Goal: Task Accomplishment & Management: Manage account settings

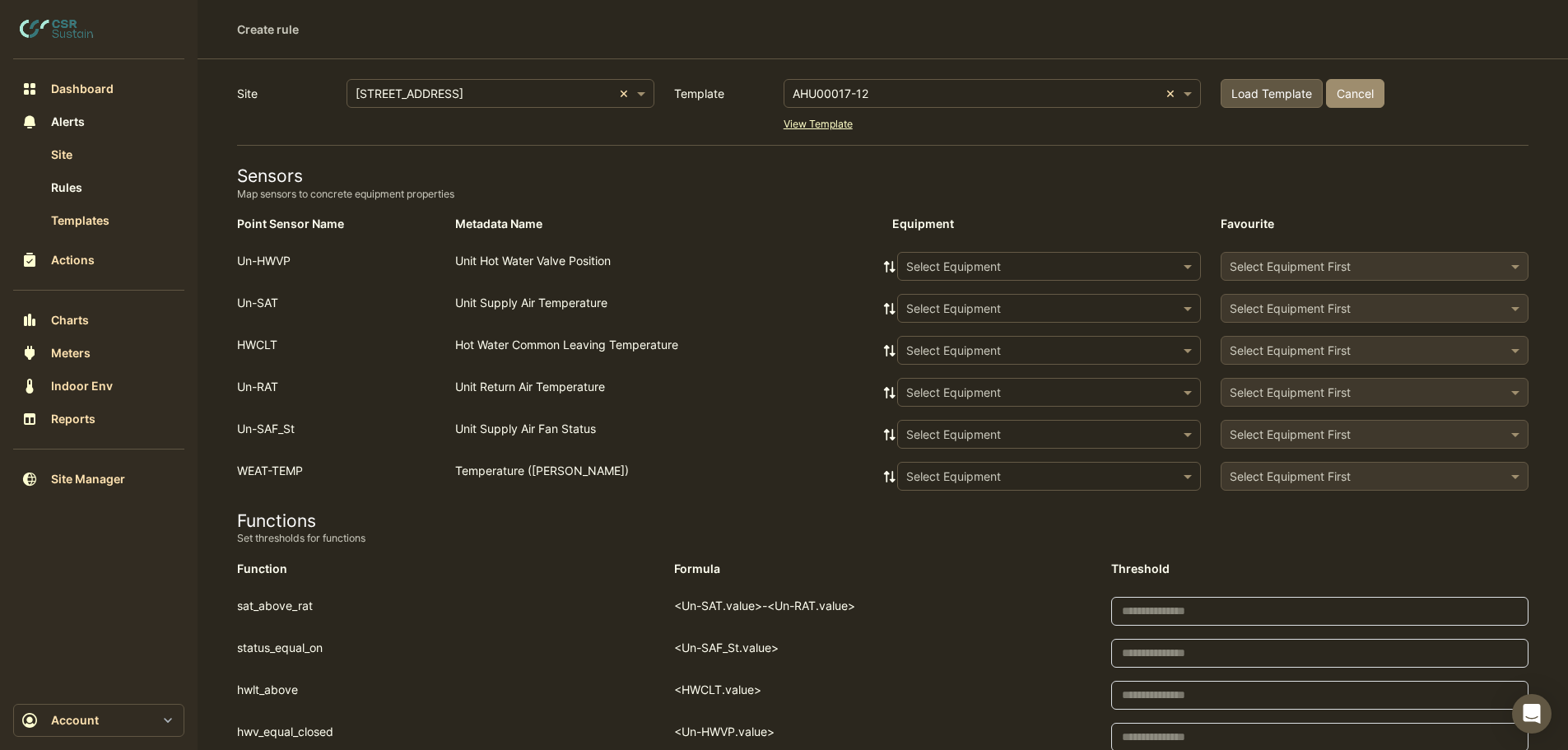
click at [879, 89] on input "text" at bounding box center [976, 95] width 367 height 18
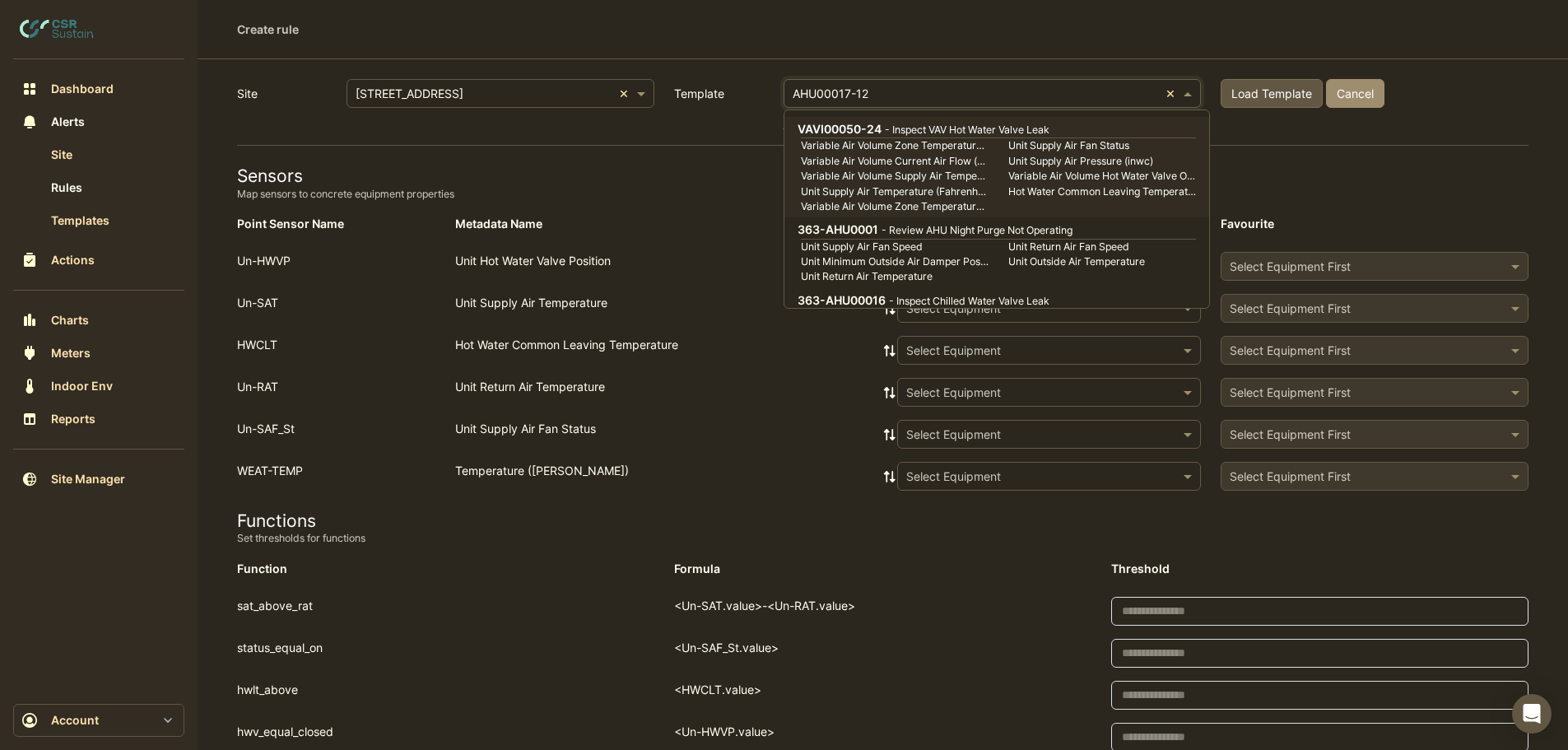
click at [870, 94] on input "text" at bounding box center [976, 95] width 367 height 18
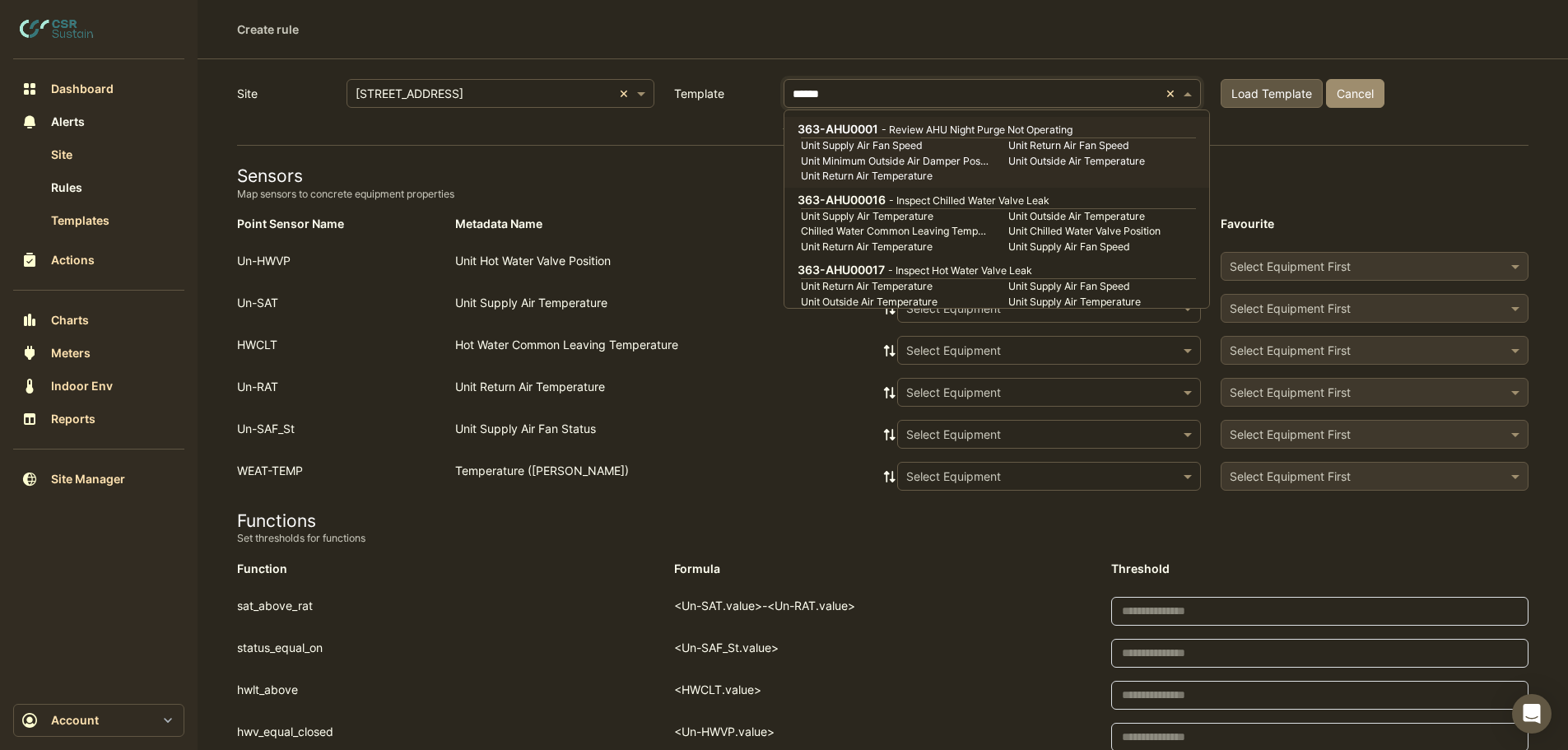
type input "*******"
click at [885, 154] on small "Unit Minimum Outside Air Damper Position (Open/Close)" at bounding box center [894, 160] width 207 height 15
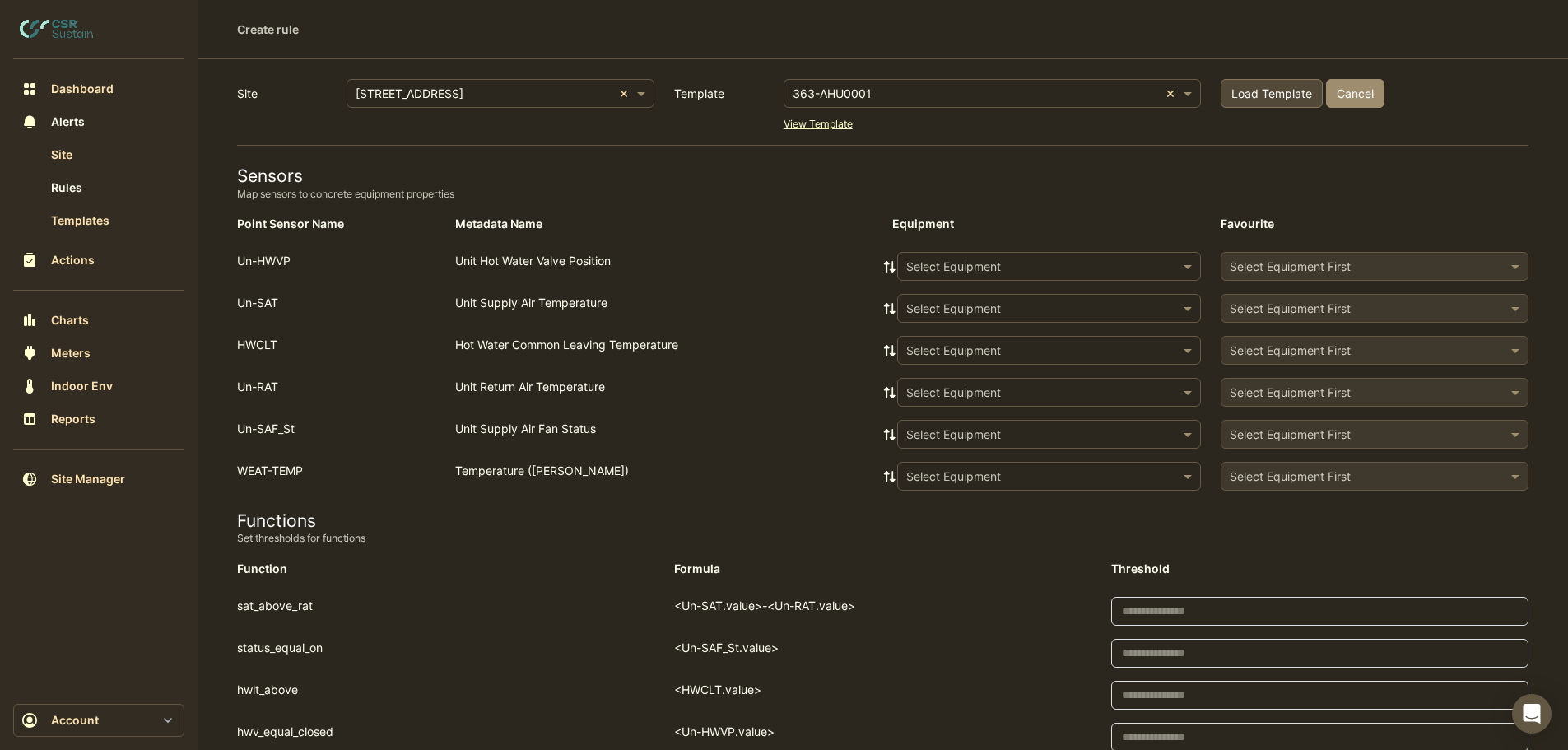
click at [1269, 95] on span "Load Template" at bounding box center [1272, 93] width 81 height 14
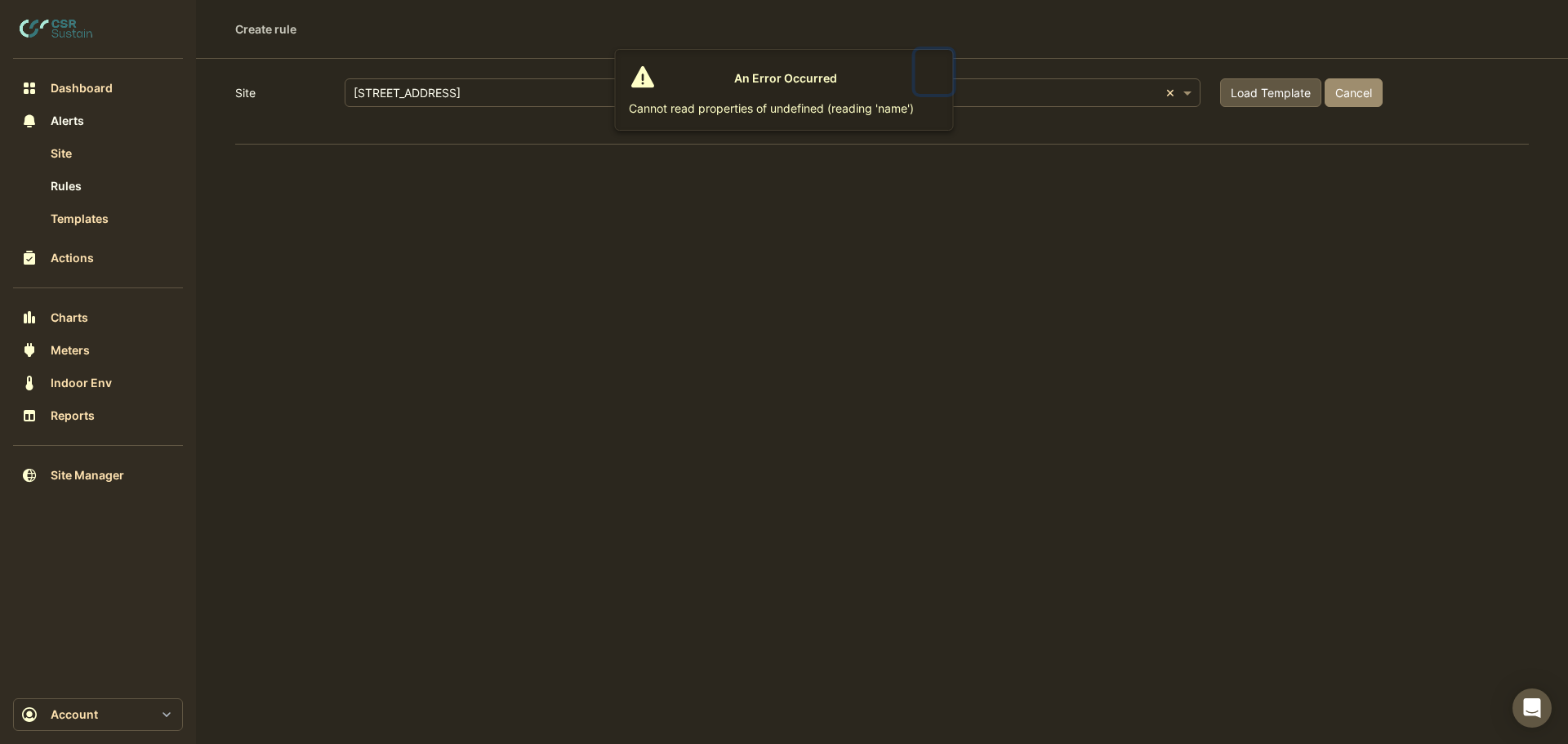
click at [935, 66] on button "Close" at bounding box center [934, 71] width 38 height 44
click at [896, 98] on input "text" at bounding box center [975, 94] width 368 height 17
click at [892, 85] on input "text" at bounding box center [975, 94] width 368 height 17
type input "*******"
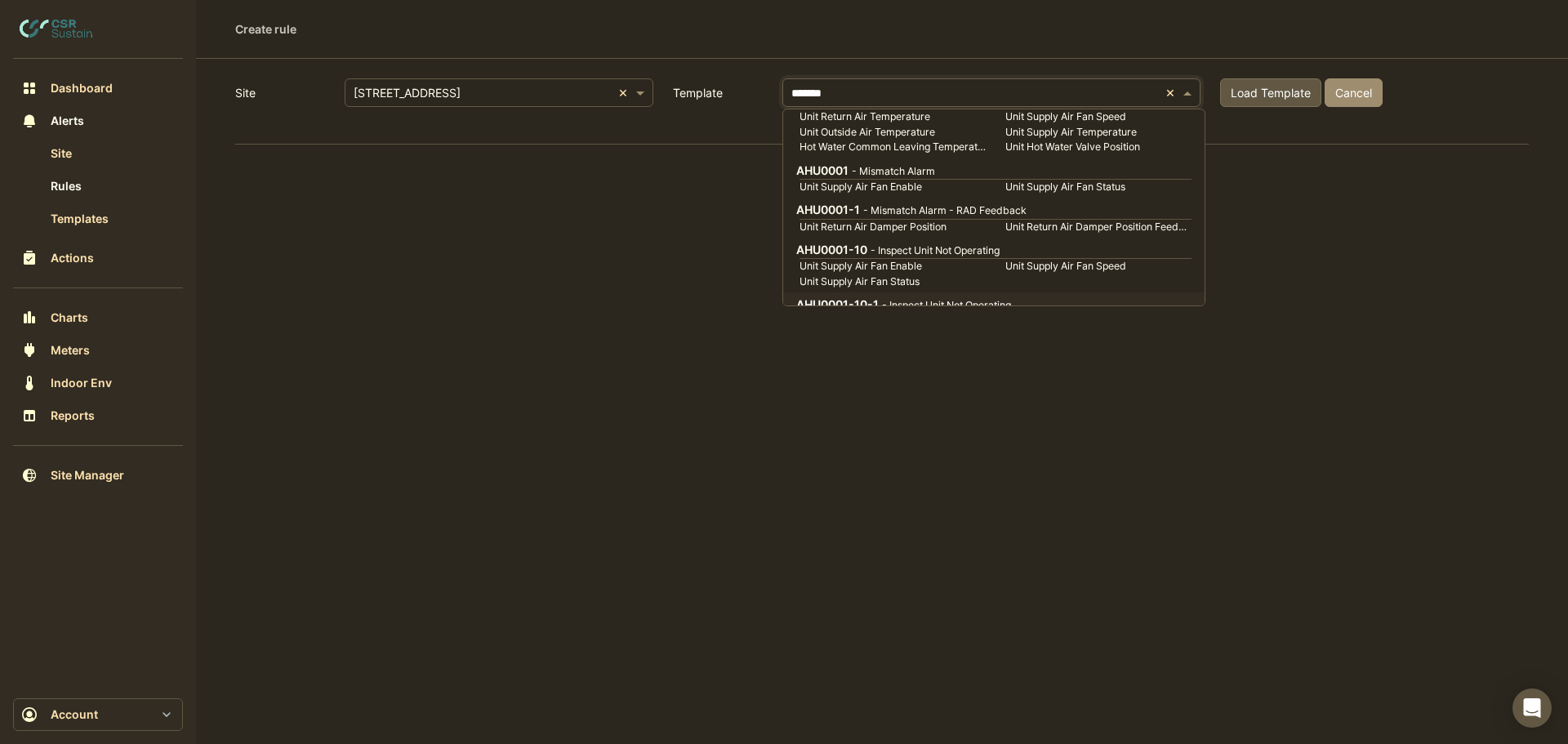
scroll to position [163, 0]
click at [870, 182] on div "AHU0001 - Mismatch Alarm" at bounding box center [992, 175] width 392 height 17
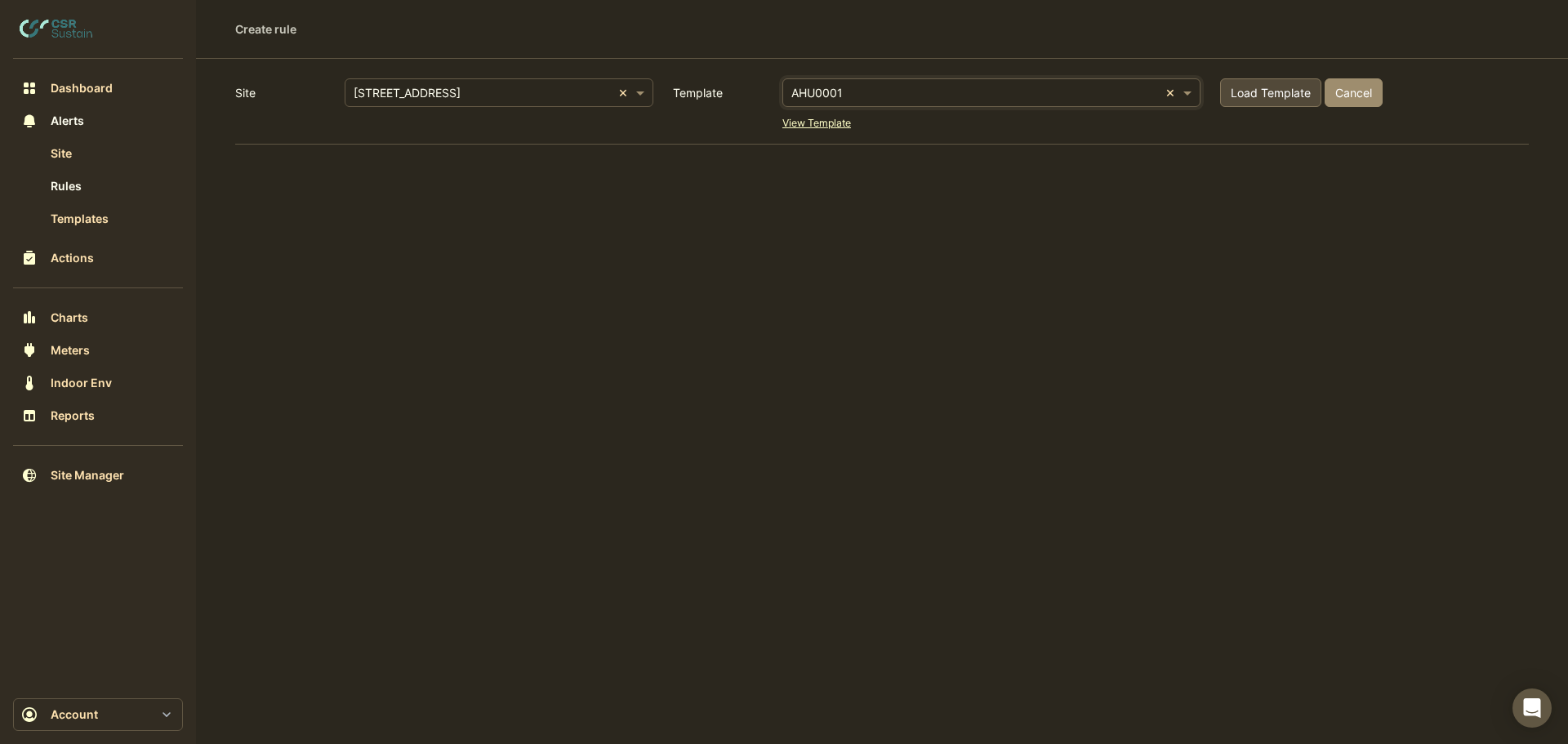
click at [1271, 84] on button "Load Template" at bounding box center [1270, 92] width 101 height 28
click at [1268, 96] on span "Load Template" at bounding box center [1270, 92] width 80 height 14
click at [979, 90] on input "text" at bounding box center [975, 94] width 368 height 17
click at [1281, 96] on span "Load Template" at bounding box center [1270, 92] width 80 height 14
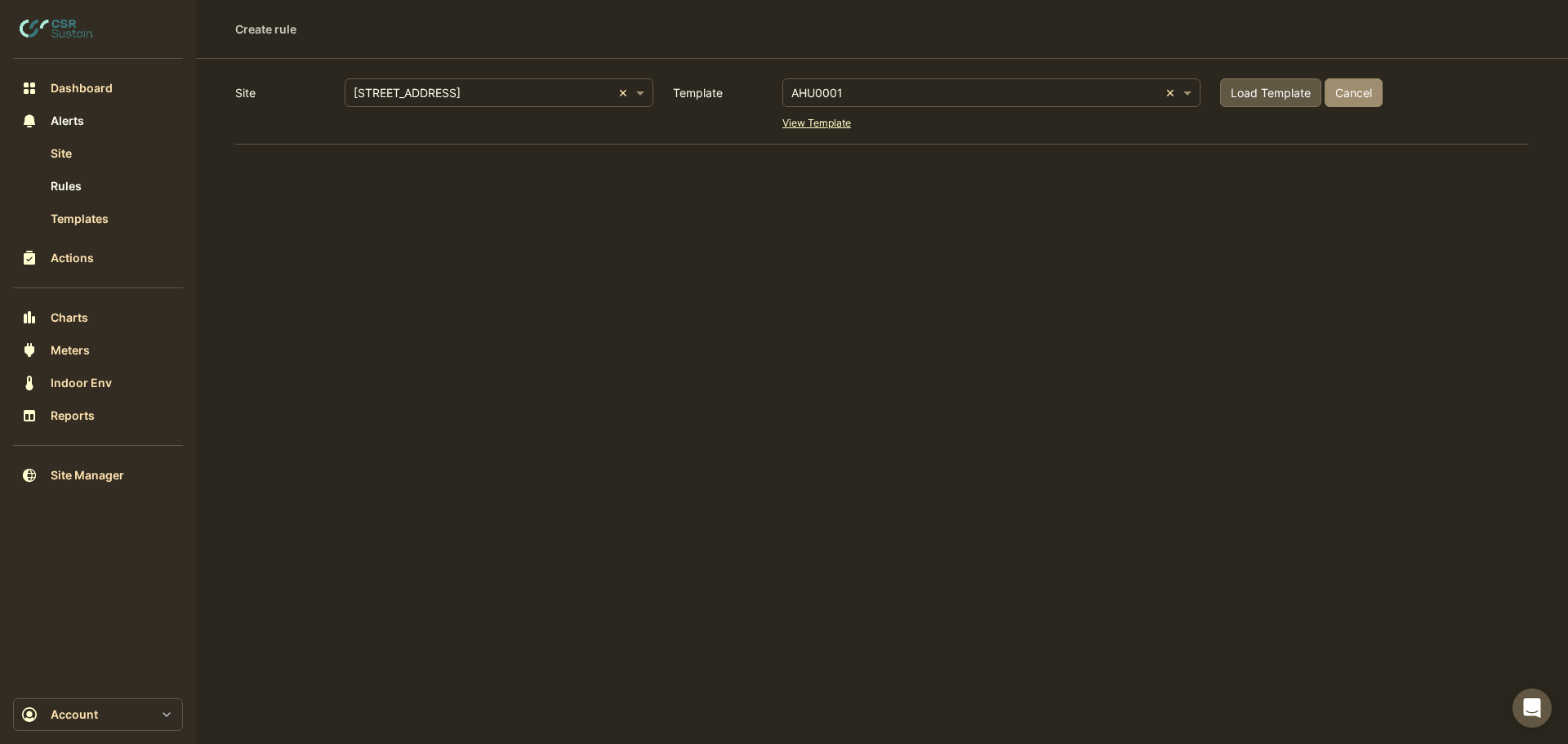
click at [857, 88] on input "text" at bounding box center [975, 94] width 368 height 17
click at [1188, 92] on span at bounding box center [1189, 93] width 20 height 17
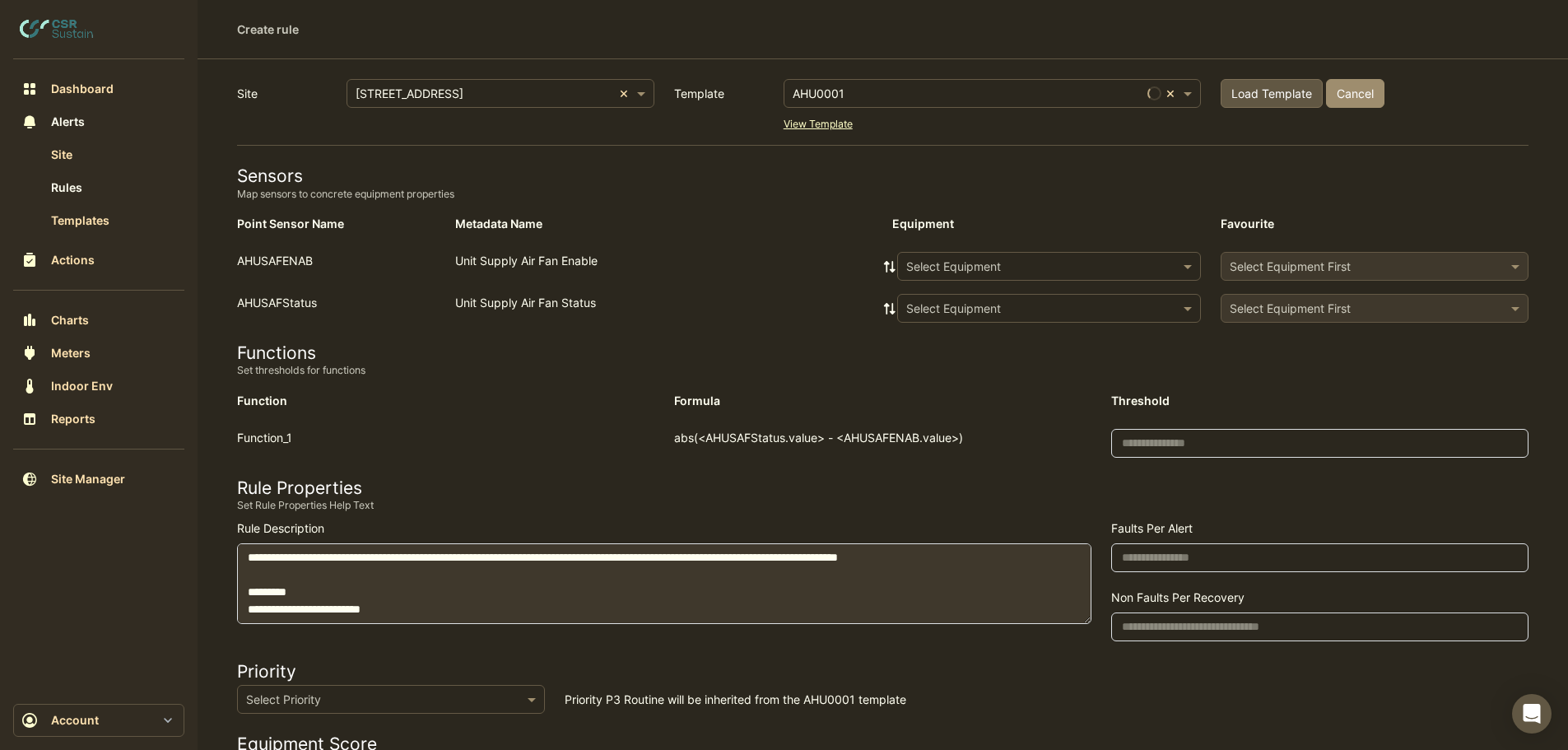
click at [932, 264] on input "text" at bounding box center [1032, 267] width 253 height 18
click at [945, 300] on span "AHU-OFFICE" at bounding box center [945, 302] width 69 height 14
click at [885, 263] on icon at bounding box center [890, 267] width 15 height 12
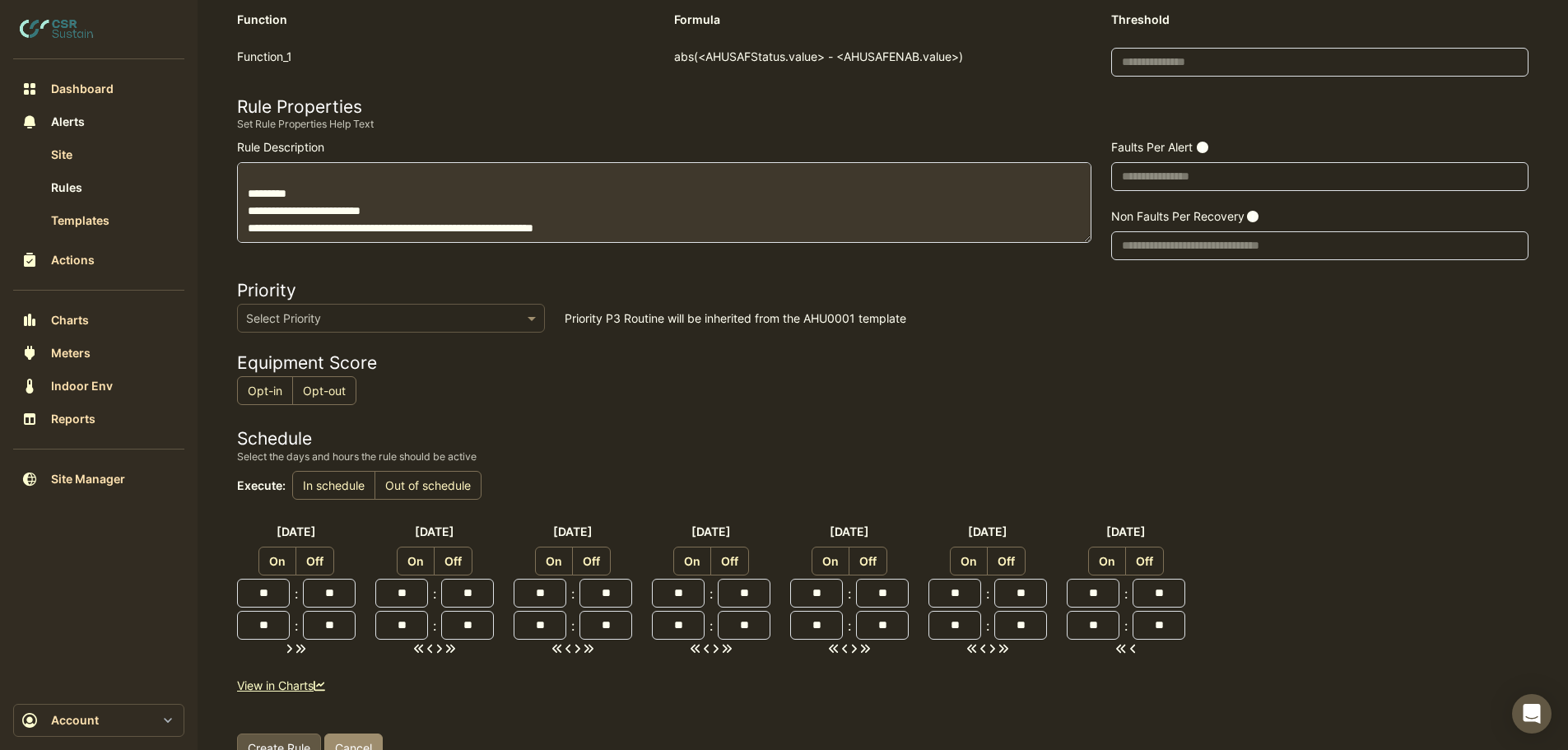
scroll to position [437, 0]
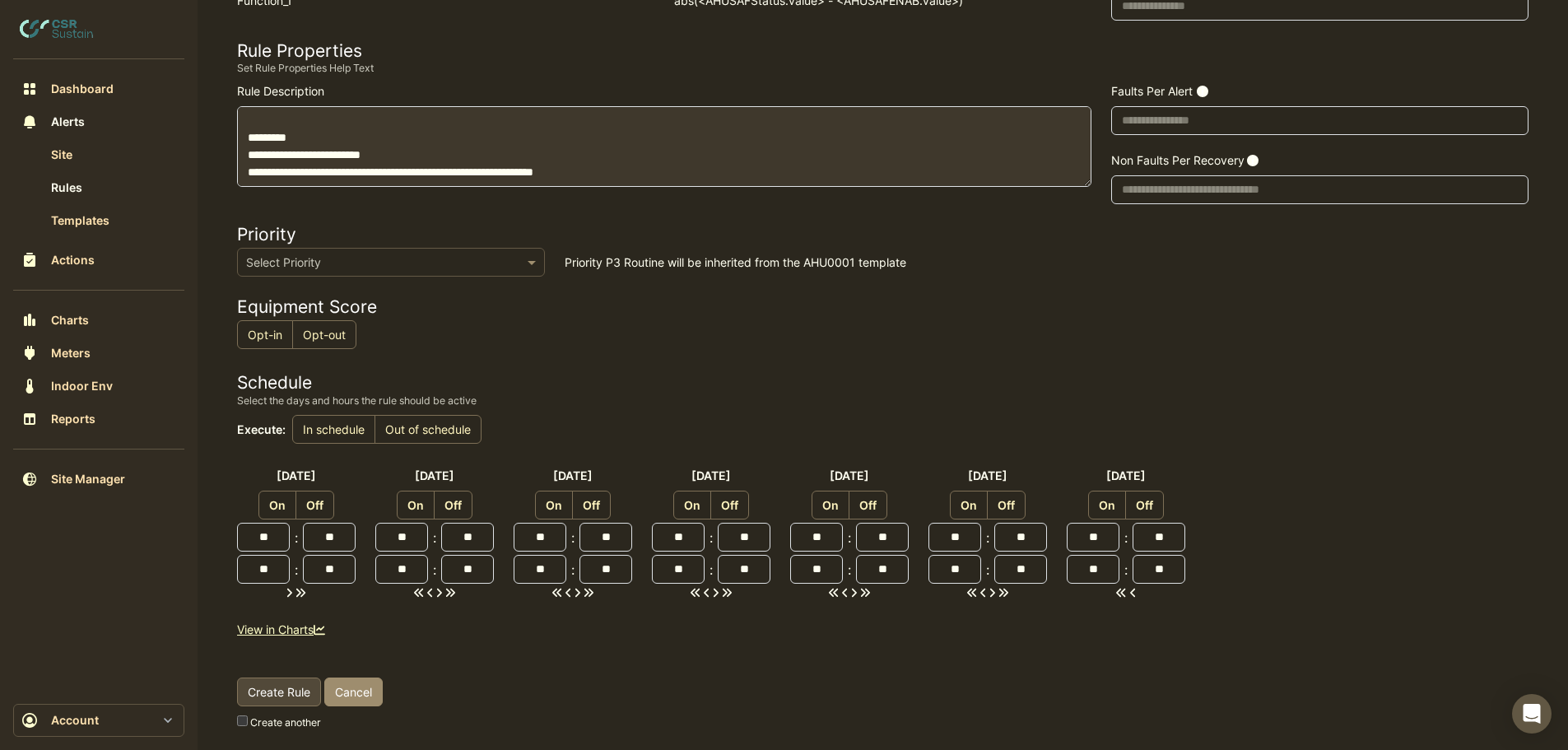
click at [288, 692] on span "Create Rule" at bounding box center [280, 692] width 63 height 14
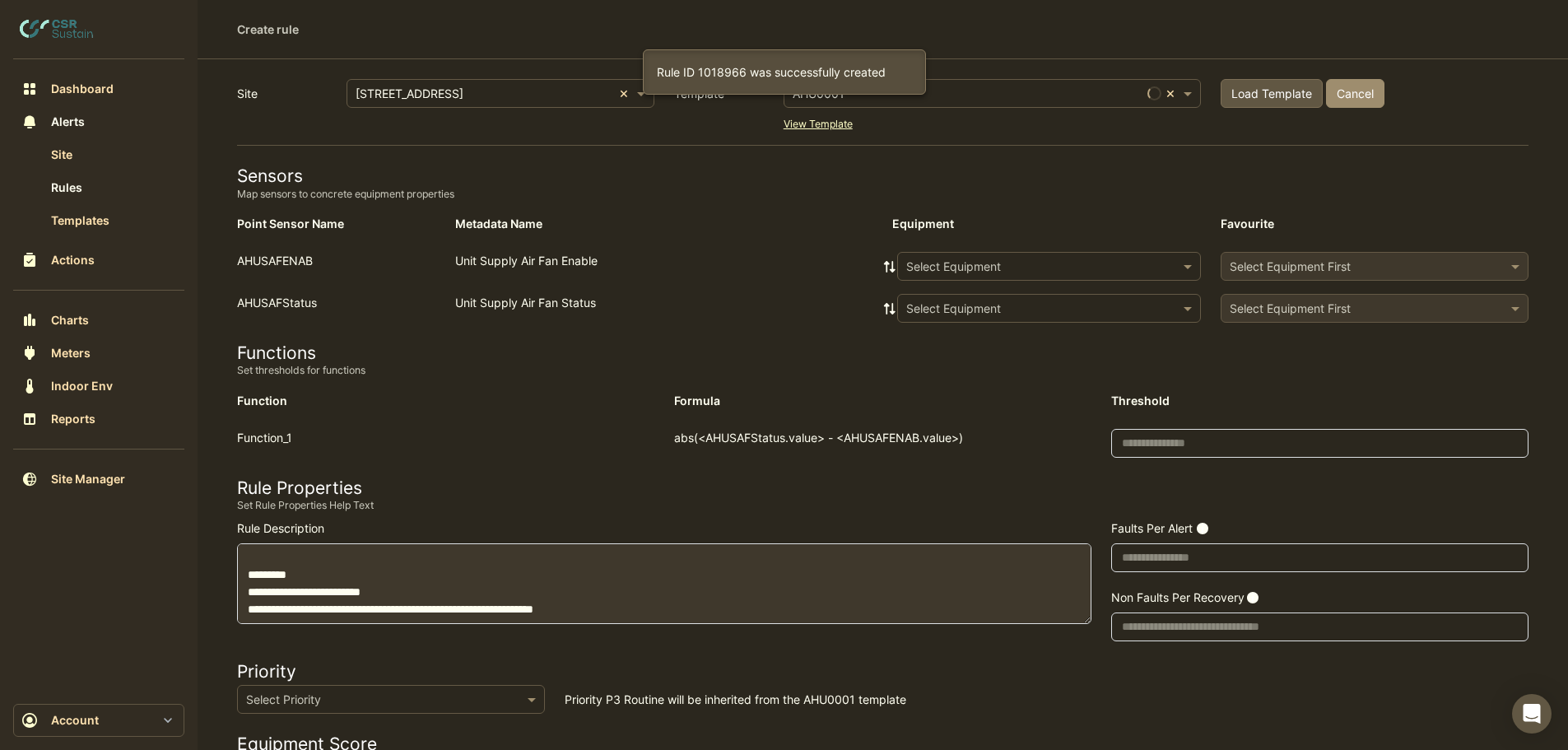
click at [955, 259] on input "text" at bounding box center [1032, 267] width 253 height 18
click at [943, 324] on span "AHU-RECEPTION" at bounding box center [958, 326] width 94 height 14
click at [886, 265] on icon at bounding box center [890, 267] width 15 height 12
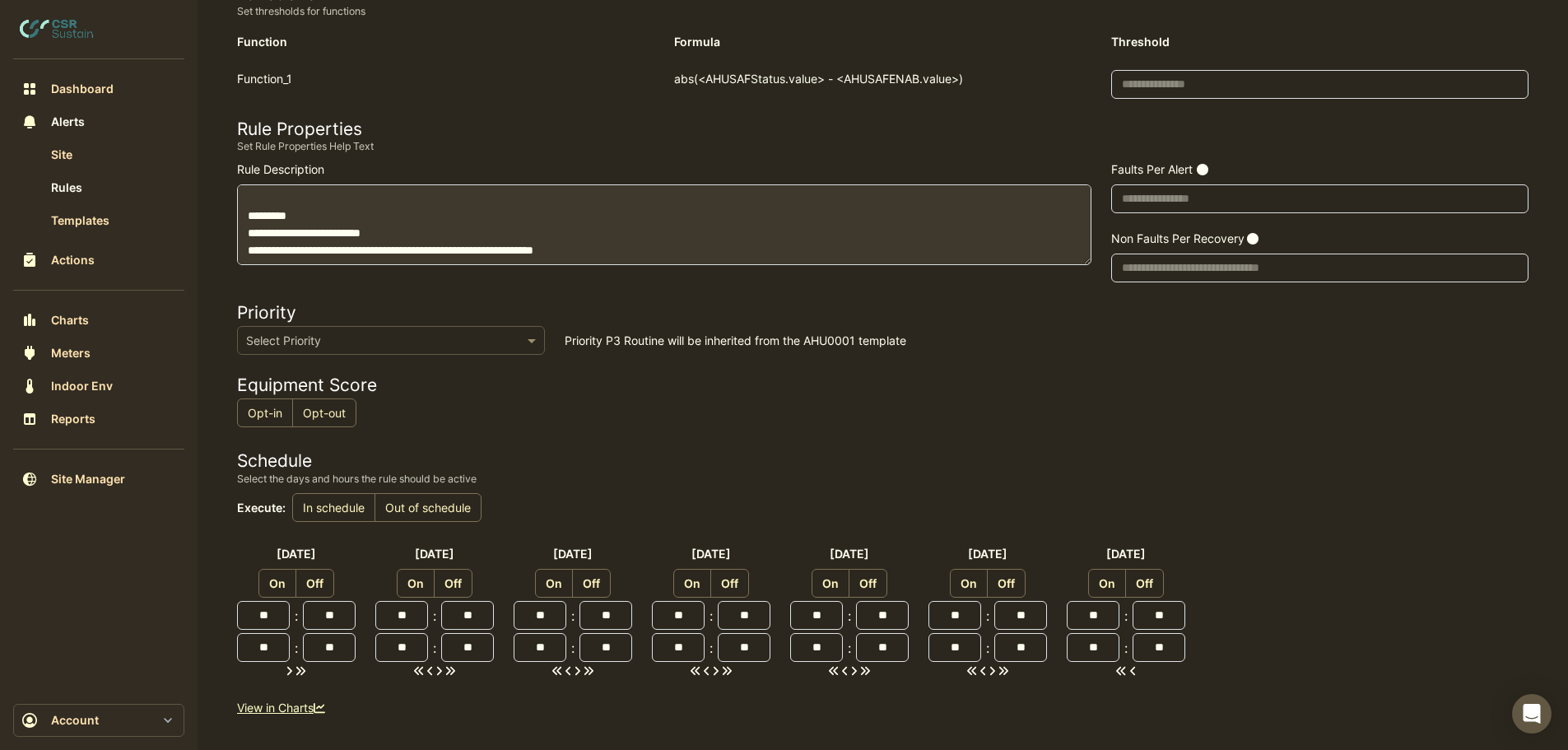
scroll to position [437, 0]
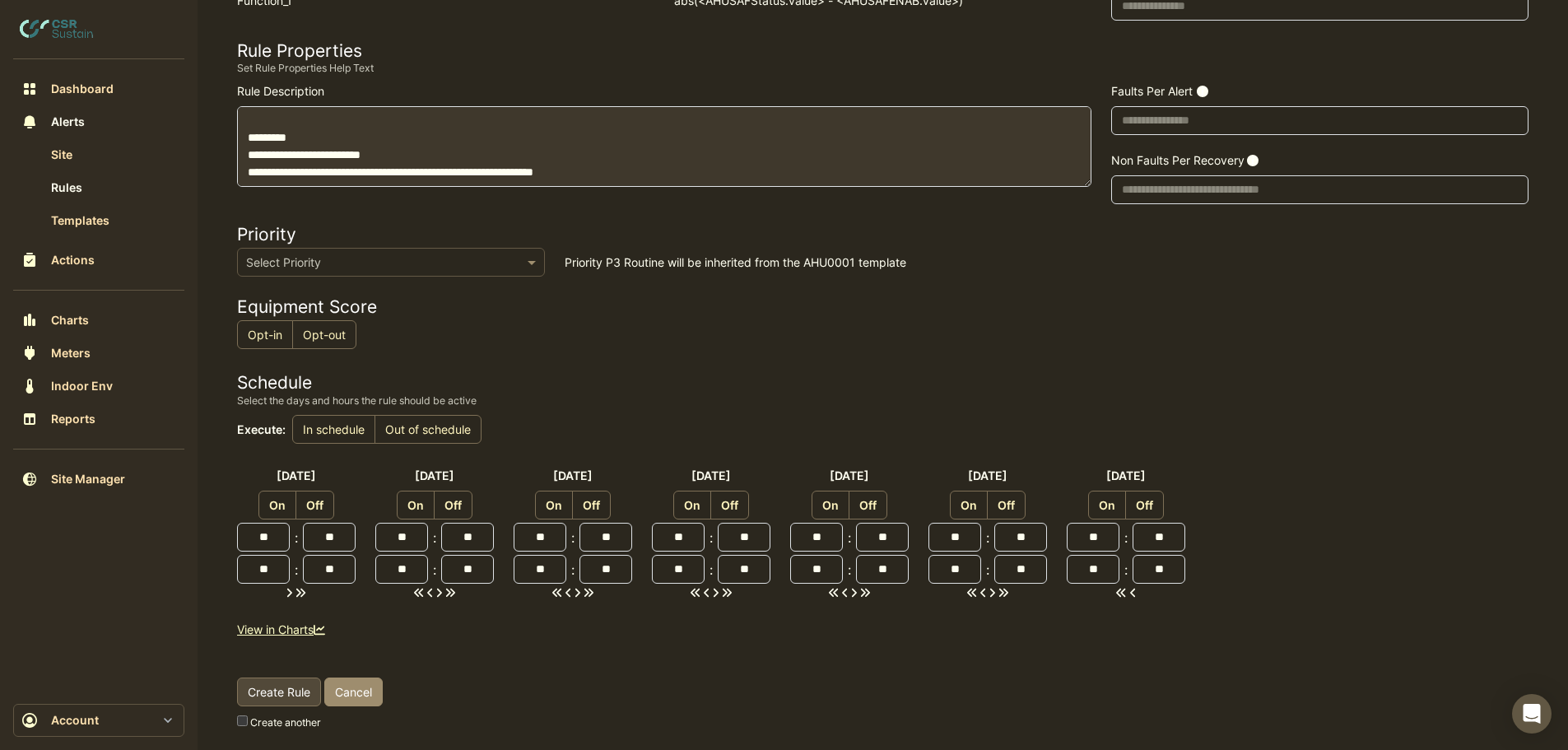
click at [275, 695] on span "Create Rule" at bounding box center [280, 692] width 63 height 14
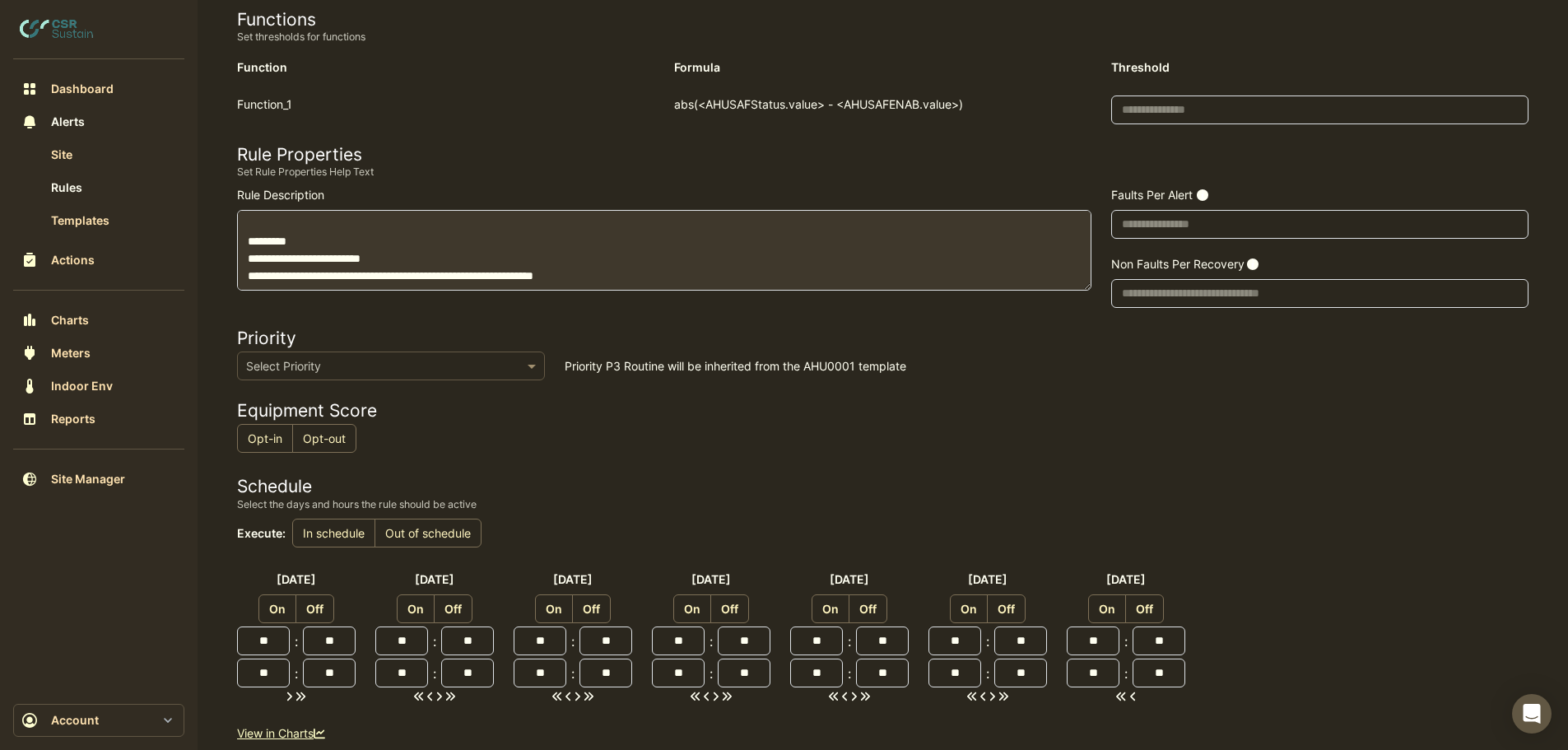
scroll to position [0, 0]
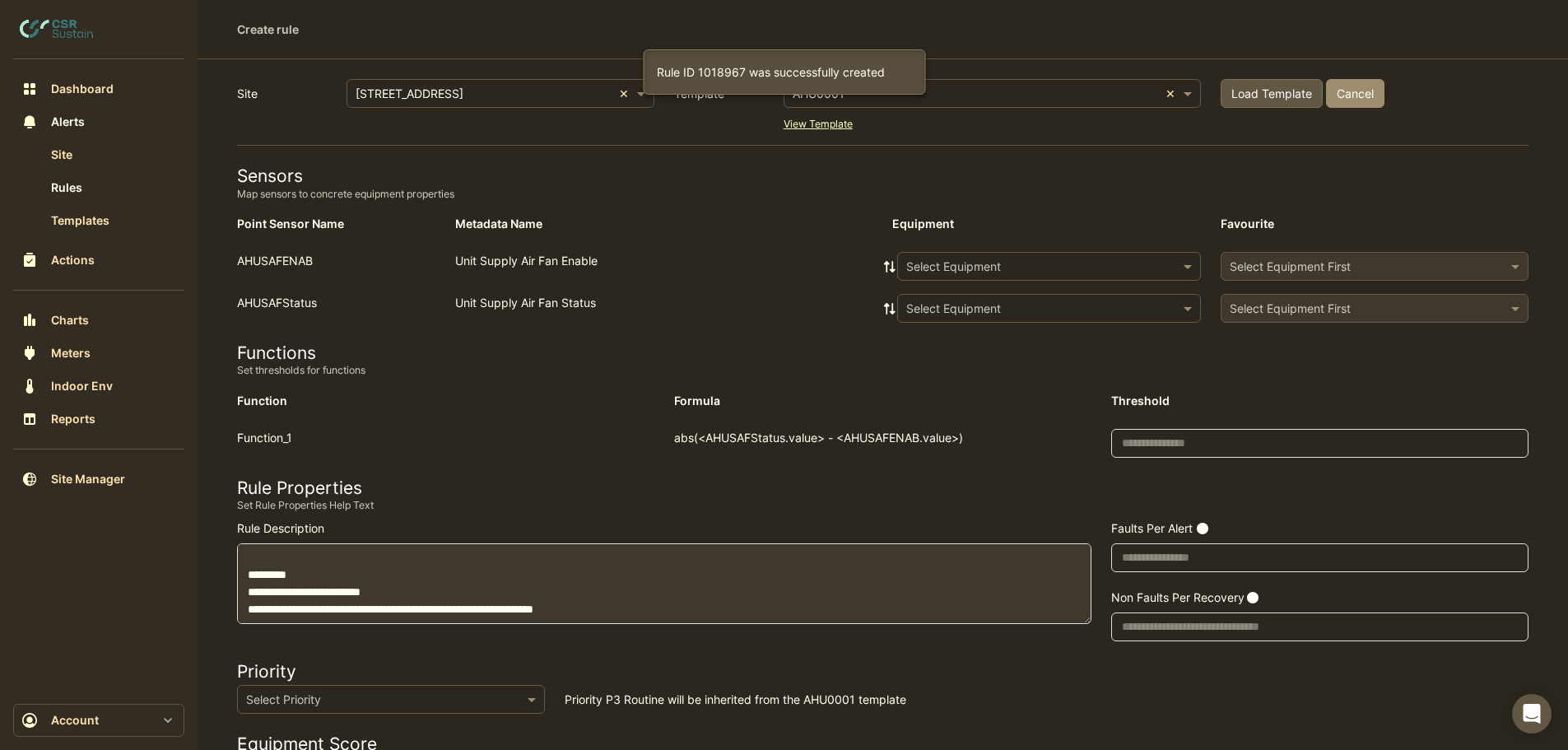
click at [974, 264] on input "text" at bounding box center [1032, 267] width 253 height 18
click at [949, 349] on span "AHU-TOILET" at bounding box center [945, 349] width 68 height 14
click at [885, 261] on icon at bounding box center [890, 267] width 15 height 12
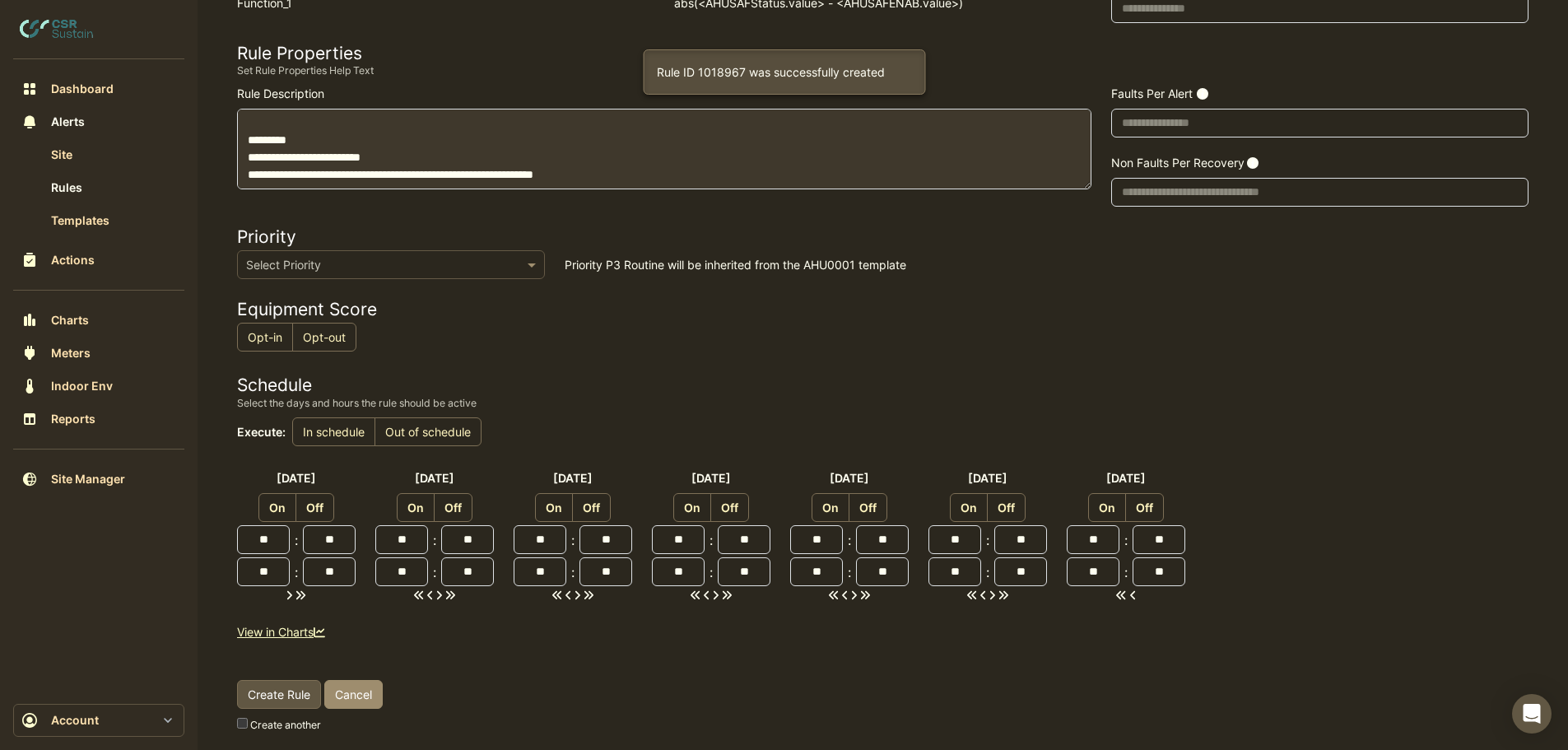
scroll to position [437, 0]
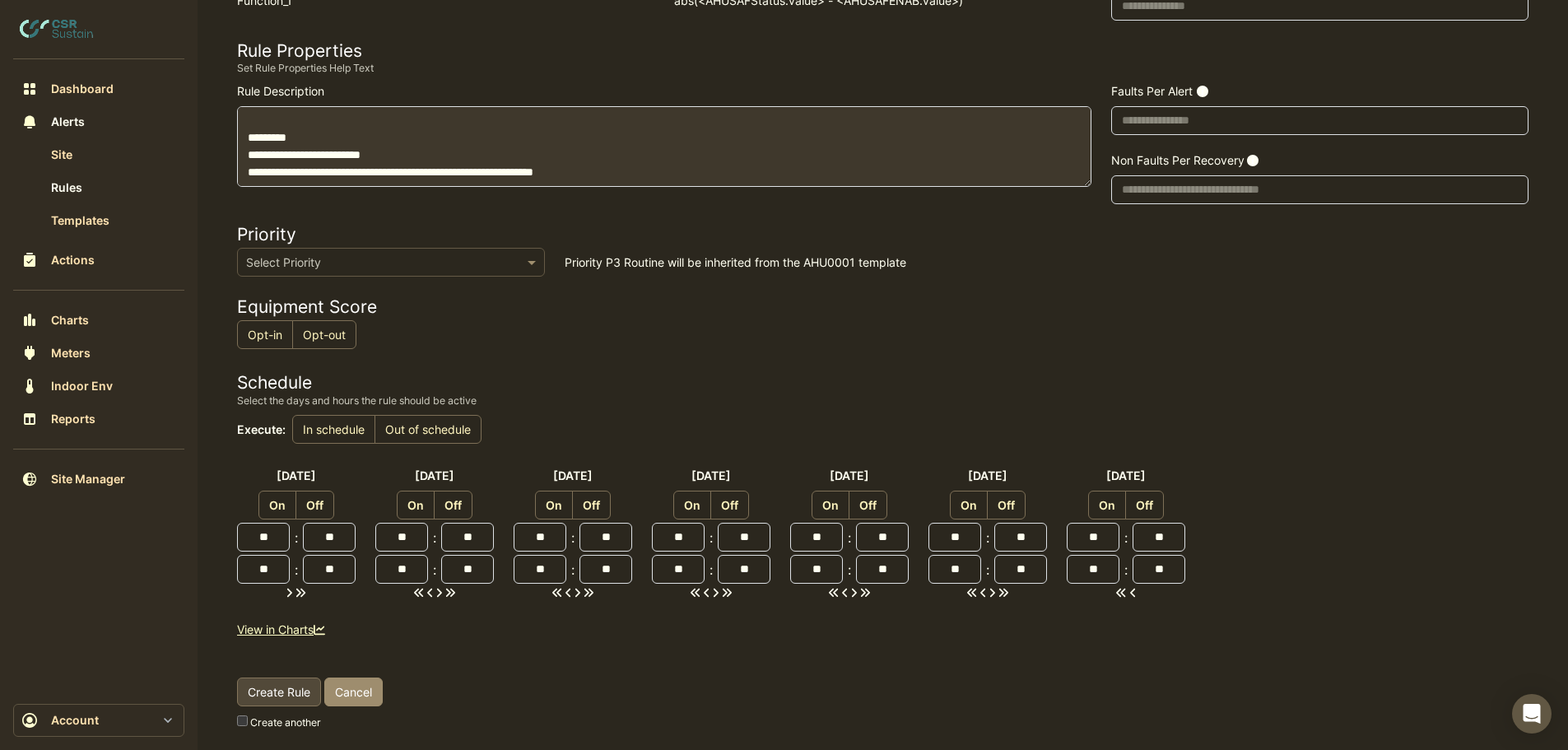
click at [282, 693] on span "Create Rule" at bounding box center [280, 692] width 63 height 14
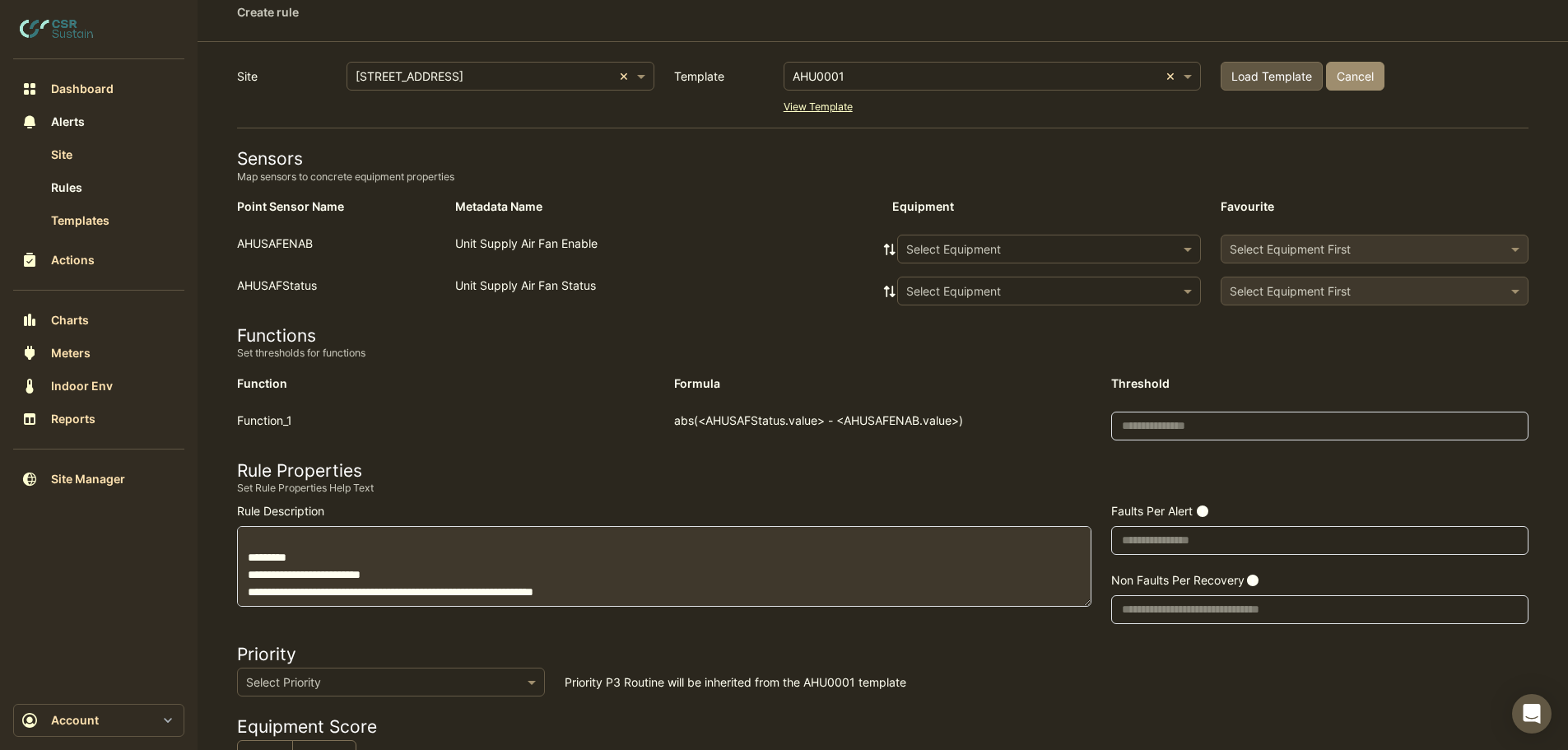
scroll to position [0, 0]
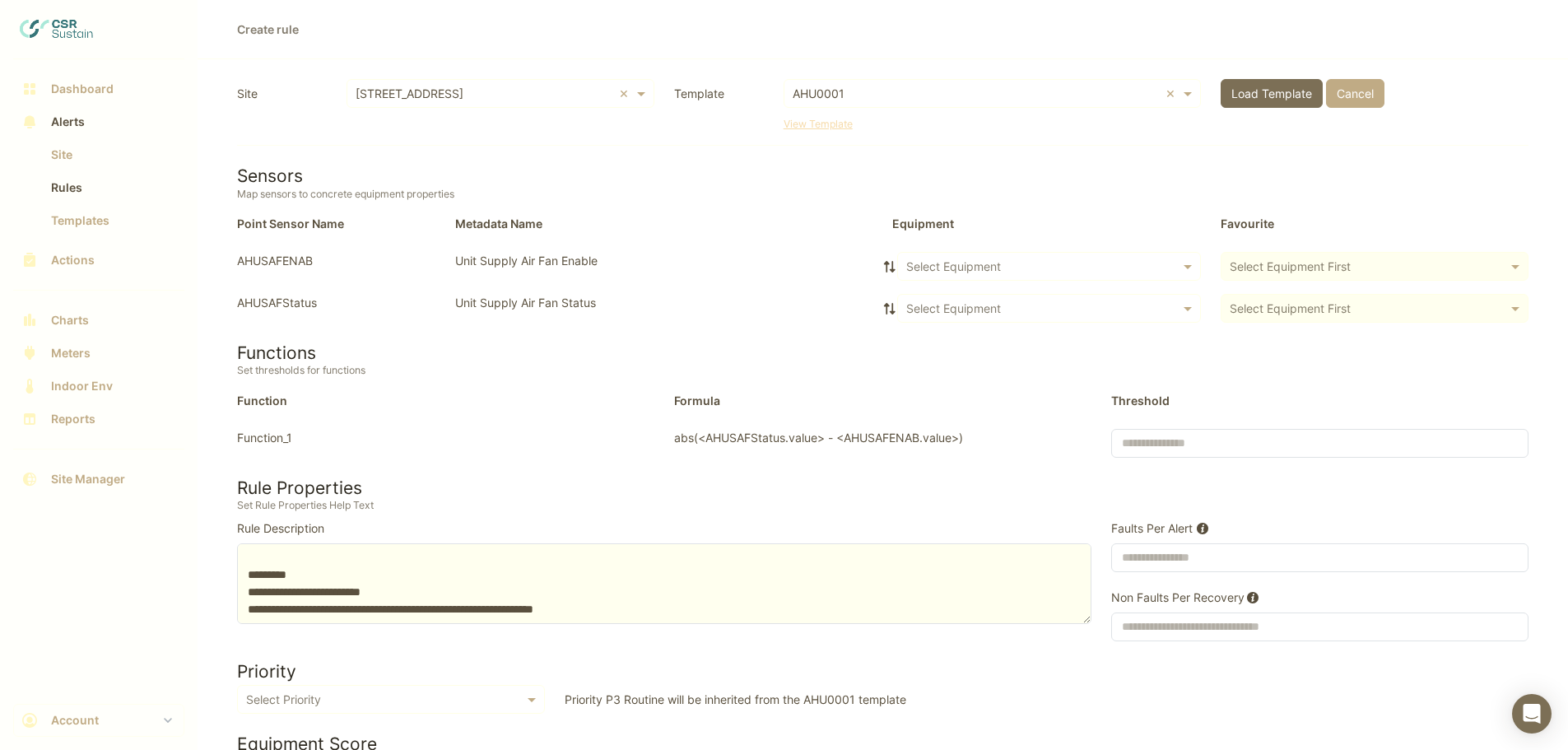
click at [865, 92] on input "text" at bounding box center [976, 95] width 367 height 18
type input "********"
click at [834, 86] on input "********" at bounding box center [976, 95] width 367 height 18
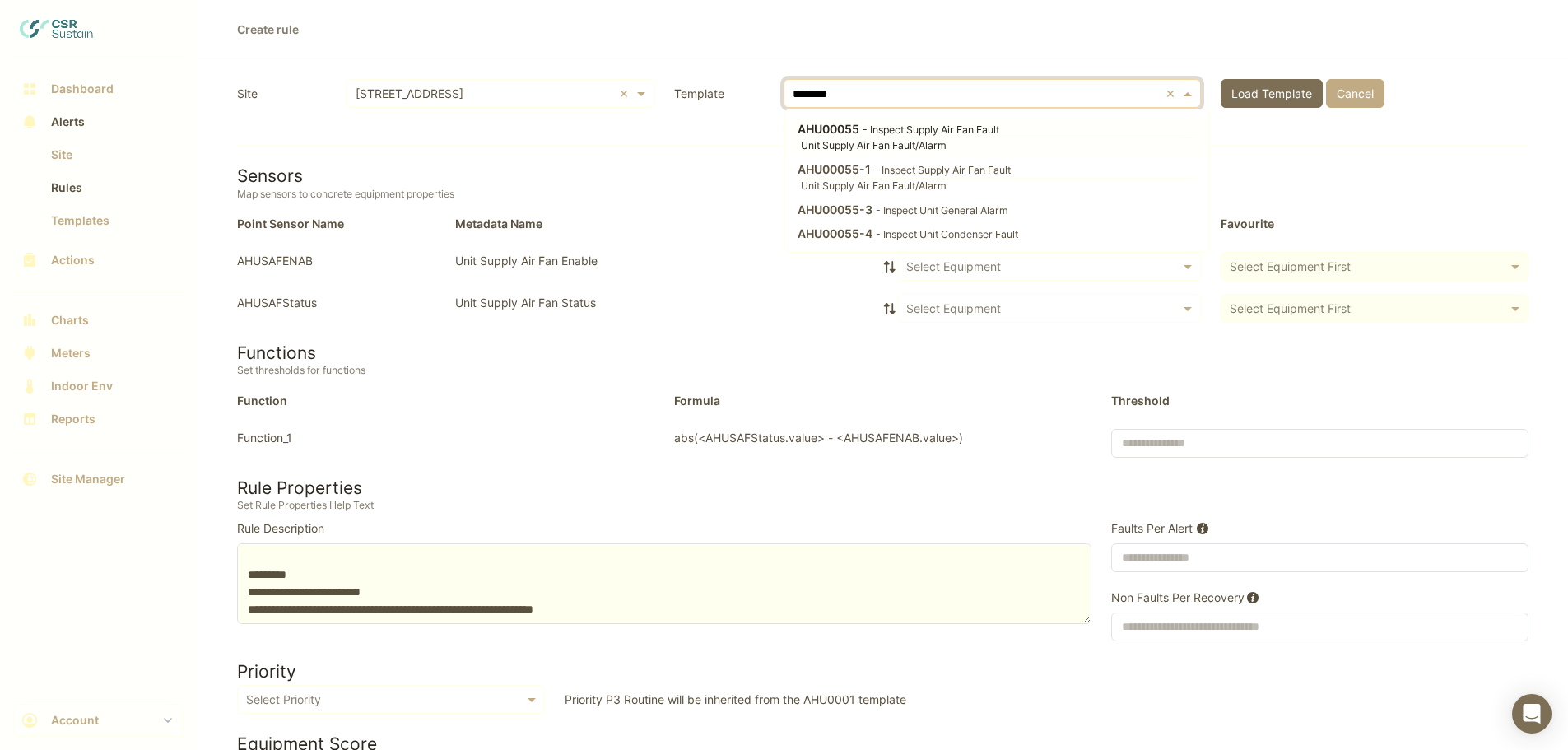
click at [901, 138] on div "AHU00055 - Inspect Supply Air Fan Fault" at bounding box center [995, 129] width 395 height 18
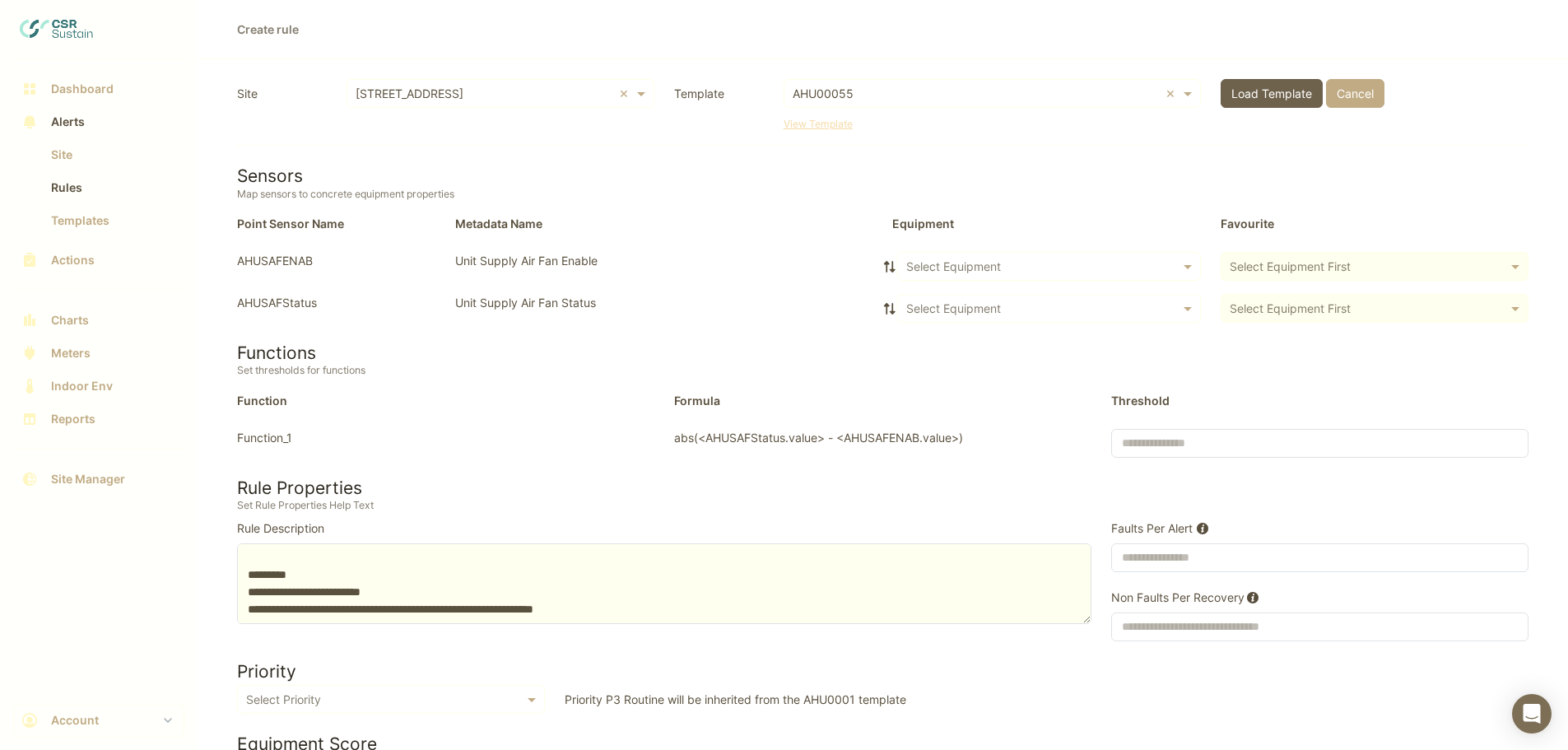
click at [1259, 83] on button "Load Template" at bounding box center [1272, 93] width 102 height 28
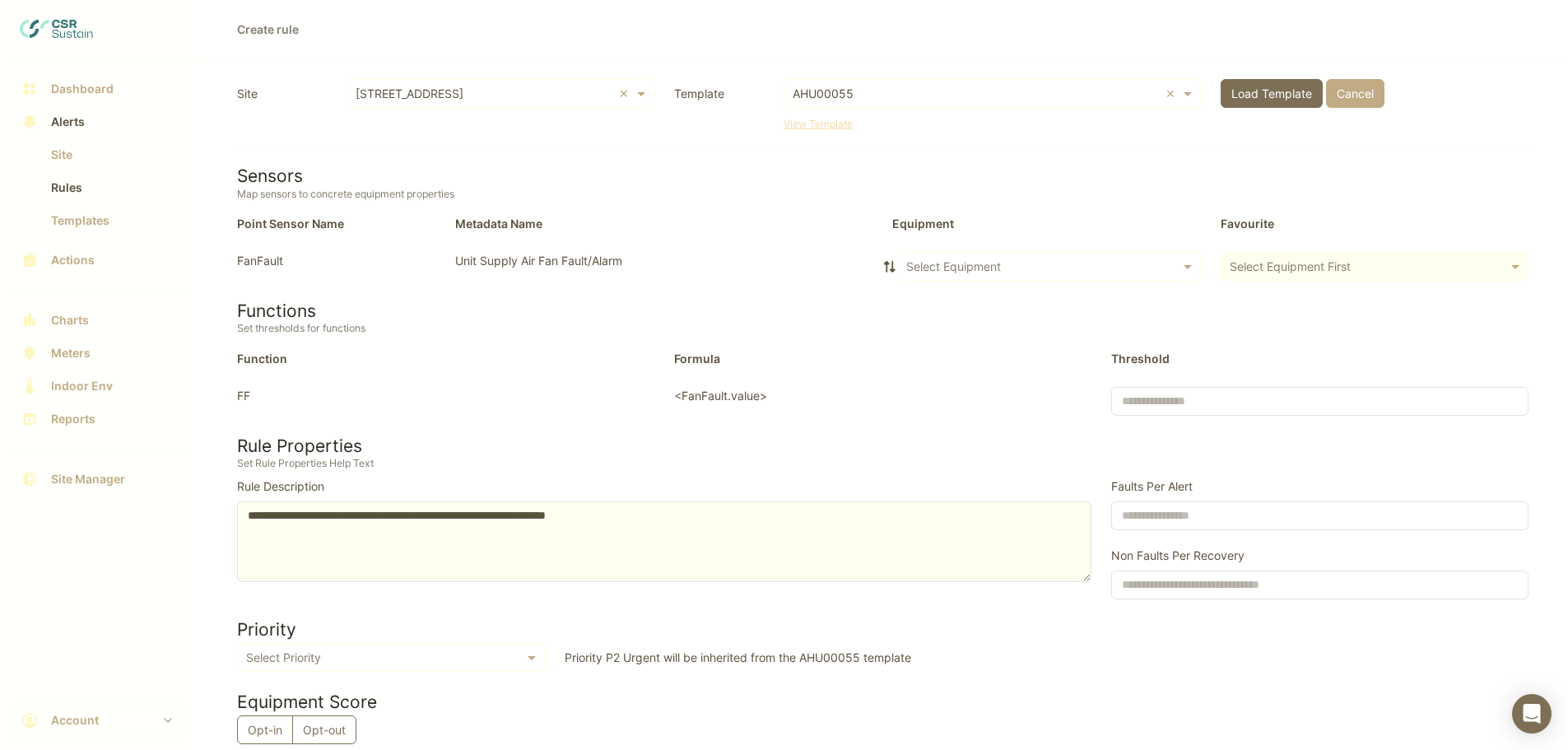
click at [930, 267] on input "text" at bounding box center [1032, 267] width 253 height 18
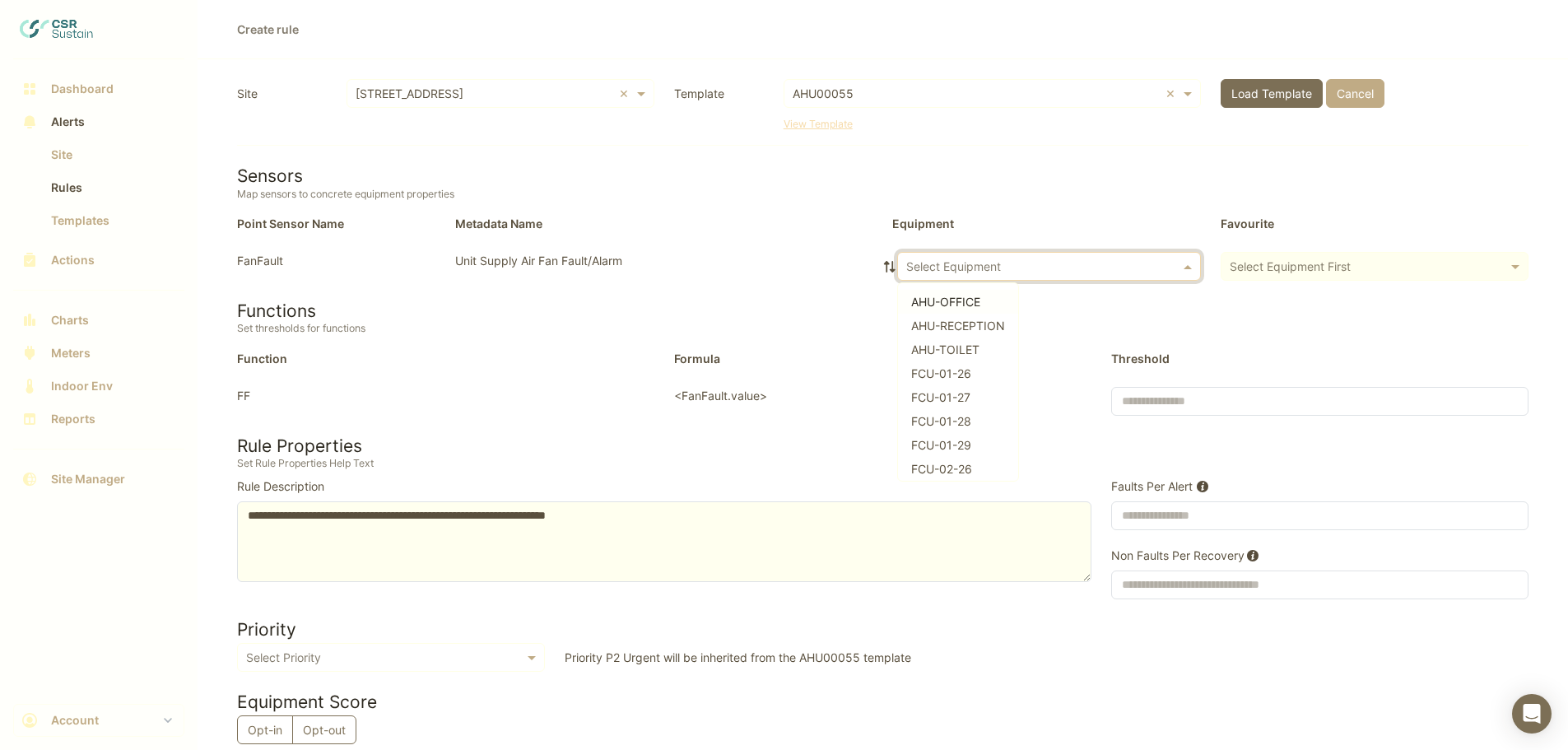
click at [932, 309] on div "AHU-OFFICE" at bounding box center [958, 301] width 120 height 23
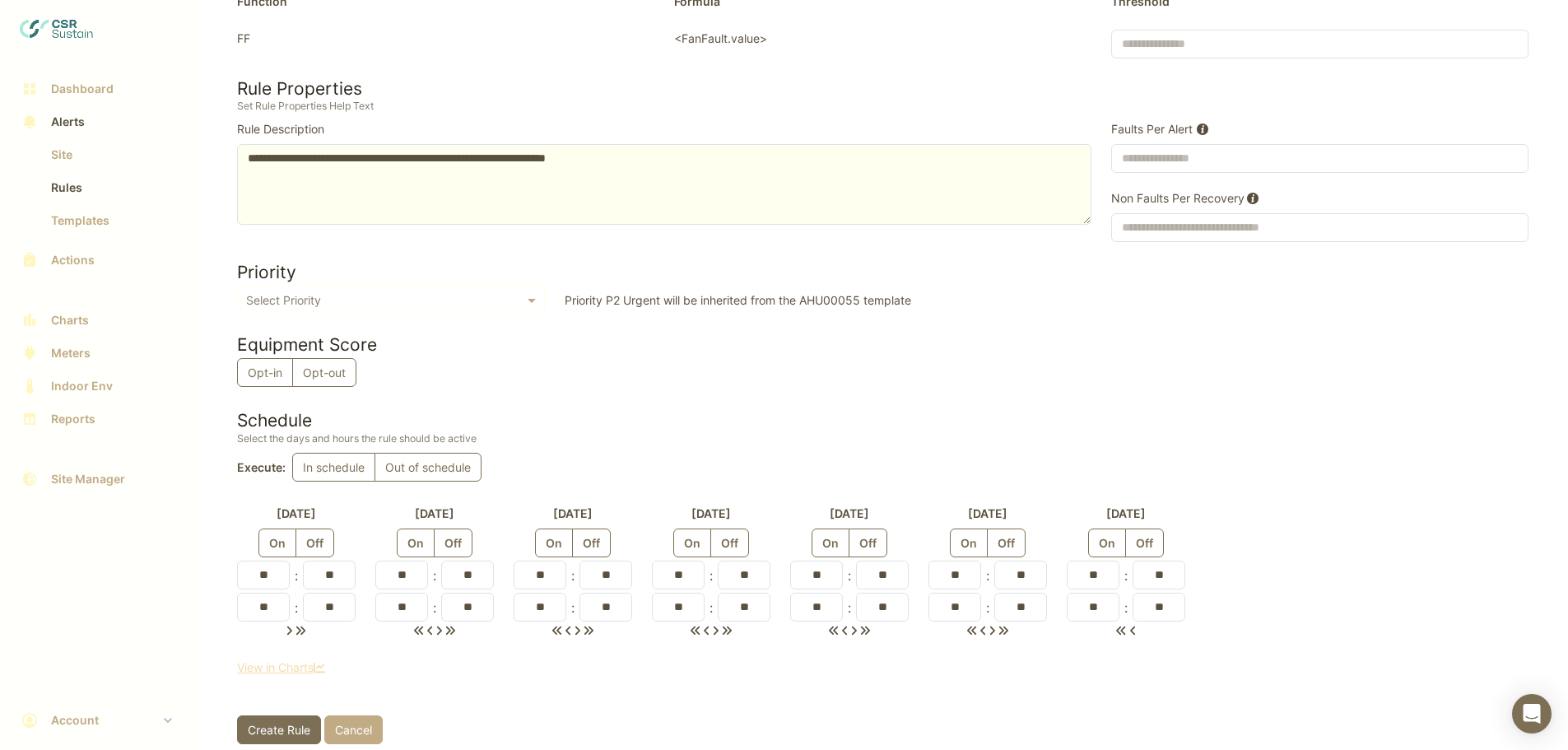
scroll to position [395, 0]
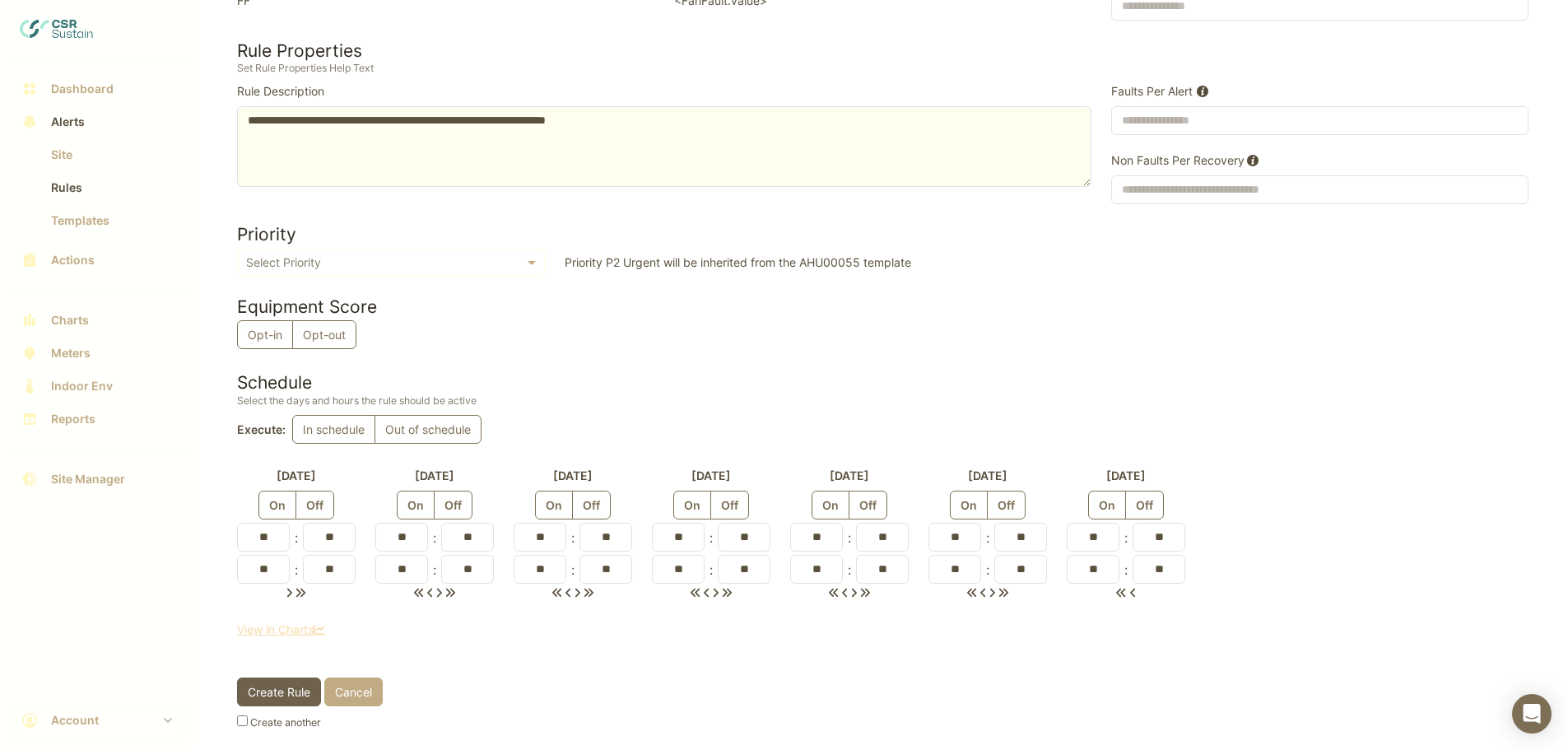
click at [275, 685] on span "Create Rule" at bounding box center [280, 692] width 63 height 14
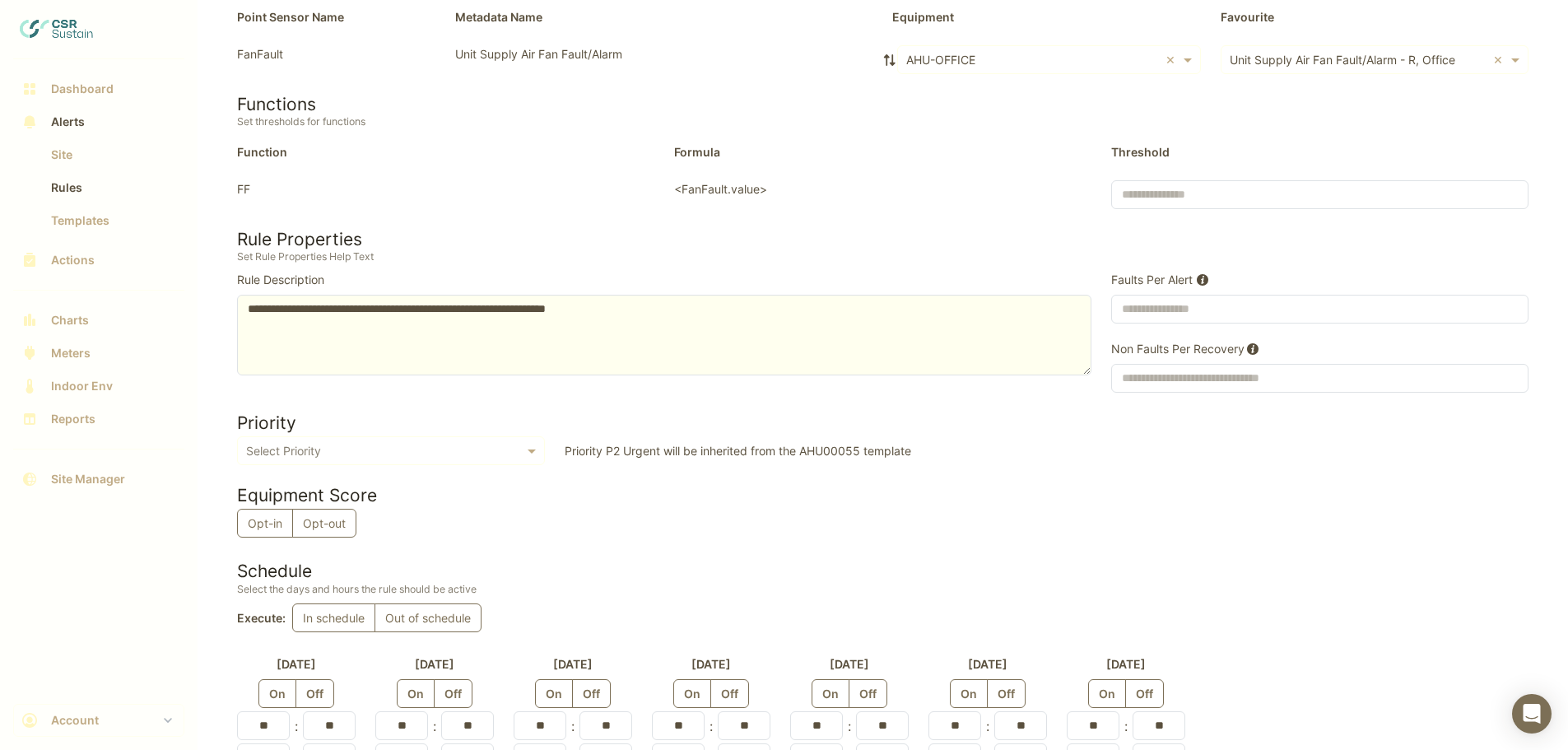
scroll to position [0, 0]
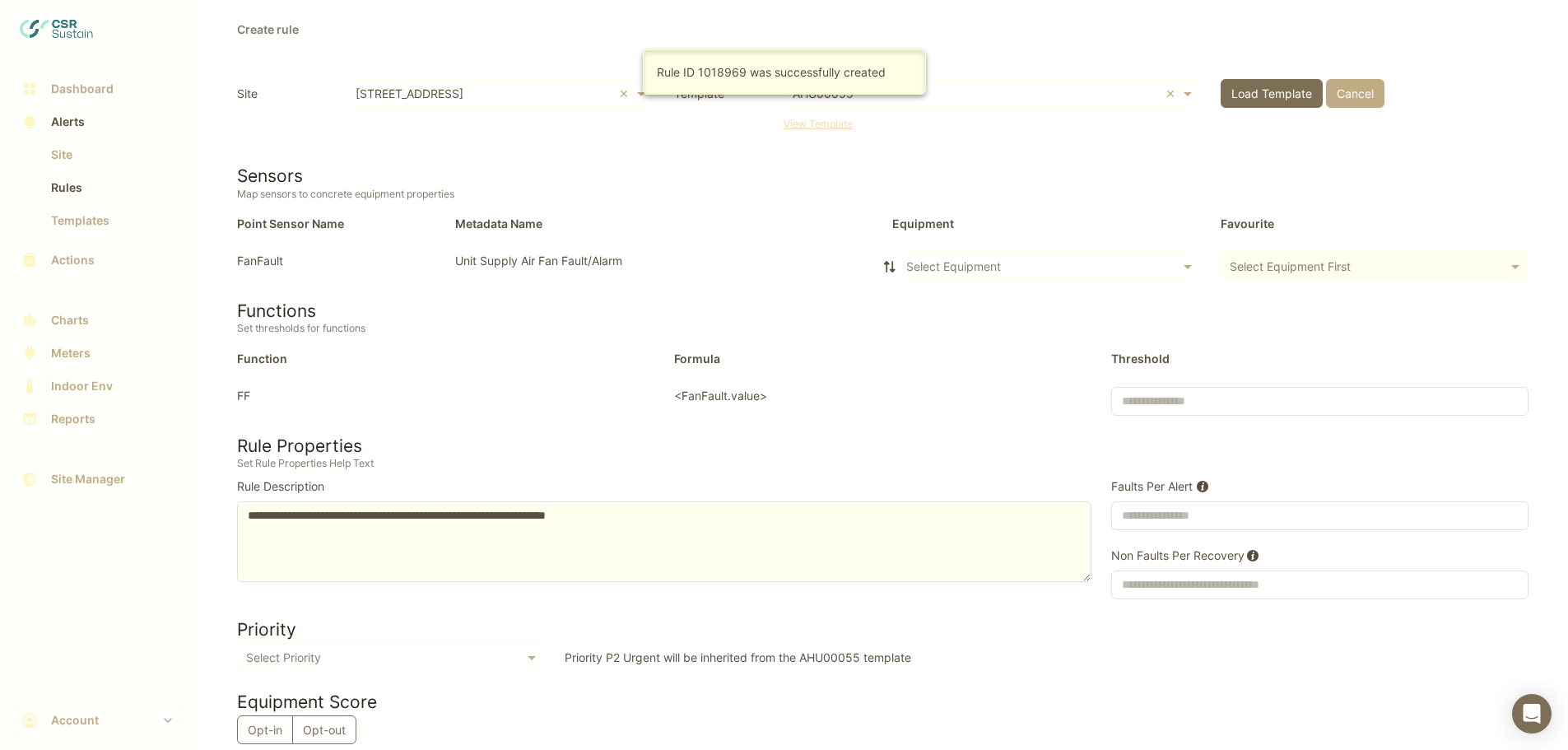
click at [962, 264] on input "text" at bounding box center [1032, 267] width 253 height 18
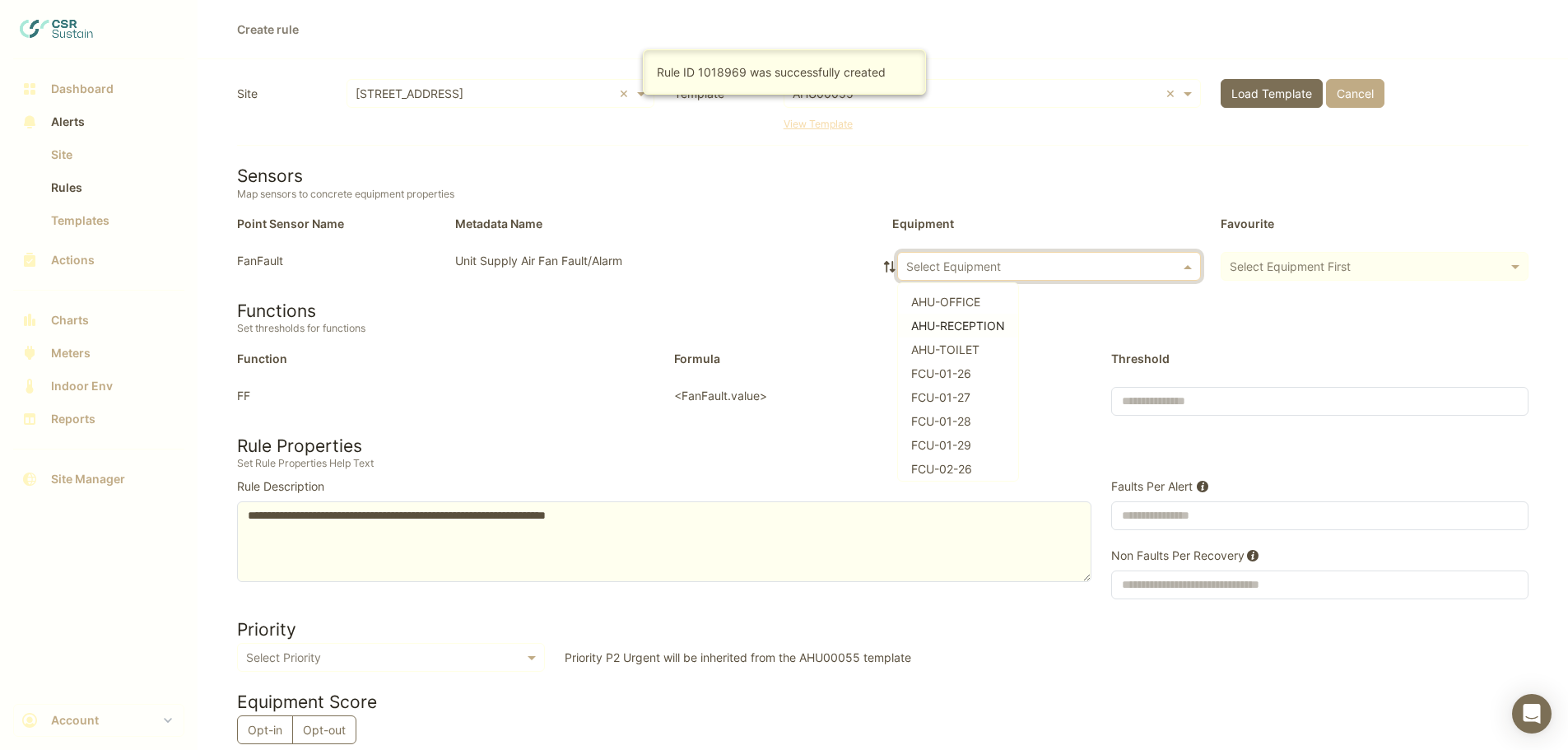
click at [960, 328] on span "AHU-RECEPTION" at bounding box center [958, 326] width 94 height 14
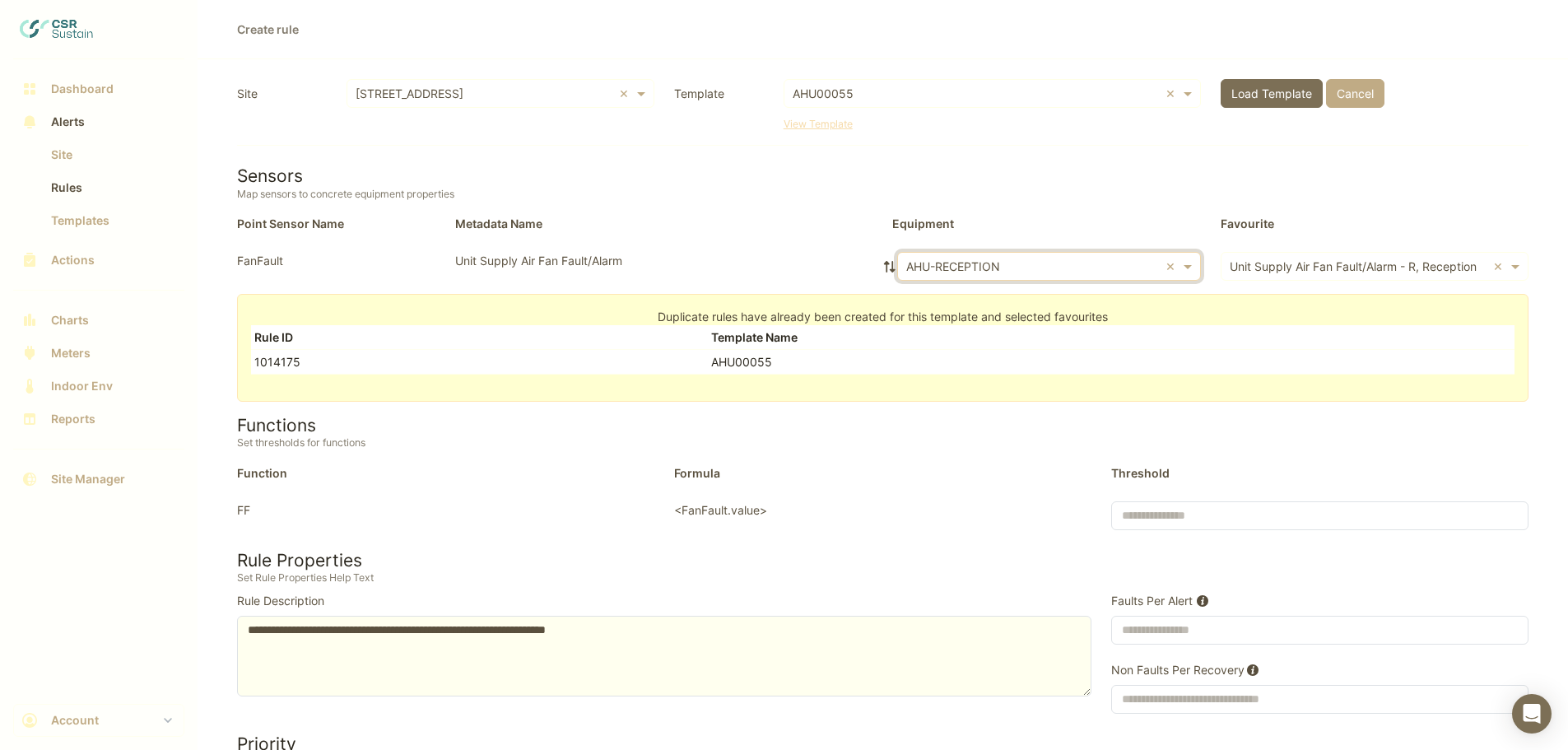
click at [977, 262] on input "text" at bounding box center [1032, 267] width 253 height 18
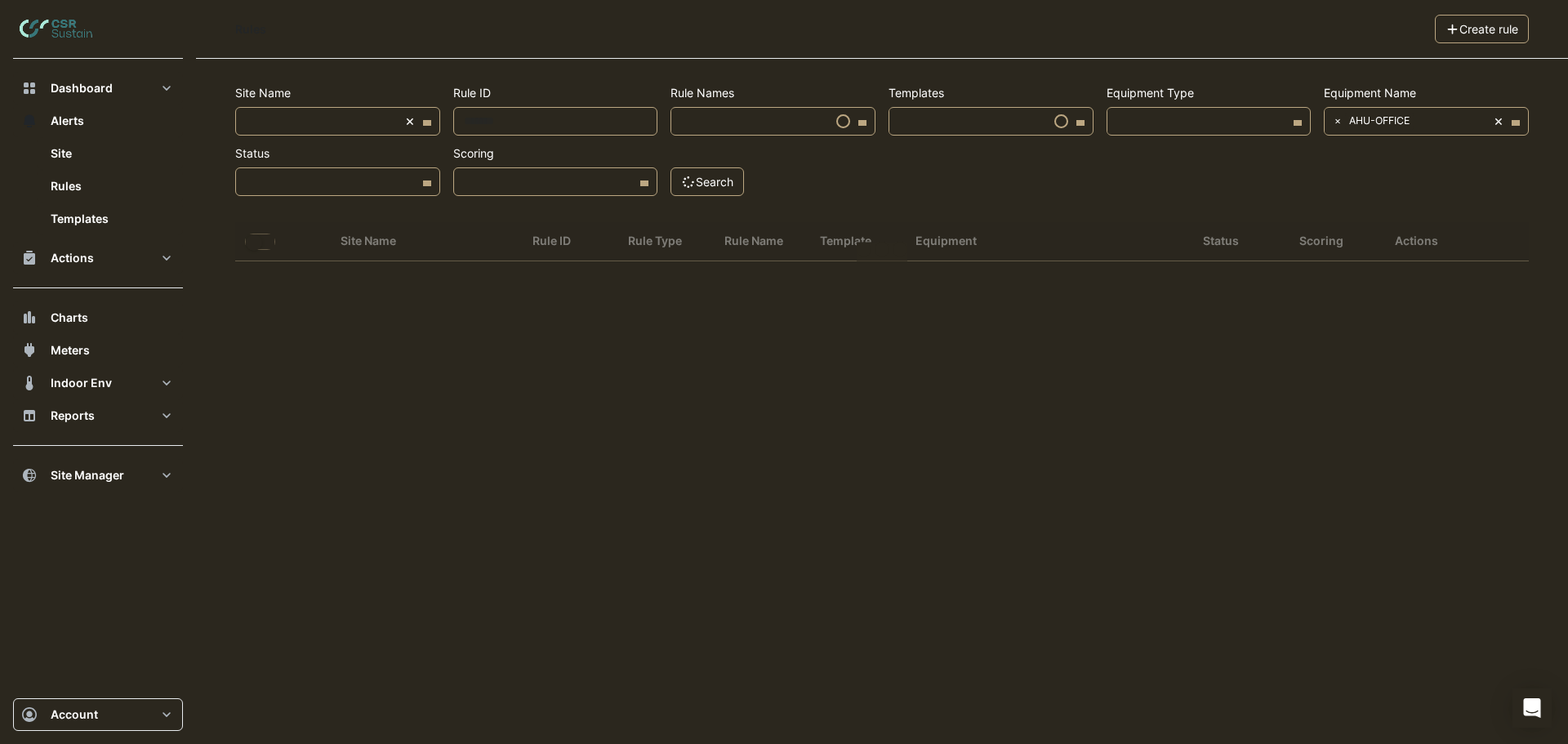
select select "***"
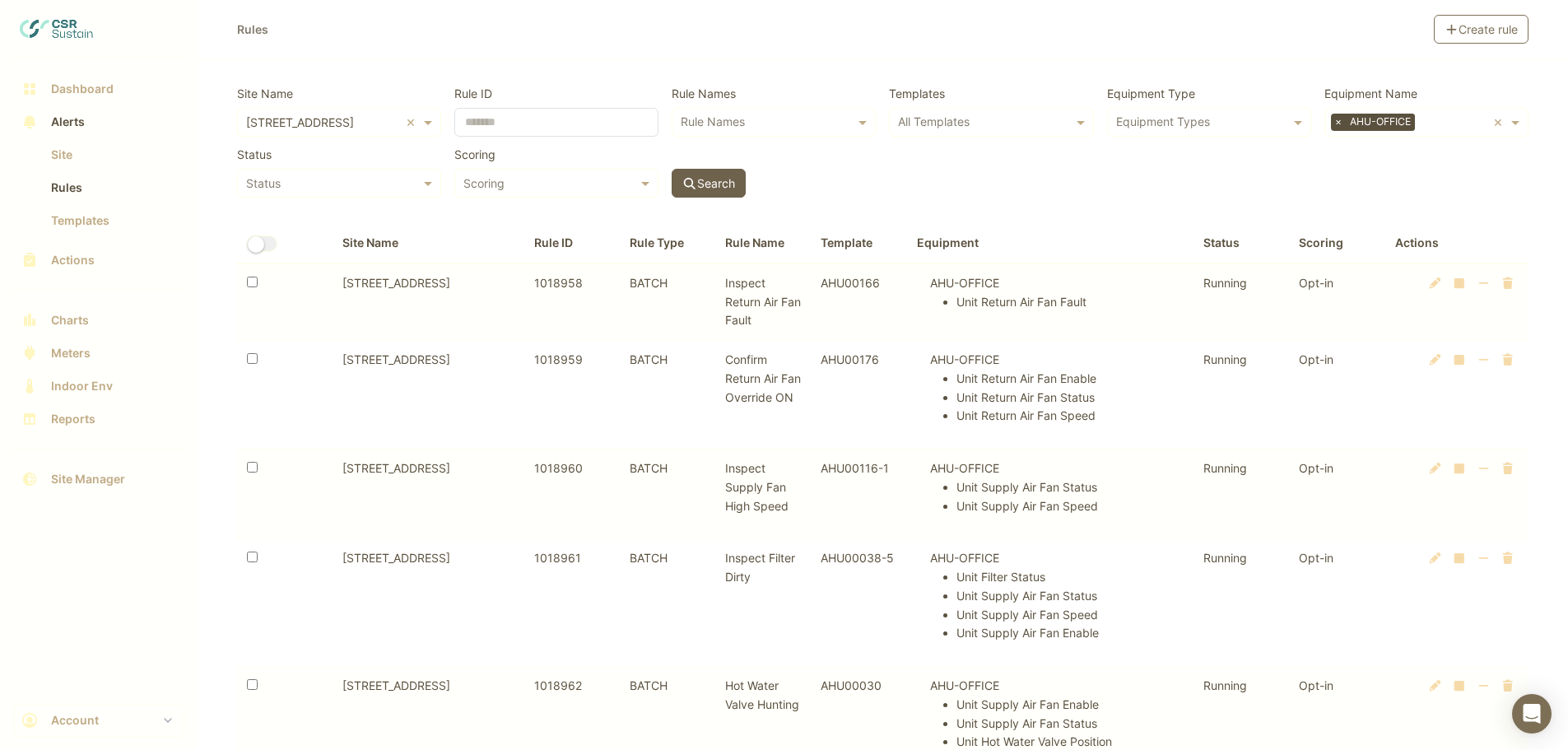
click at [726, 178] on button "Search" at bounding box center [709, 183] width 74 height 28
click at [721, 180] on button "Search" at bounding box center [709, 183] width 74 height 28
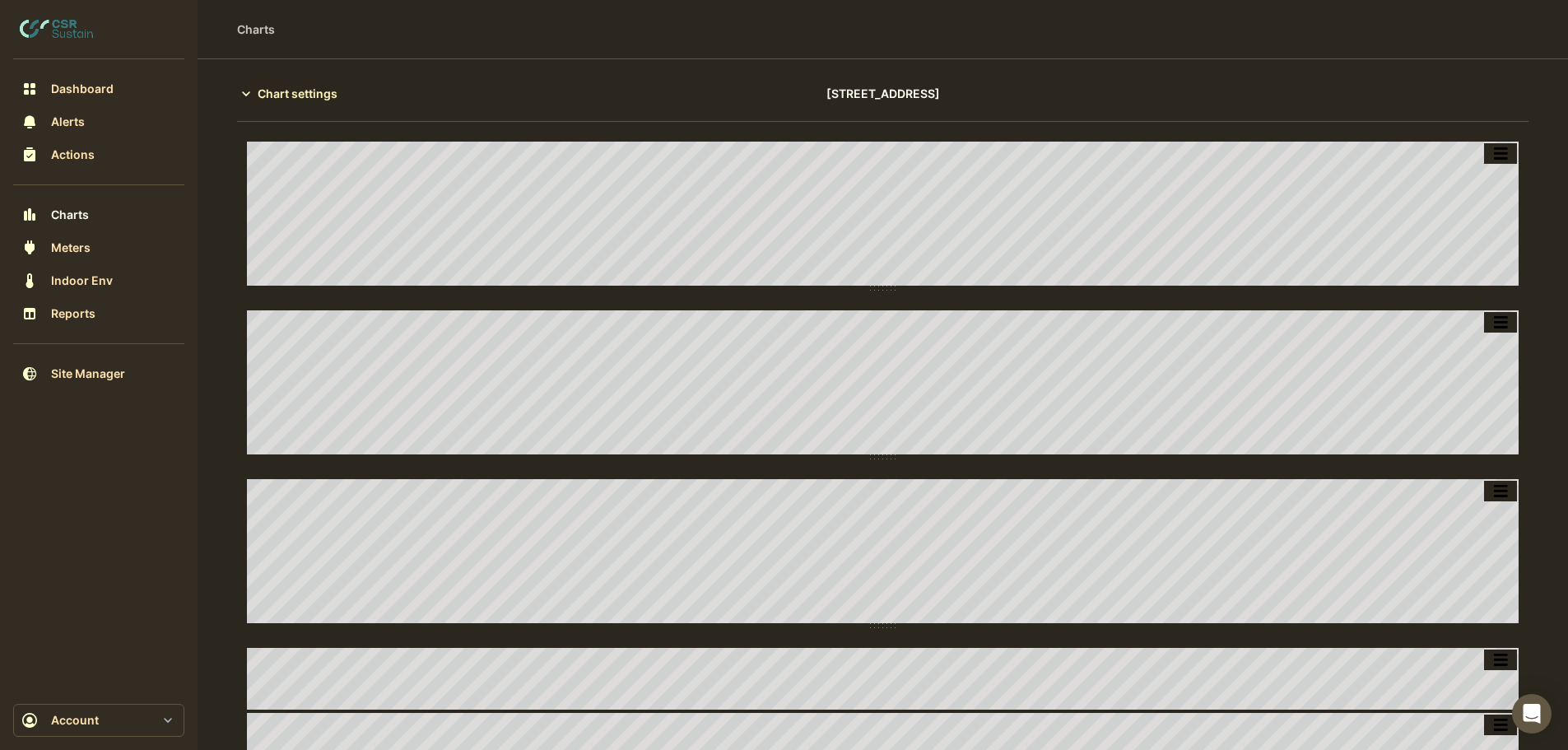
click at [1432, 64] on section "Chart settings [STREET_ADDRESS] Split All Split None Print Save as JPEG Save as…" at bounding box center [883, 549] width 1371 height 979
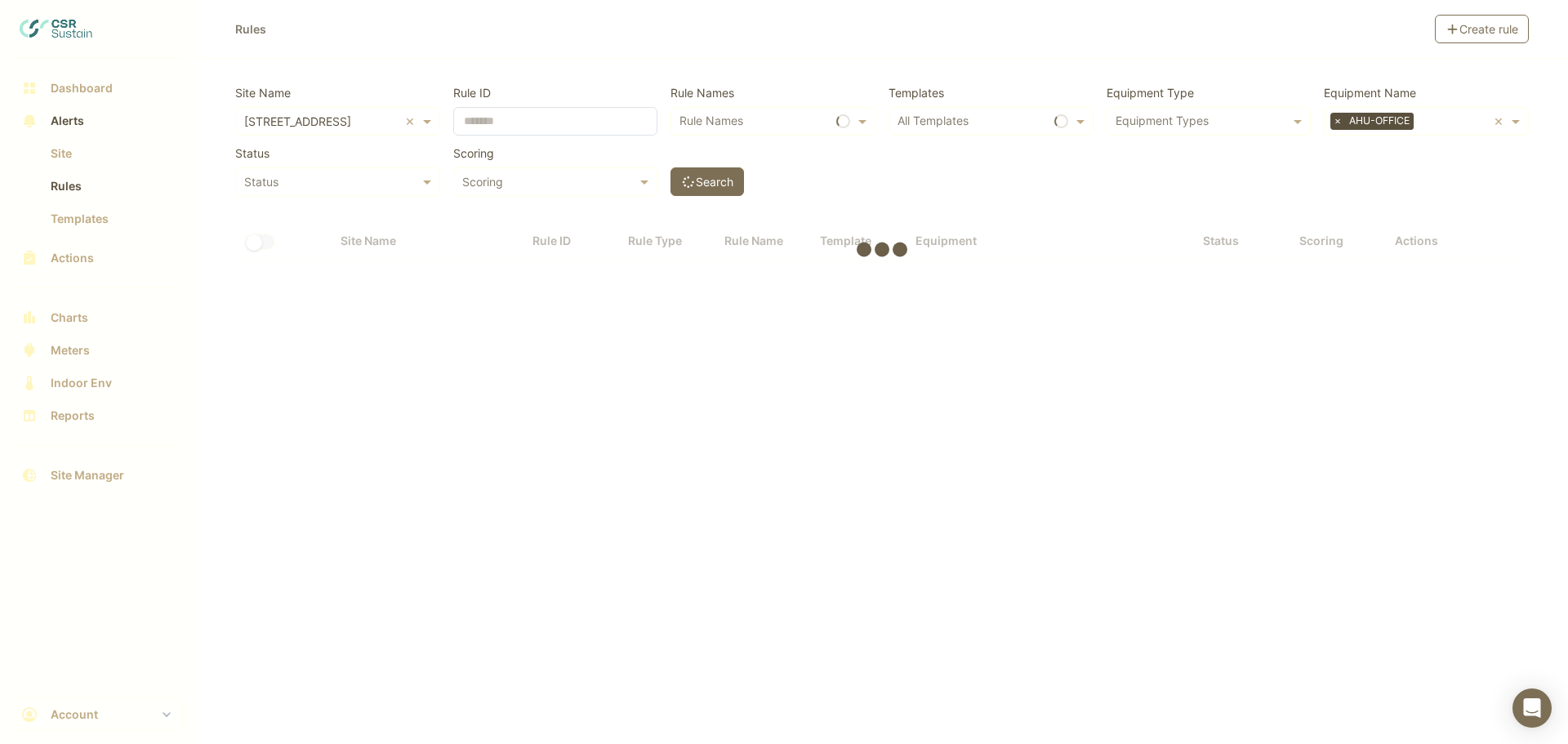
select select "***"
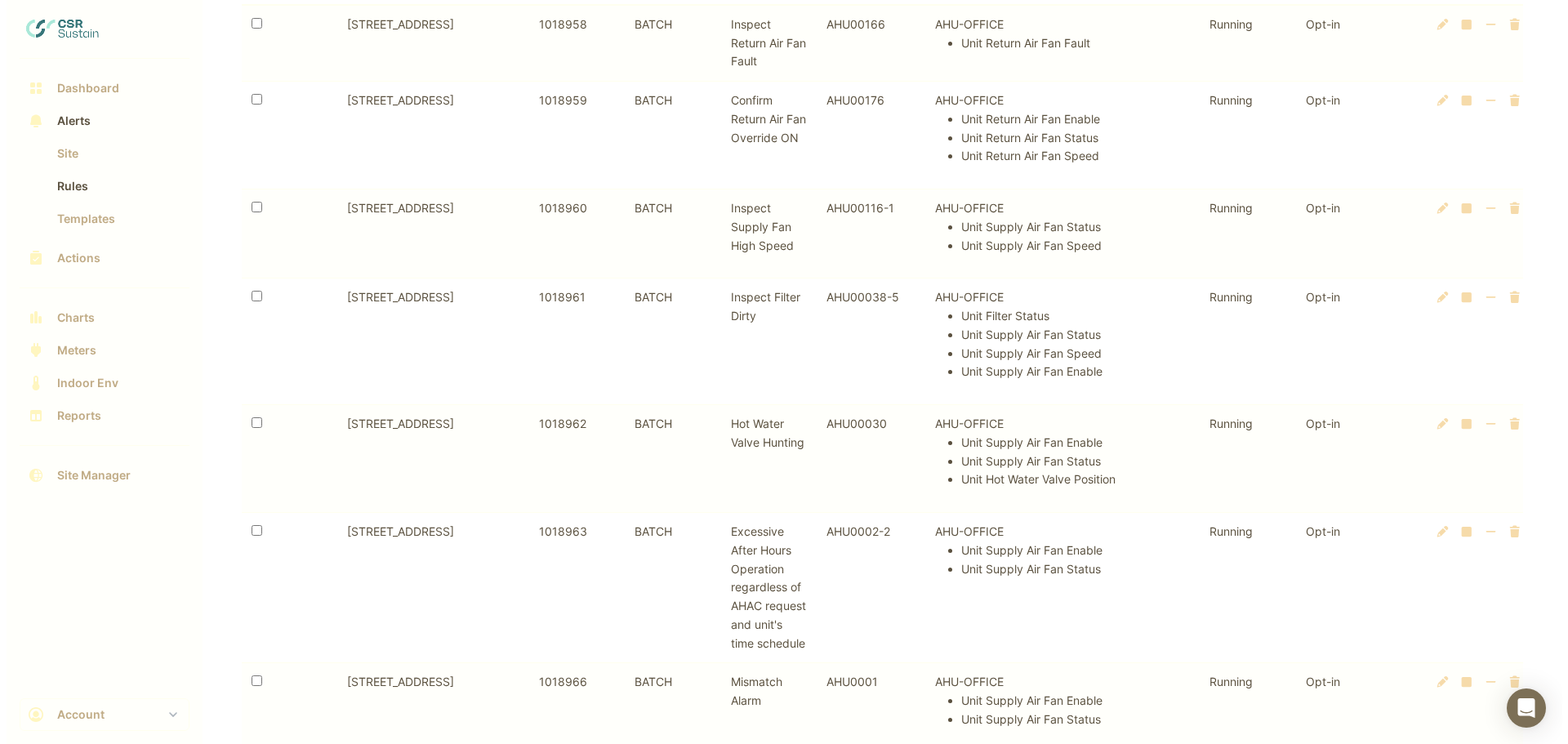
scroll to position [227, 0]
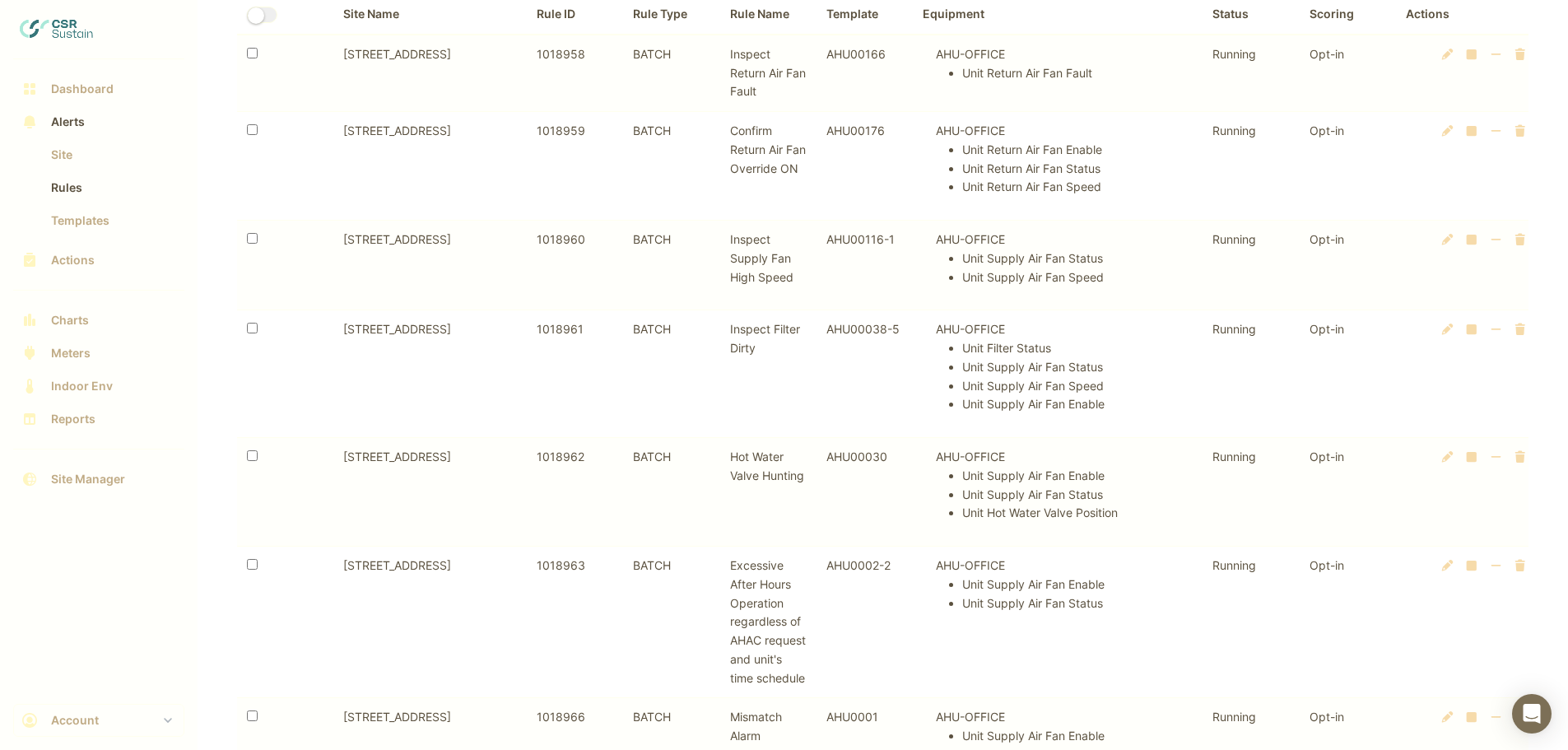
click at [1477, 458] on icon at bounding box center [1472, 457] width 10 height 10
click at [1508, 457] on icon at bounding box center [1508, 457] width 10 height 12
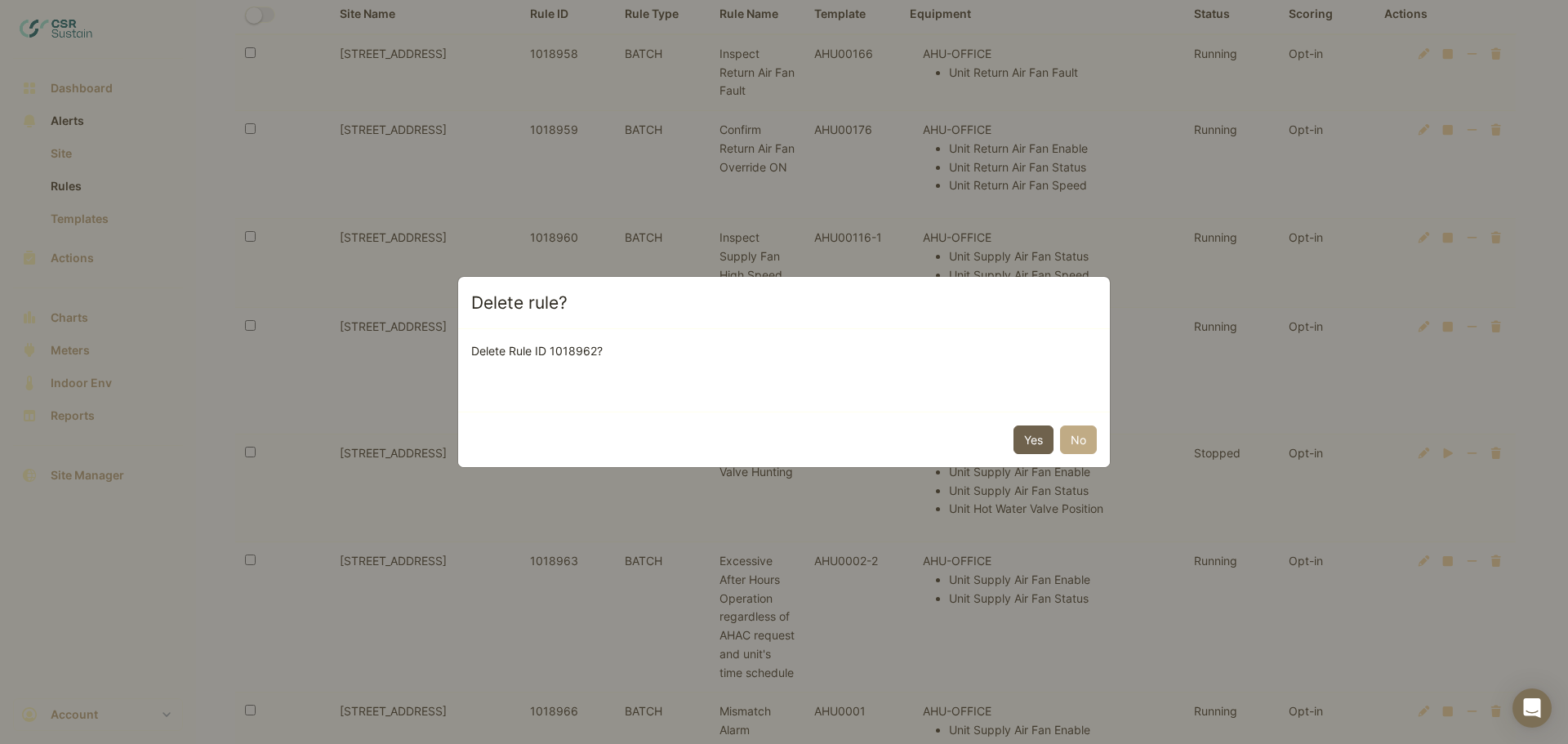
click at [1026, 444] on button "Yes" at bounding box center [1033, 439] width 40 height 28
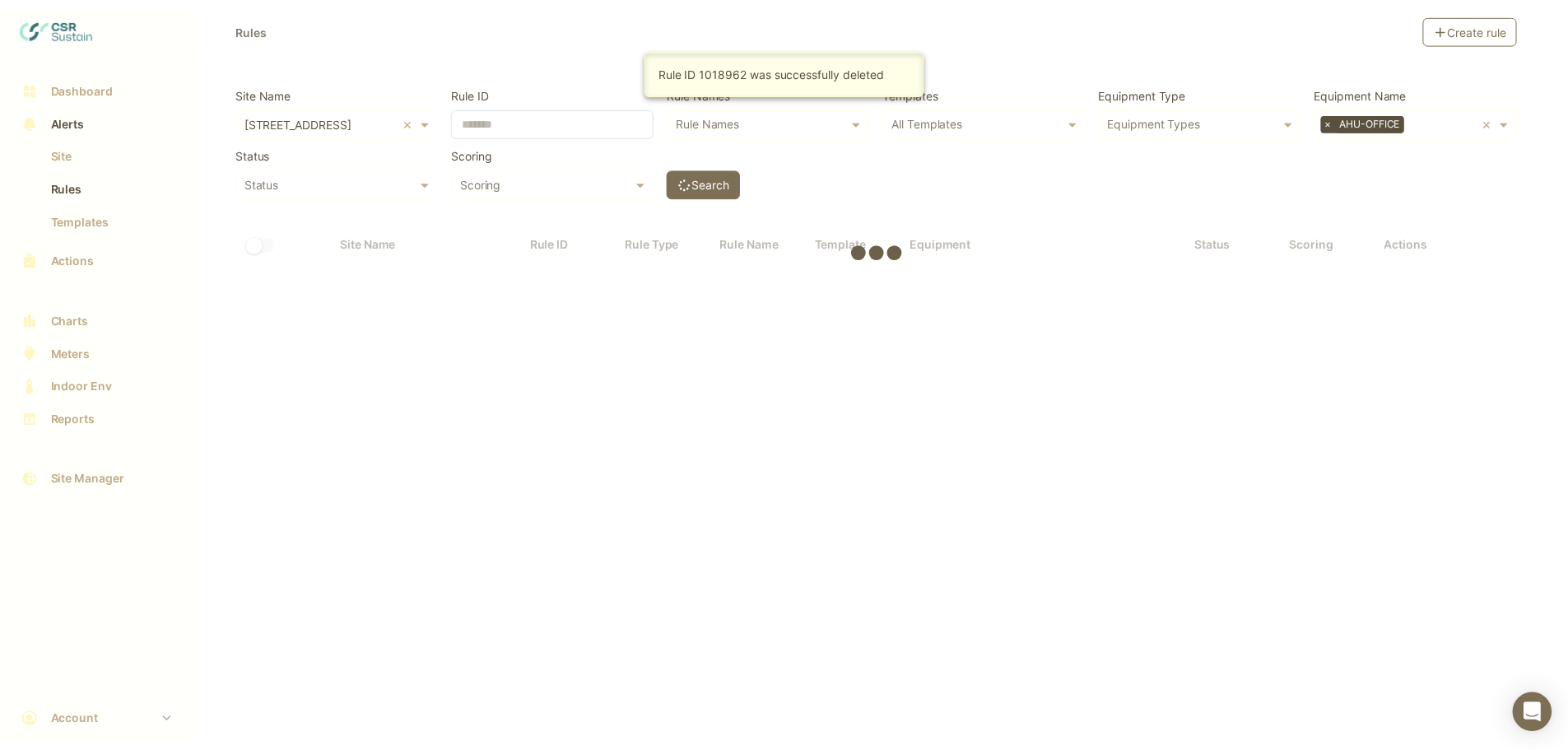
scroll to position [0, 0]
select select "***"
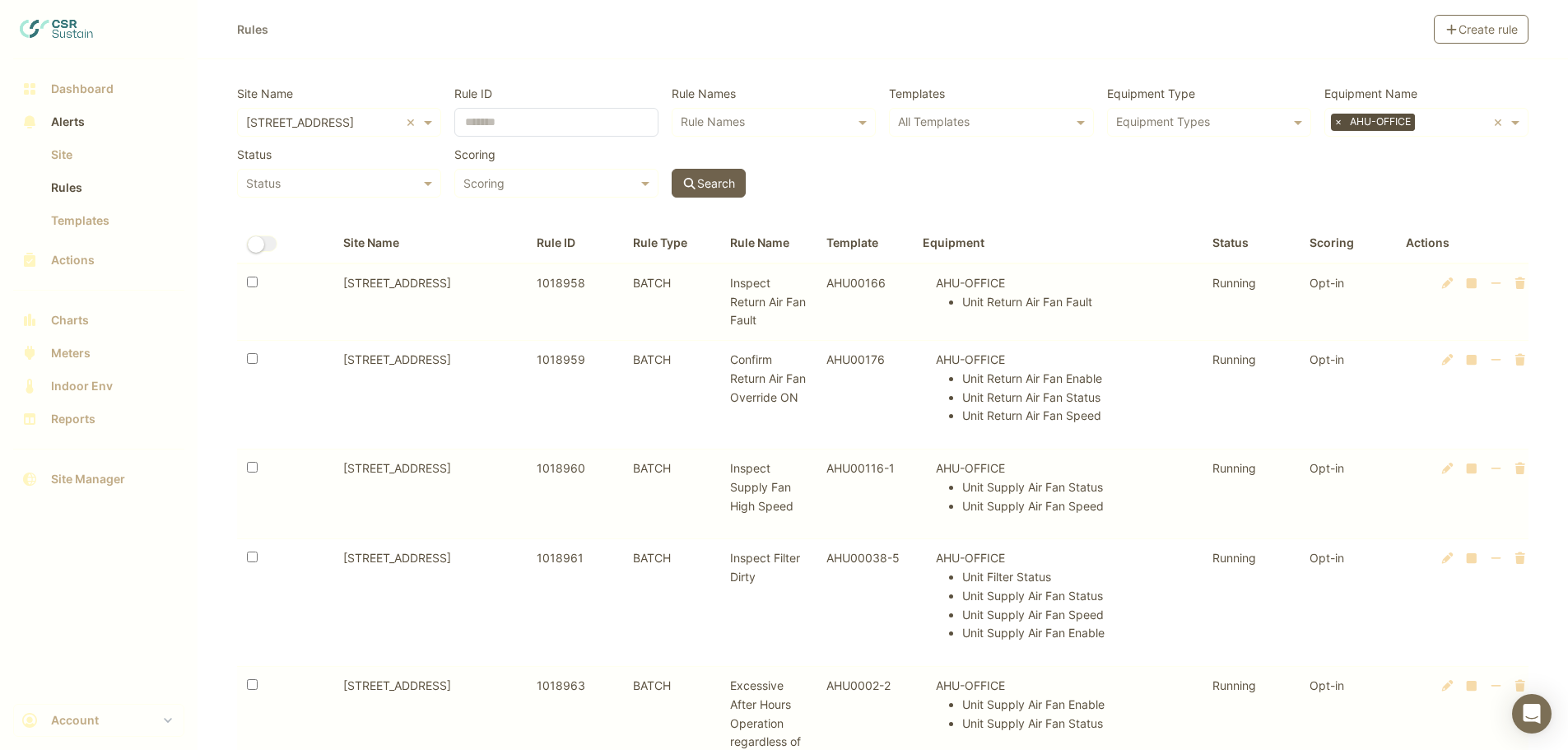
click at [707, 181] on button "Search" at bounding box center [709, 183] width 74 height 28
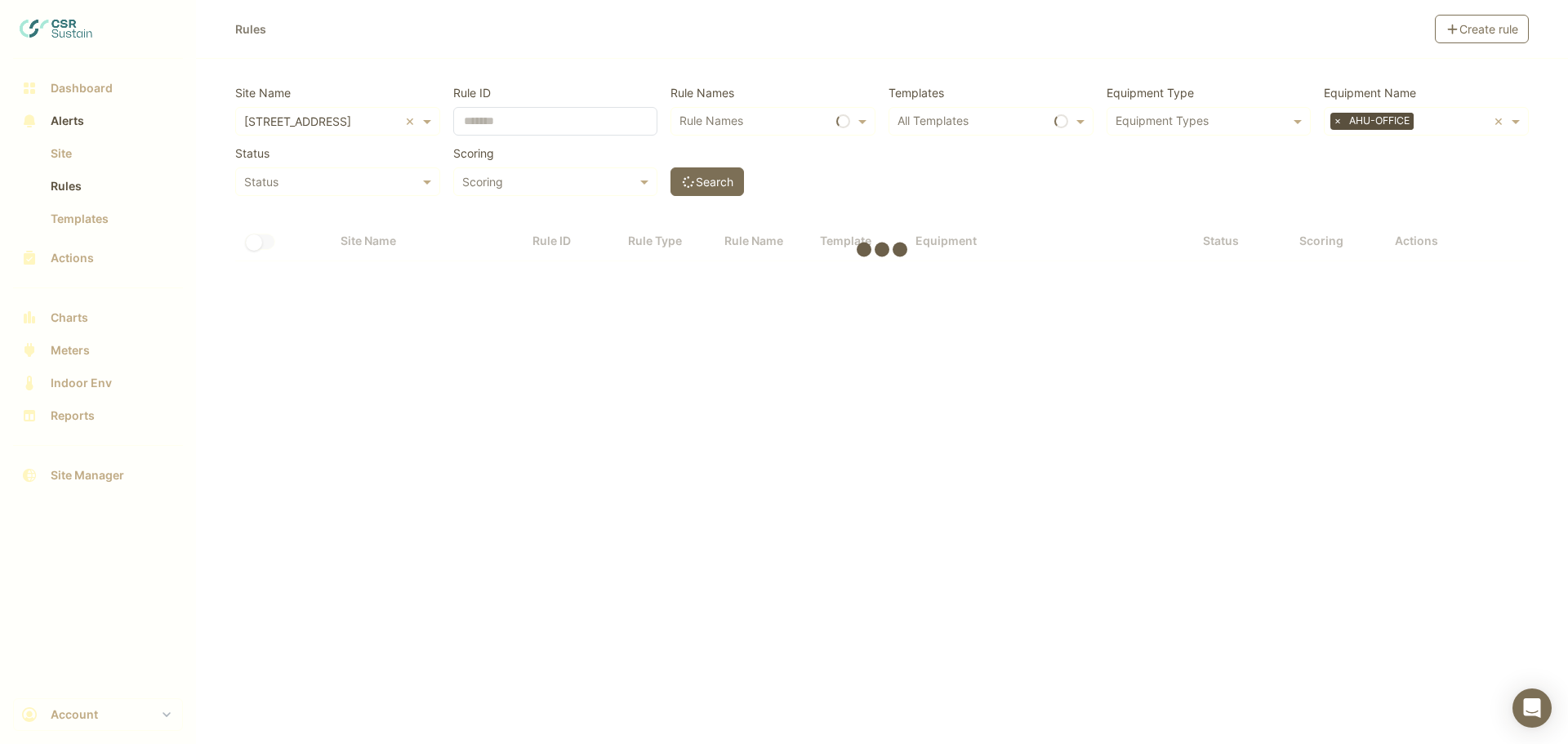
select select "***"
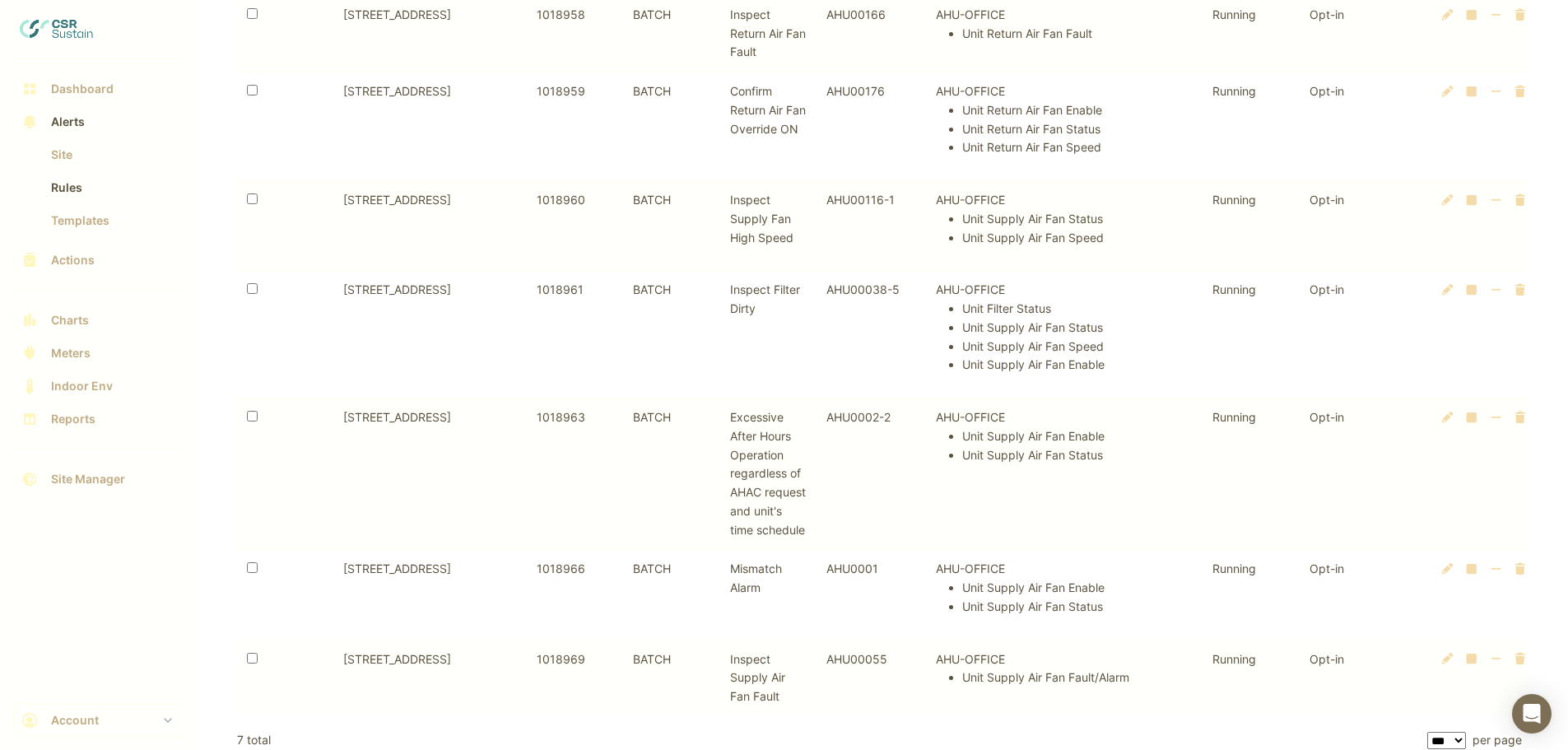
scroll to position [280, 0]
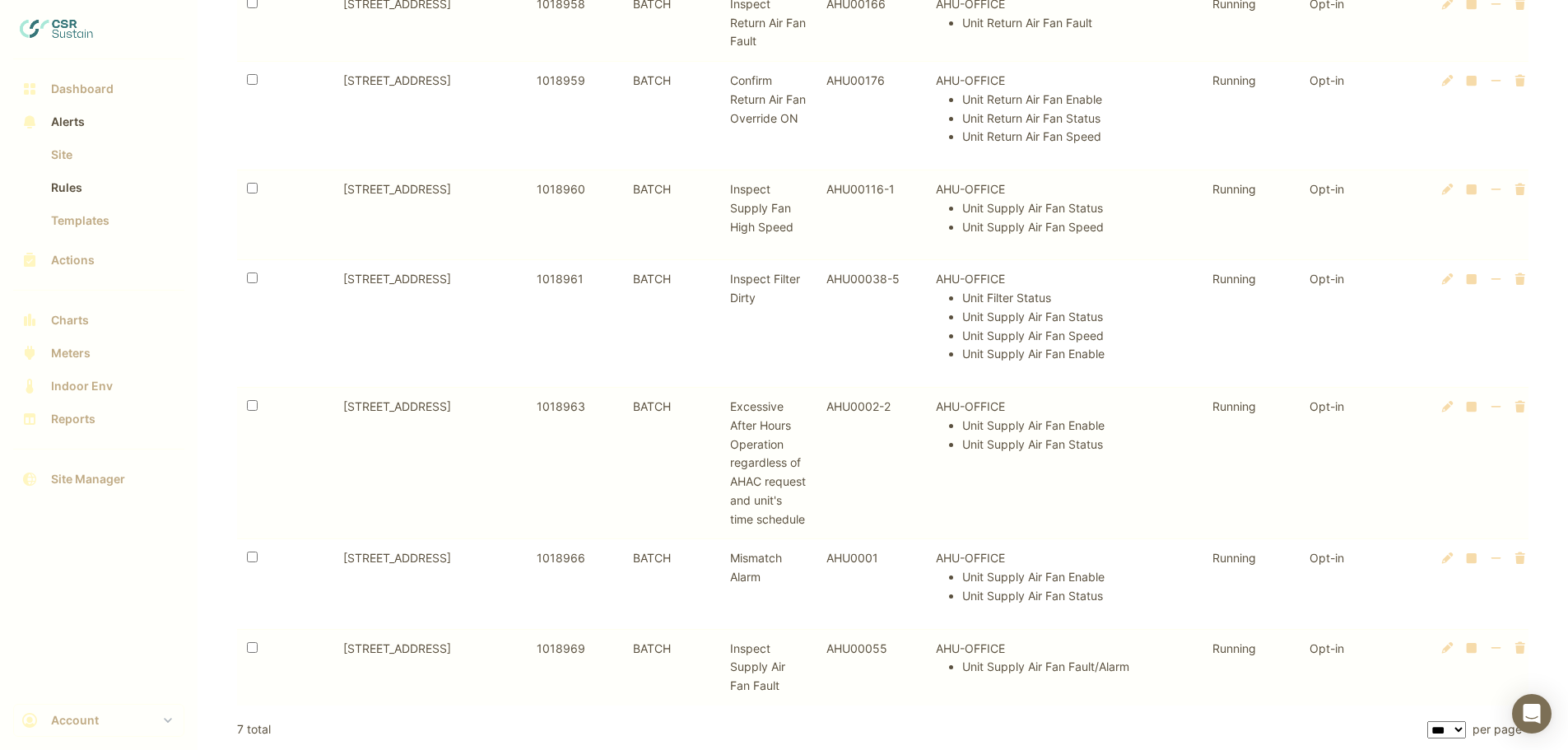
click at [962, 120] on ul "Unit Return Air Fan Enable Unit Return Air Fan Status Unit Return Air Fan Speed" at bounding box center [1065, 118] width 257 height 56
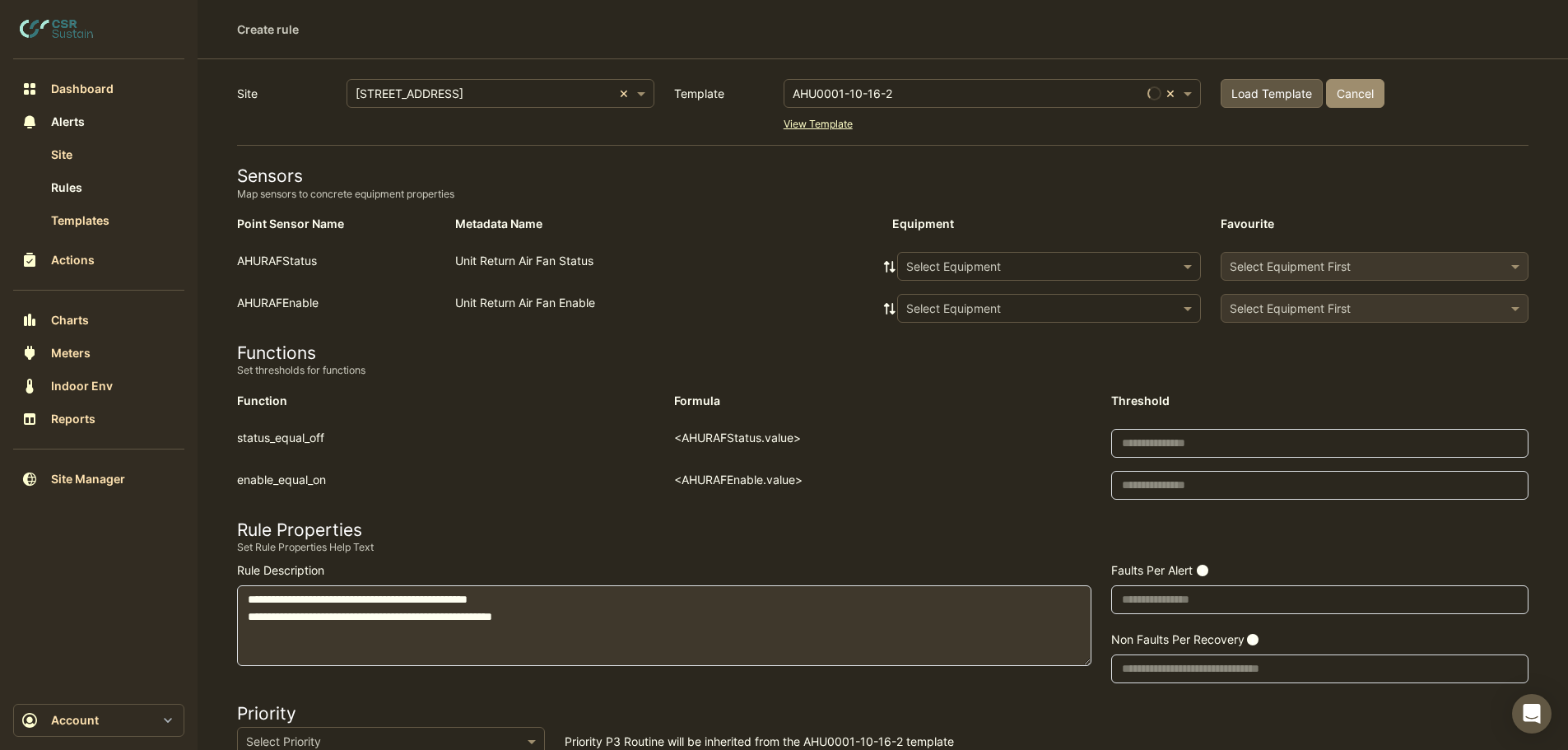
click at [953, 263] on input "text" at bounding box center [1032, 267] width 253 height 18
click at [940, 298] on span "AHU-OFFICE" at bounding box center [945, 302] width 69 height 14
click at [892, 265] on icon at bounding box center [890, 267] width 15 height 12
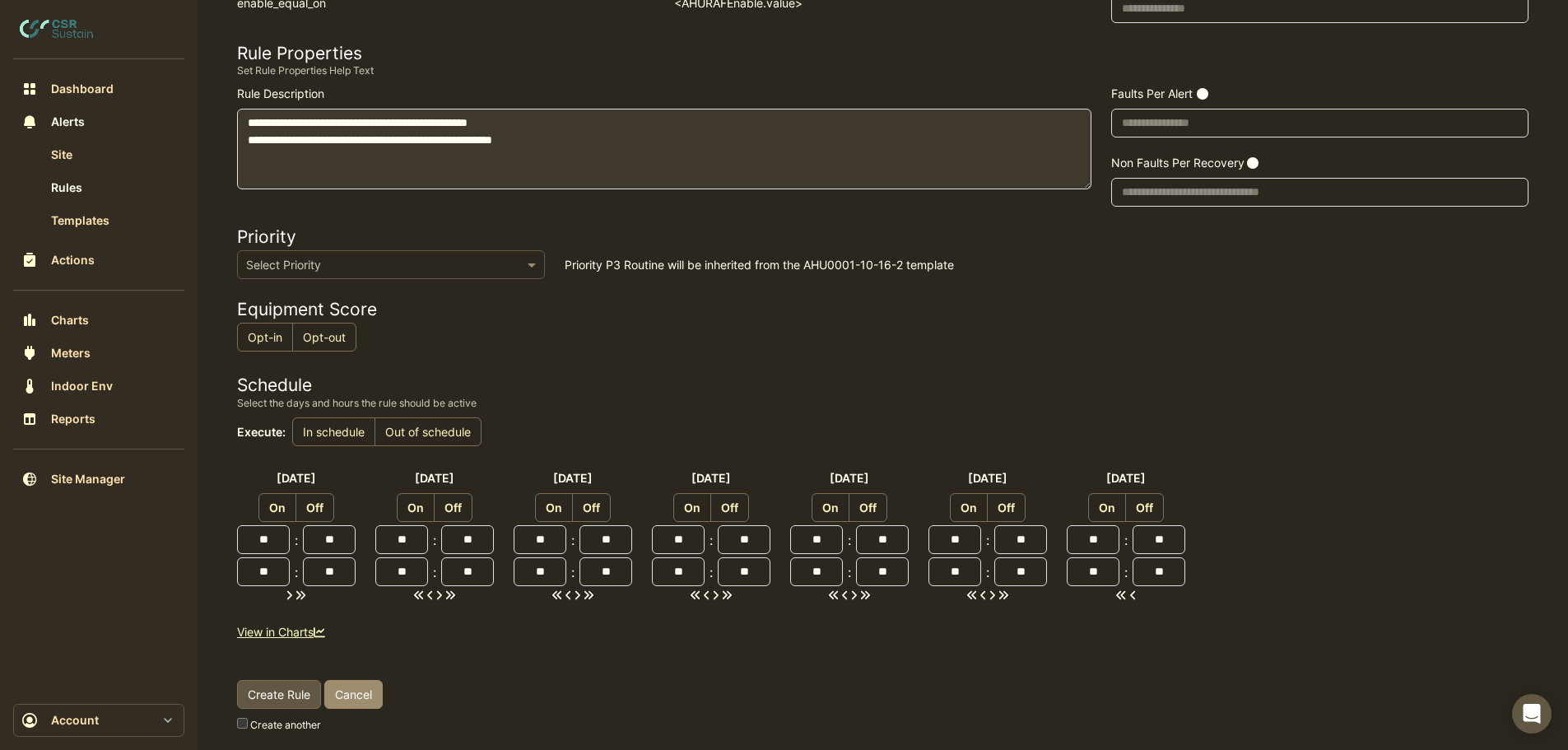
scroll to position [479, 0]
click at [279, 696] on span "Create Rule" at bounding box center [280, 692] width 63 height 14
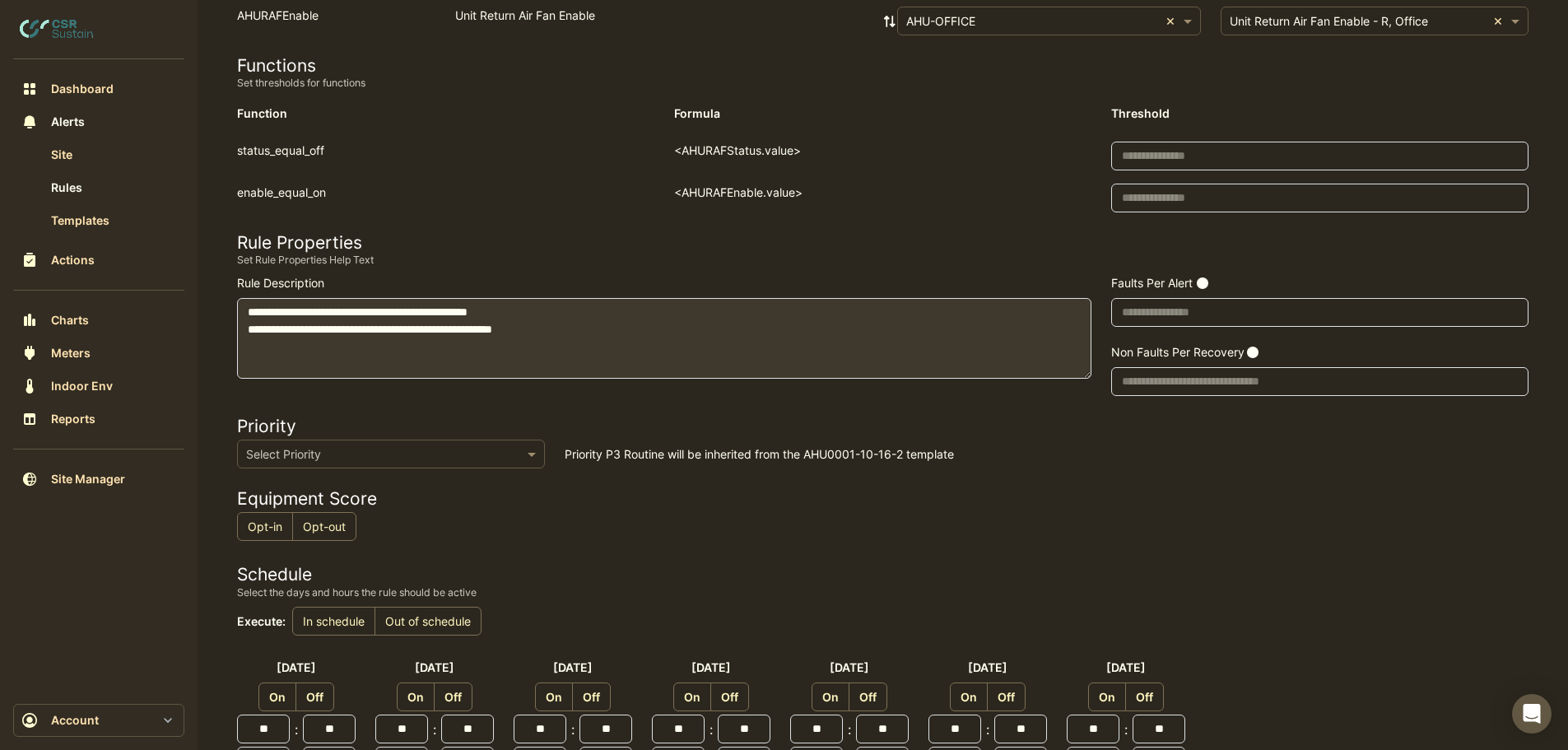
scroll to position [0, 0]
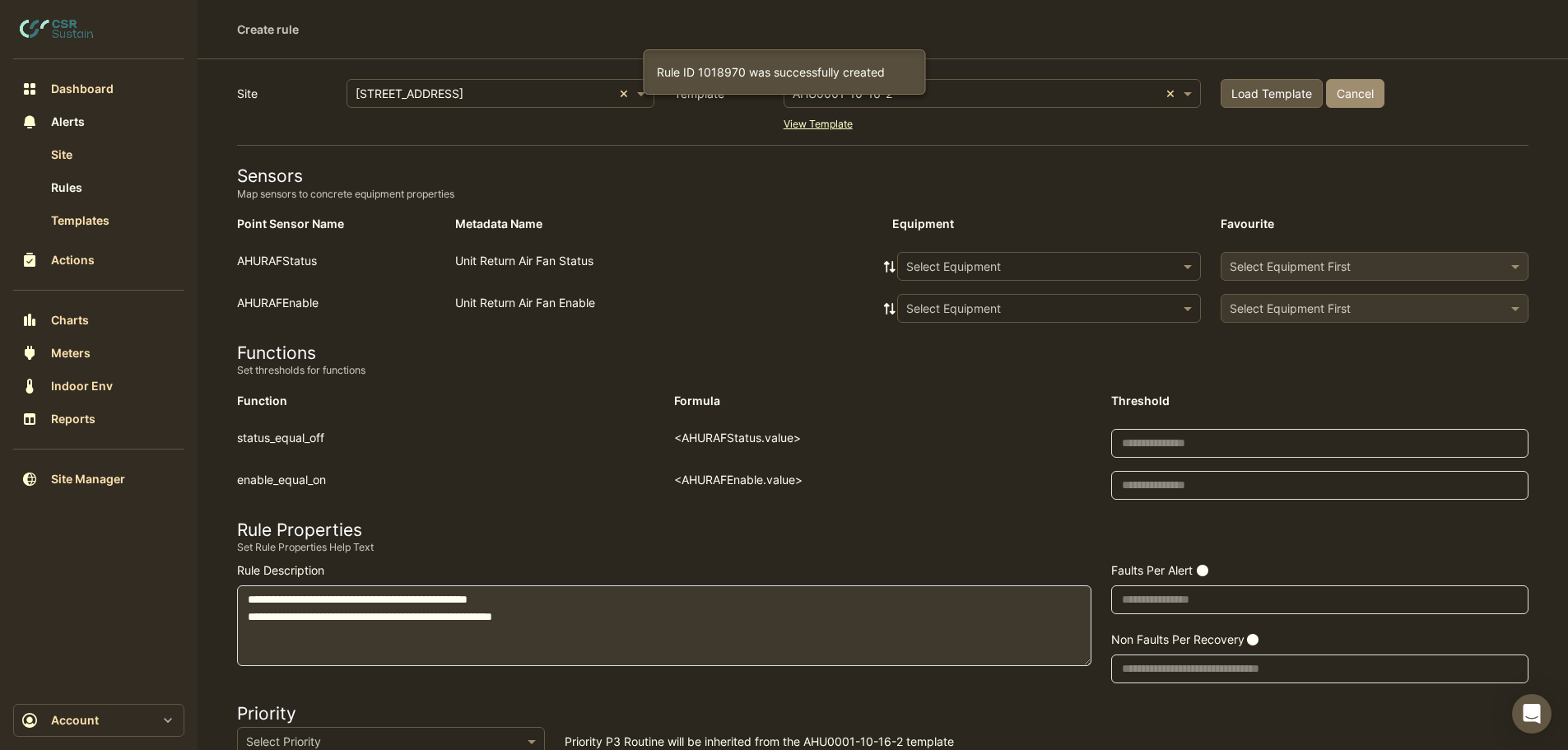
click at [945, 266] on input "text" at bounding box center [1032, 267] width 253 height 18
click at [939, 328] on span "AHU-TOILET" at bounding box center [945, 326] width 68 height 14
click at [886, 264] on icon at bounding box center [891, 267] width 12 height 12
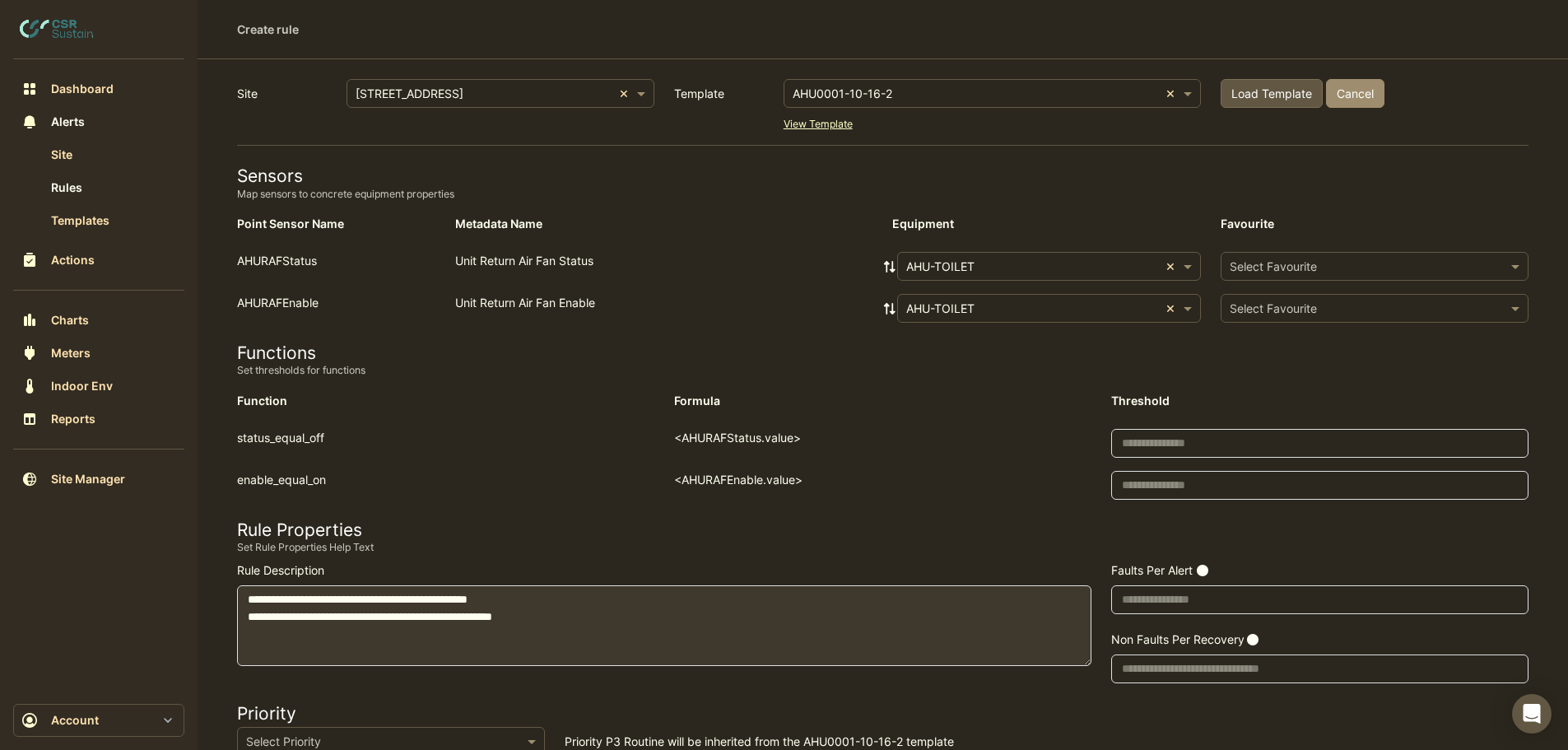
click at [1271, 261] on input "text" at bounding box center [1358, 267] width 257 height 18
click at [1270, 304] on span "Unit Return Air Fan Status - R, Toilet-Extract-Fan-01" at bounding box center [1374, 302] width 280 height 14
click at [1270, 304] on input "text" at bounding box center [1358, 309] width 257 height 18
click at [1271, 347] on span "Unit Return Air Fan Enable - R, Toilet-Extract-Fan-01" at bounding box center [1374, 343] width 281 height 14
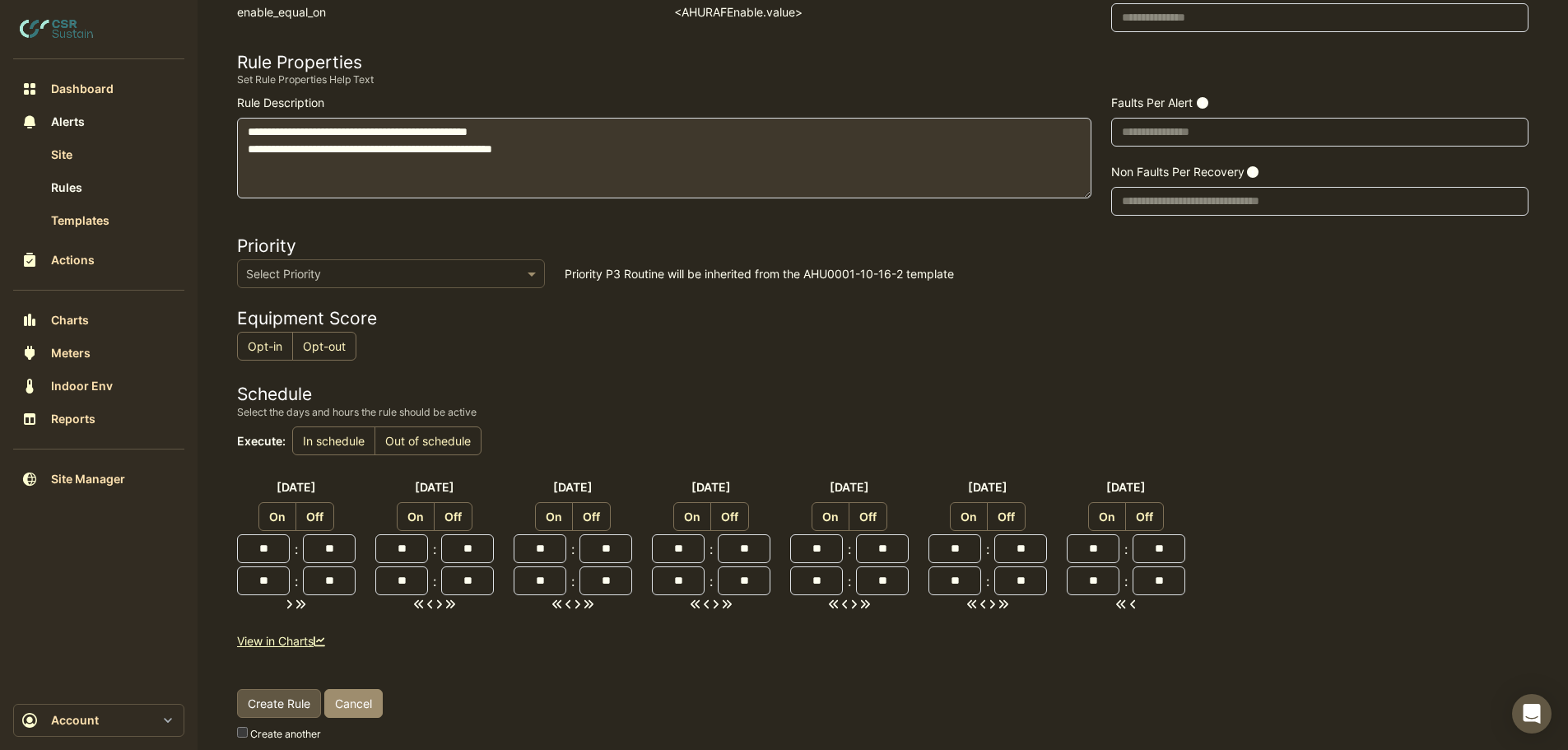
scroll to position [479, 0]
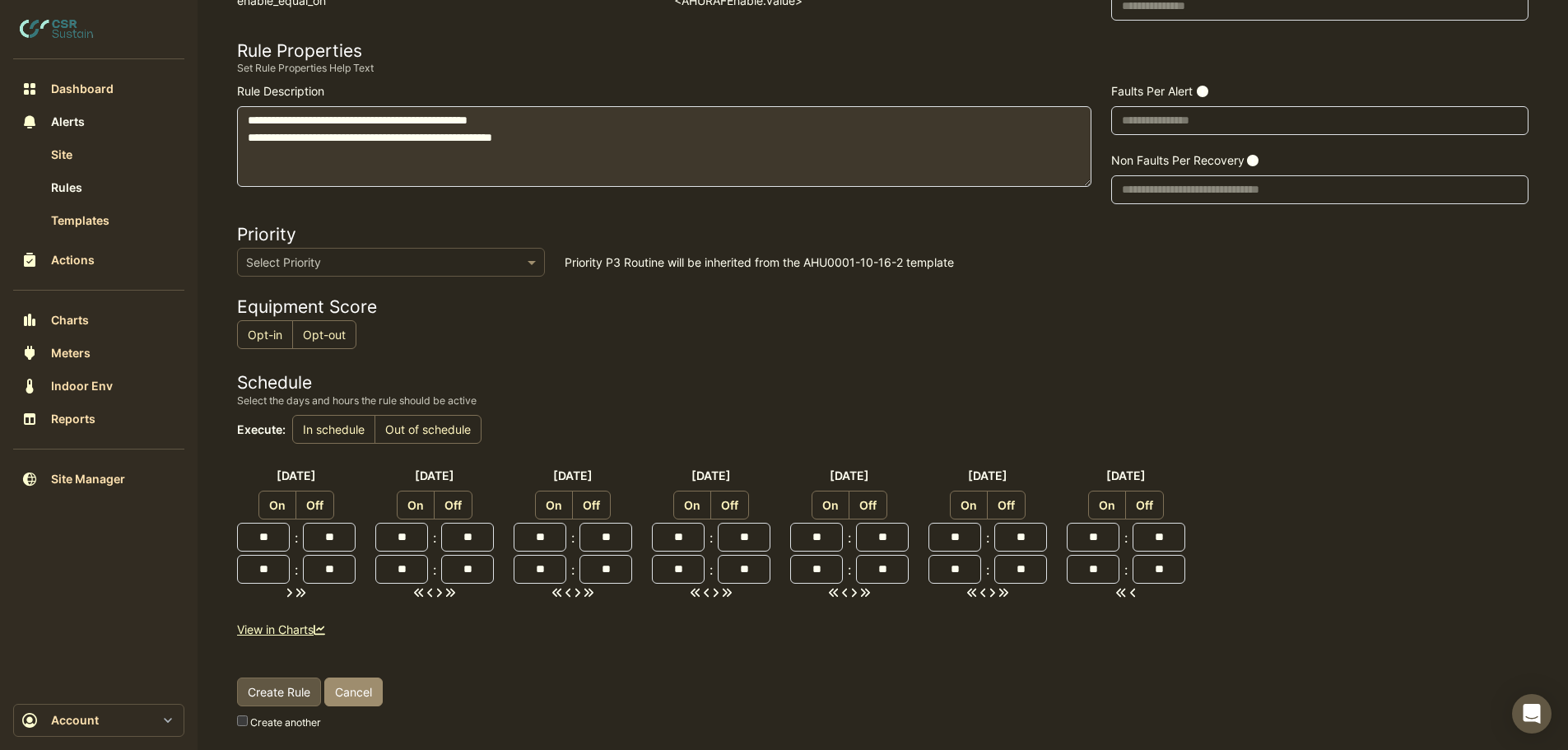
click at [272, 702] on button "Create Rule" at bounding box center [280, 691] width 84 height 28
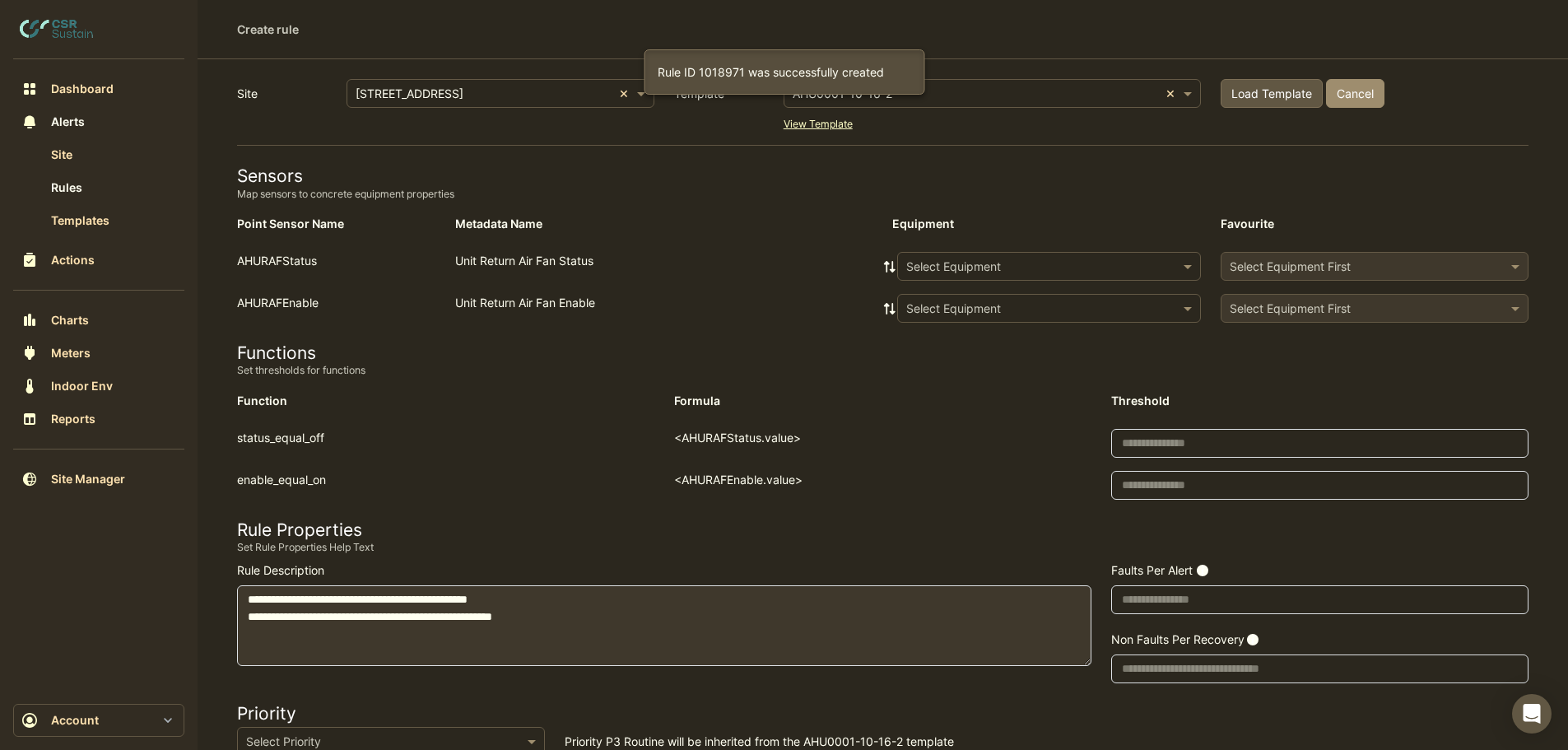
click at [1075, 264] on input "text" at bounding box center [1032, 267] width 253 height 18
click at [953, 325] on span "AHU-TOILET" at bounding box center [945, 326] width 68 height 14
click at [1284, 261] on input "text" at bounding box center [1358, 267] width 257 height 18
click at [1275, 332] on div "Unit Return Air Fan Status - R, Toilet-Extract-Fan-02" at bounding box center [1374, 326] width 306 height 23
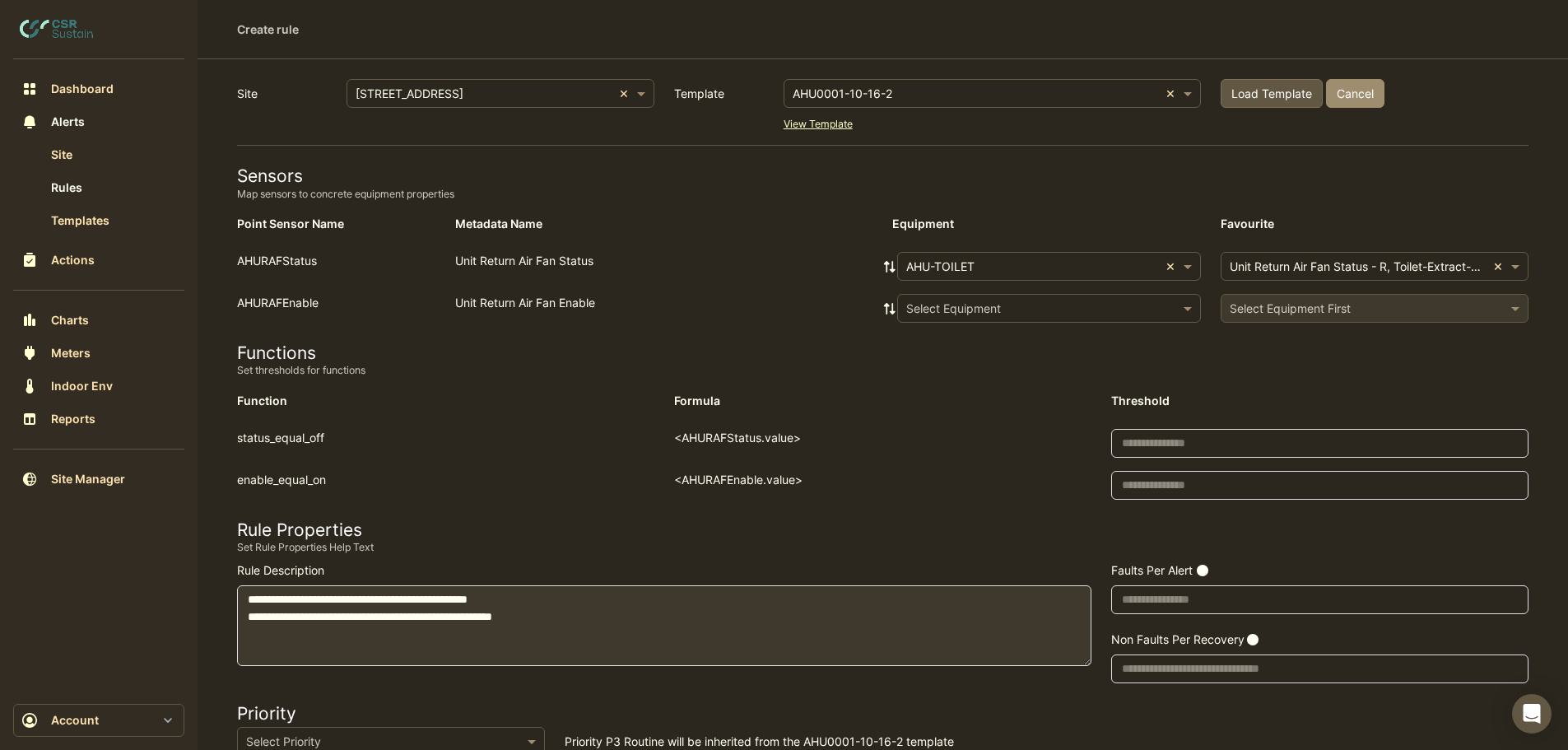
drag, startPoint x: 1166, startPoint y: 296, endPoint x: 1158, endPoint y: 313, distance: 18.8
click at [1164, 299] on div "Select Equipment" at bounding box center [1049, 308] width 304 height 28
click at [1154, 316] on div "Select Equipment" at bounding box center [1035, 309] width 275 height 18
click at [971, 363] on span "AHU-TOILET" at bounding box center [959, 368] width 68 height 14
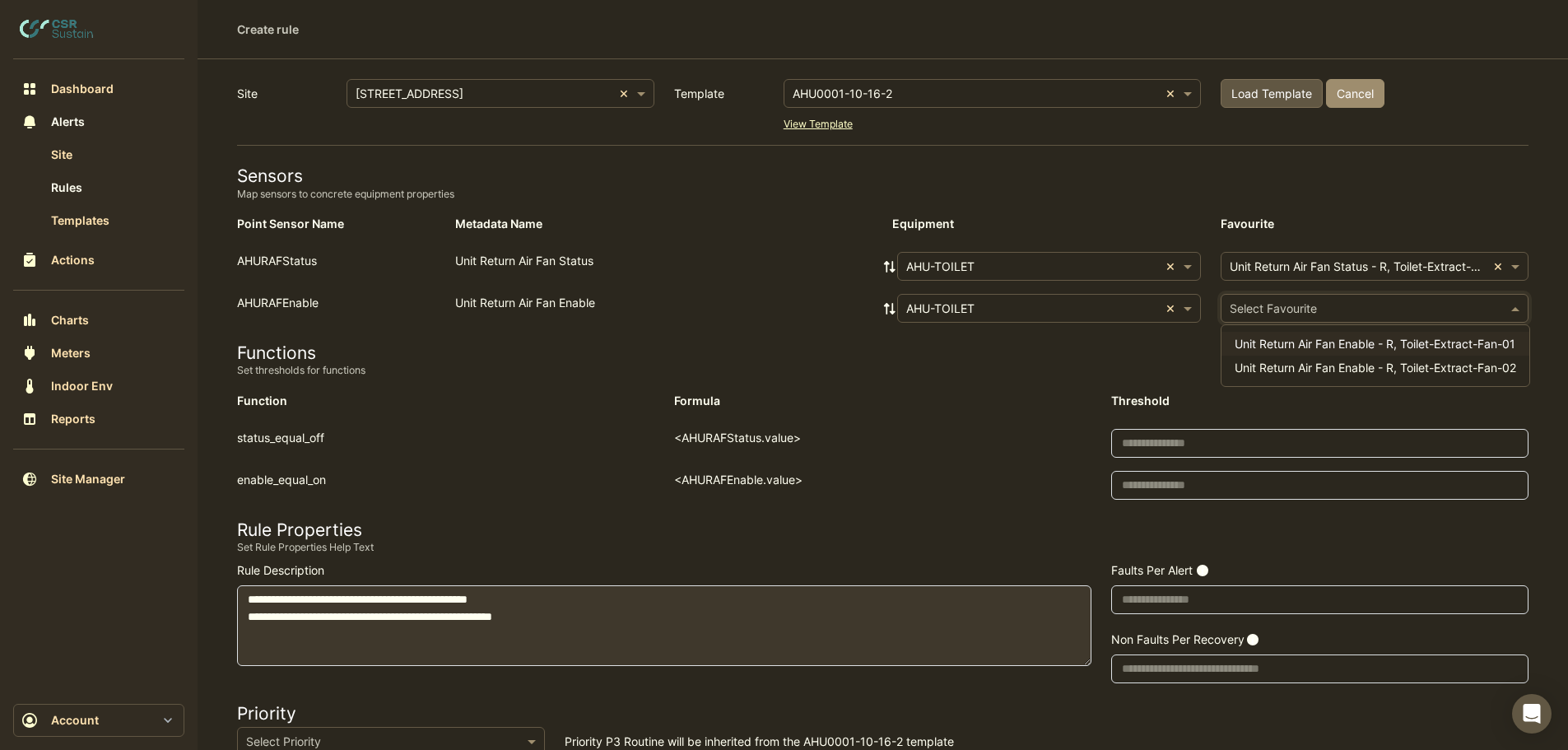
click at [1266, 310] on input "text" at bounding box center [1358, 309] width 257 height 18
click at [1285, 367] on span "Unit Return Air Fan Enable - R, Toilet-Extract-Fan-02" at bounding box center [1375, 368] width 282 height 14
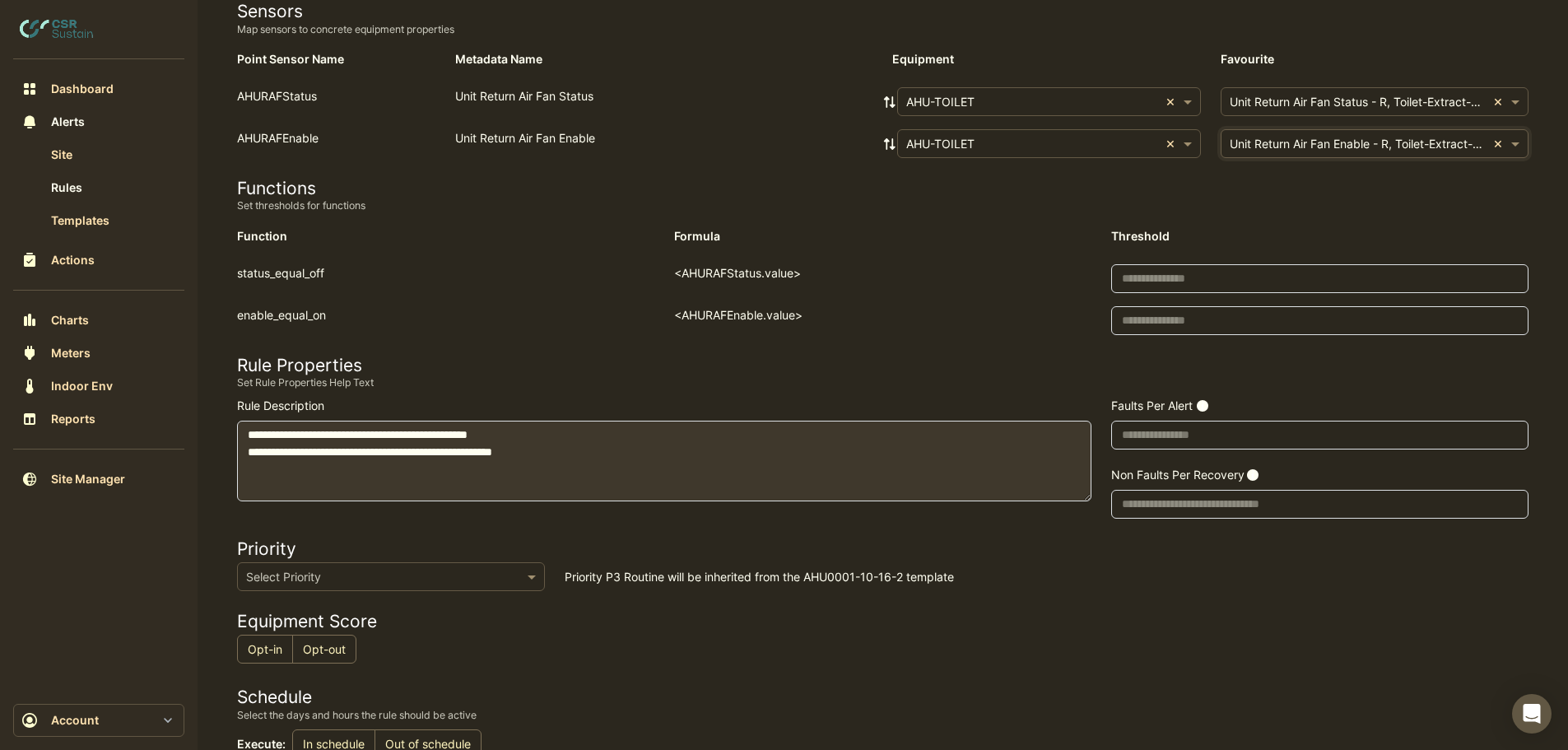
scroll to position [479, 0]
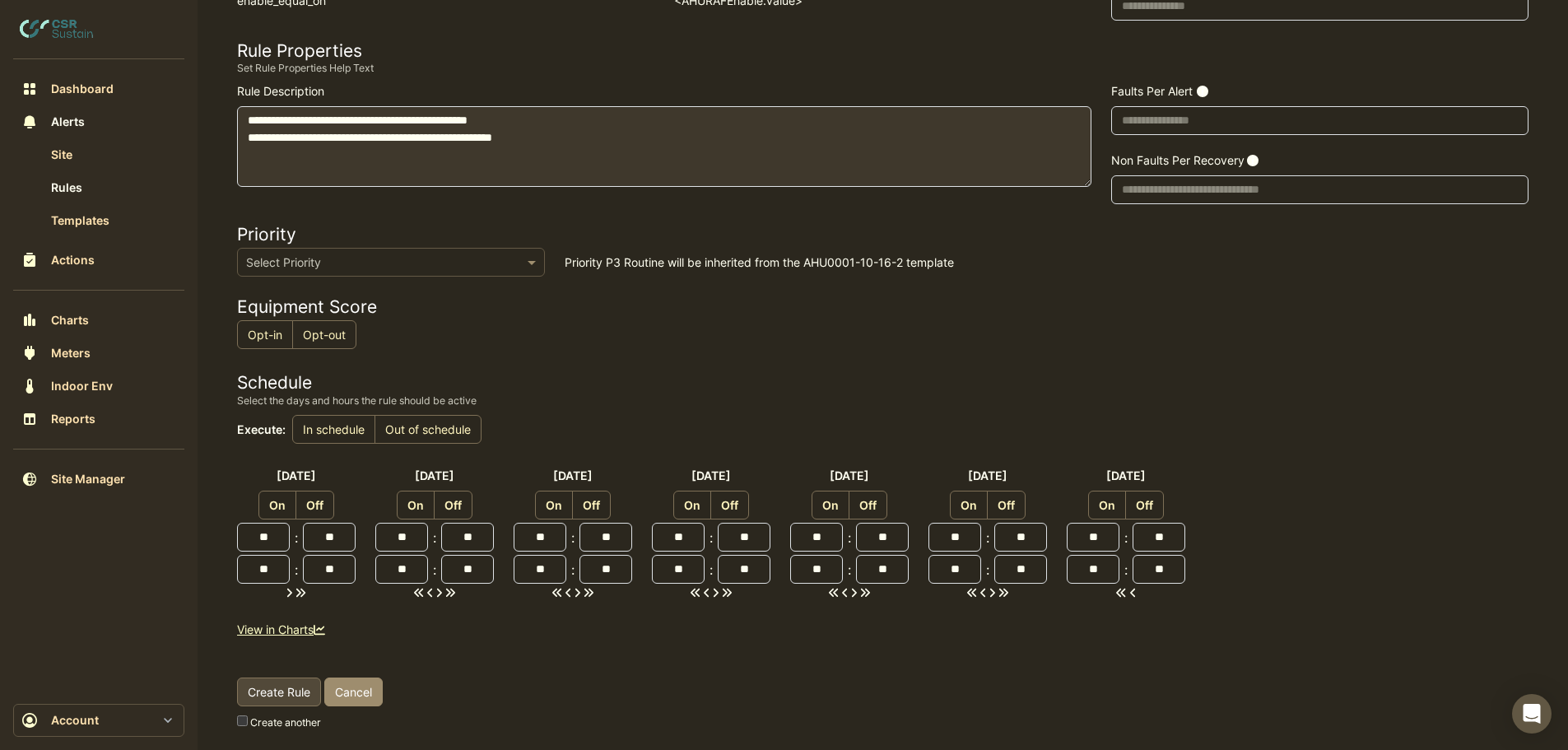
click at [283, 687] on span "Create Rule" at bounding box center [280, 692] width 63 height 14
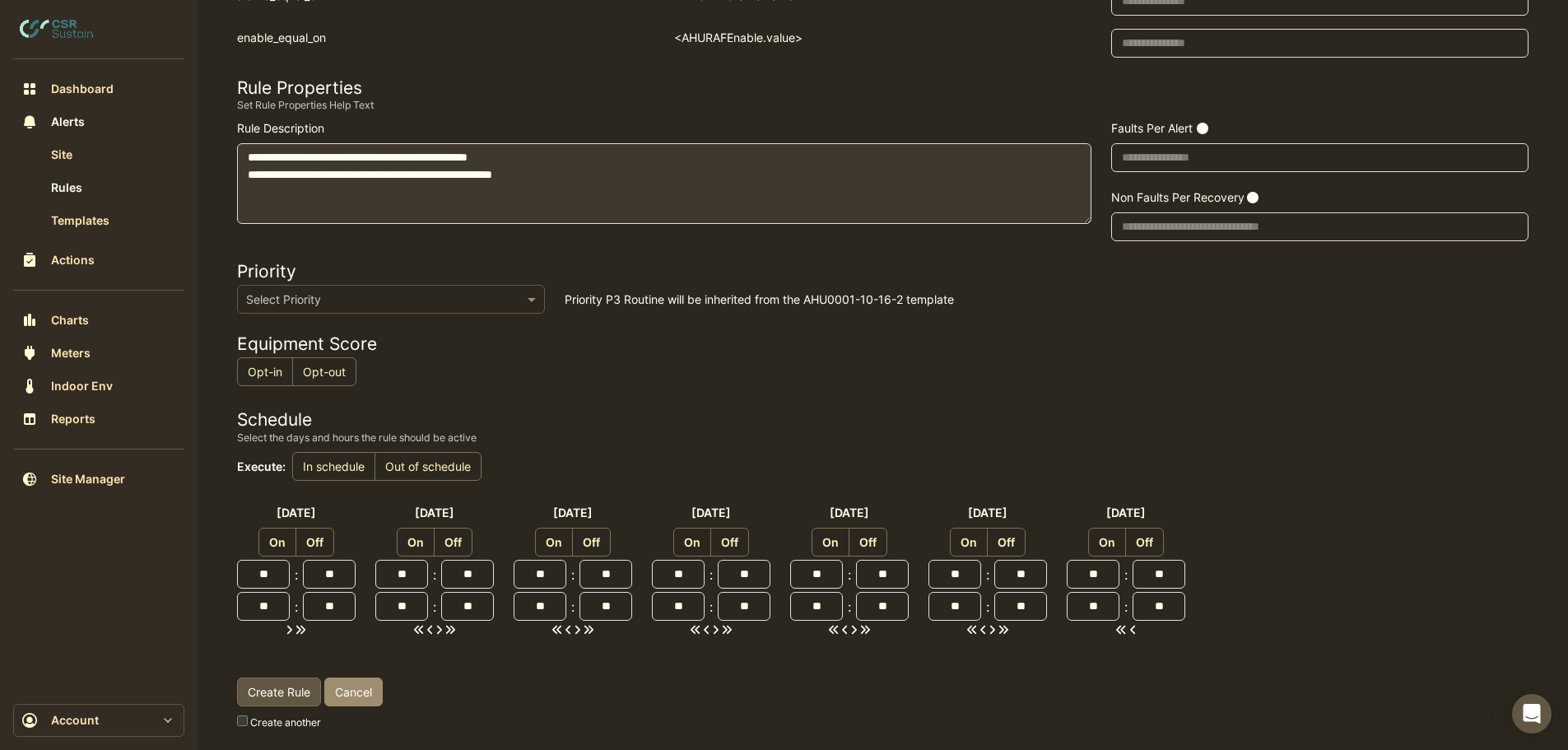
scroll to position [0, 0]
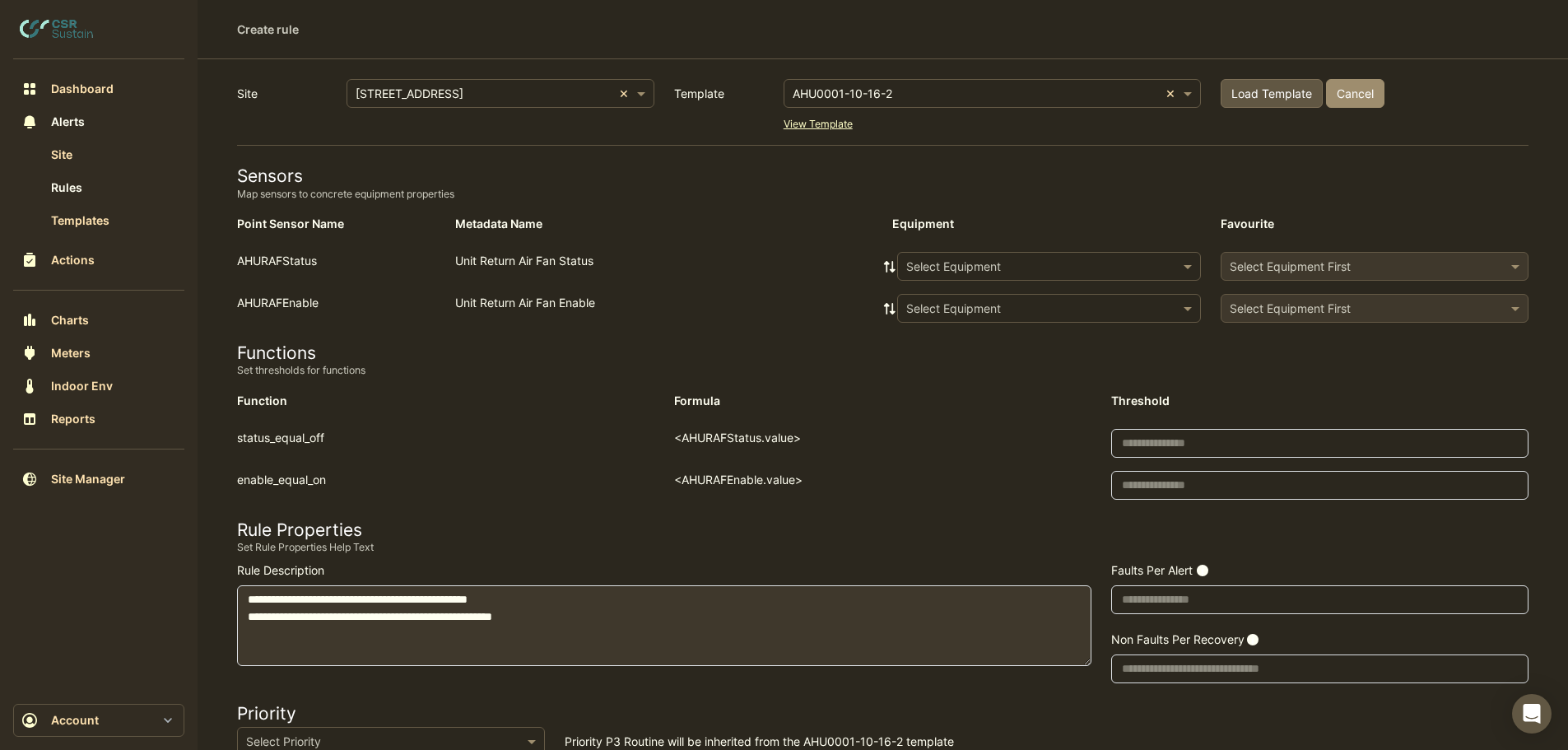
click at [890, 90] on input "text" at bounding box center [976, 95] width 367 height 18
click at [875, 97] on input "*********" at bounding box center [976, 95] width 367 height 18
type input "********"
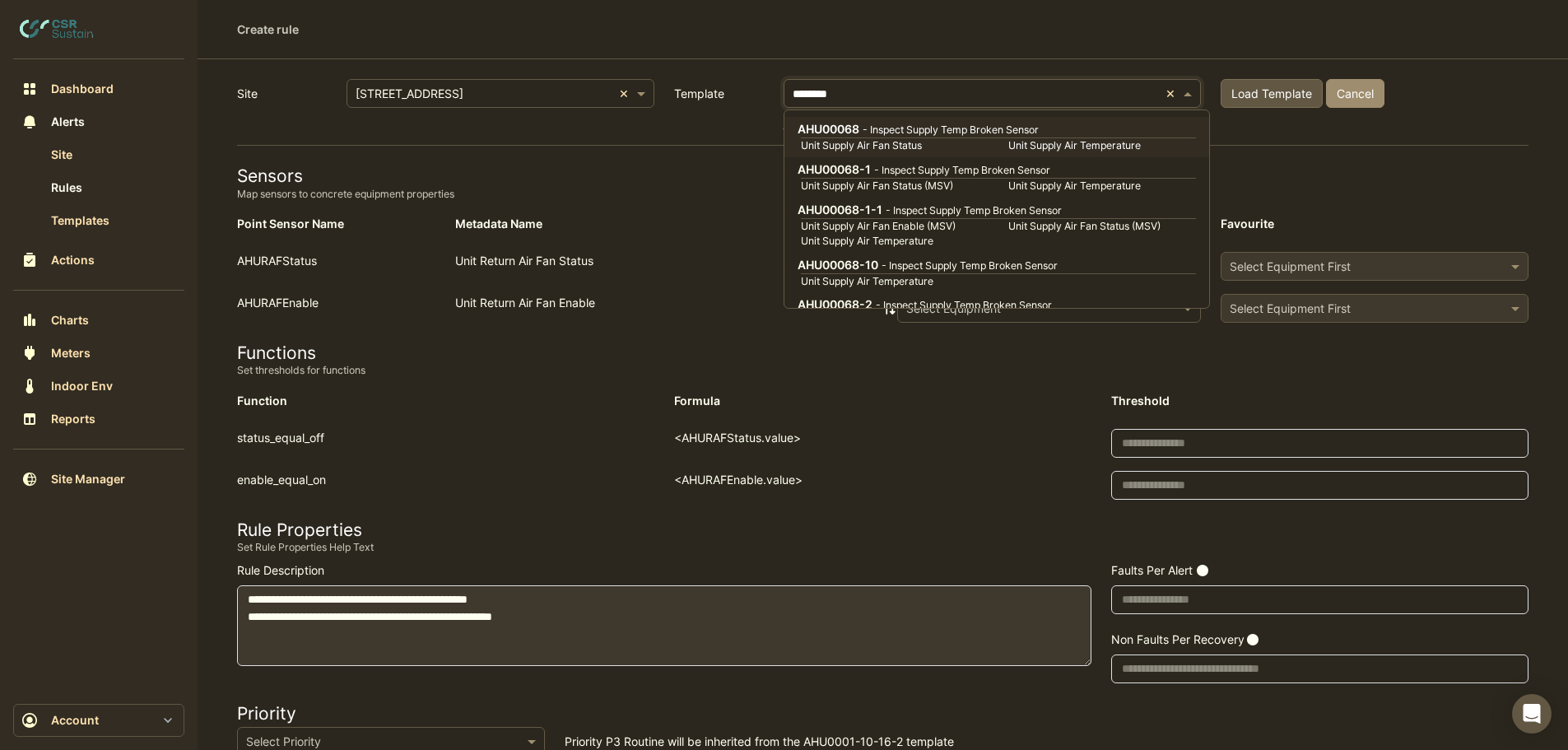
click at [905, 141] on small "Unit Supply Air Fan Status" at bounding box center [894, 145] width 207 height 15
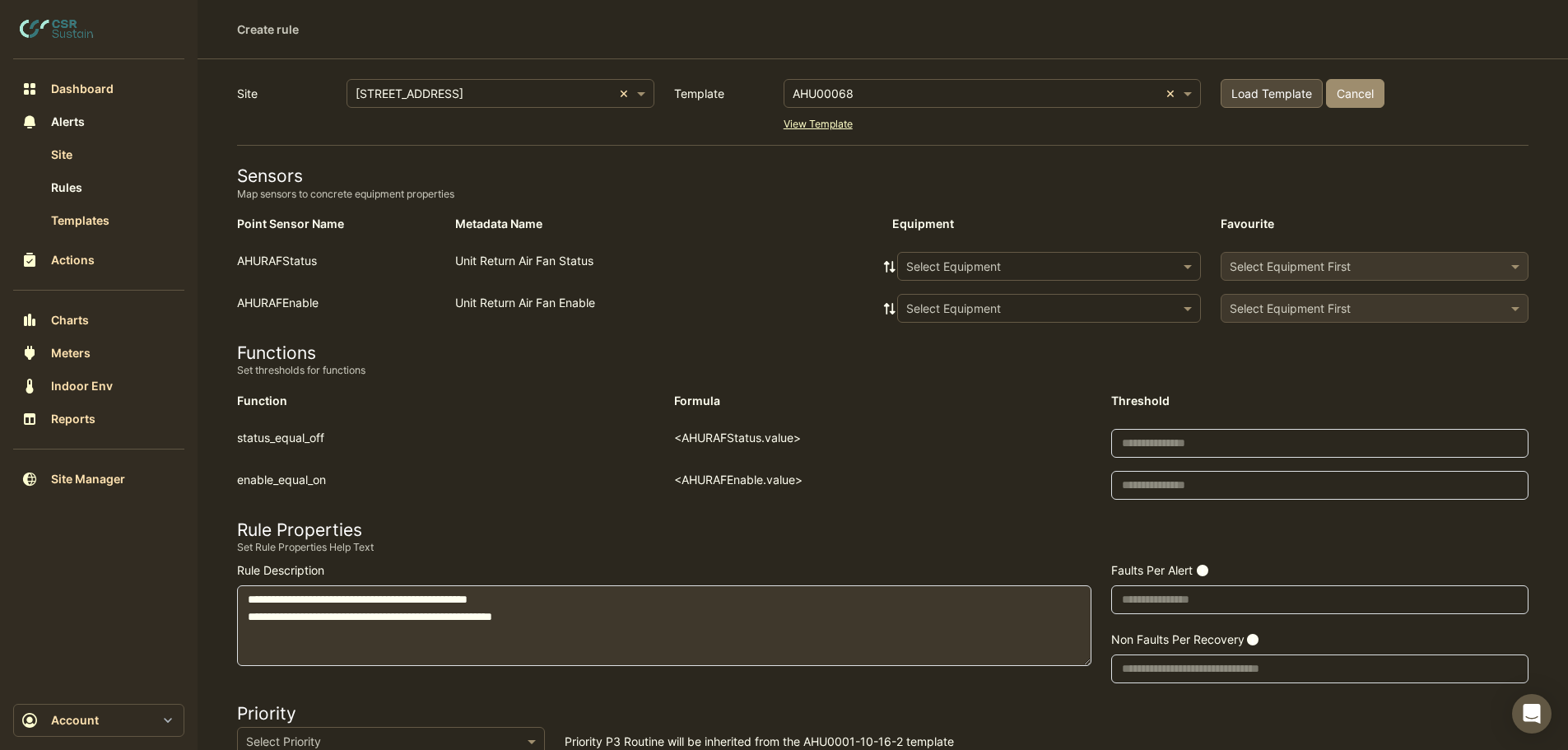
click at [1260, 90] on span "Load Template" at bounding box center [1272, 93] width 81 height 14
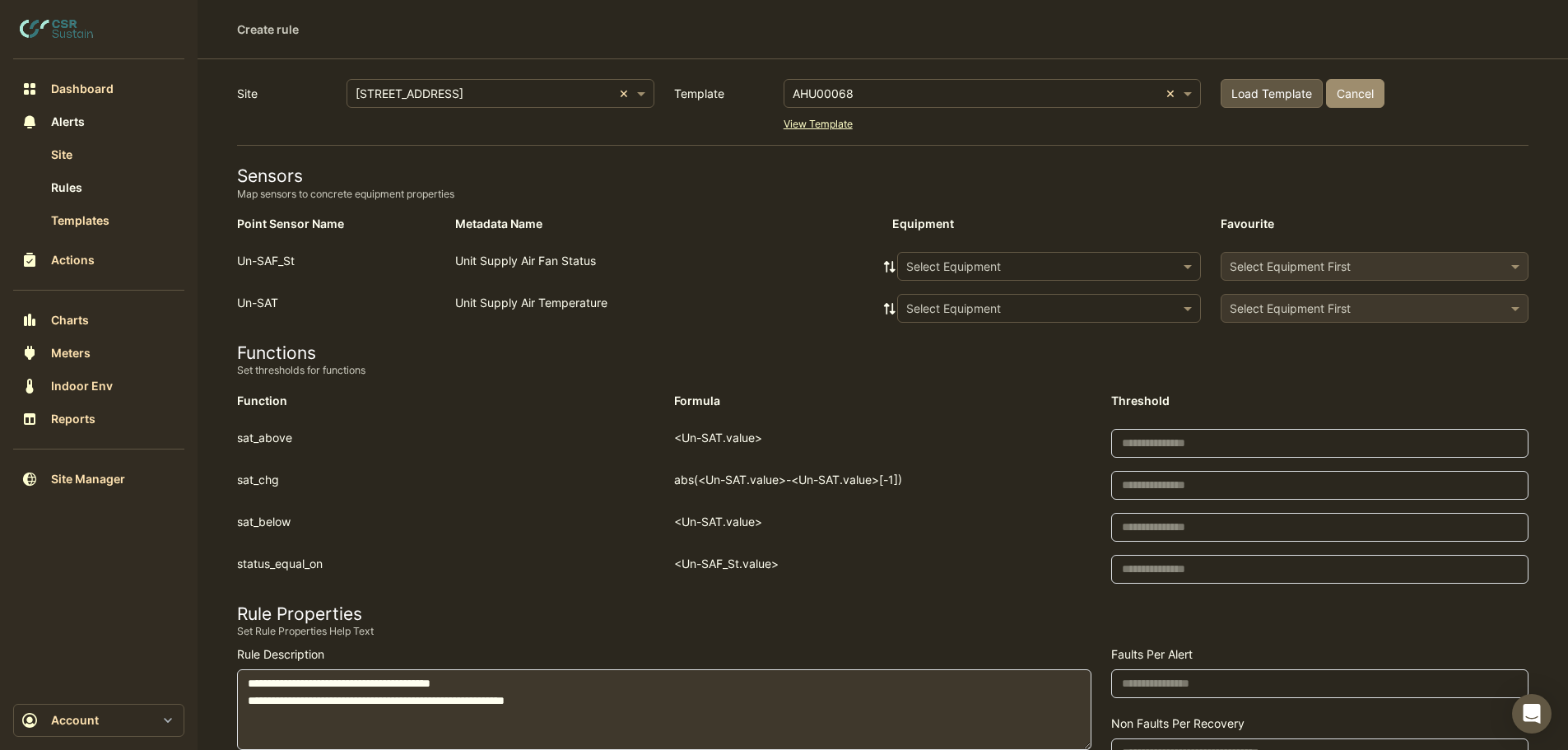
click at [963, 270] on input "text" at bounding box center [1032, 267] width 253 height 18
click at [948, 300] on span "AHU-OFFICE" at bounding box center [945, 302] width 69 height 14
click at [887, 262] on icon at bounding box center [891, 267] width 12 height 12
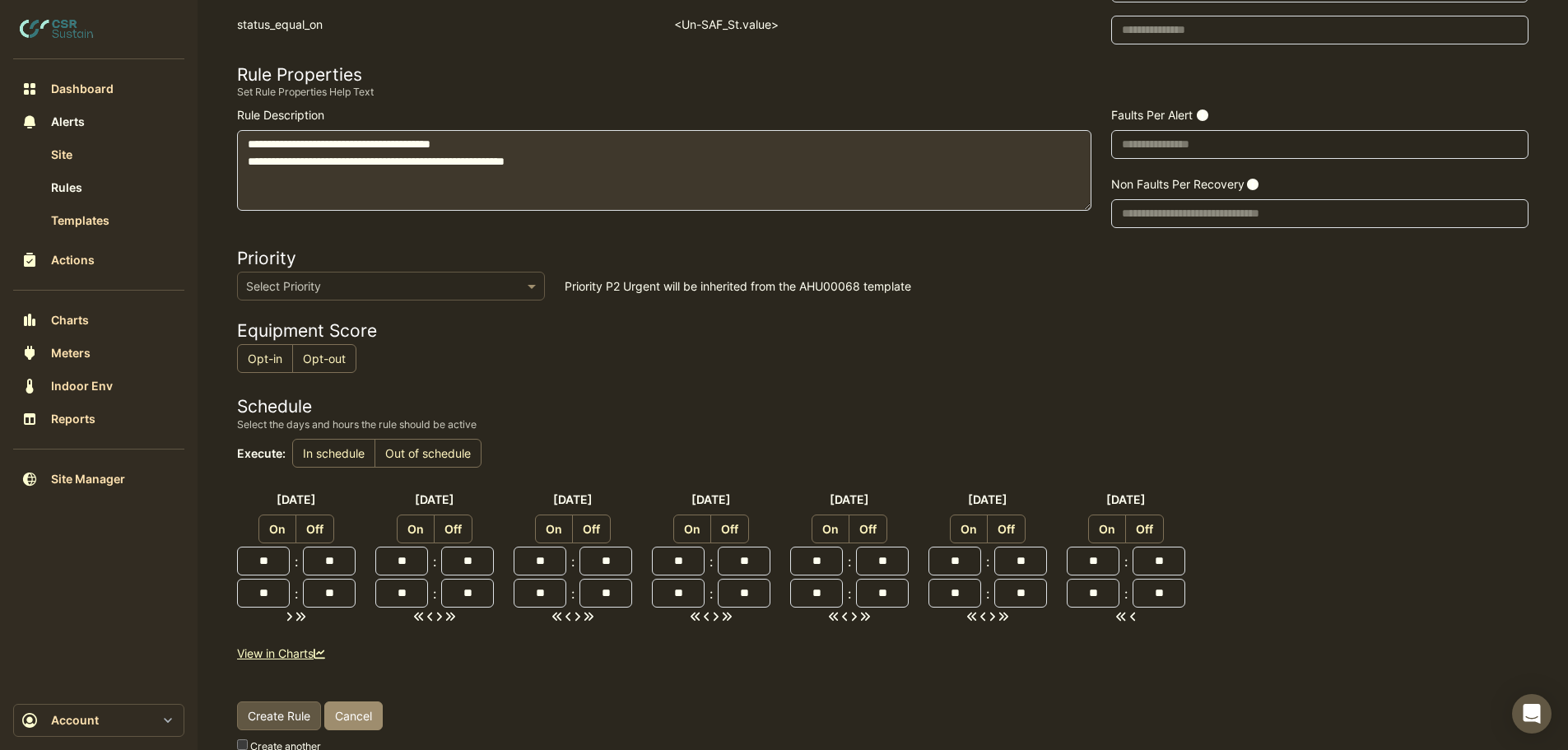
scroll to position [563, 0]
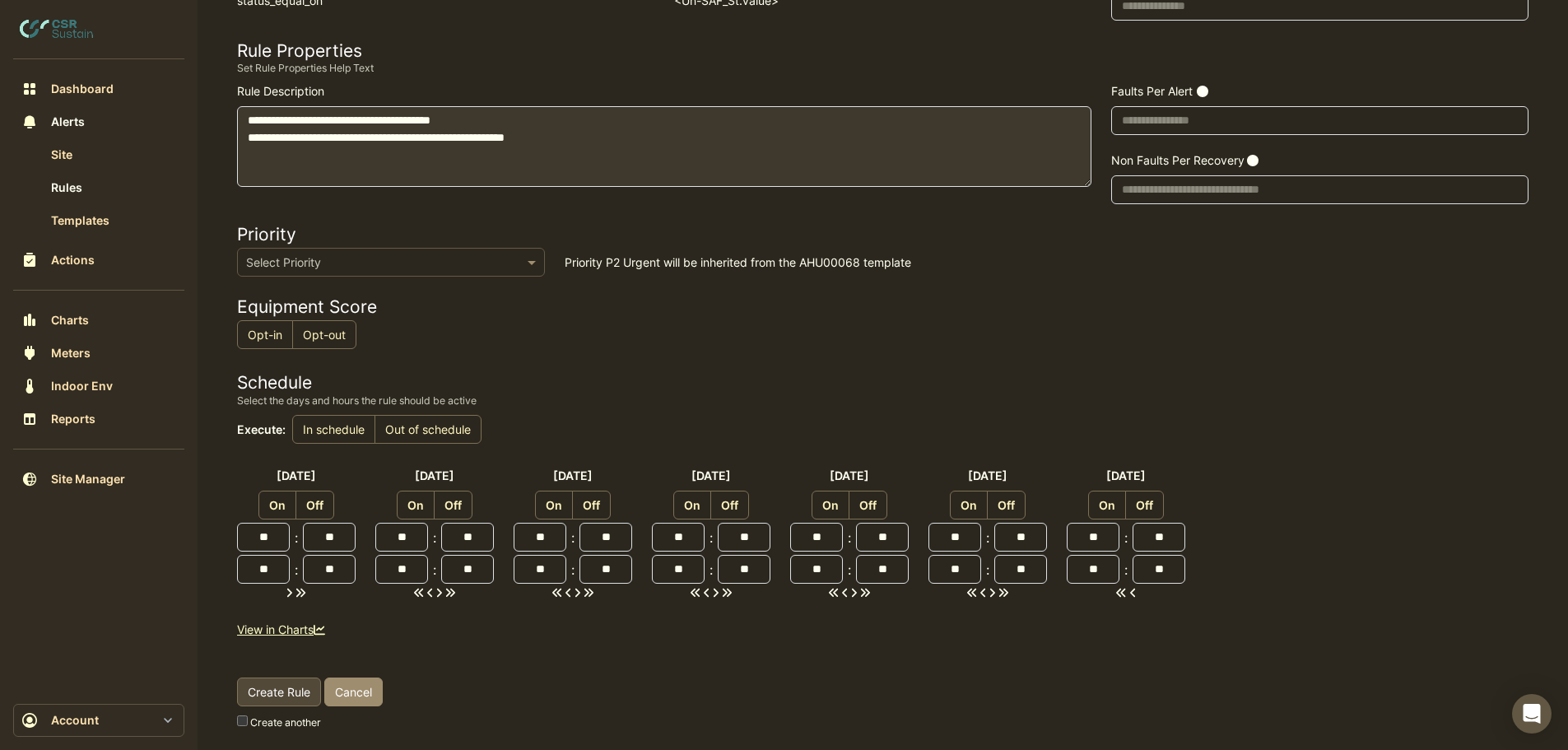
click at [280, 698] on span "Create Rule" at bounding box center [280, 692] width 63 height 14
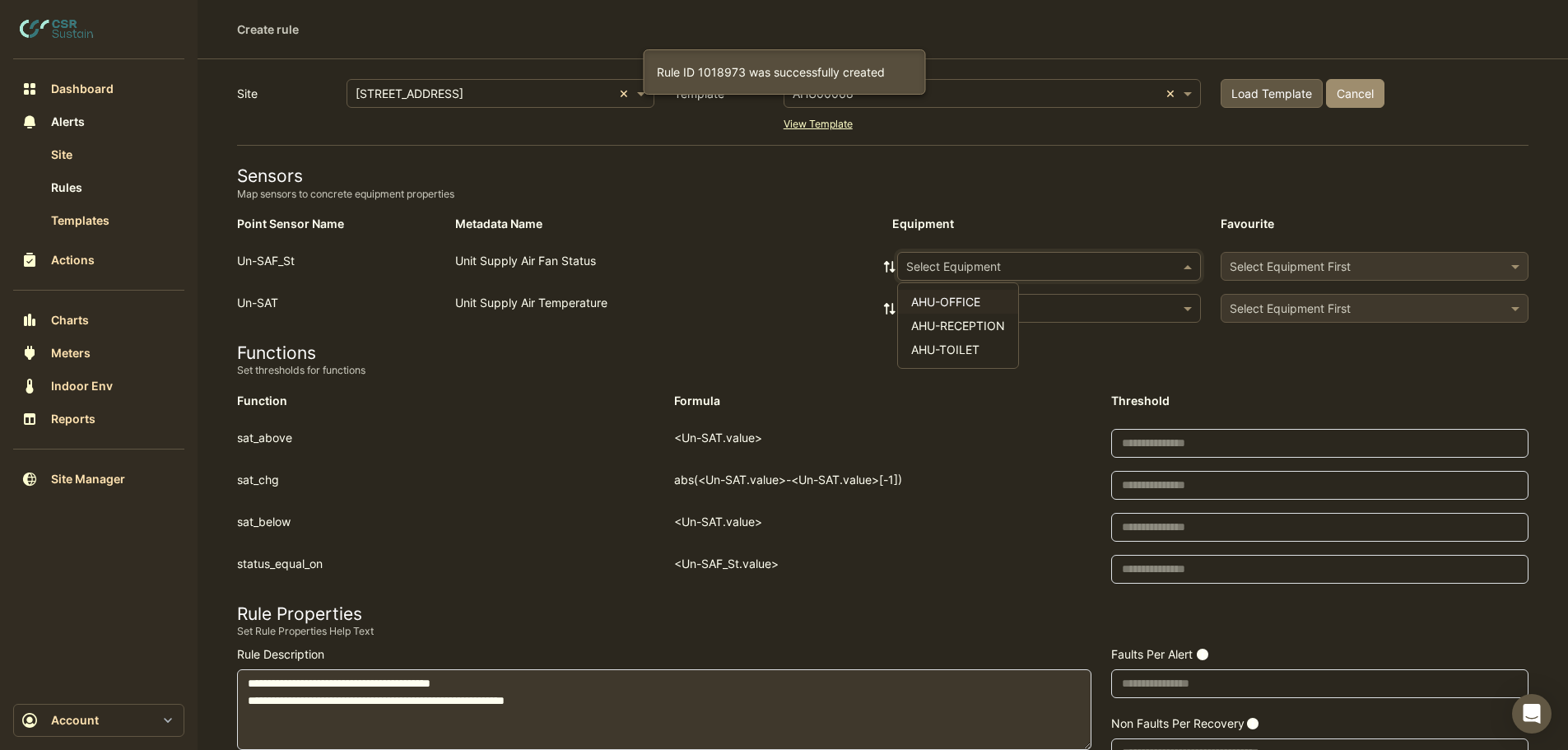
click at [978, 269] on input "text" at bounding box center [1032, 267] width 253 height 18
click at [965, 331] on span "AHU-RECEPTION" at bounding box center [958, 326] width 94 height 14
click at [893, 259] on fa-icon at bounding box center [890, 266] width 15 height 14
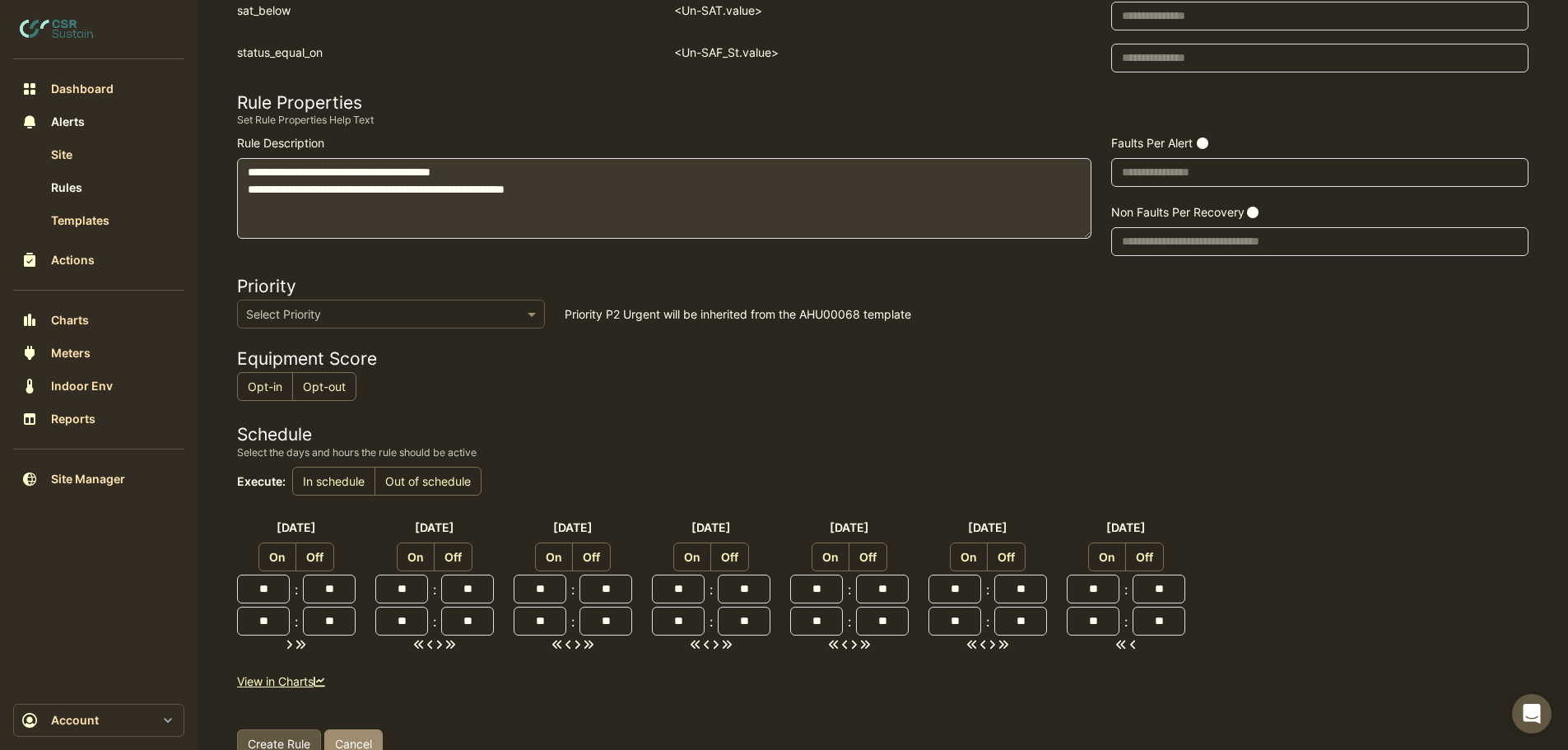
scroll to position [563, 0]
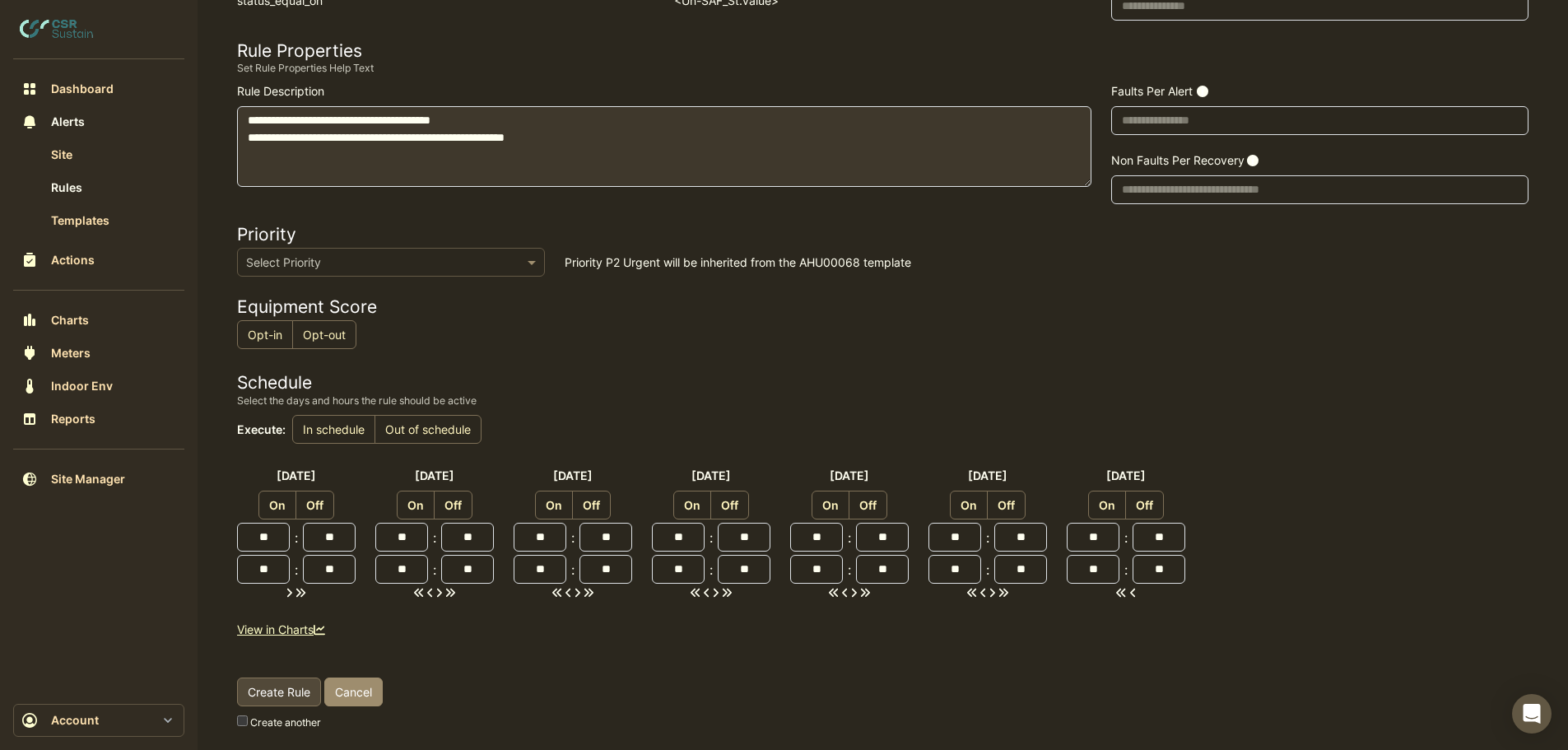
click at [269, 697] on span "Create Rule" at bounding box center [280, 692] width 63 height 14
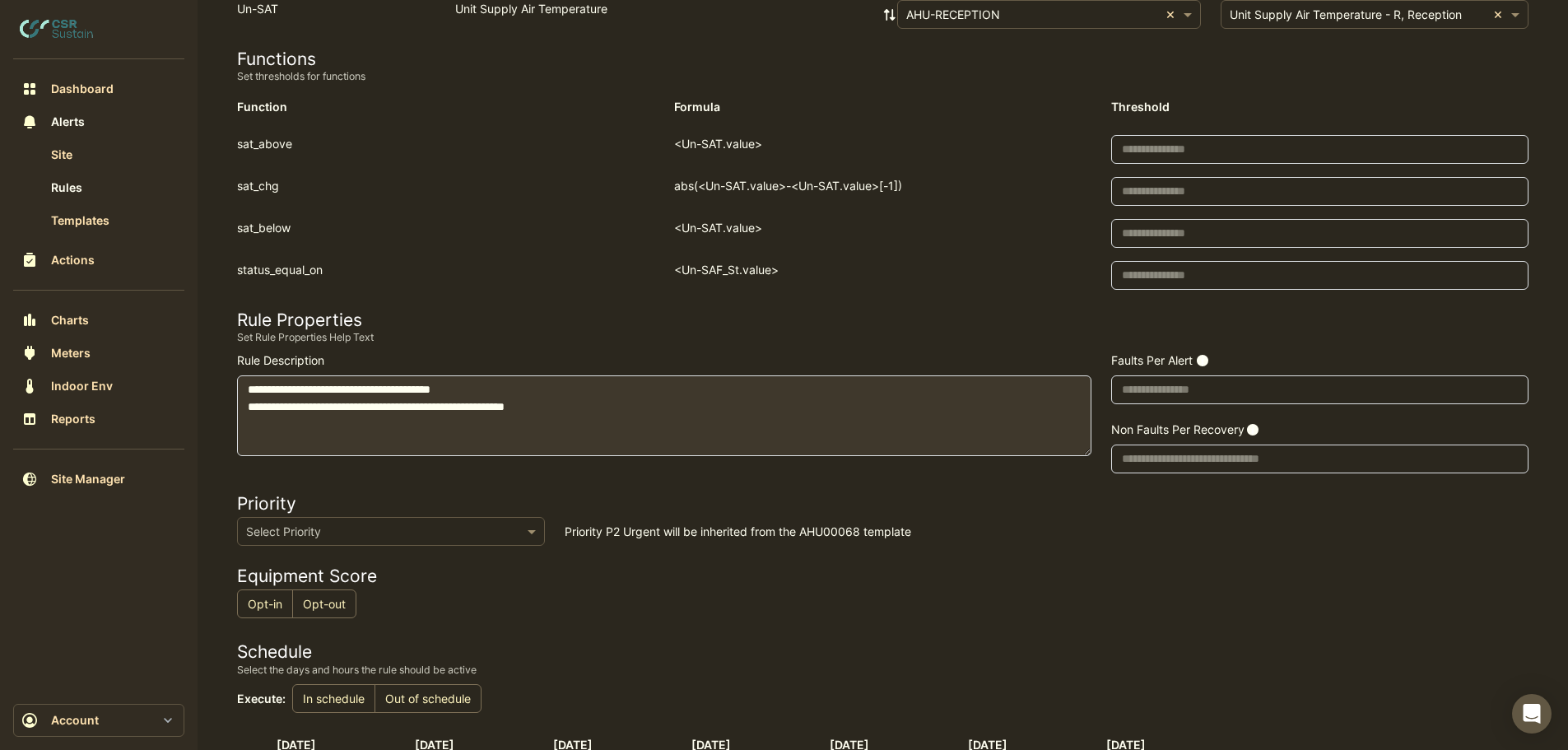
scroll to position [0, 0]
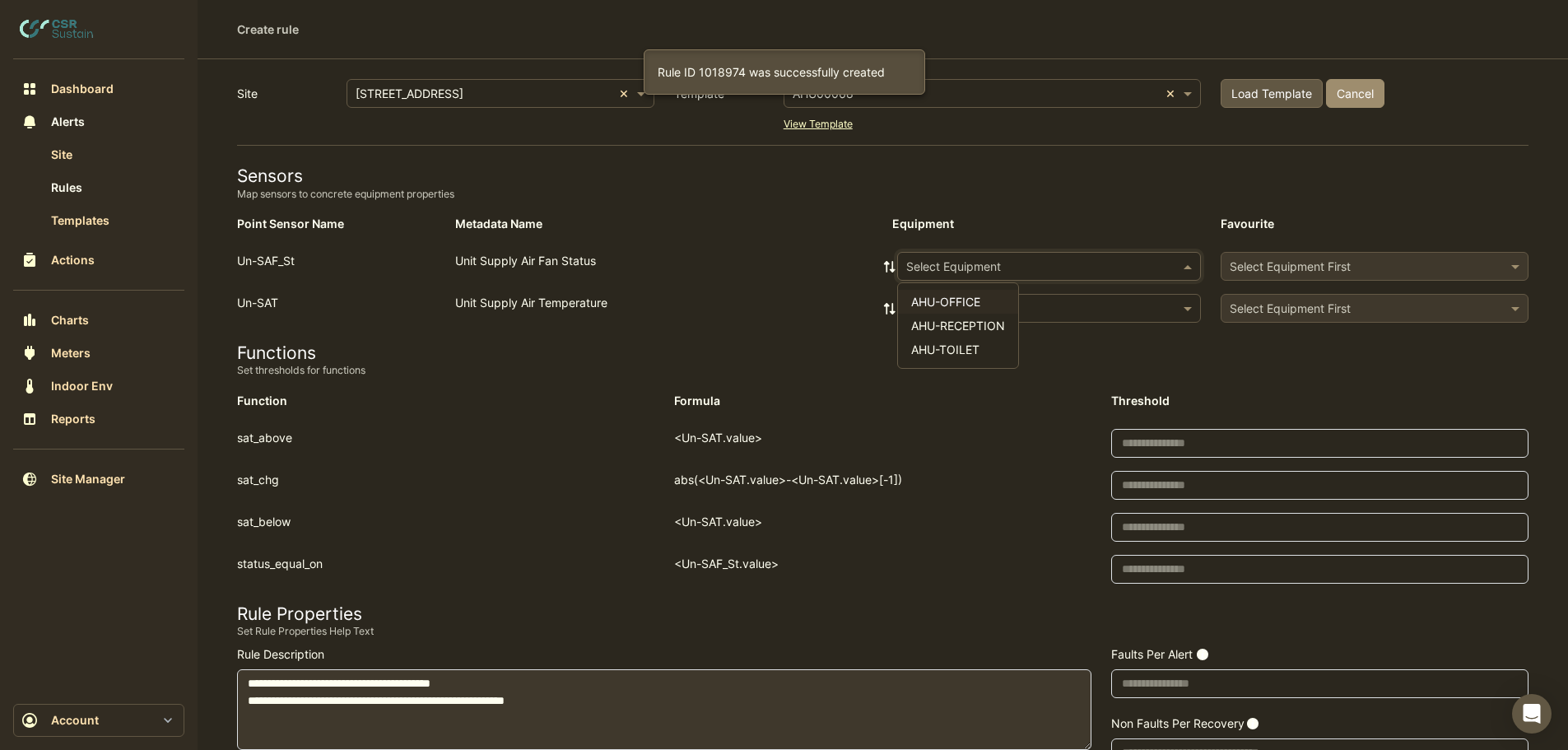
click at [965, 262] on input "text" at bounding box center [1032, 267] width 253 height 18
click at [952, 349] on span "AHU-TOILET" at bounding box center [945, 349] width 68 height 14
click at [884, 262] on icon at bounding box center [890, 267] width 15 height 12
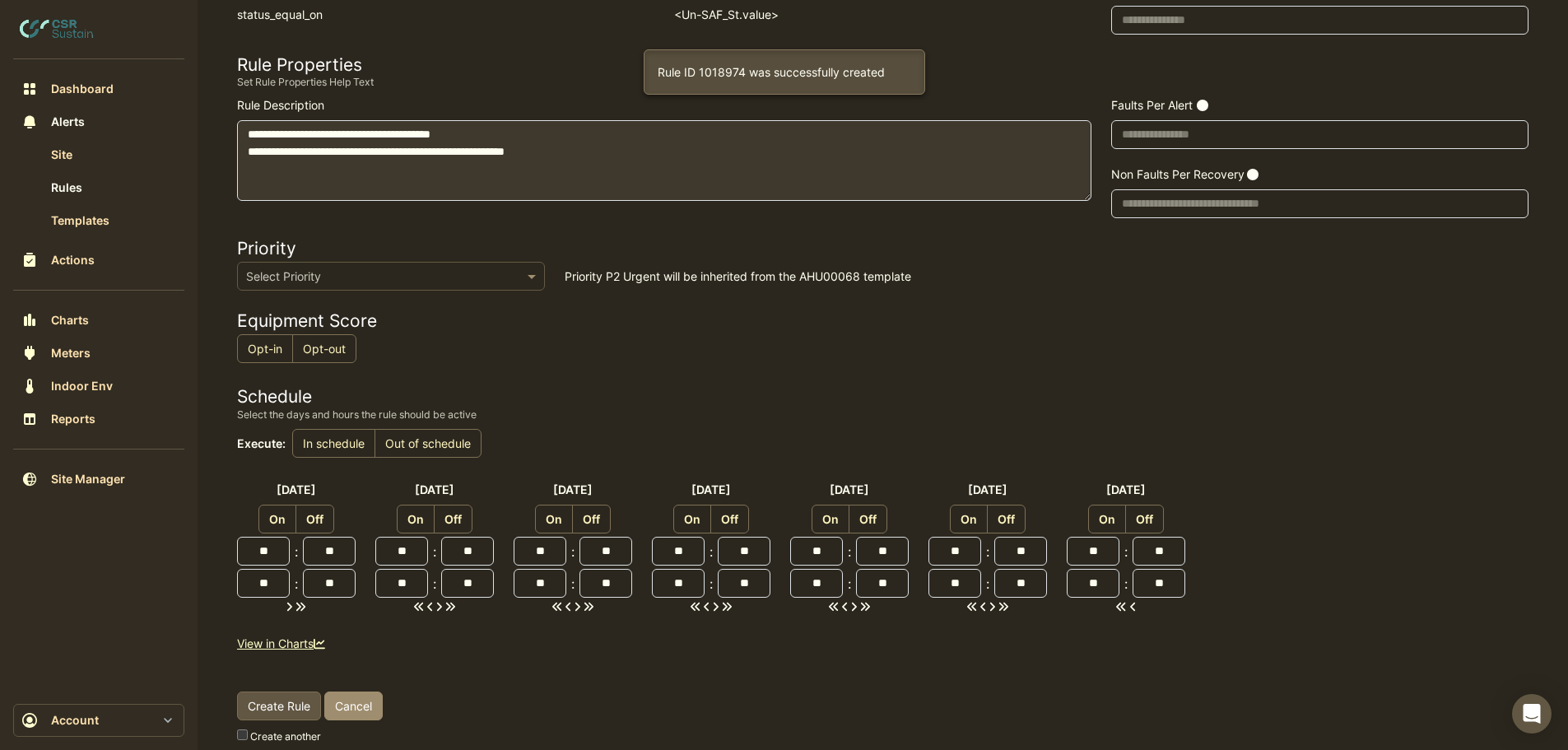
scroll to position [563, 0]
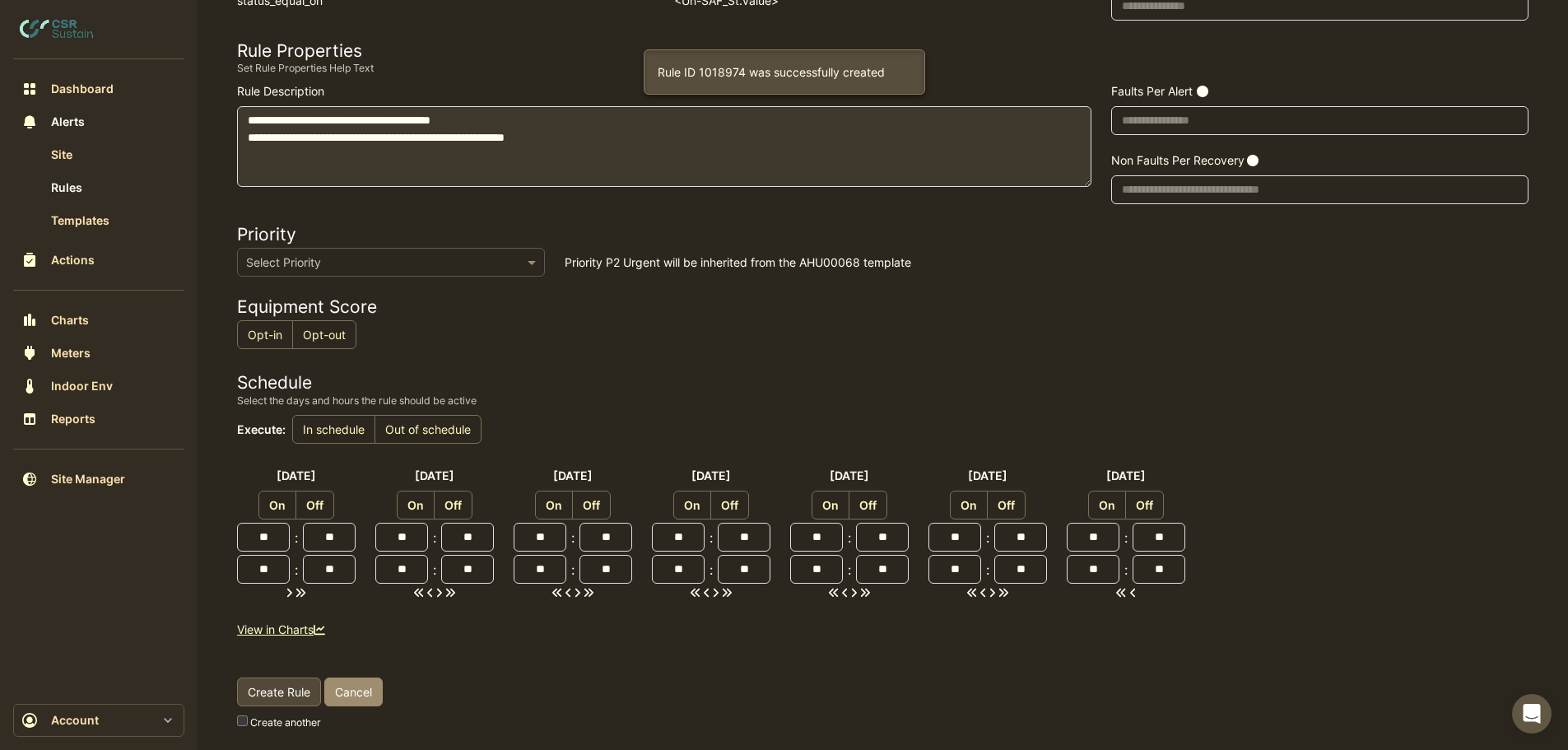
click at [284, 686] on span "Create Rule" at bounding box center [280, 692] width 63 height 14
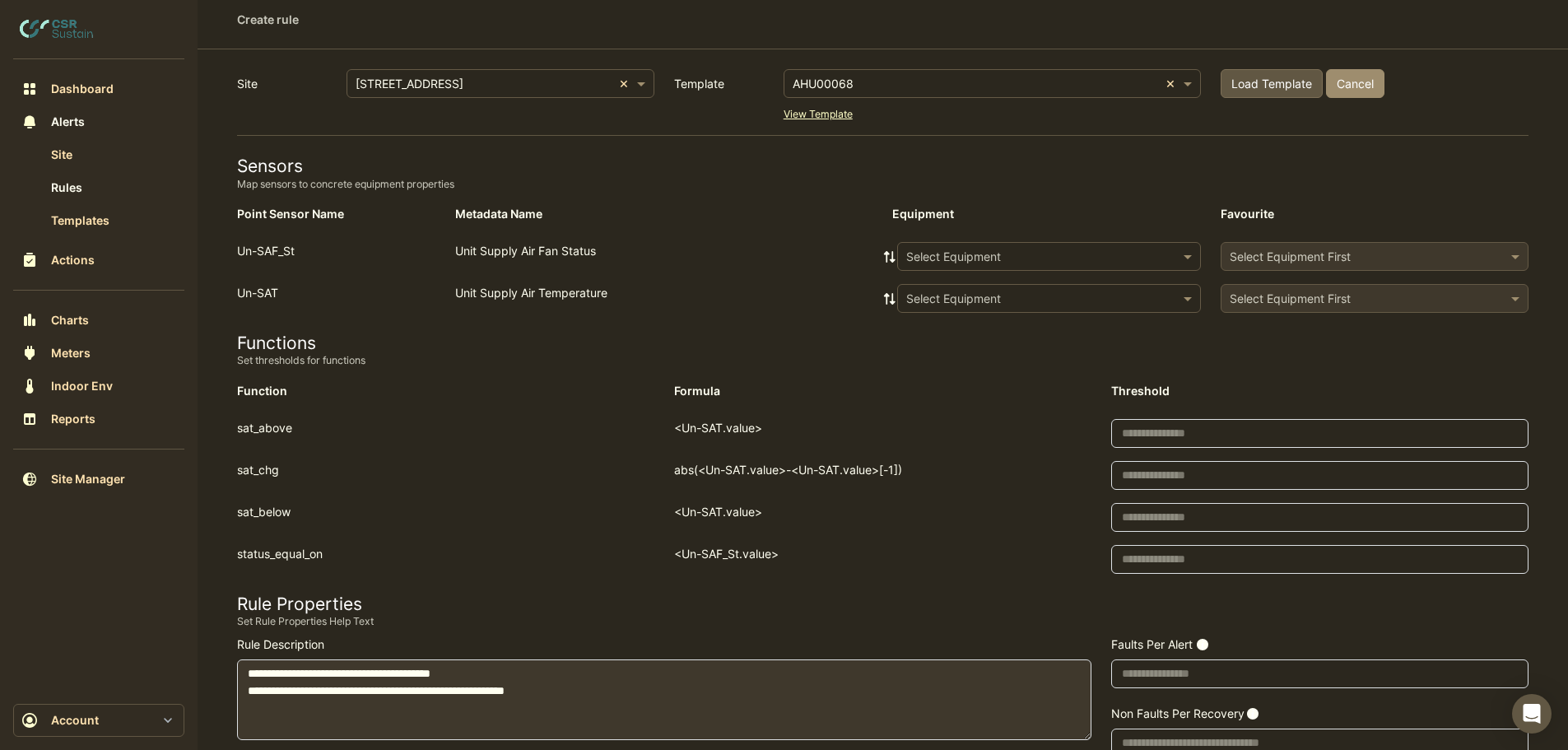
scroll to position [0, 0]
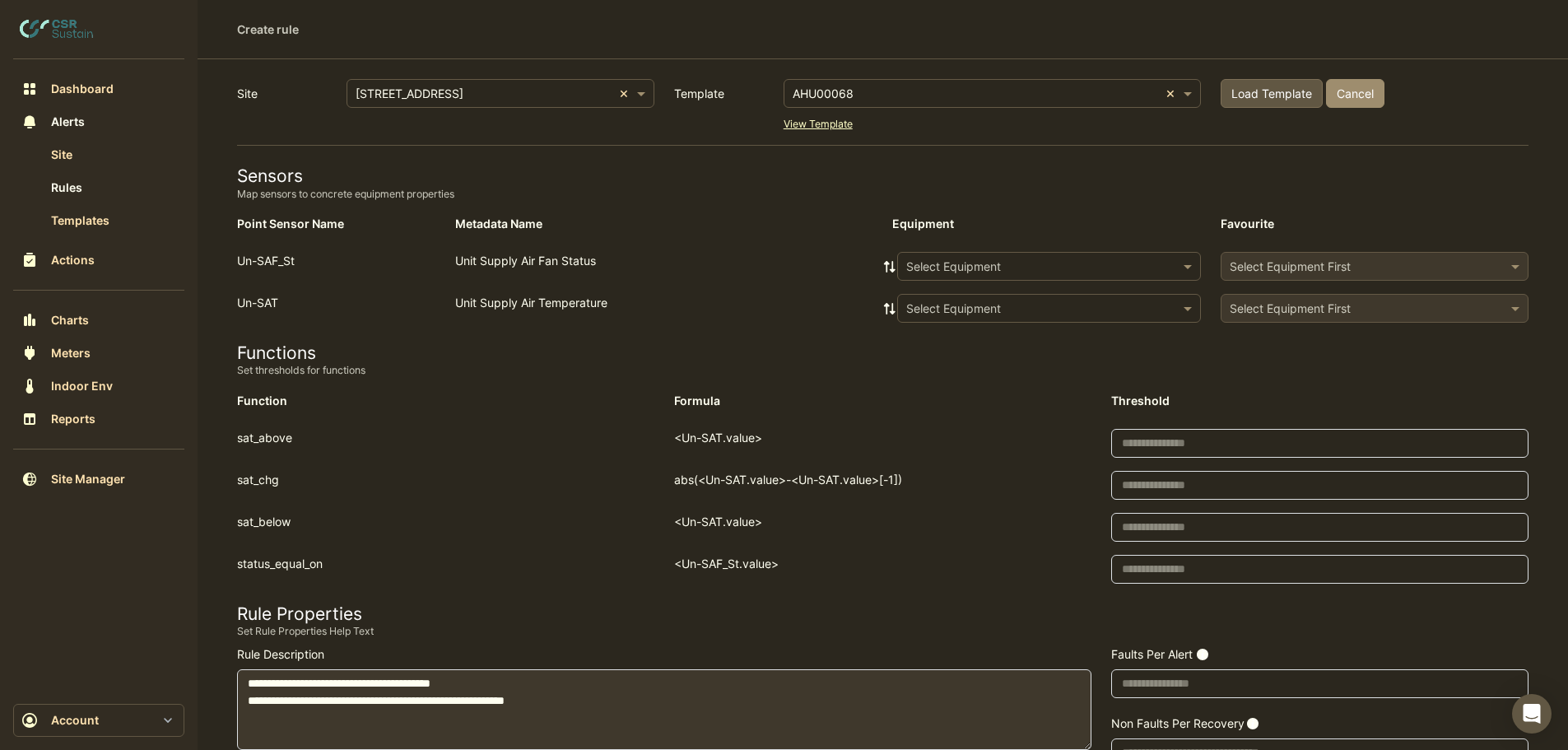
click at [890, 86] on input "text" at bounding box center [976, 95] width 367 height 18
type input "********"
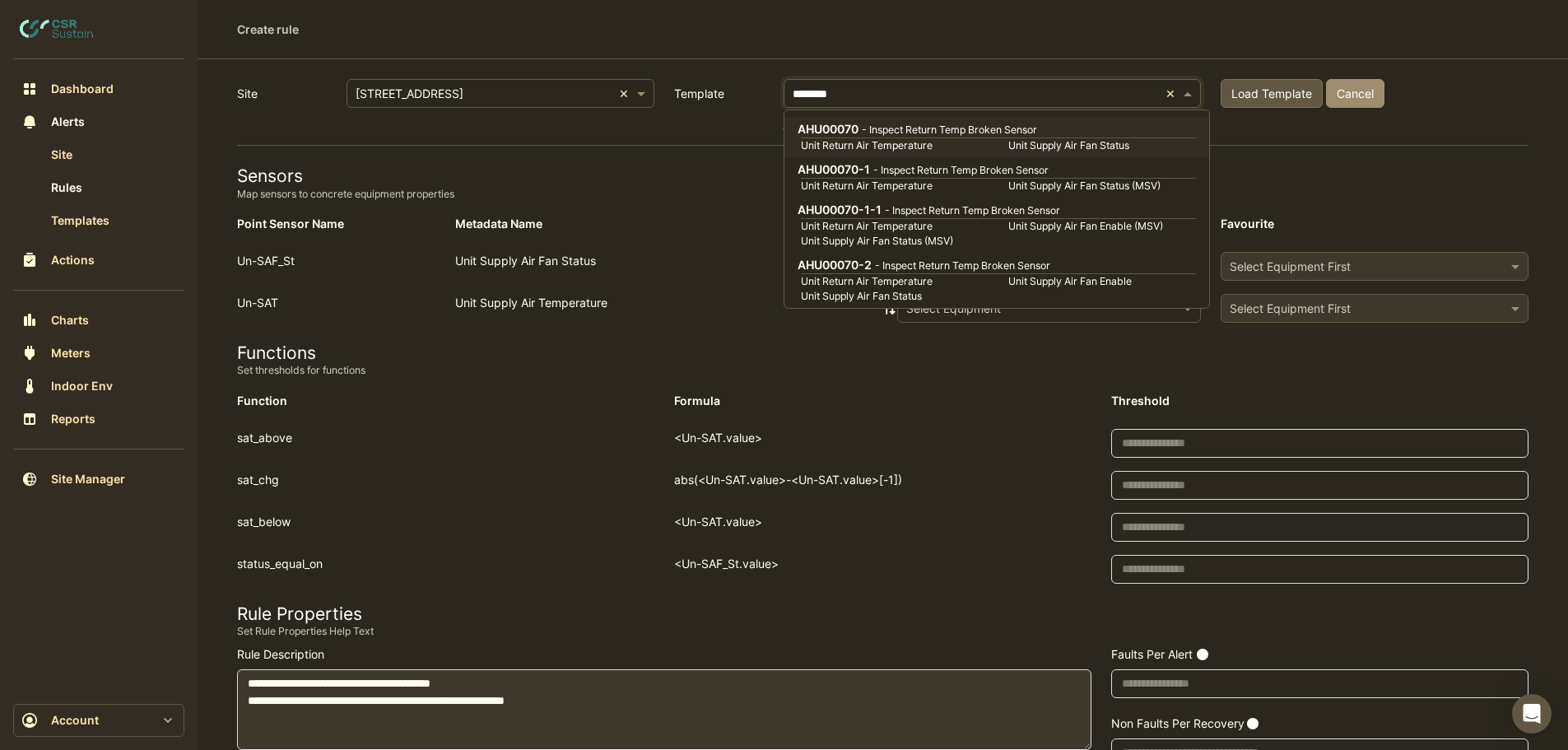
click at [867, 142] on small "Unit Return Air Temperature" at bounding box center [894, 145] width 207 height 15
click at [911, 130] on div "View Template" at bounding box center [992, 123] width 417 height 18
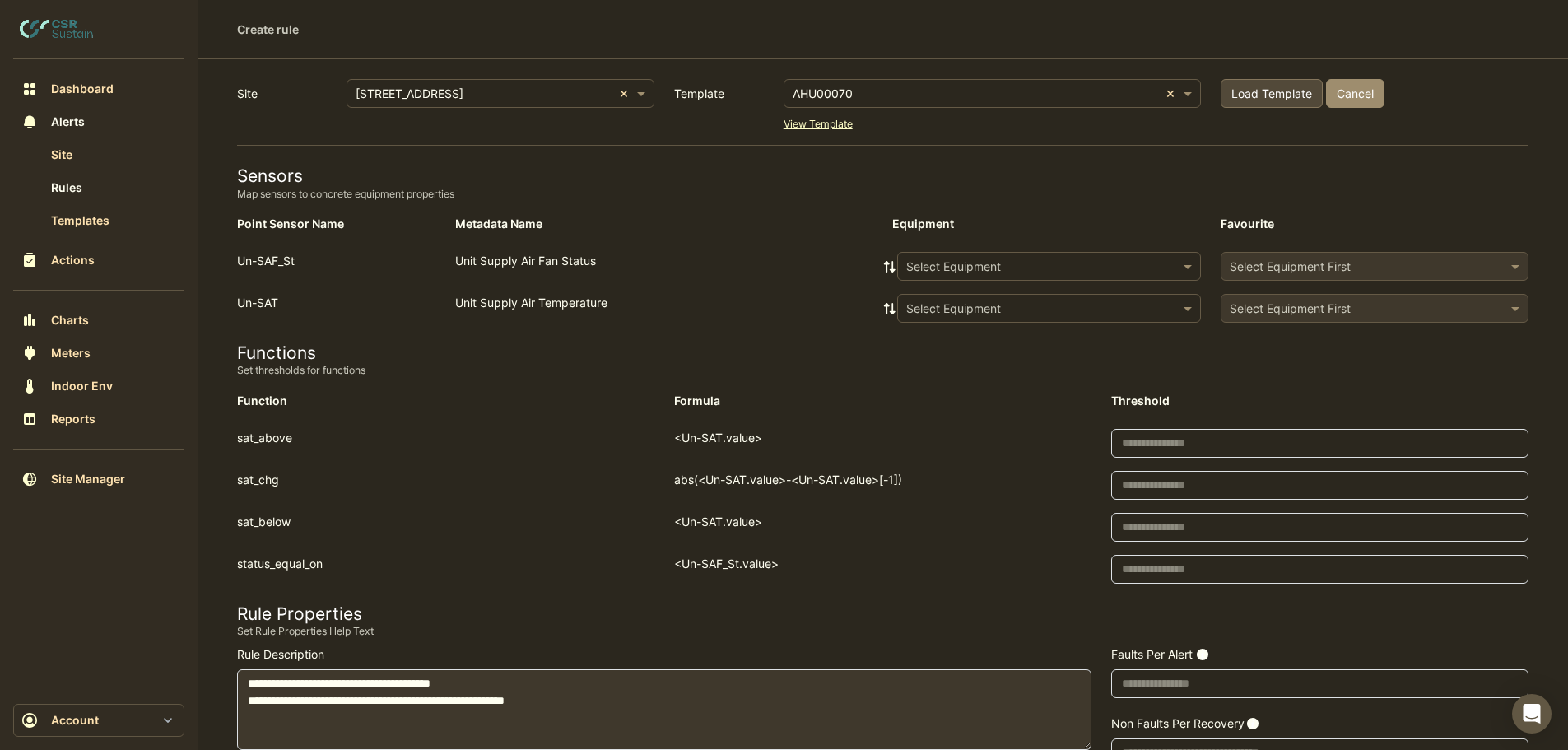
click at [1268, 97] on span "Load Template" at bounding box center [1272, 93] width 81 height 14
click at [964, 262] on input "text" at bounding box center [1032, 267] width 253 height 18
click at [954, 306] on span "AHU-OFFICE" at bounding box center [945, 302] width 69 height 14
click at [890, 263] on icon at bounding box center [890, 267] width 15 height 12
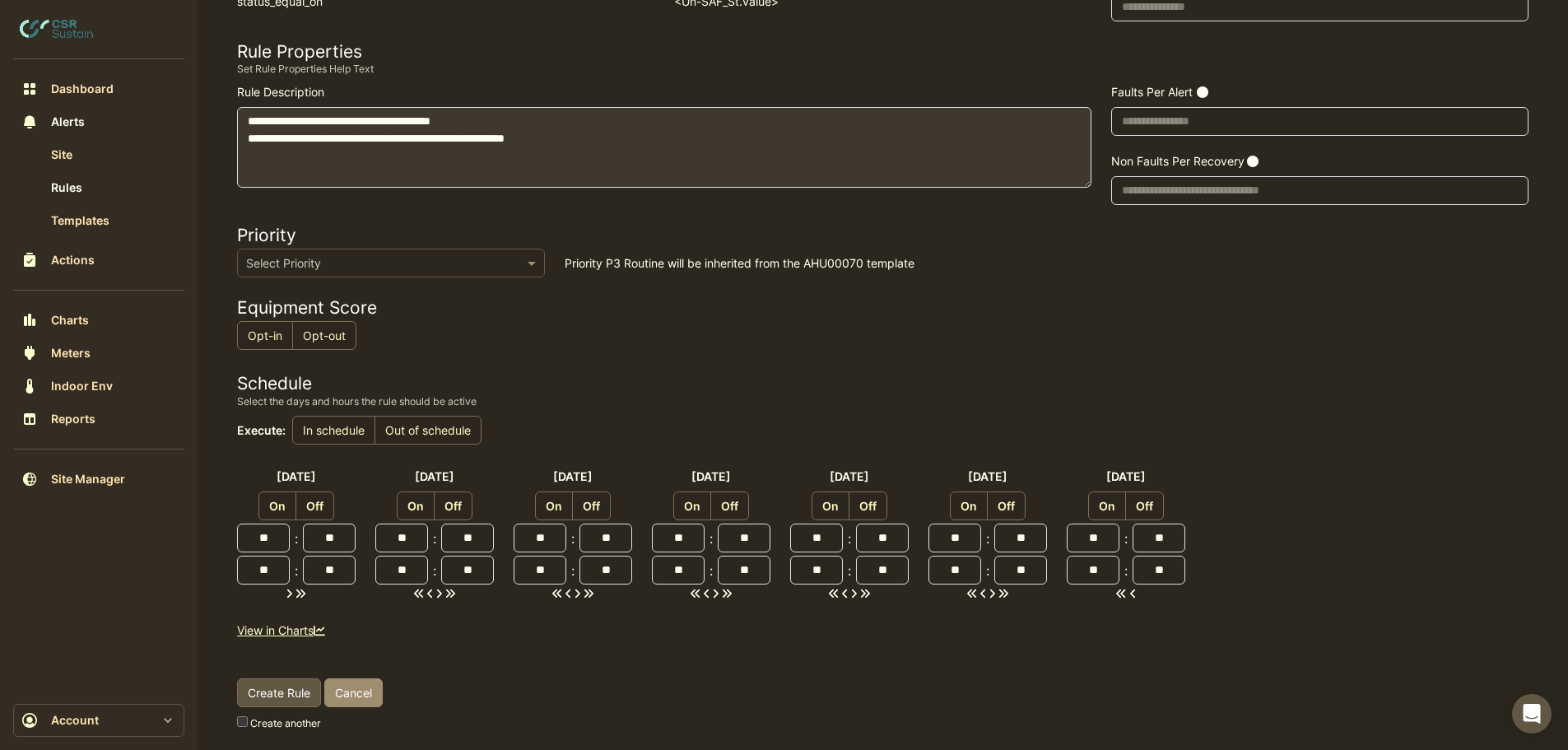
scroll to position [563, 0]
drag, startPoint x: 283, startPoint y: 691, endPoint x: 631, endPoint y: 559, distance: 372.2
click at [284, 689] on span "Create Rule" at bounding box center [280, 692] width 63 height 14
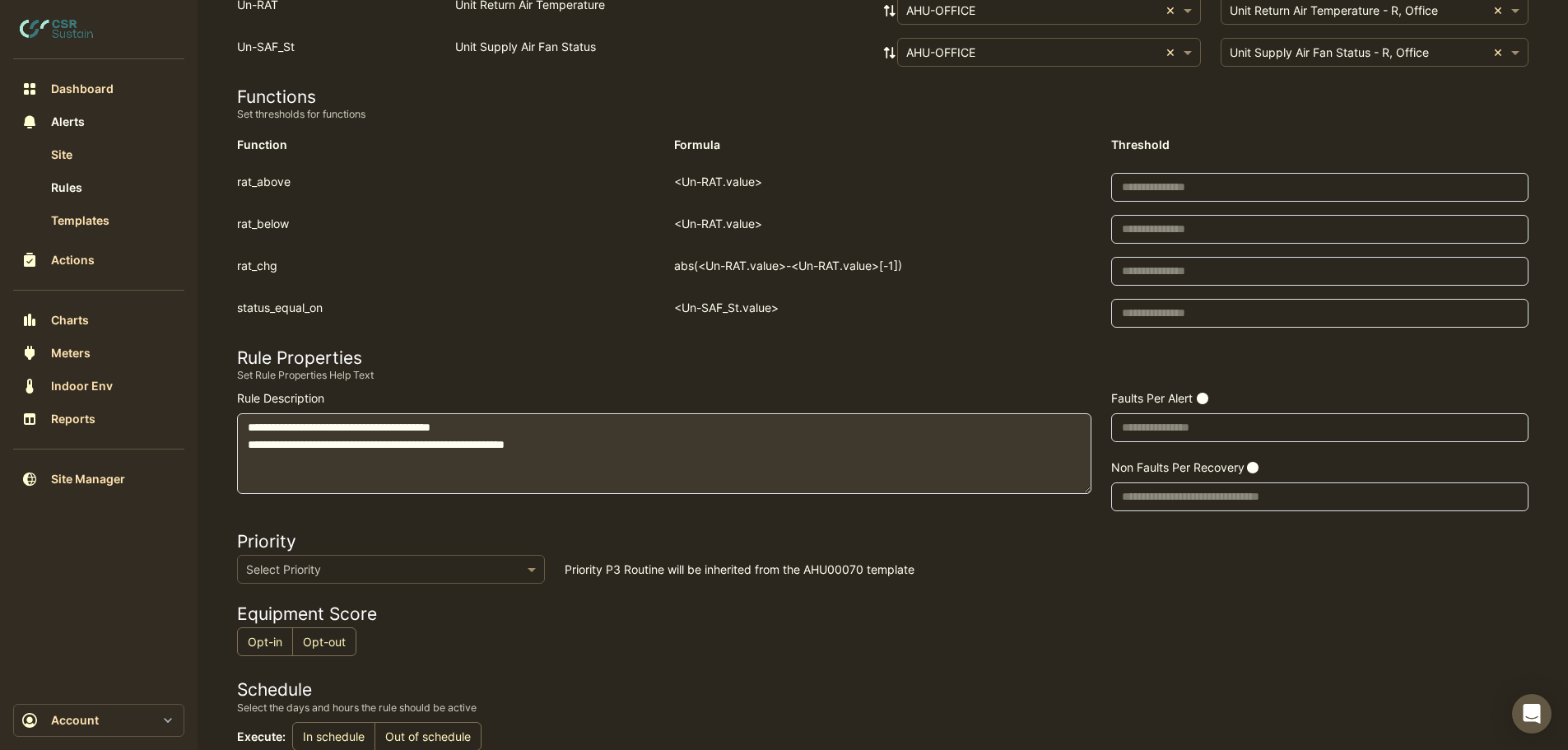
scroll to position [0, 0]
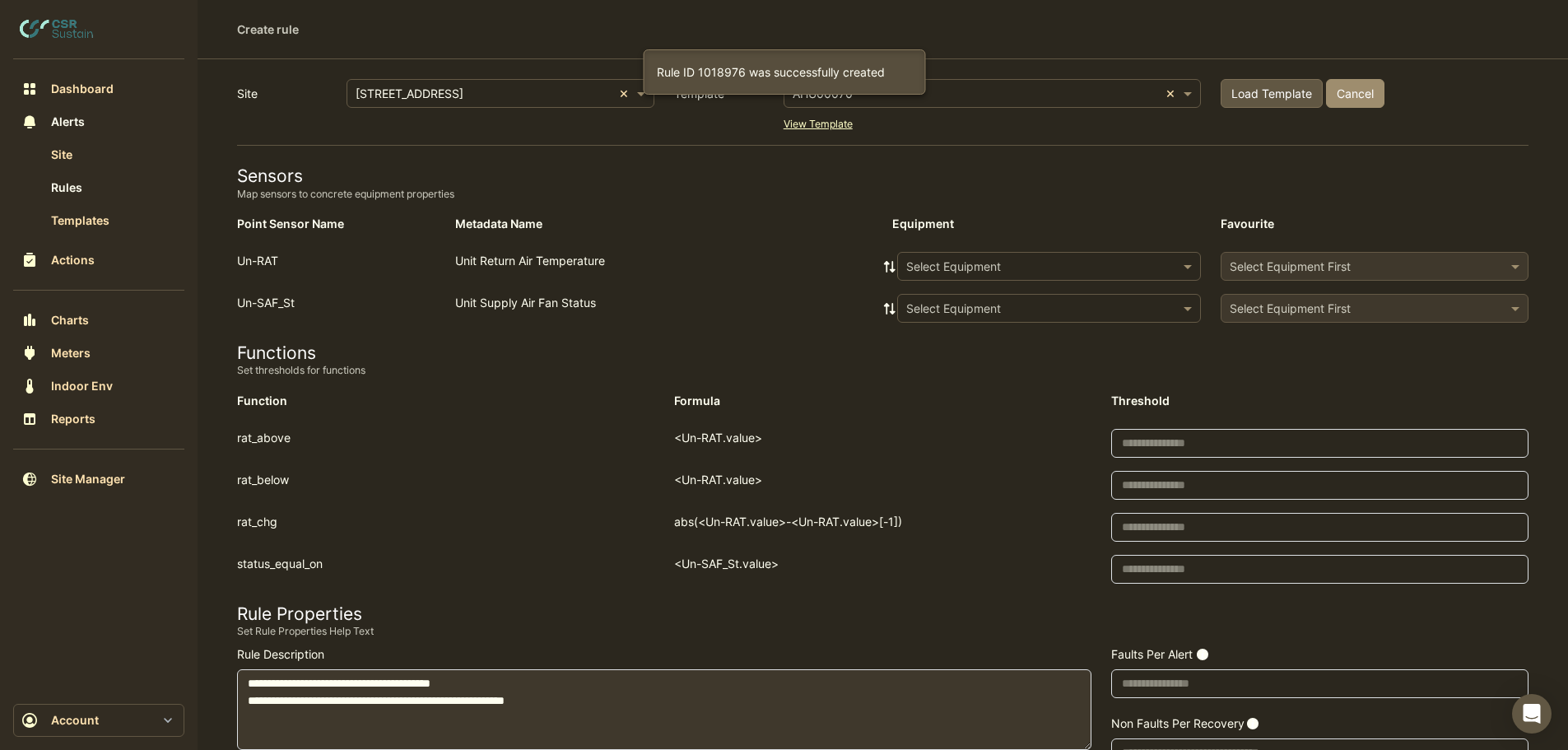
click at [965, 270] on input "text" at bounding box center [1032, 267] width 253 height 18
click at [949, 319] on span "AHU-RECEPTION" at bounding box center [958, 326] width 94 height 14
click at [884, 266] on icon at bounding box center [890, 267] width 15 height 12
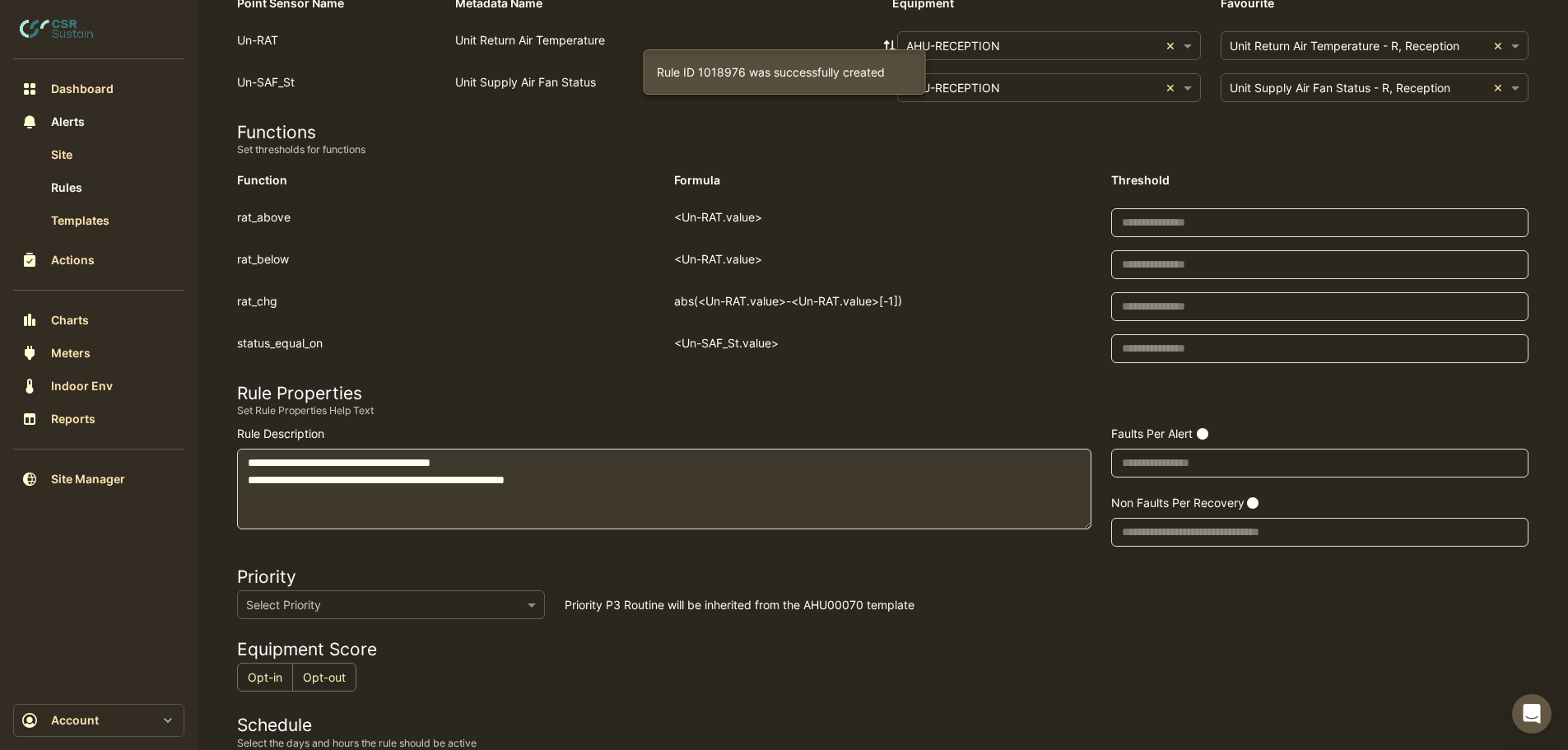
scroll to position [563, 0]
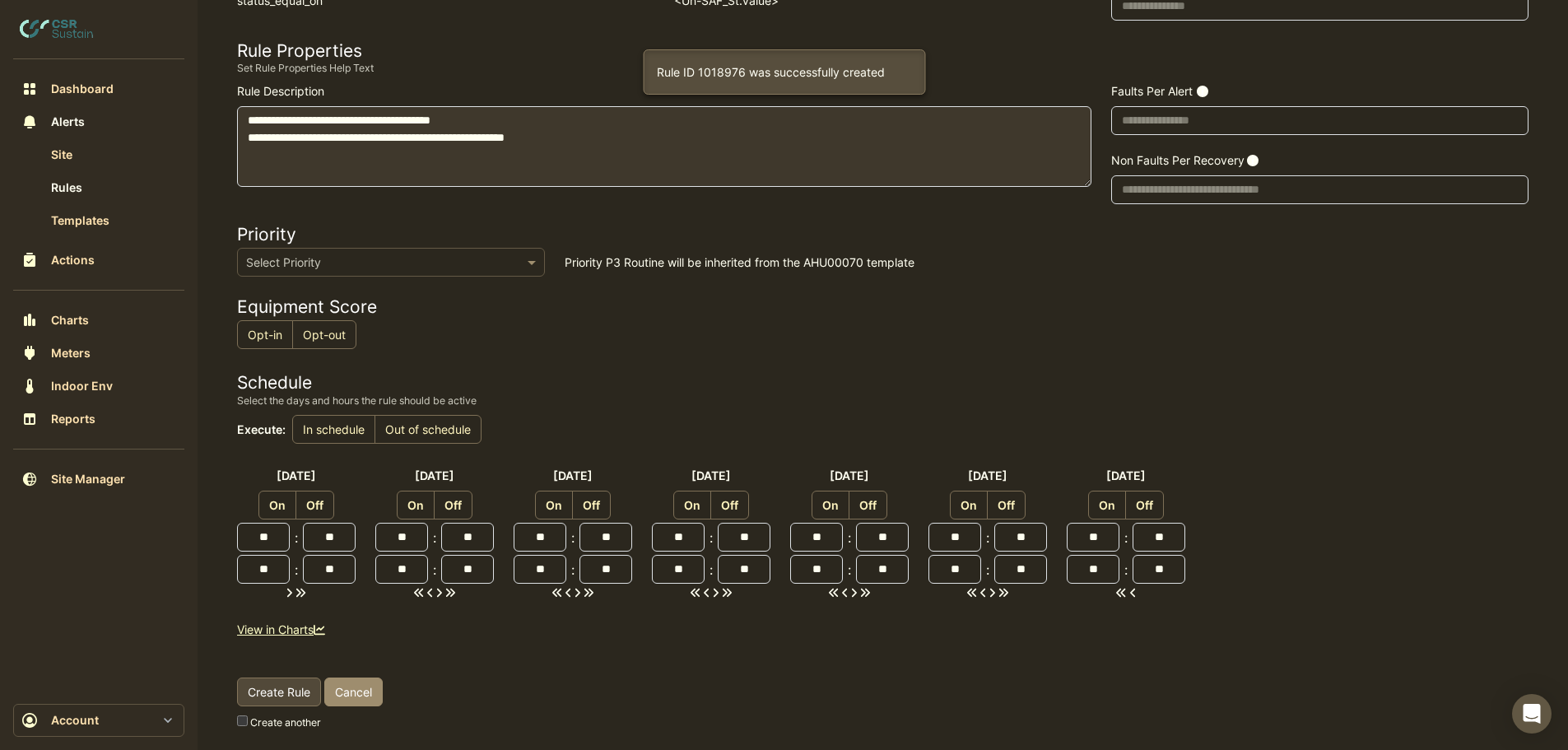
click at [270, 693] on span "Create Rule" at bounding box center [280, 692] width 63 height 14
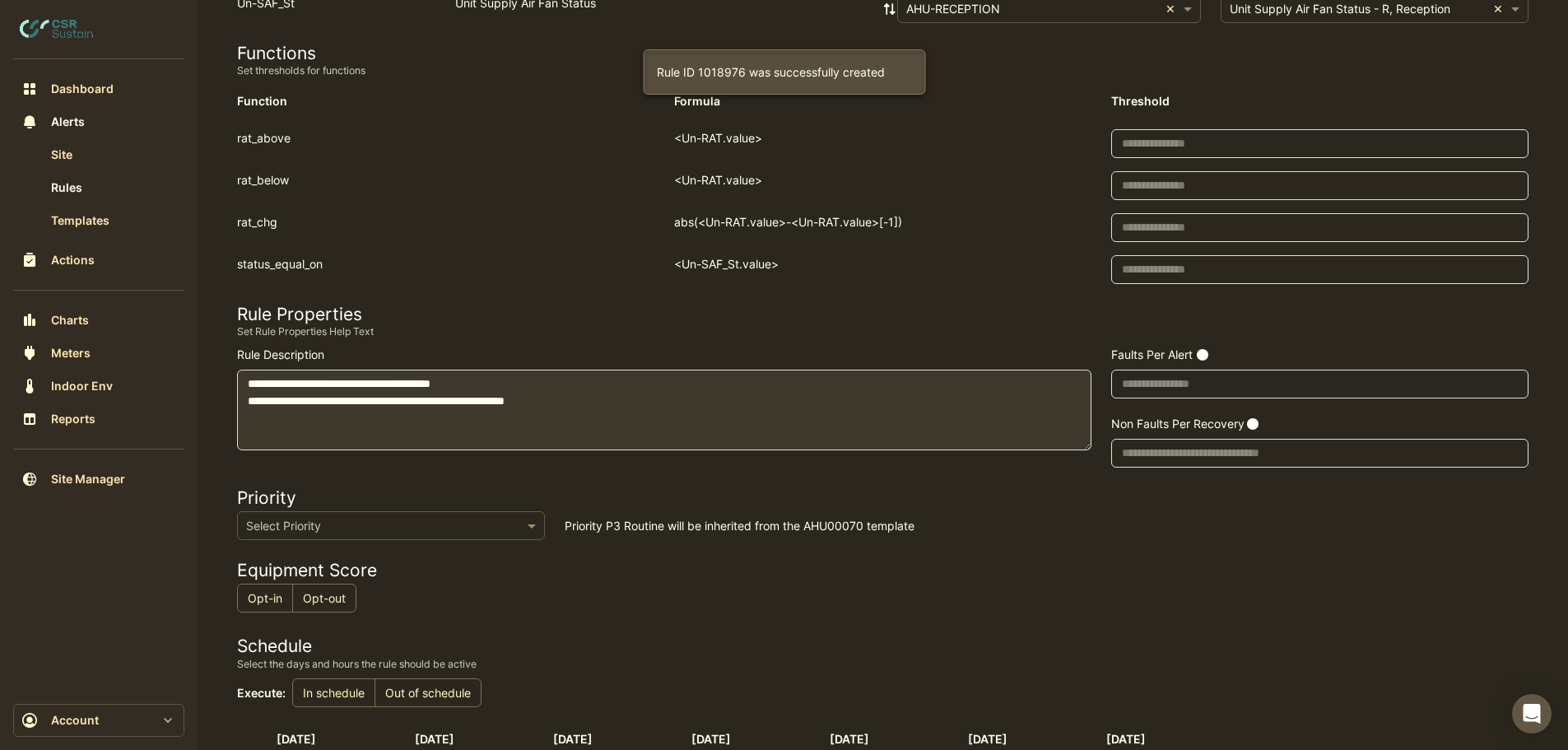
scroll to position [0, 0]
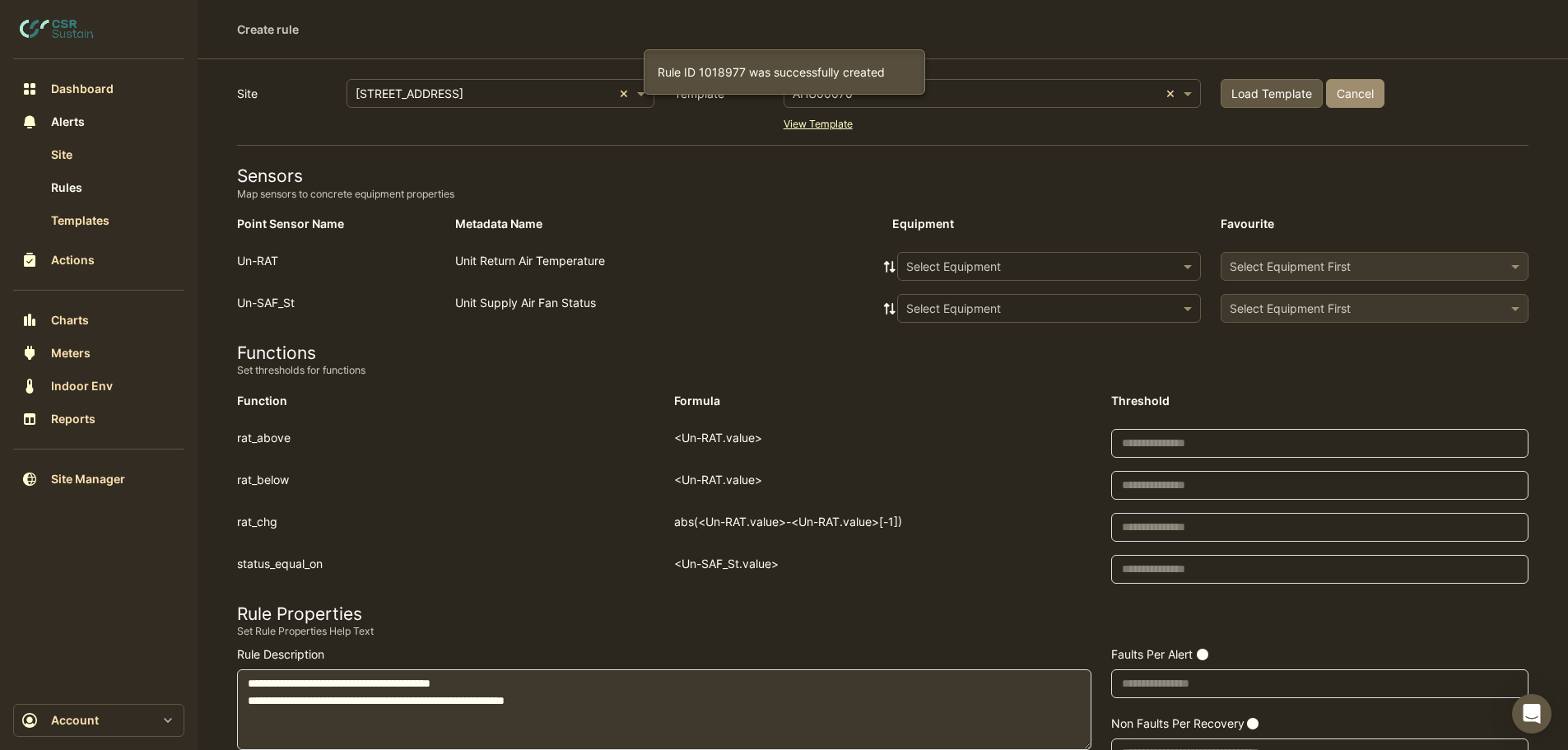
click at [997, 264] on input "text" at bounding box center [1032, 267] width 253 height 18
click at [946, 347] on span "AHU-TOILET" at bounding box center [945, 349] width 68 height 14
click at [892, 264] on icon at bounding box center [890, 267] width 15 height 12
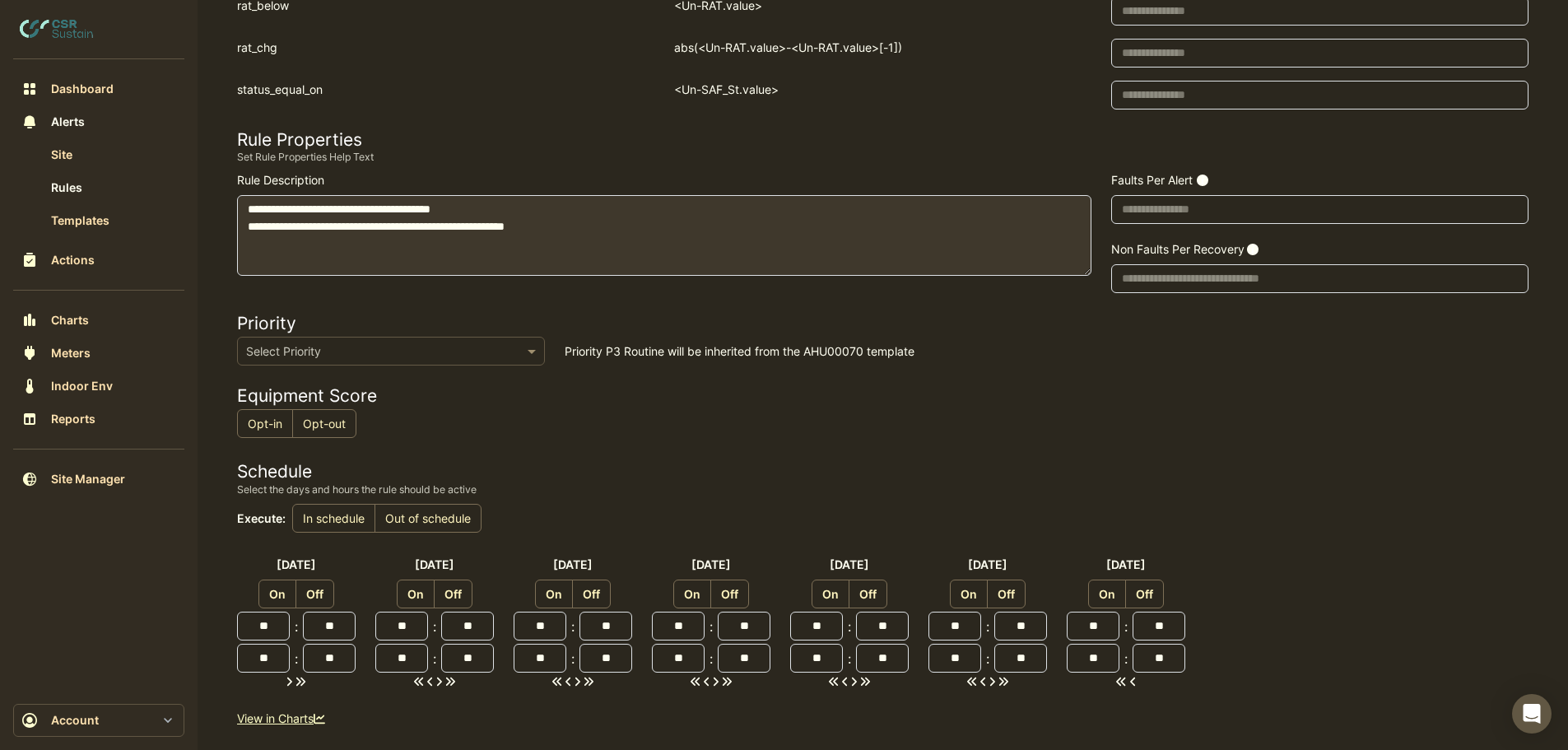
scroll to position [563, 0]
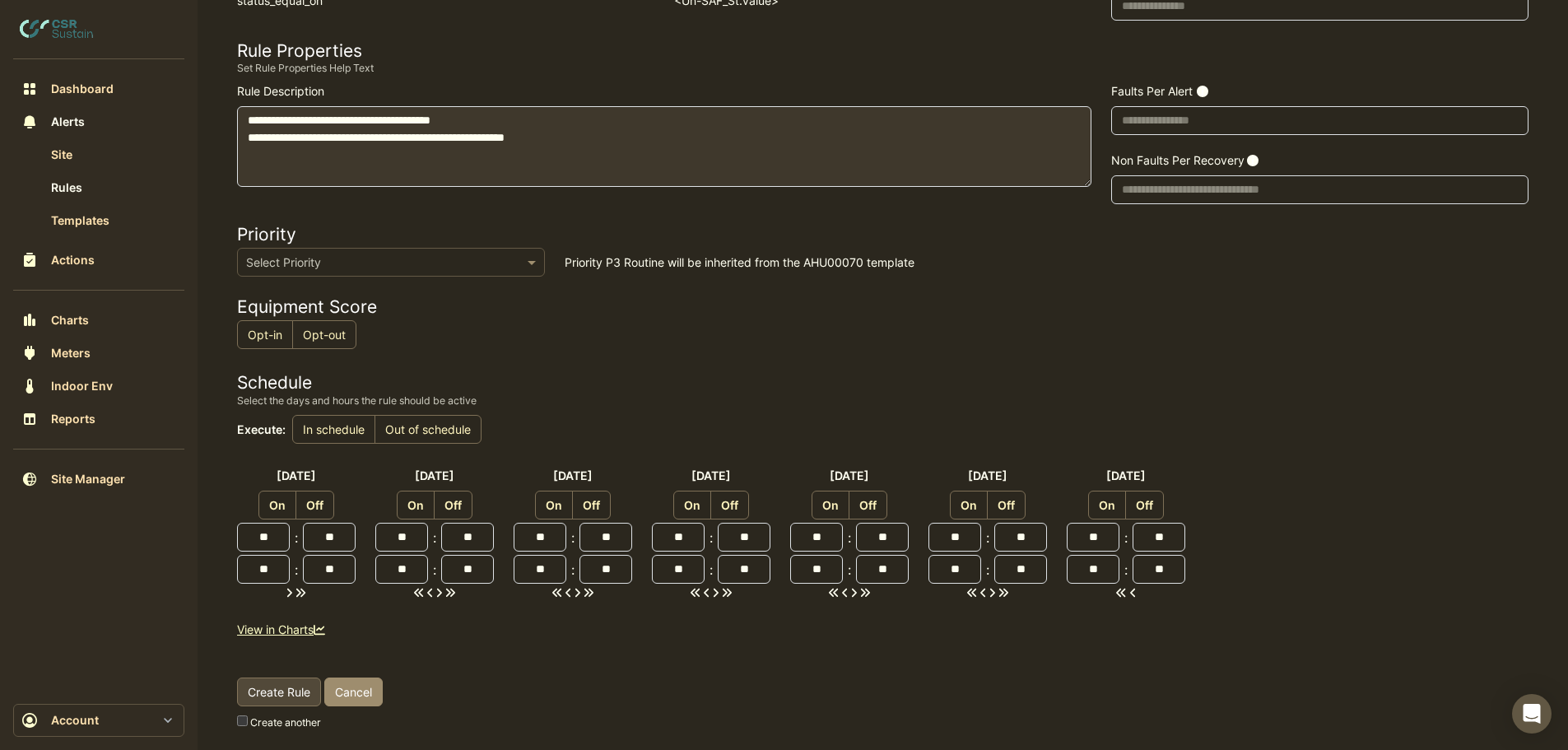
click at [262, 684] on button "Create Rule" at bounding box center [280, 691] width 84 height 28
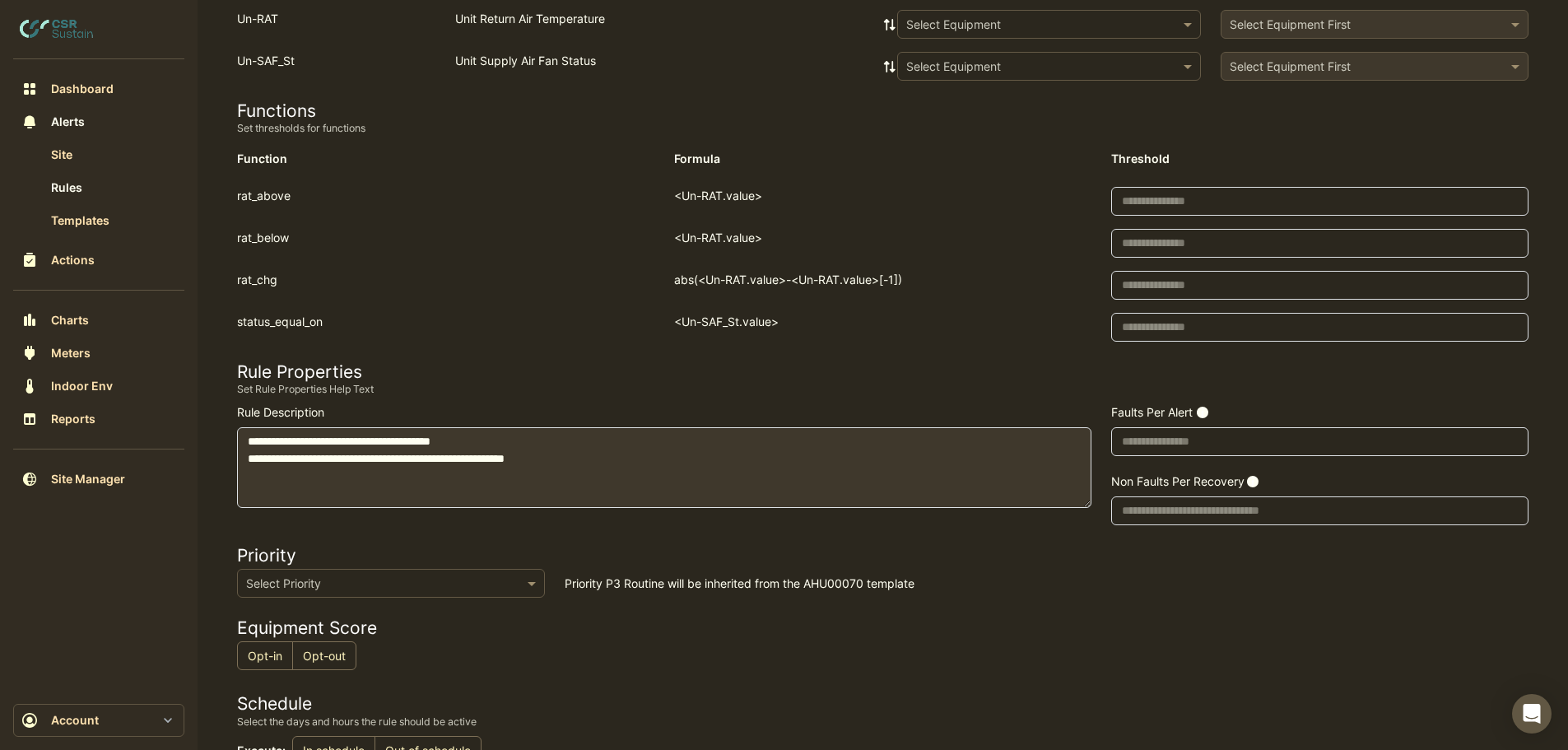
scroll to position [0, 0]
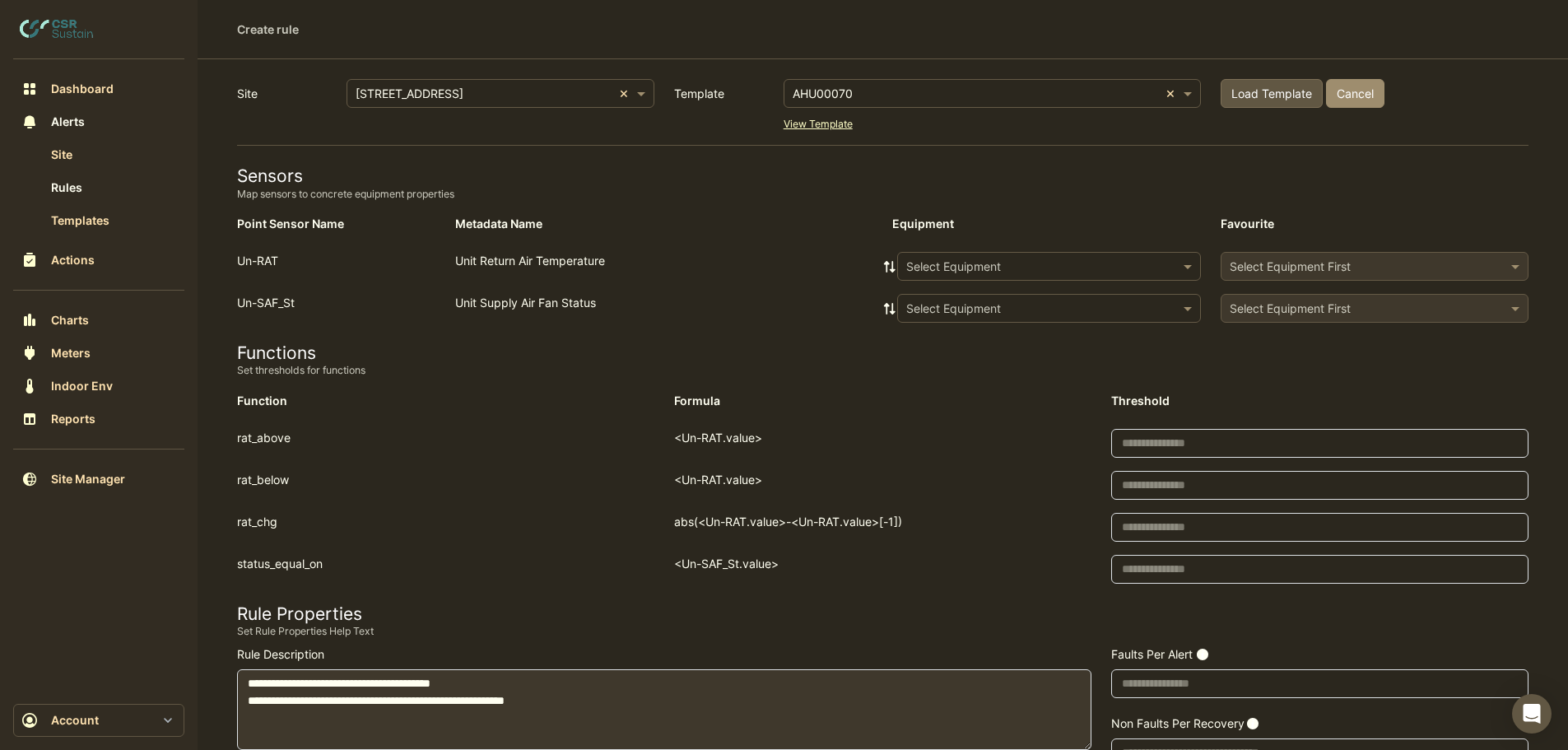
click at [900, 92] on input "text" at bounding box center [976, 95] width 367 height 18
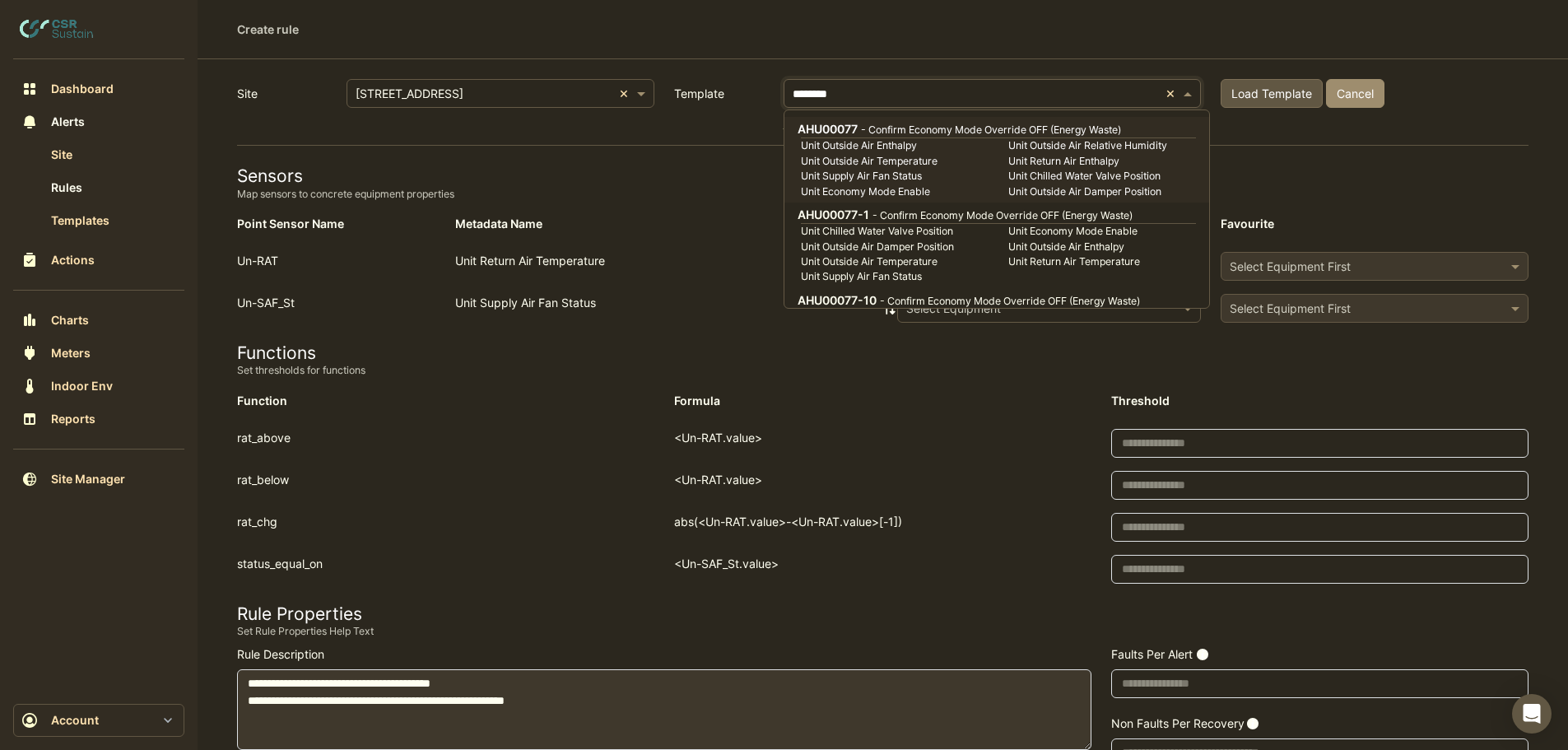
type input "********"
click at [641, 176] on h4 "Sensors" at bounding box center [883, 175] width 1291 height 21
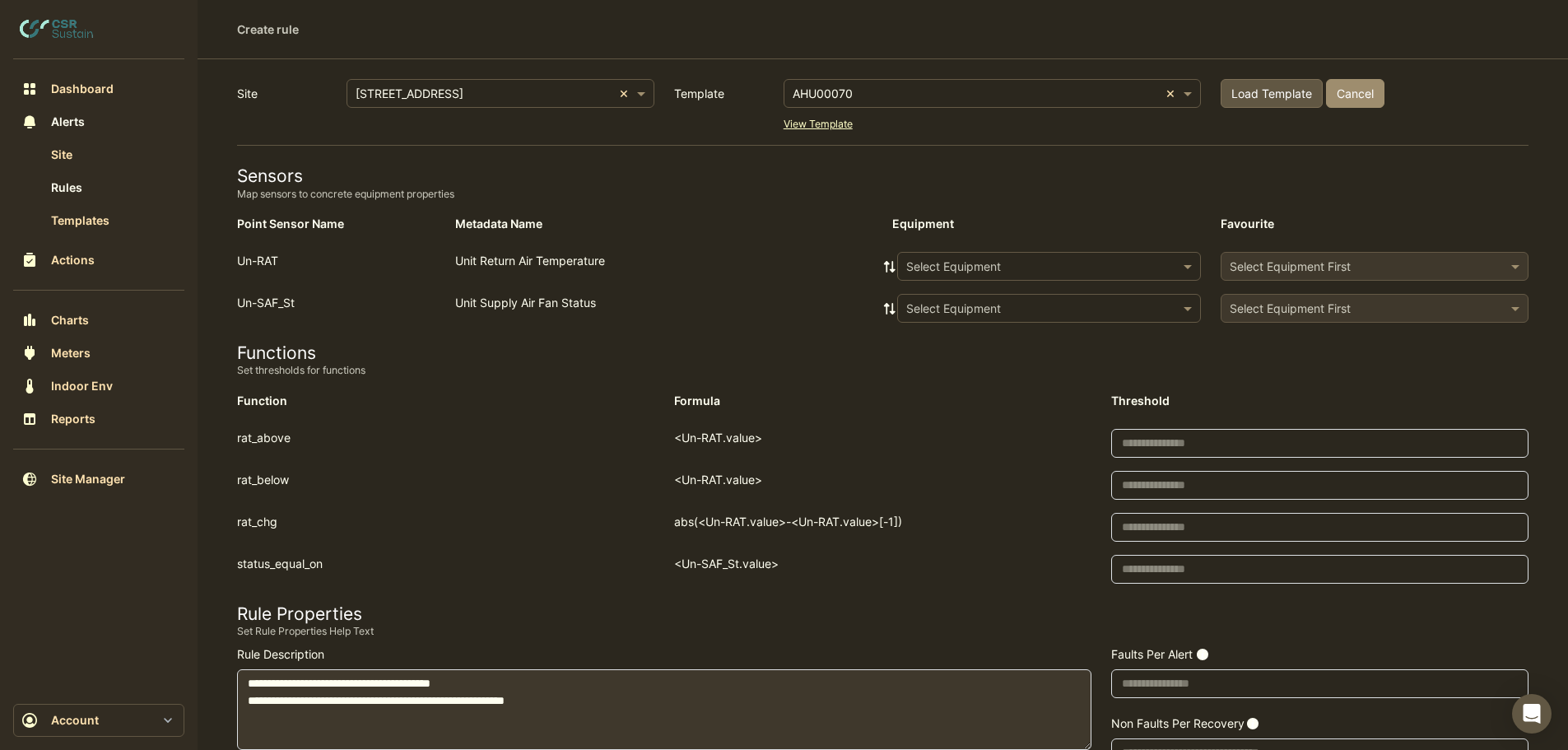
drag, startPoint x: 864, startPoint y: 91, endPoint x: 920, endPoint y: 102, distance: 57.1
click at [864, 93] on input "text" at bounding box center [976, 95] width 367 height 18
drag, startPoint x: 796, startPoint y: 88, endPoint x: 791, endPoint y: 98, distance: 11.2
click at [796, 88] on input "**********" at bounding box center [976, 95] width 367 height 18
click at [791, 98] on div "**********" at bounding box center [992, 93] width 415 height 19
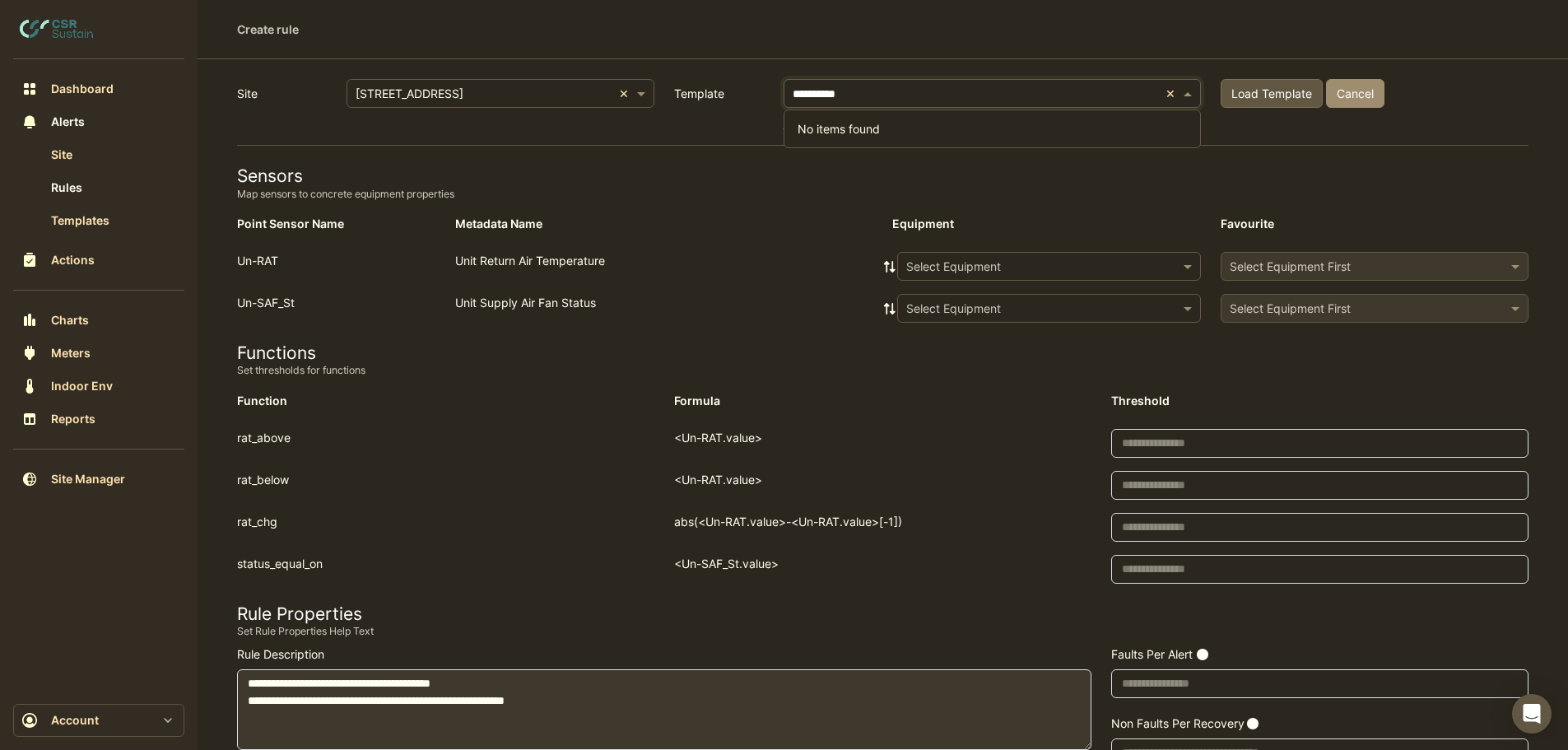
click at [791, 94] on div "**********" at bounding box center [992, 93] width 415 height 19
click at [904, 92] on input "**********" at bounding box center [976, 95] width 367 height 18
type input "*"
click at [816, 90] on input "text" at bounding box center [976, 95] width 367 height 18
click at [1170, 94] on div at bounding box center [992, 93] width 415 height 19
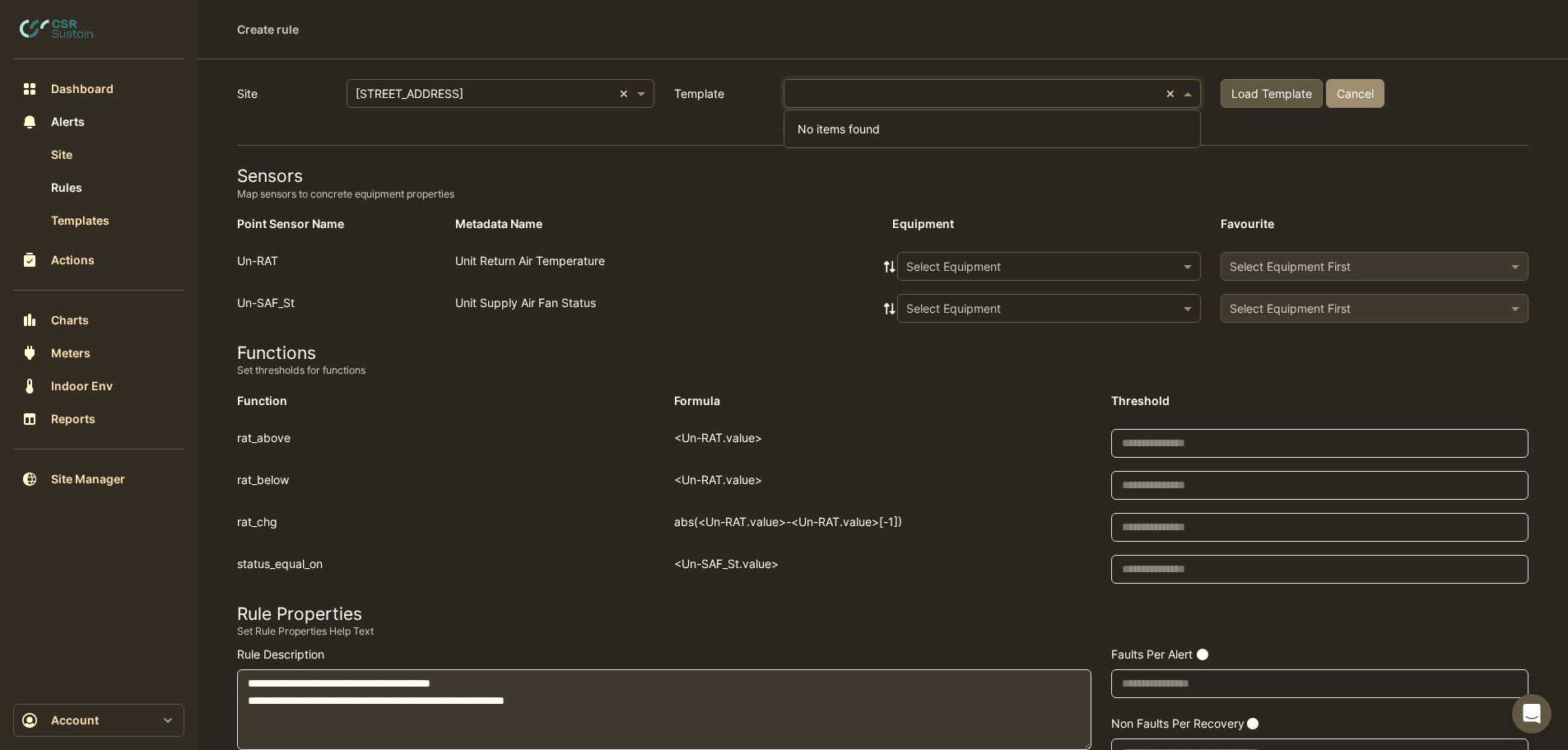
click at [702, 175] on h4 "Sensors" at bounding box center [883, 175] width 1291 height 21
click at [824, 94] on input "text" at bounding box center [976, 95] width 367 height 18
click at [840, 91] on input "***" at bounding box center [976, 95] width 367 height 18
type input "*"
type input "*******"
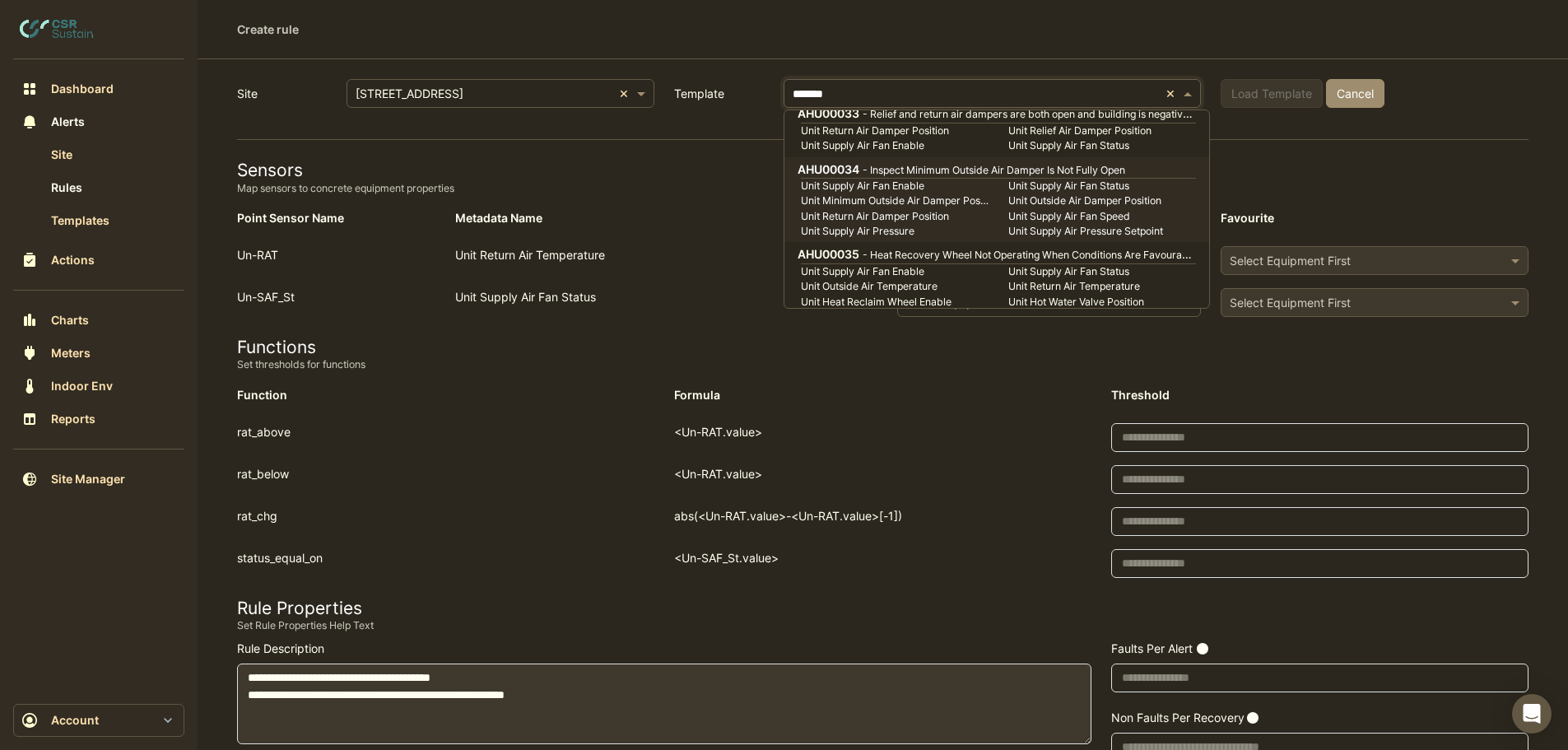
scroll to position [1400, 0]
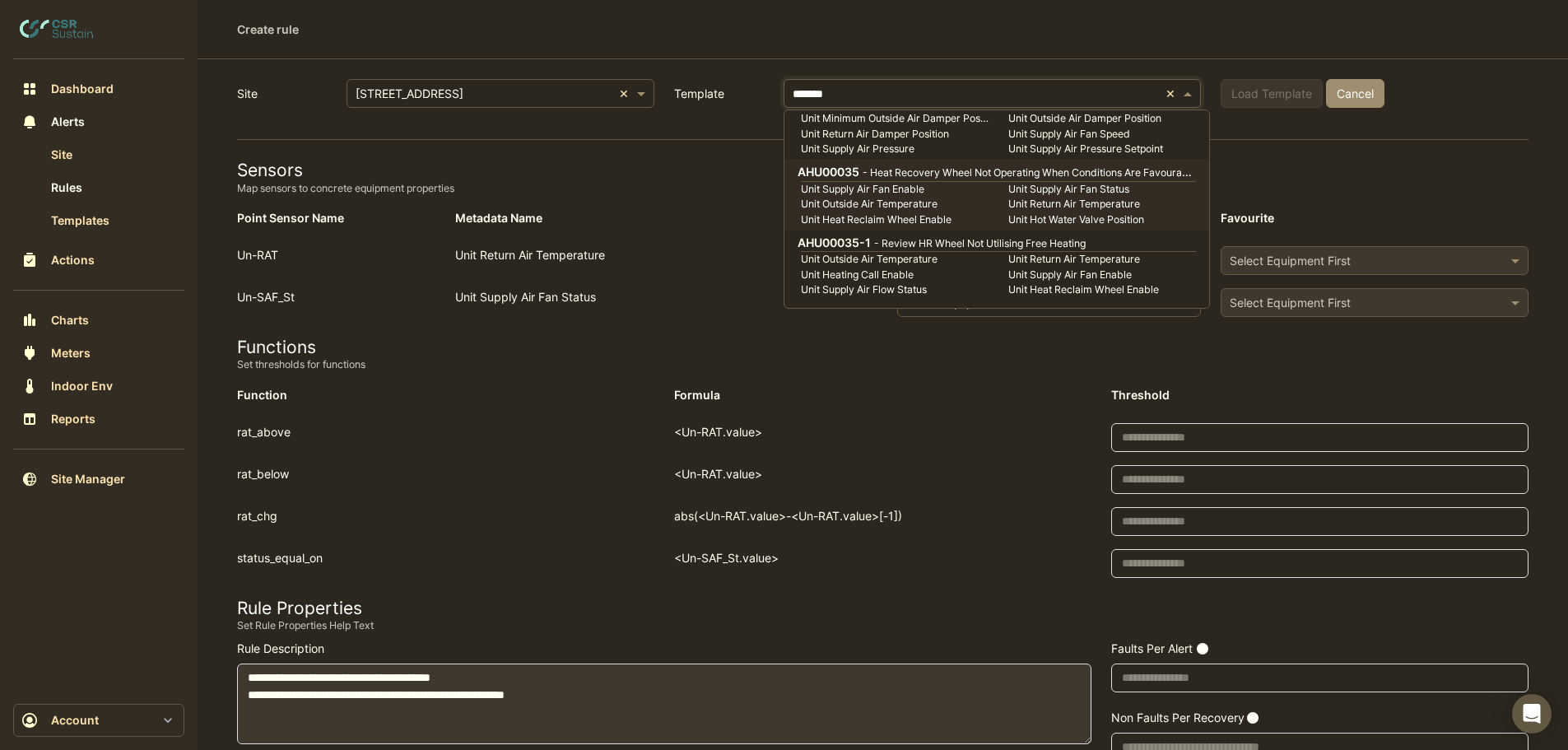
click at [890, 215] on small "Unit Heat Reclaim Wheel Enable" at bounding box center [894, 219] width 207 height 15
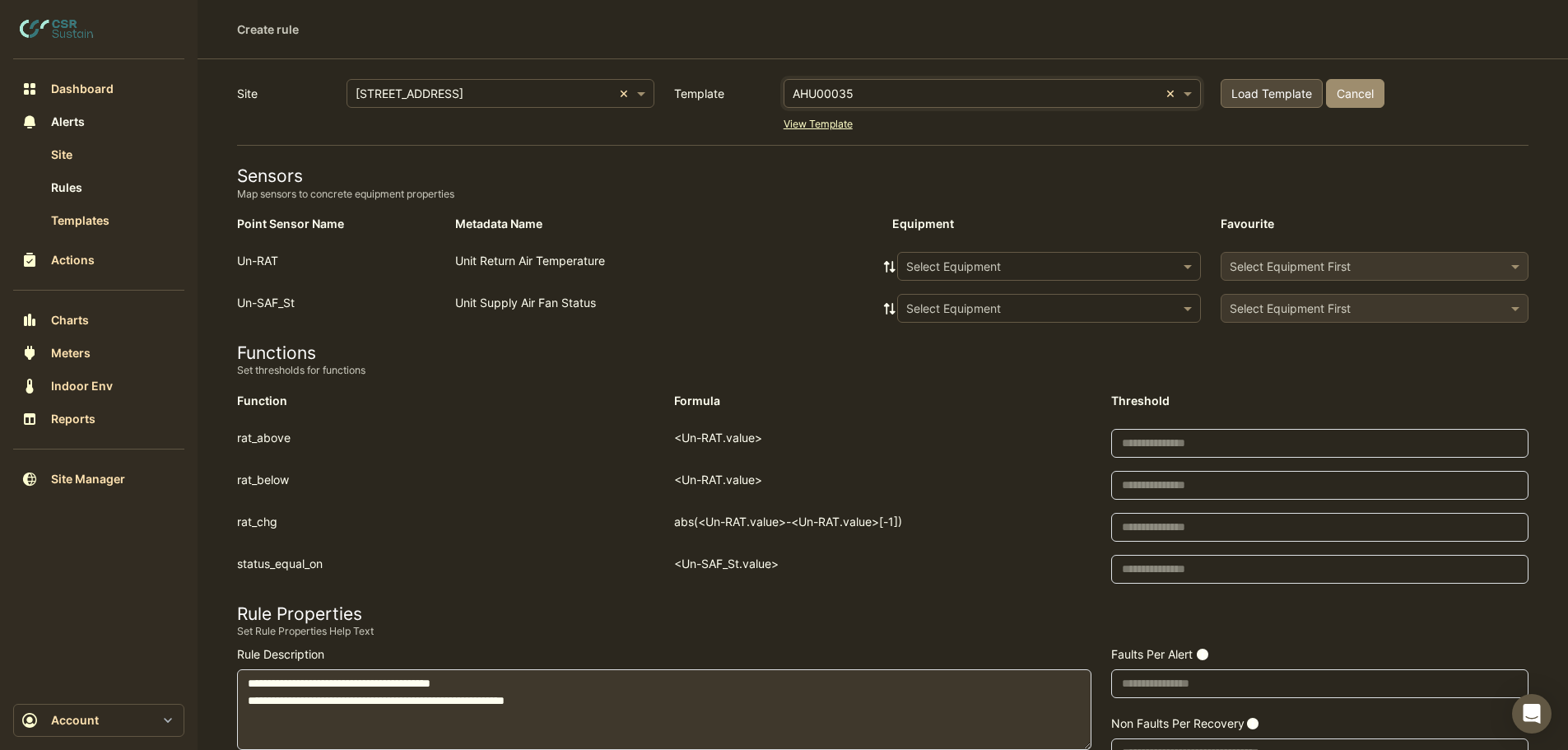
click at [1241, 91] on span "Load Template" at bounding box center [1272, 93] width 81 height 14
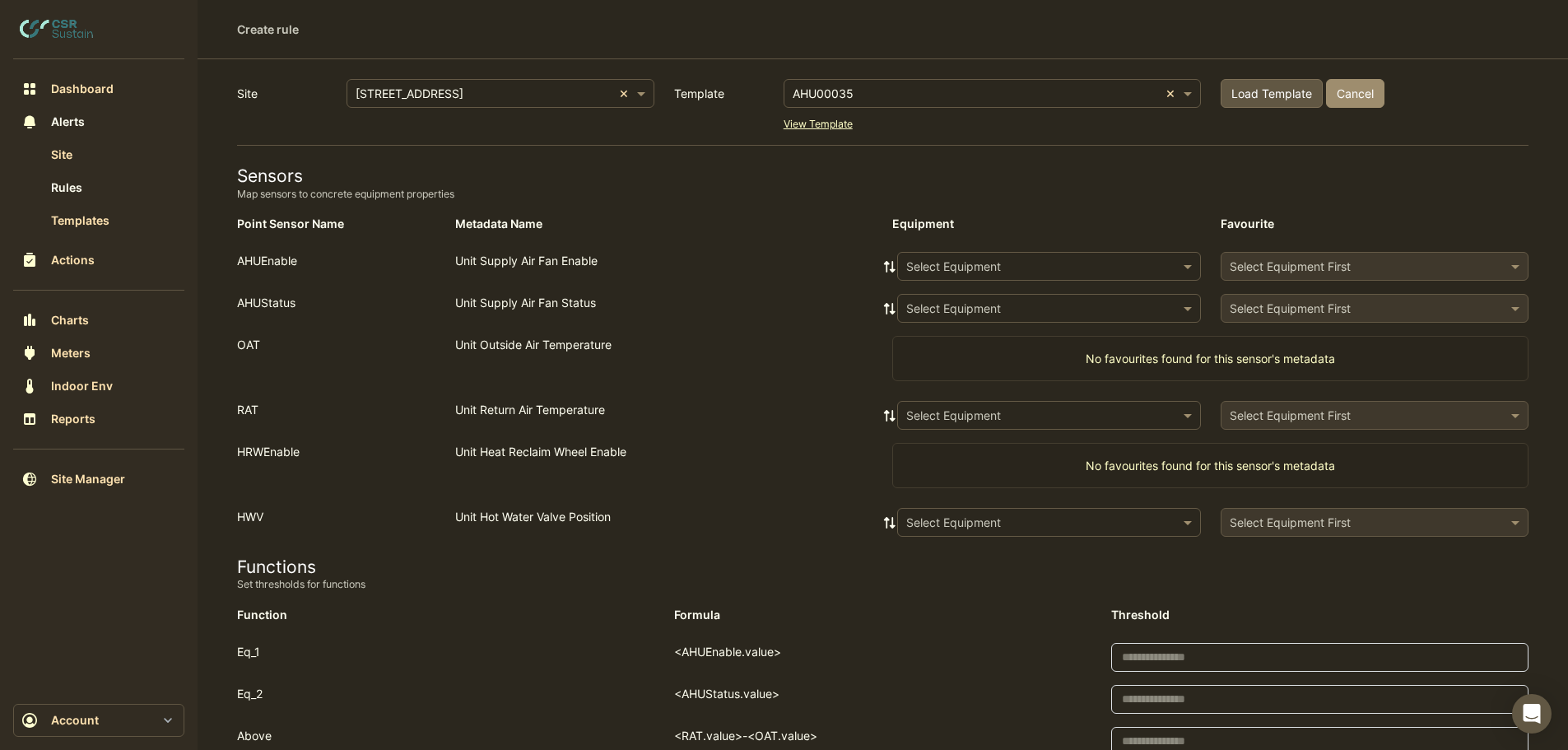
drag, startPoint x: 888, startPoint y: 94, endPoint x: 871, endPoint y: 97, distance: 17.3
click at [888, 94] on input "text" at bounding box center [976, 95] width 367 height 18
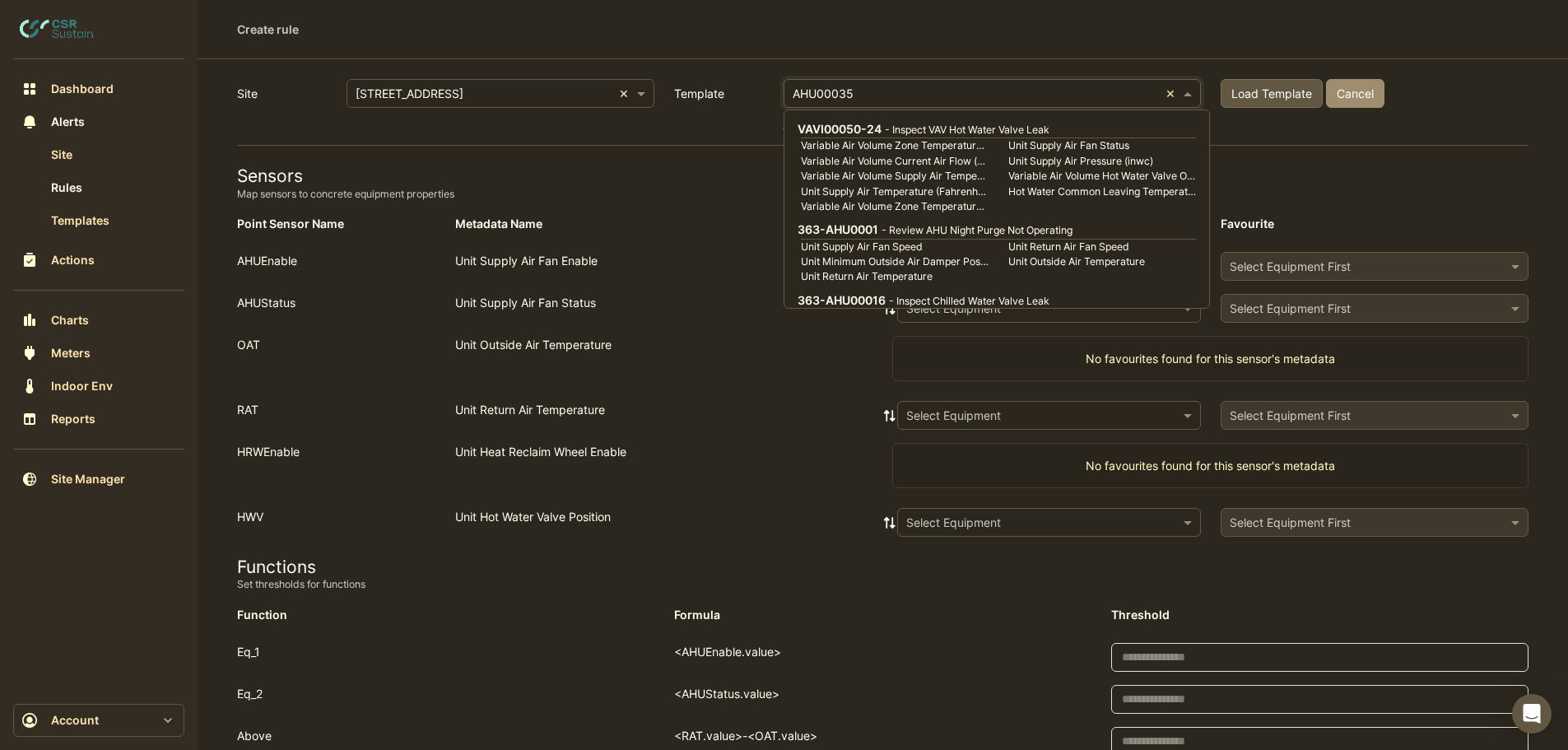
scroll to position [26360, 0]
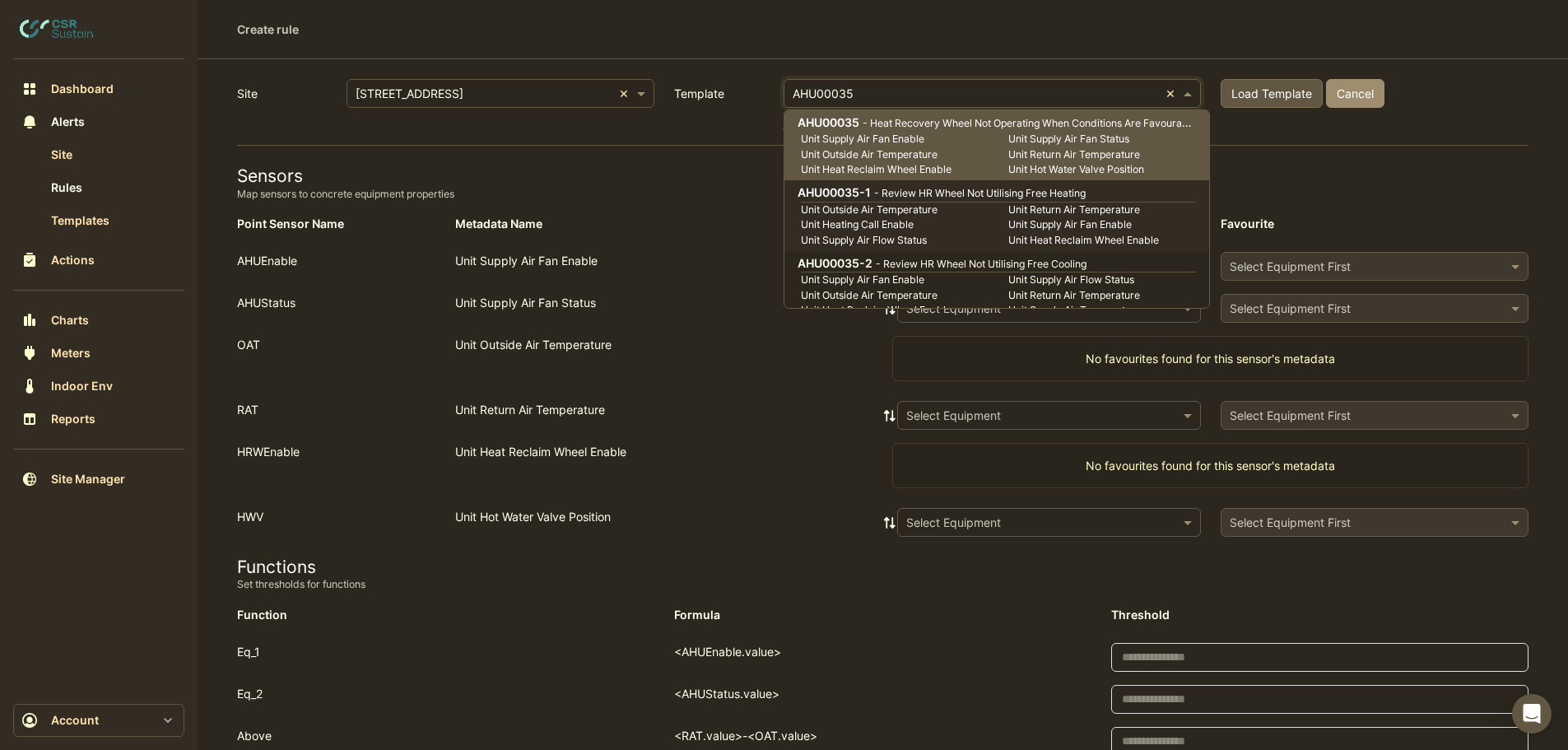
click at [896, 210] on small "Unit Outside Air Temperature" at bounding box center [894, 209] width 207 height 15
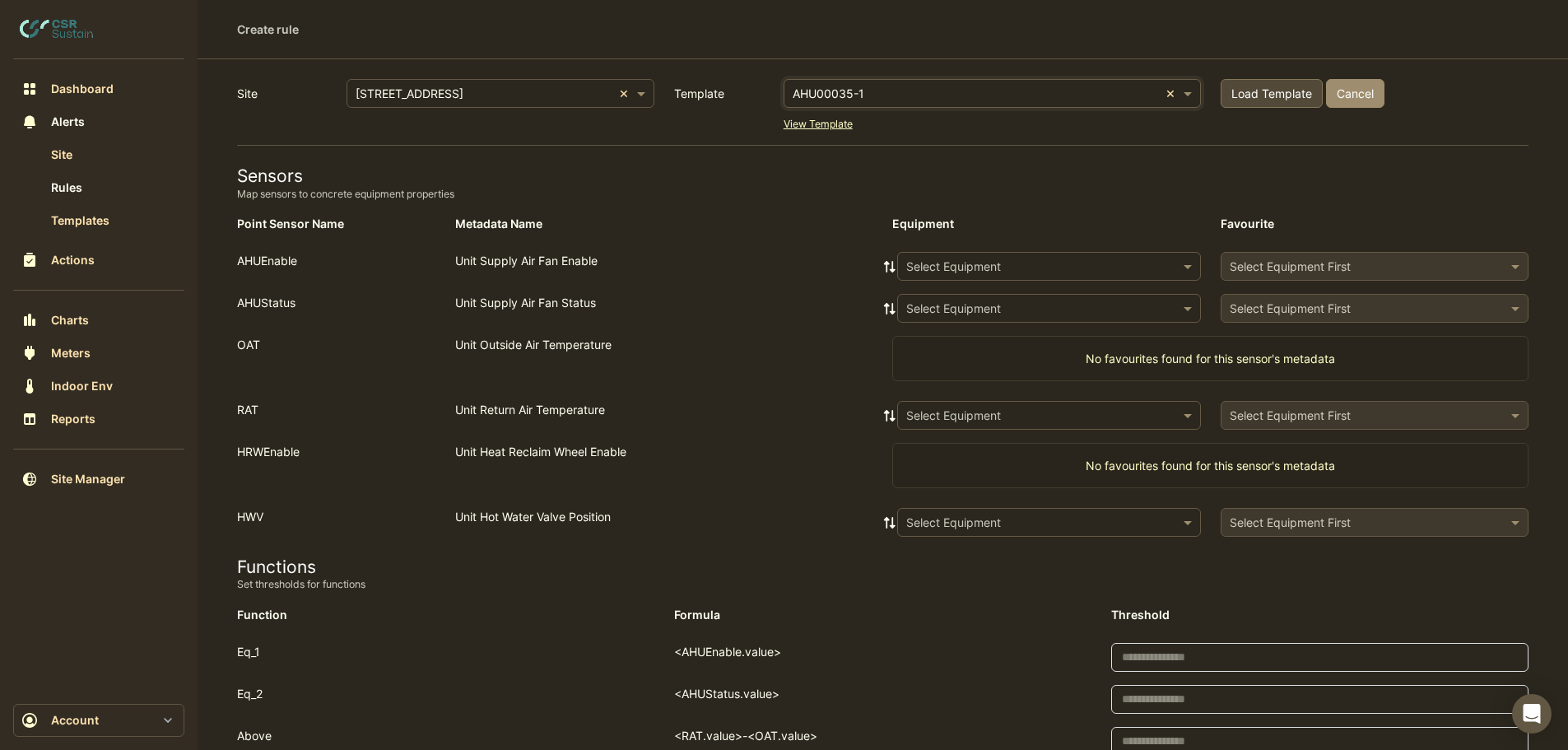
click at [1263, 93] on span "Load Template" at bounding box center [1272, 93] width 81 height 14
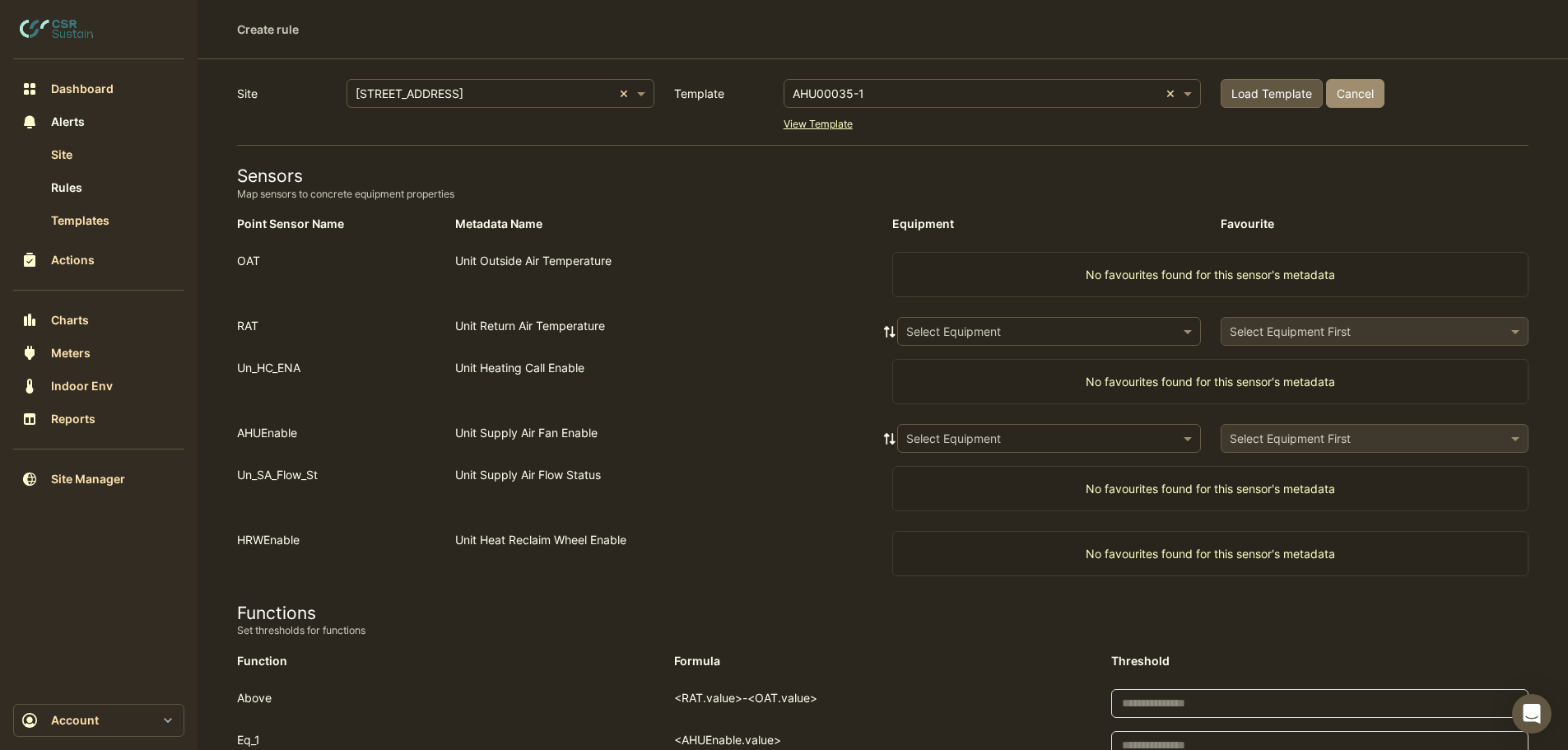
click at [881, 96] on input "text" at bounding box center [976, 95] width 367 height 18
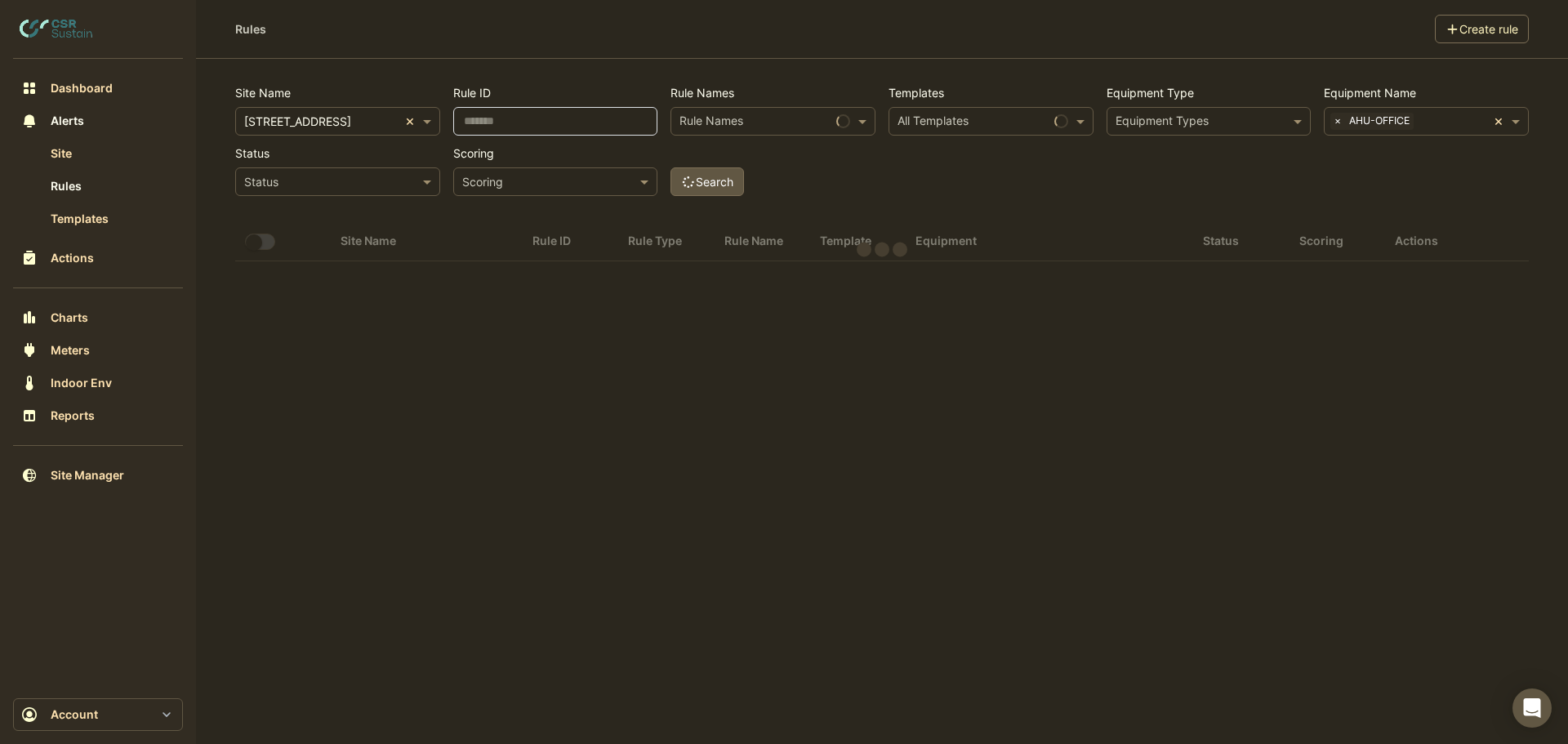
select select "***"
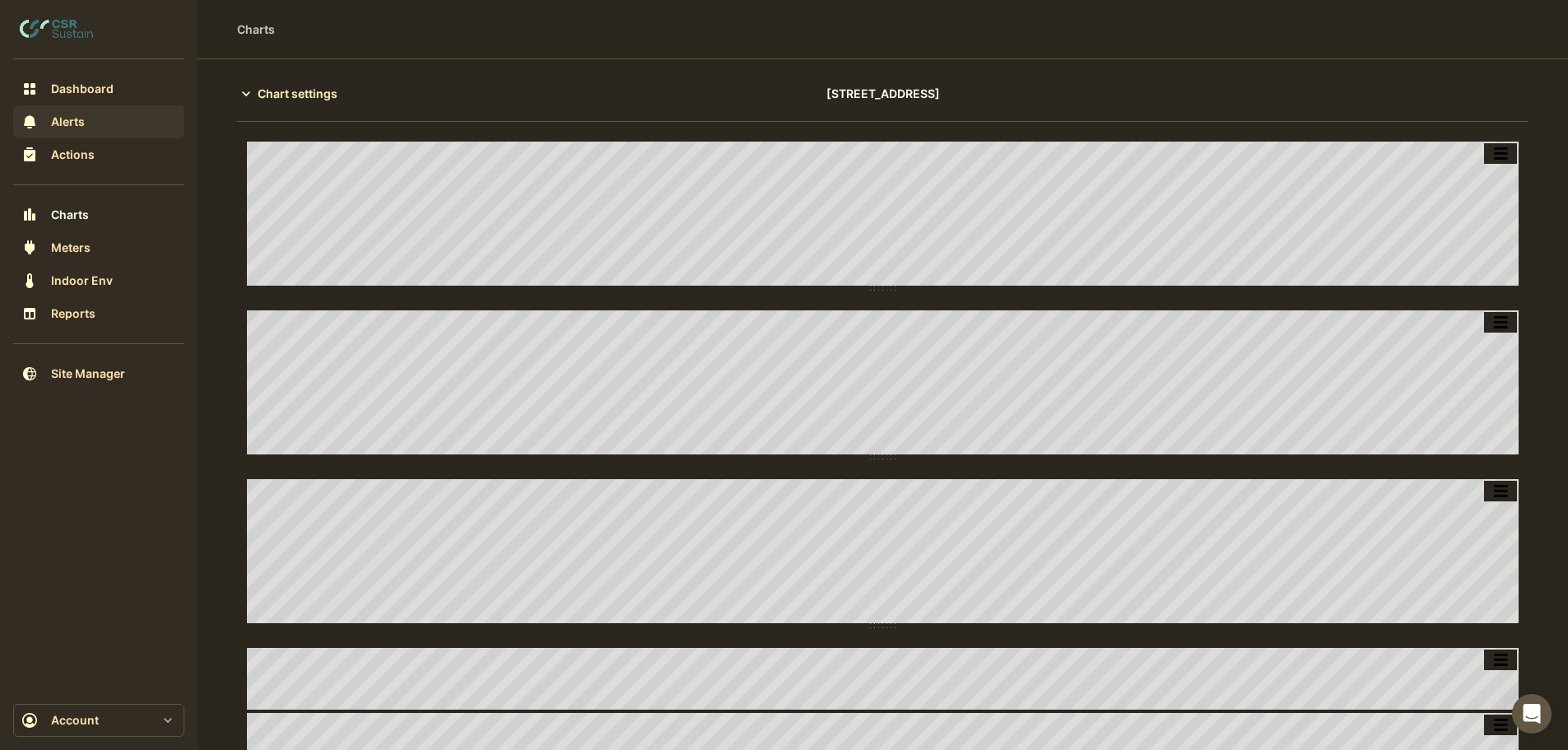
click at [55, 119] on span "Alerts" at bounding box center [67, 121] width 34 height 17
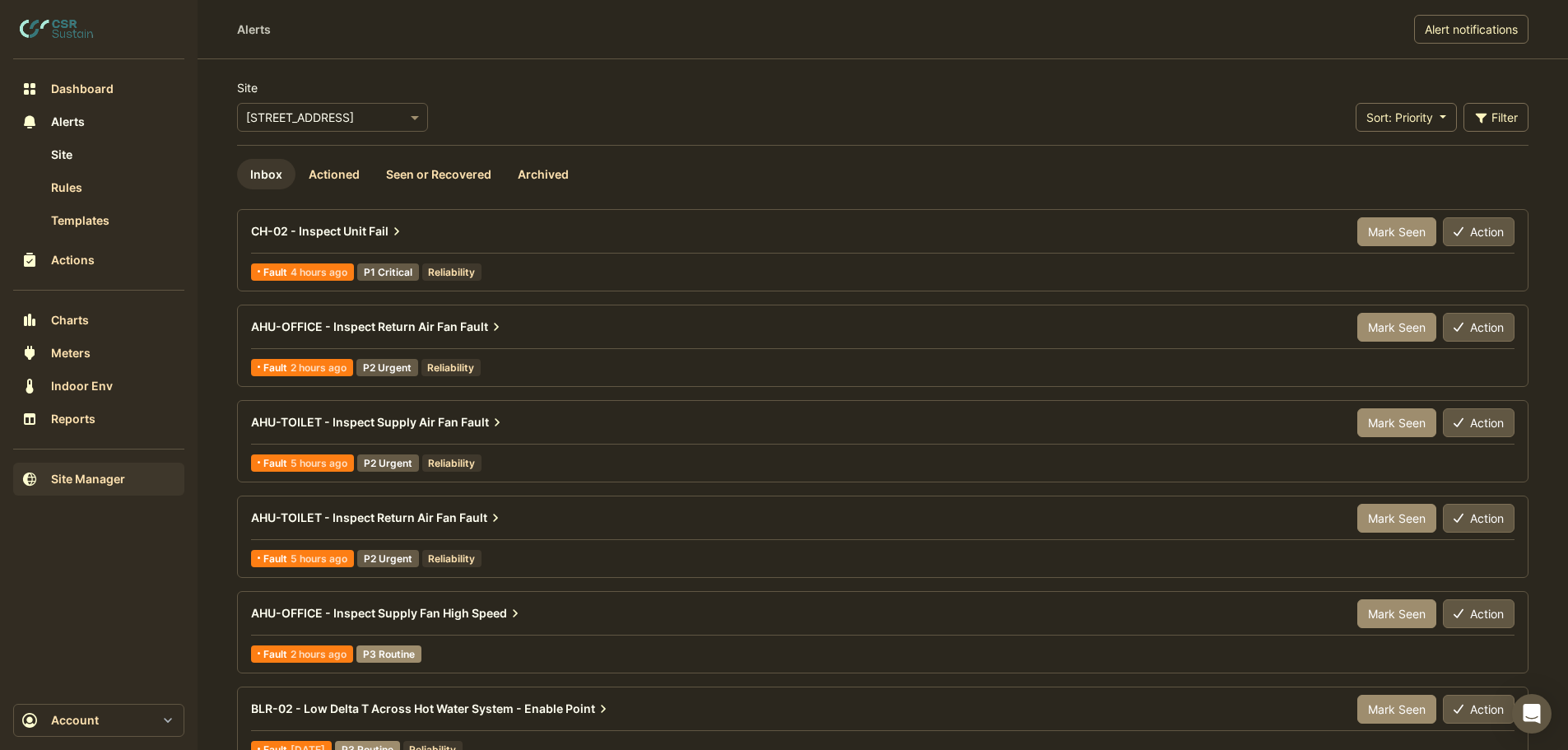
click at [79, 484] on span "Site Manager" at bounding box center [88, 479] width 74 height 17
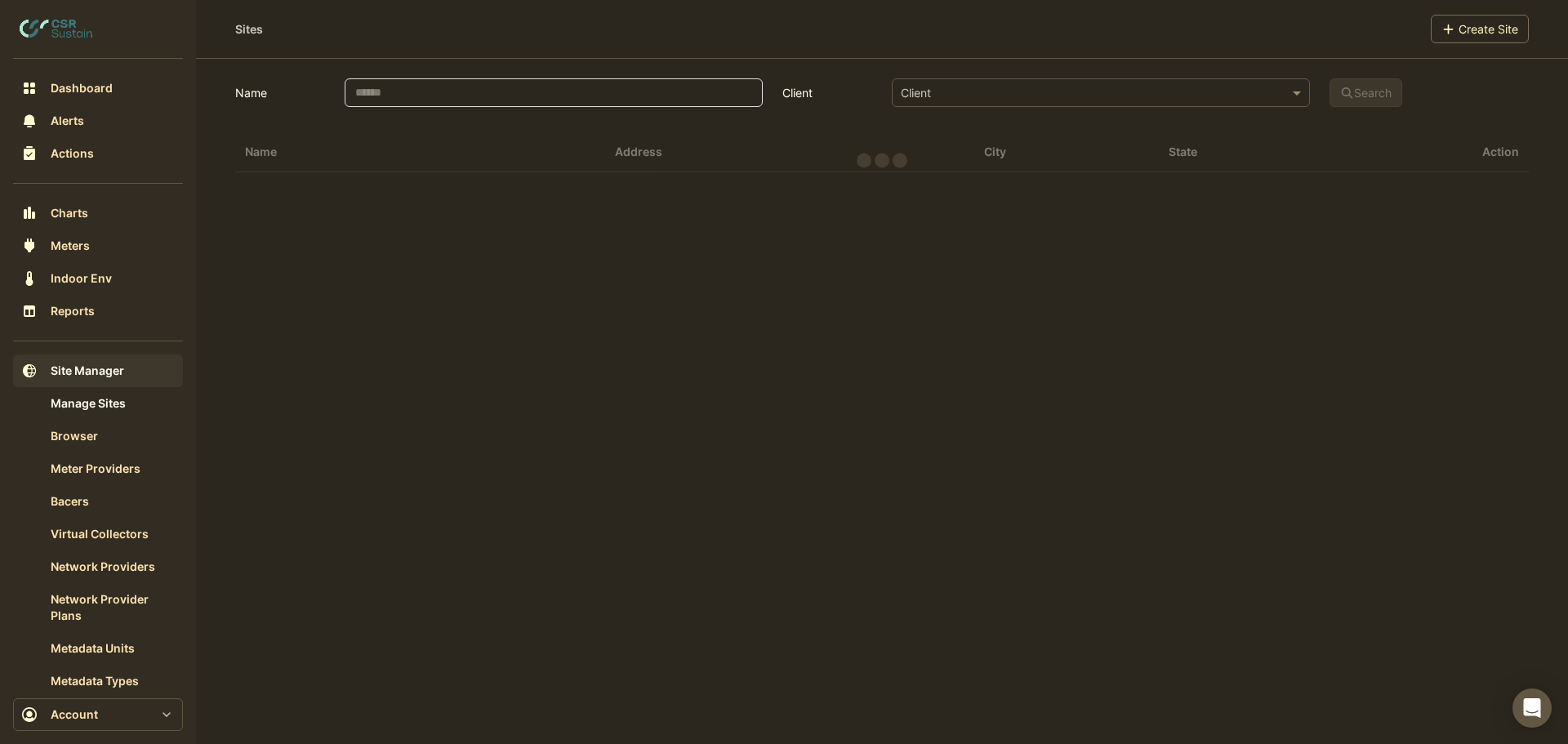
select select "***"
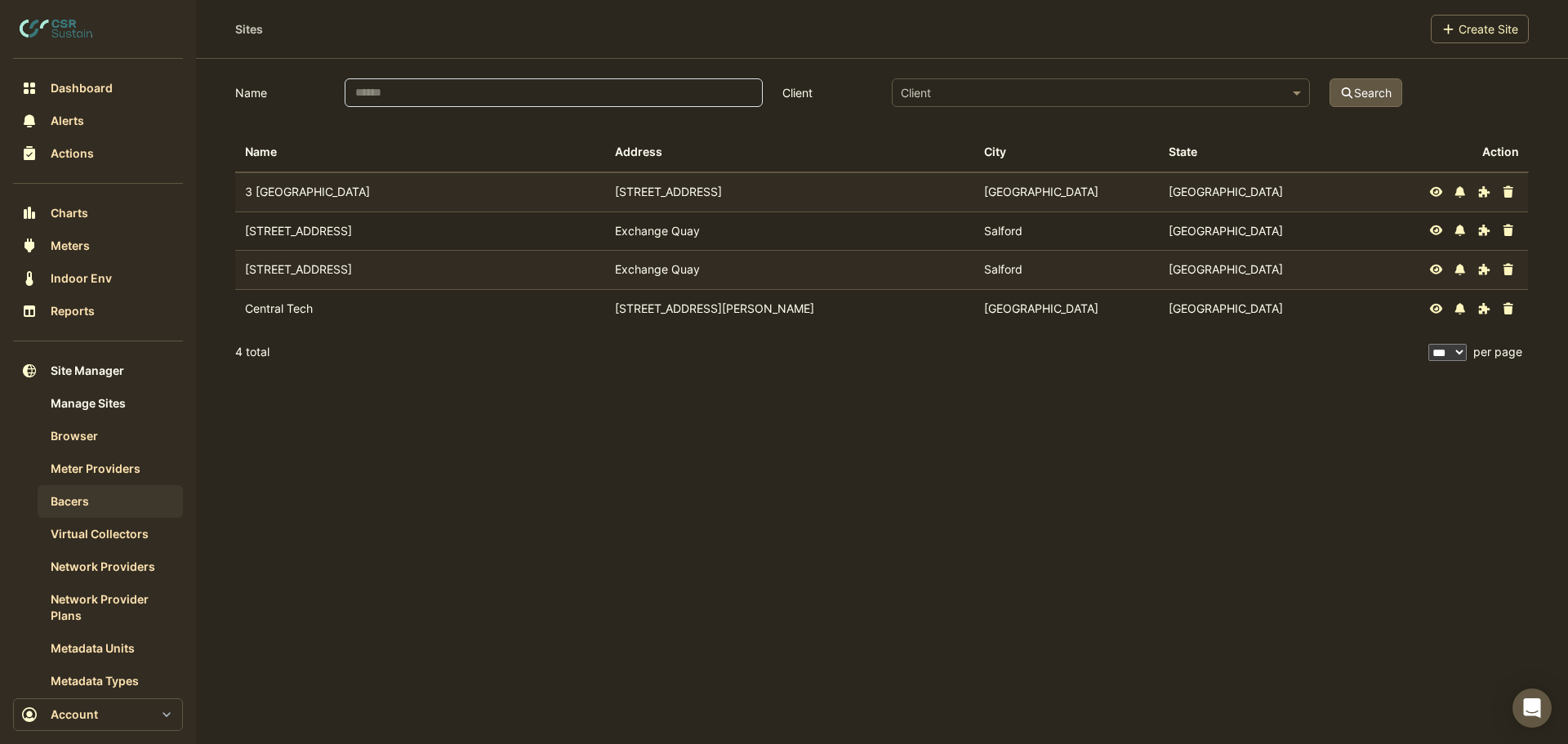
click at [79, 497] on link "Bacers" at bounding box center [111, 501] width 145 height 33
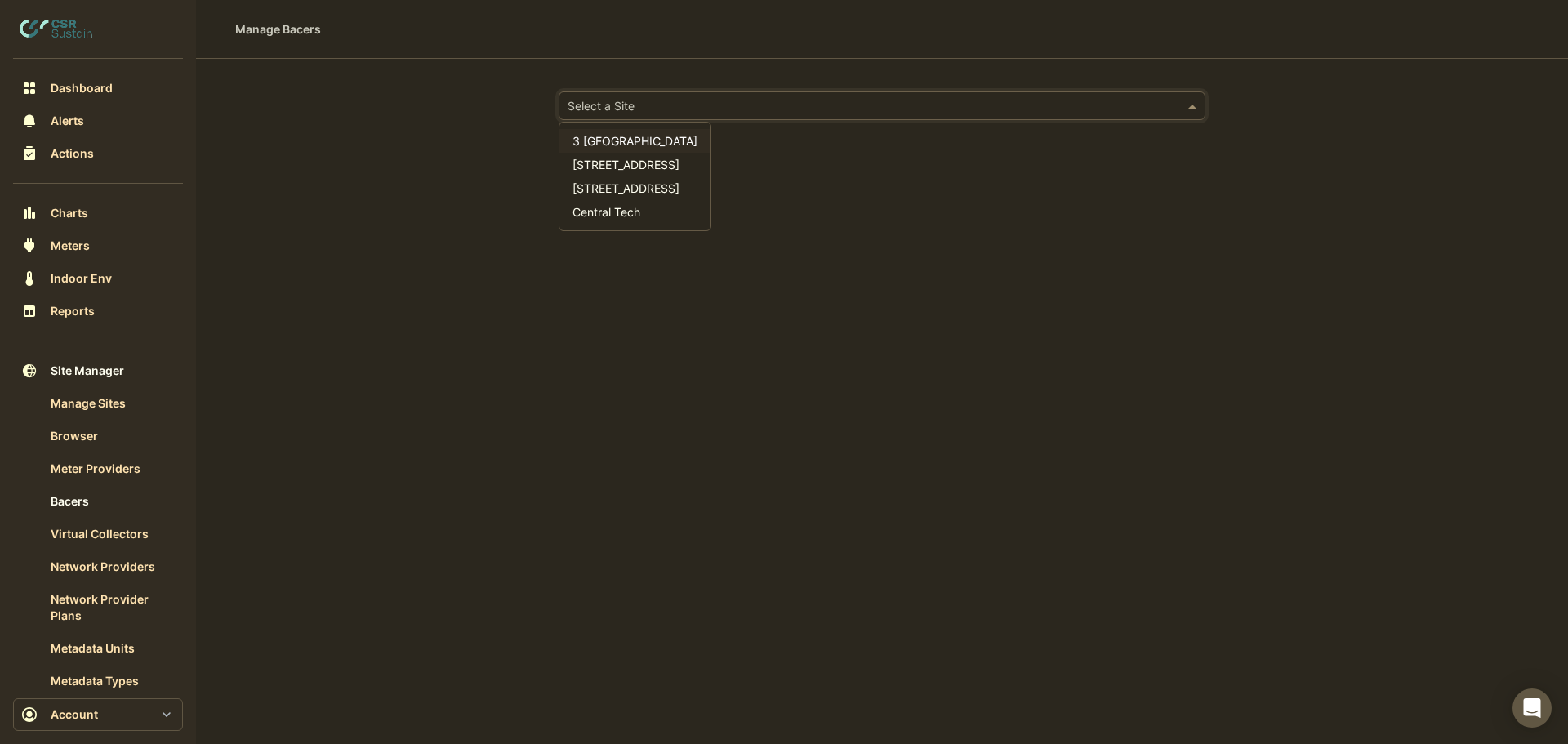
click at [651, 97] on div "Select a Site" at bounding box center [881, 105] width 647 height 28
click at [604, 164] on span "[STREET_ADDRESS]" at bounding box center [625, 165] width 107 height 14
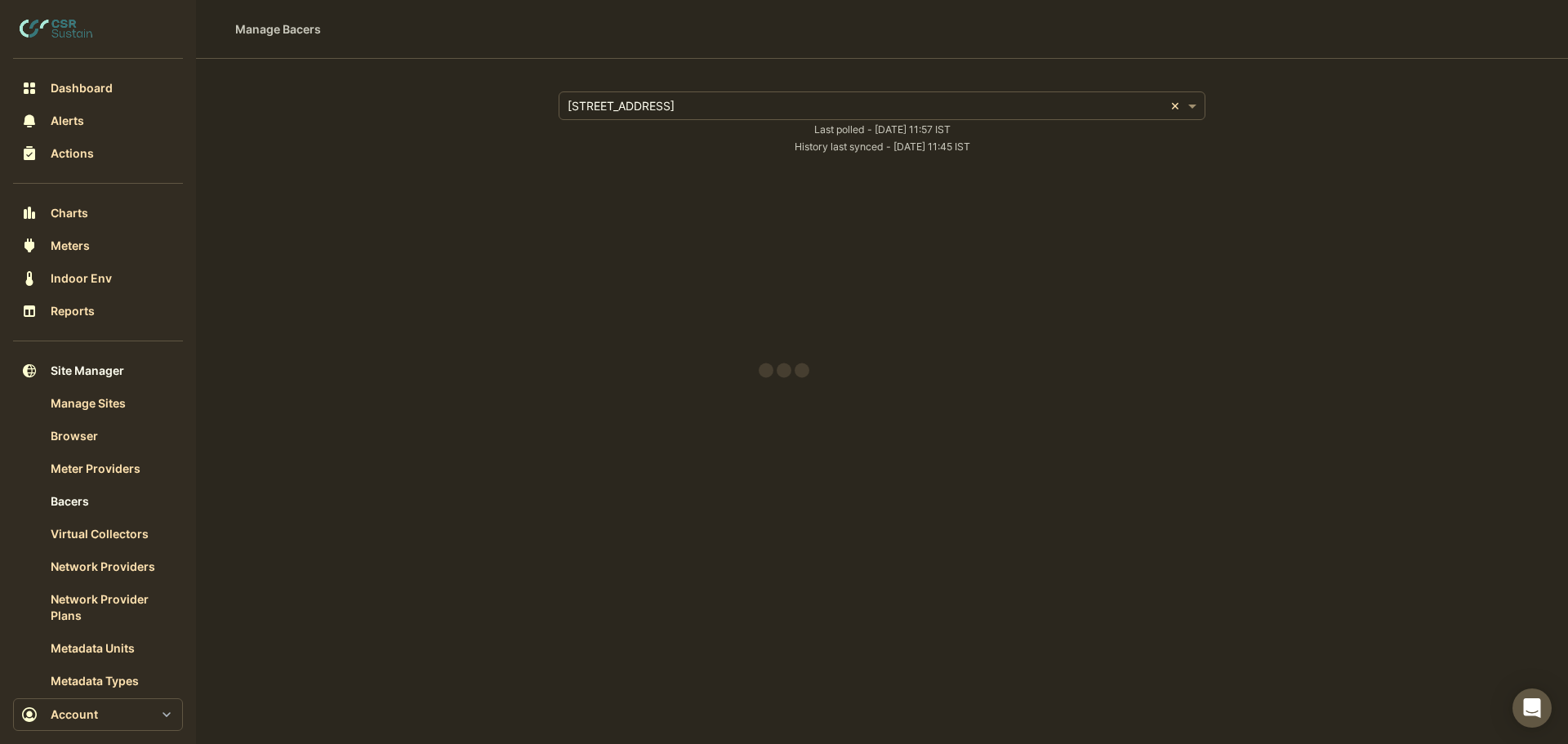
select select "***"
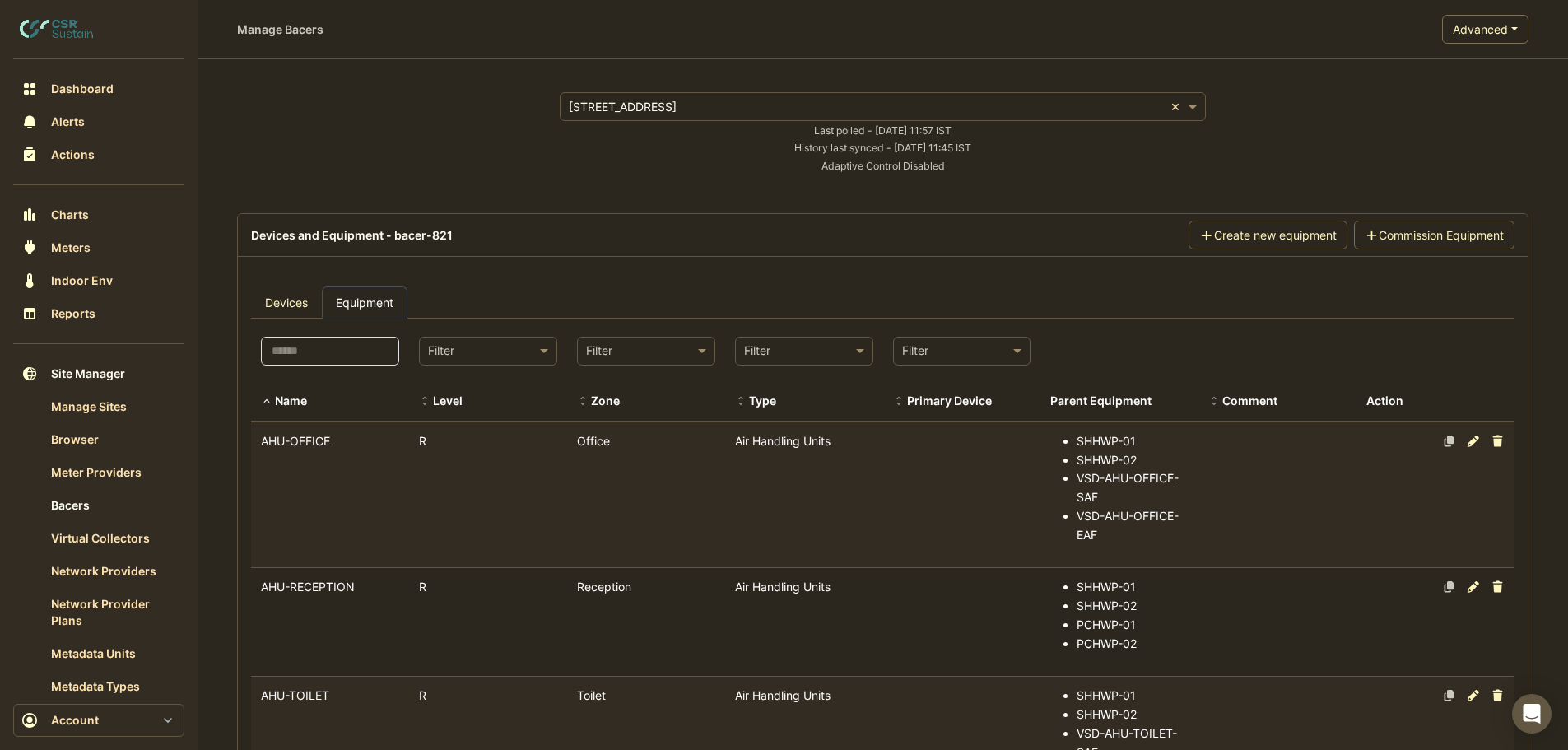
click at [359, 478] on datatable-body-cell "Name AHU-OFFICE" at bounding box center [330, 495] width 158 height 146
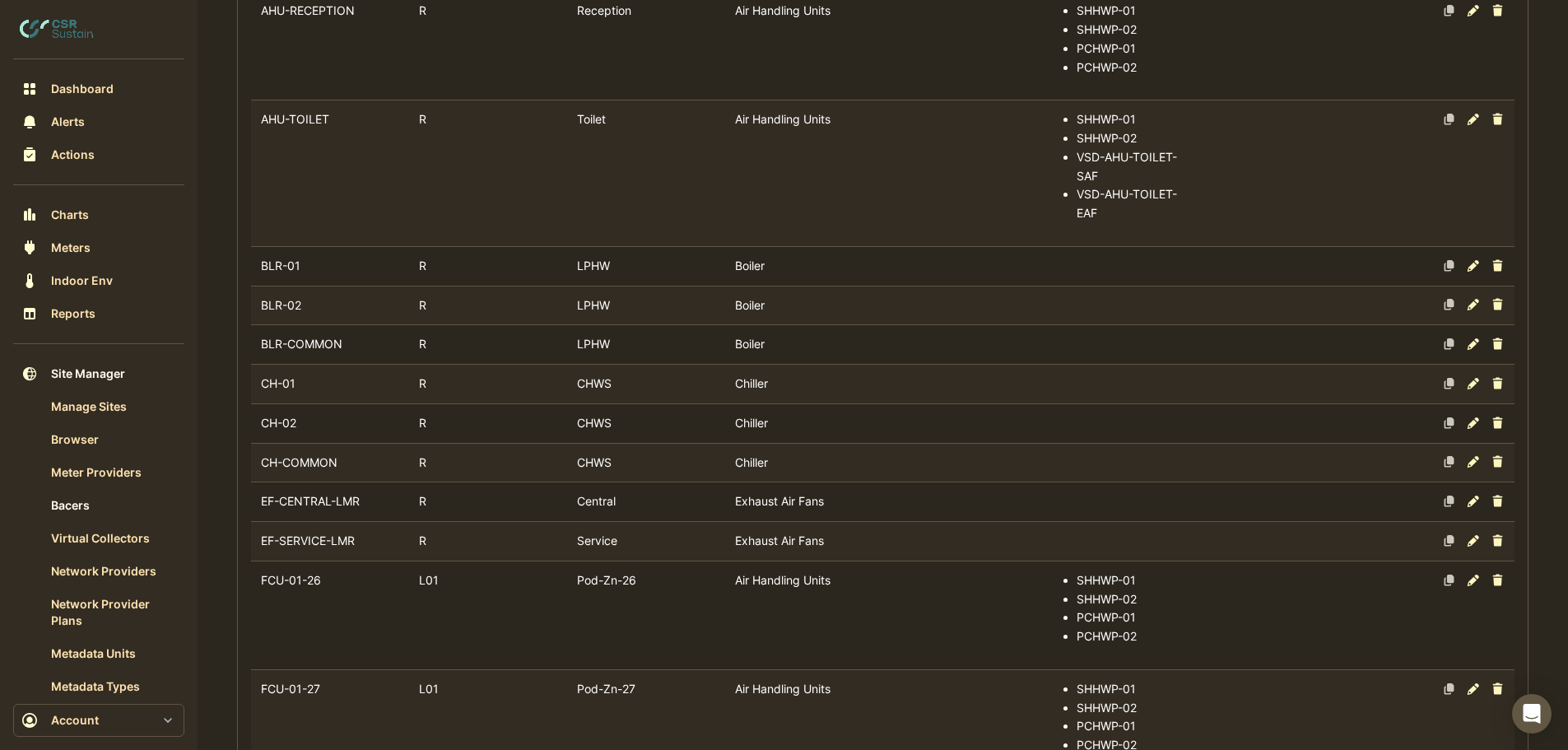
select select "***"
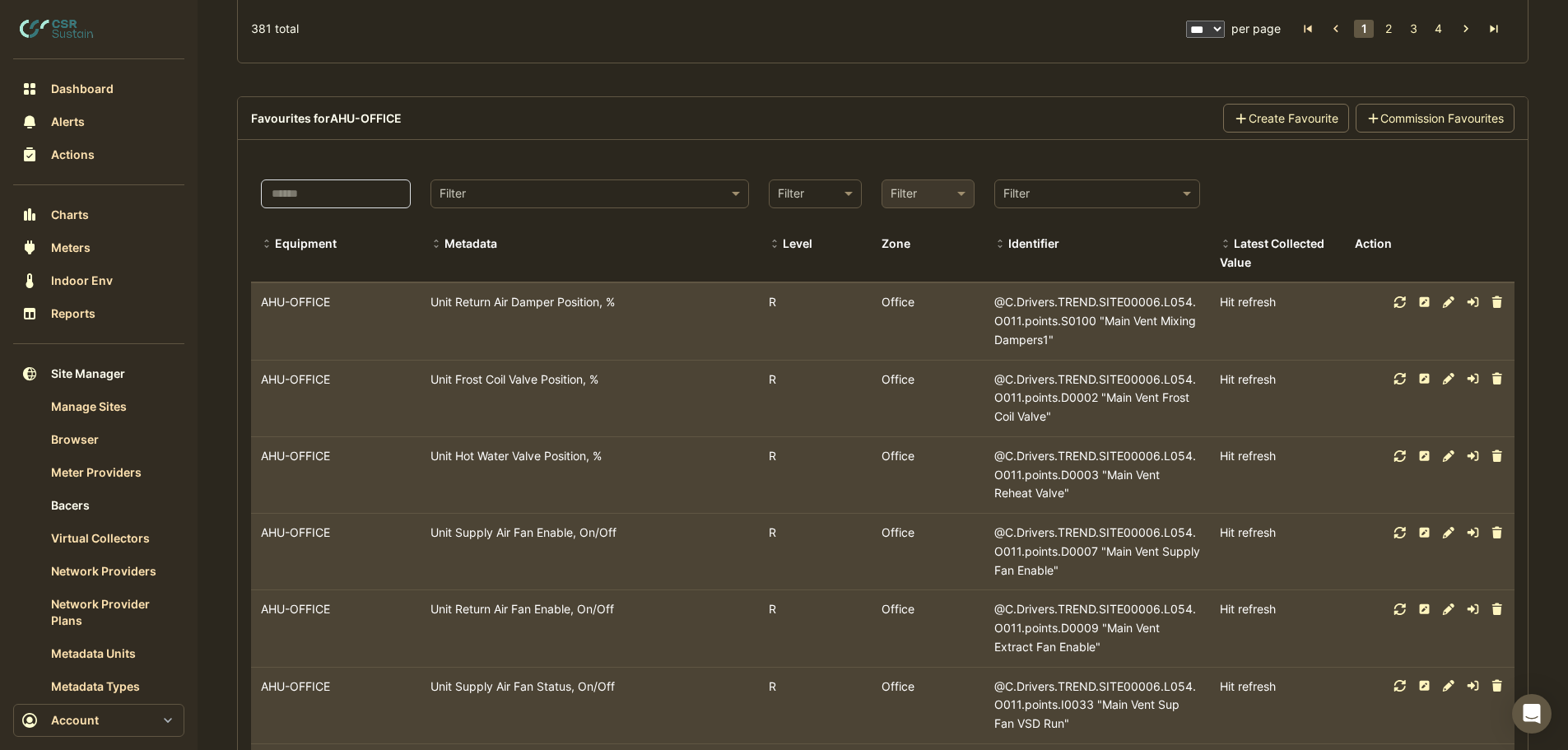
scroll to position [10461, 0]
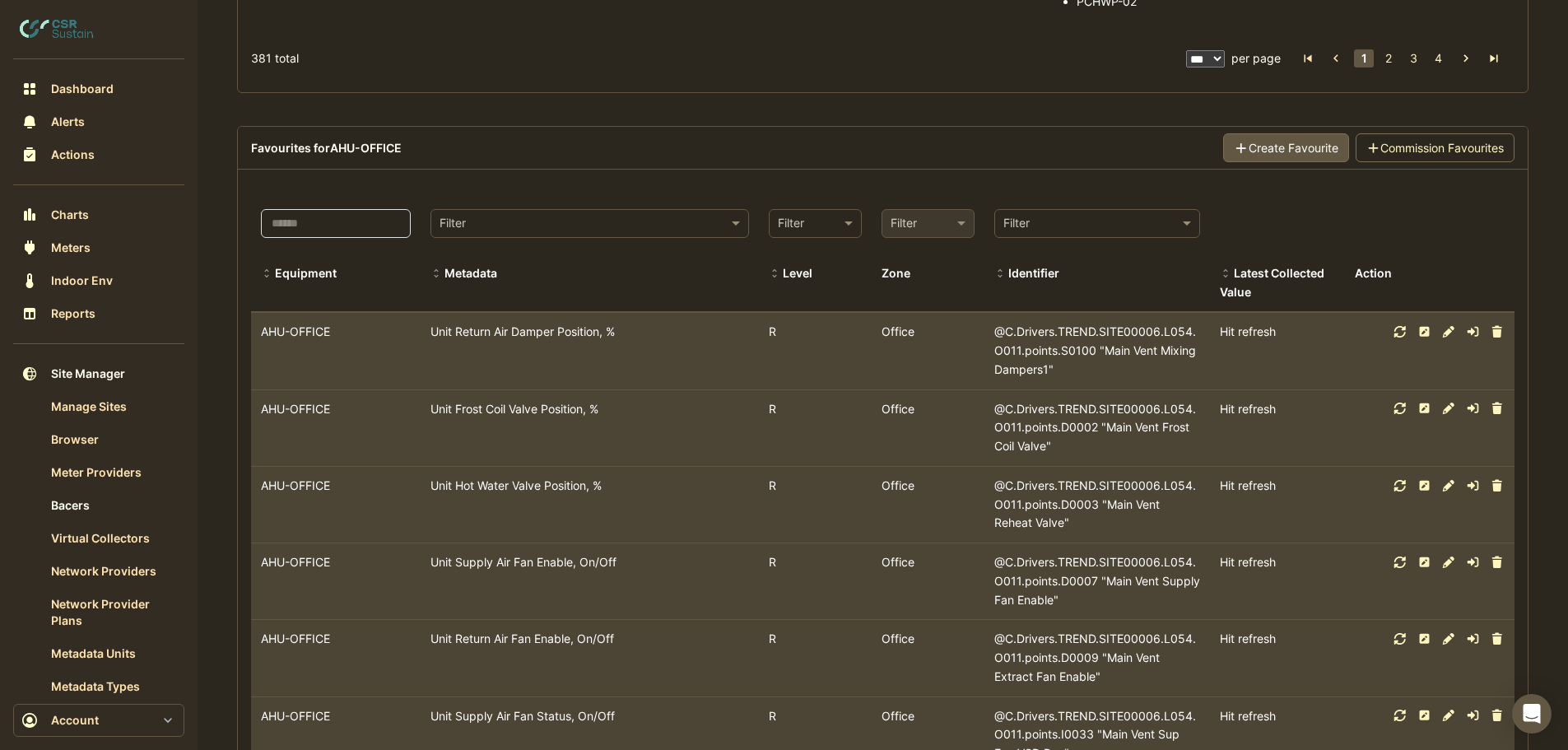
click at [1297, 133] on button "Create Favourite" at bounding box center [1286, 147] width 126 height 28
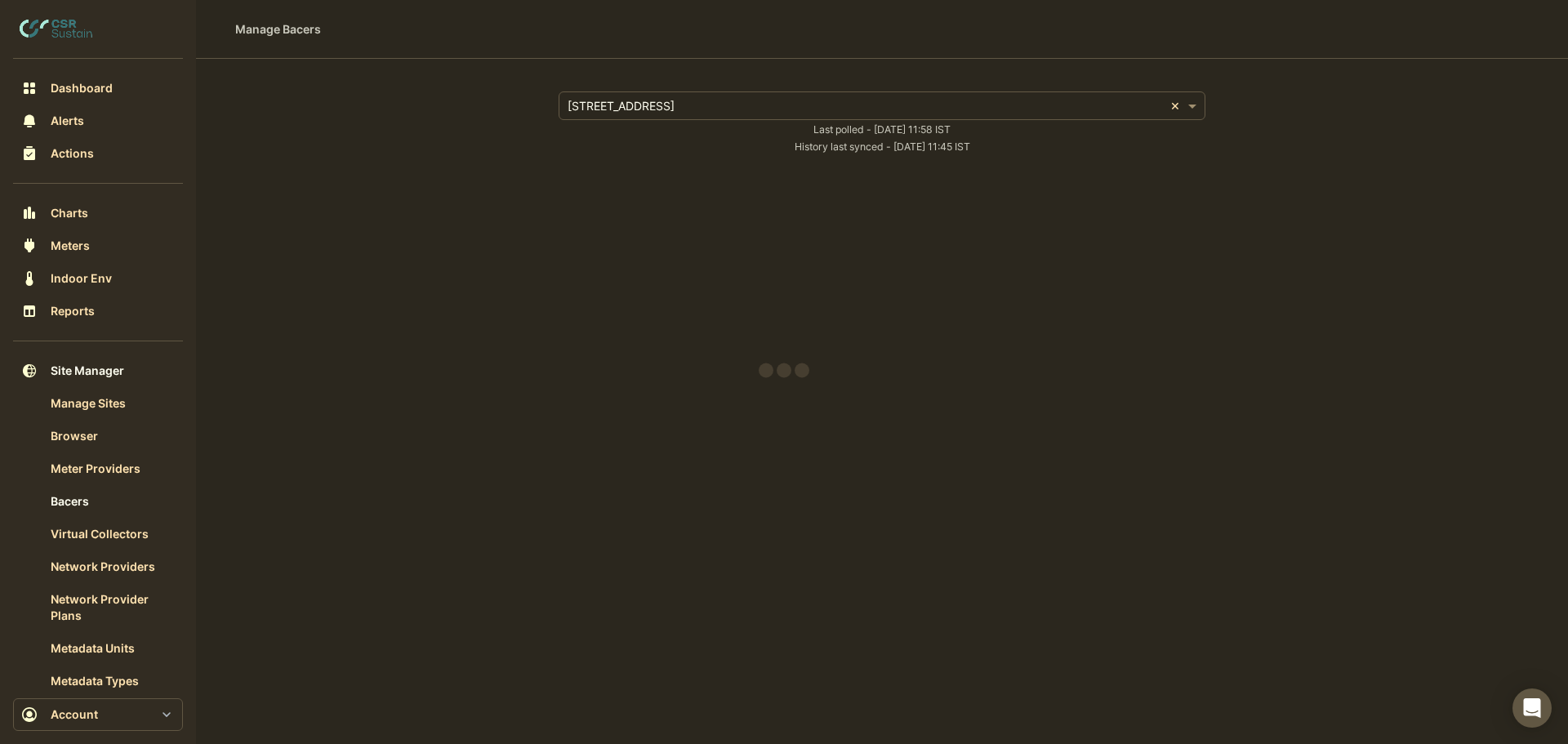
select select "***"
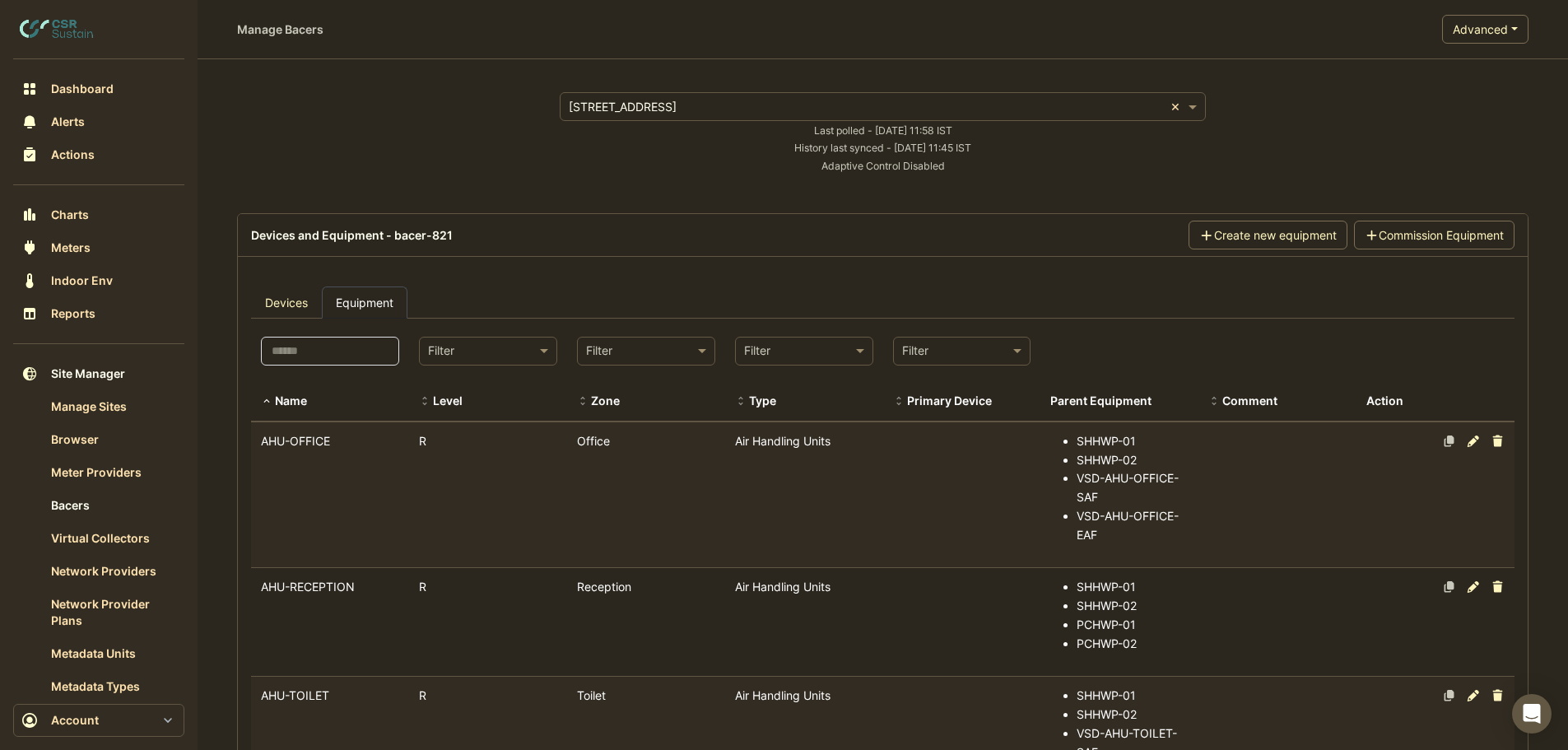
click at [368, 477] on datatable-body-cell "Name AHU-OFFICE" at bounding box center [330, 495] width 158 height 146
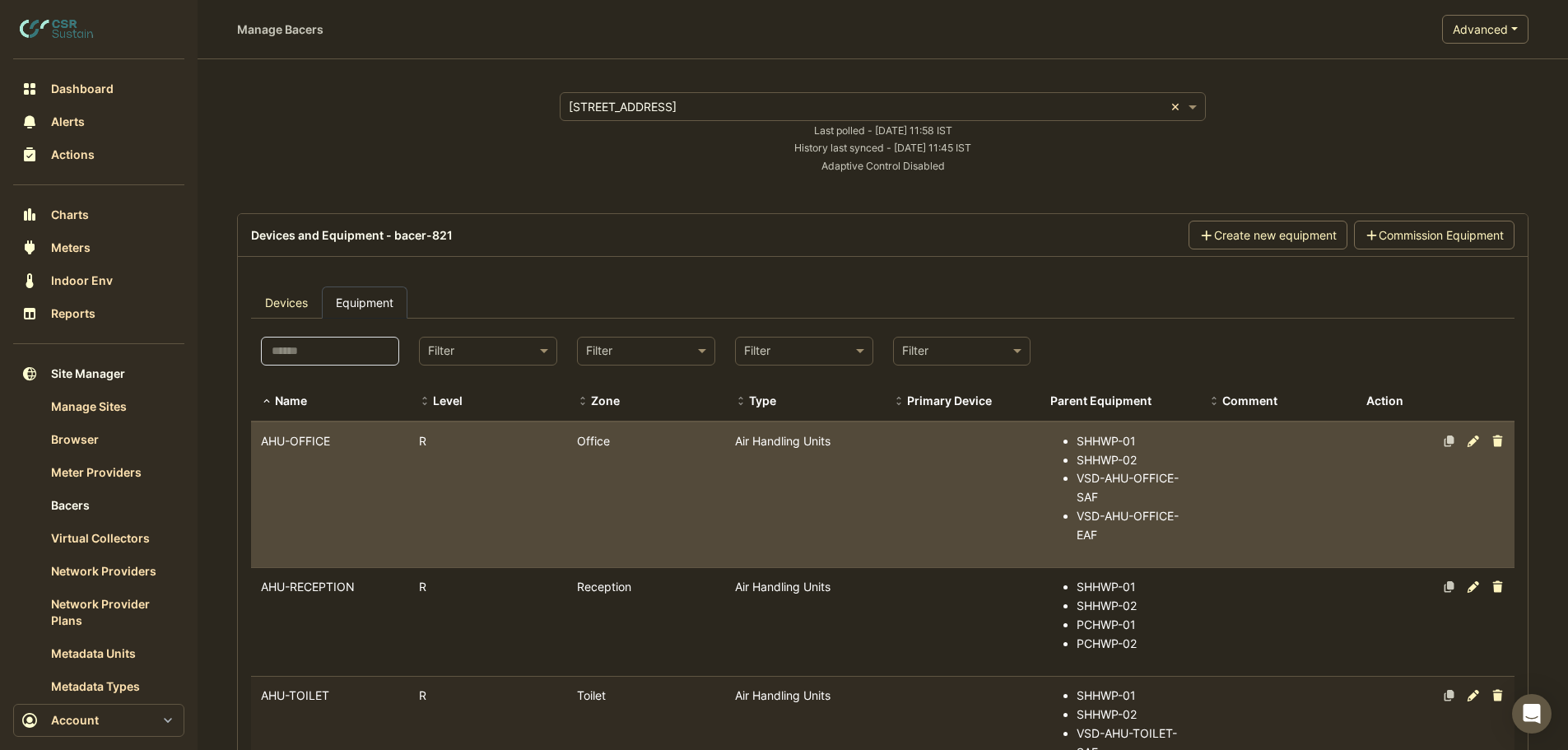
select select "***"
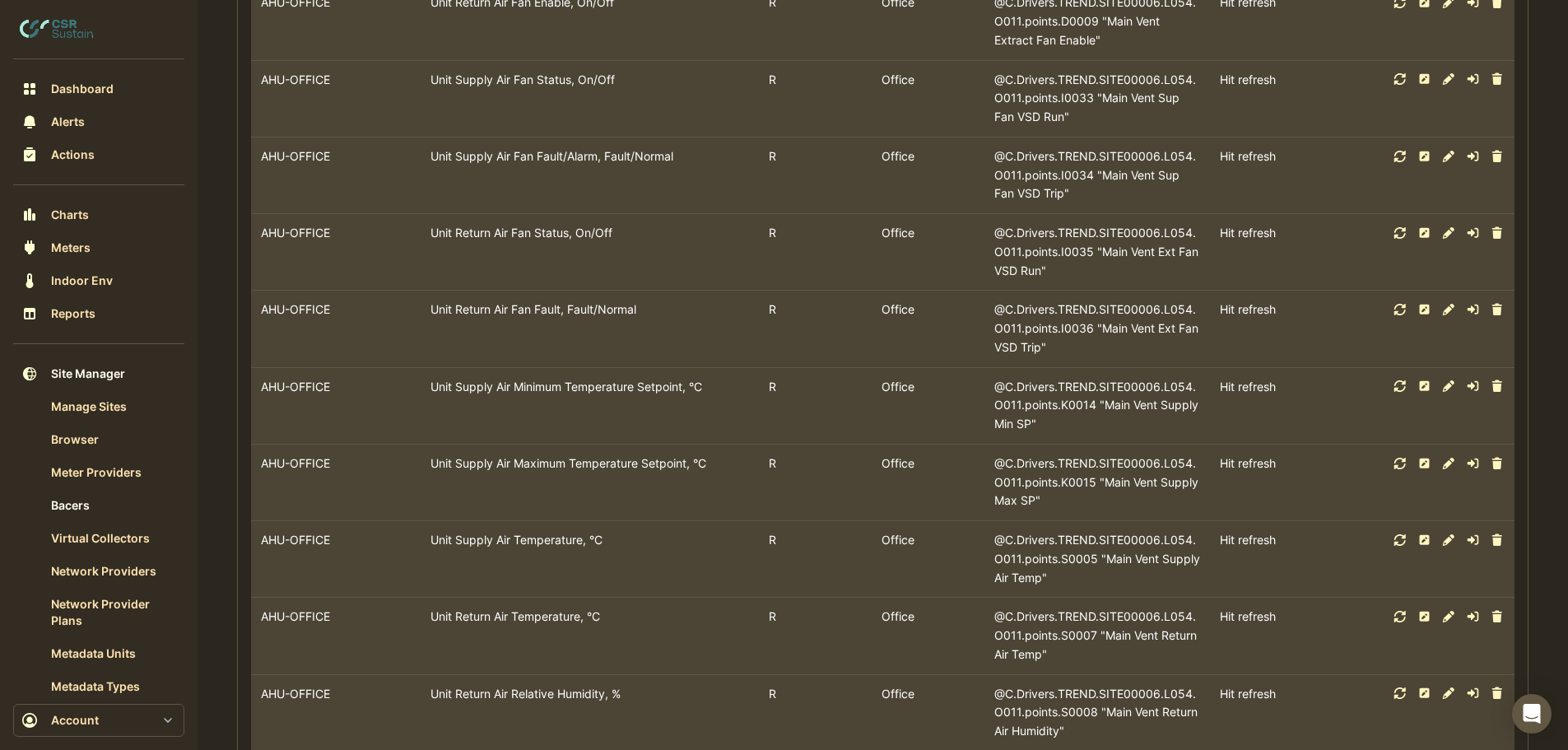
scroll to position [11861, 0]
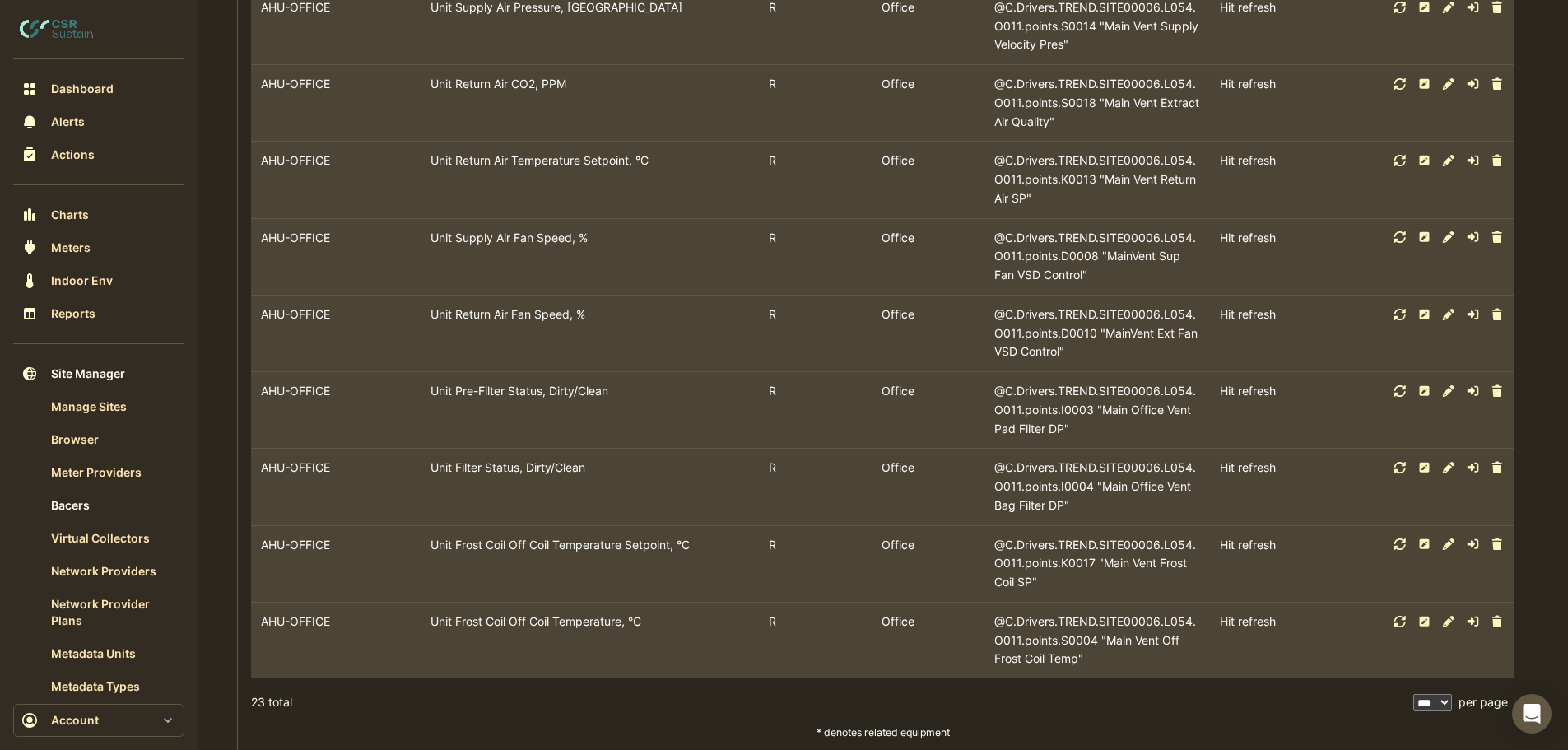
click at [1452, 616] on icon at bounding box center [1449, 622] width 15 height 12
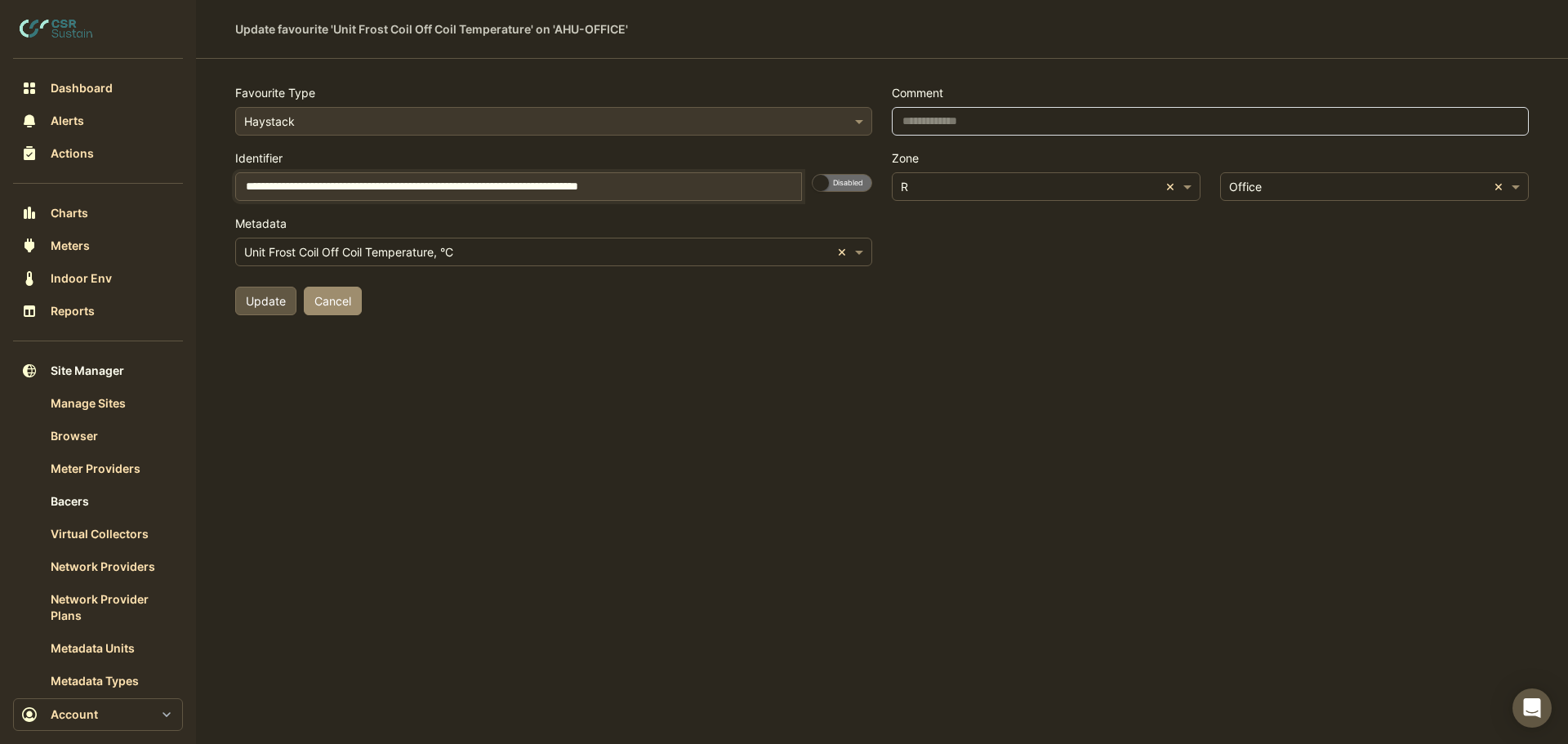
drag, startPoint x: 241, startPoint y: 187, endPoint x: 346, endPoint y: 195, distance: 105.3
click at [346, 195] on input "**********" at bounding box center [519, 186] width 567 height 28
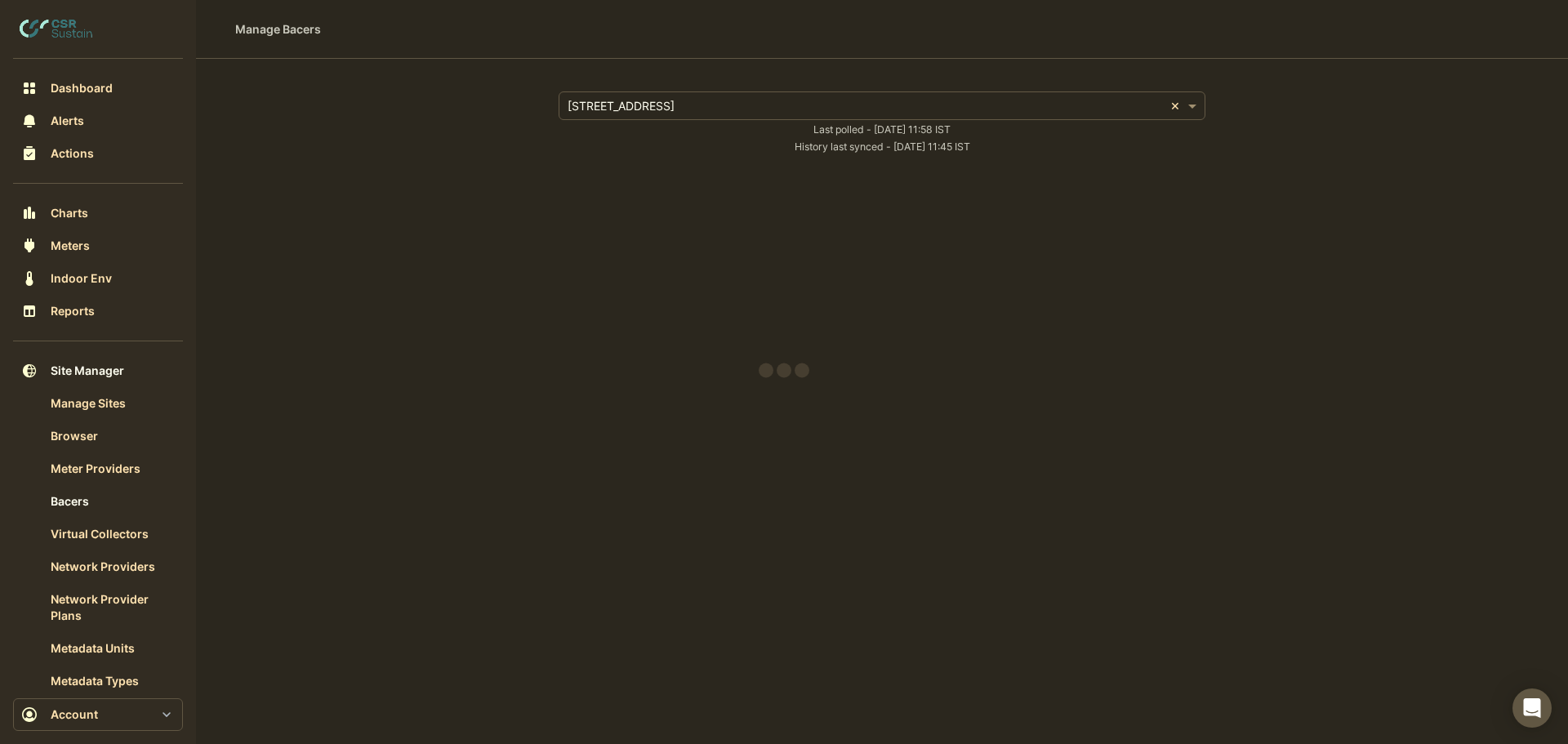
select select "***"
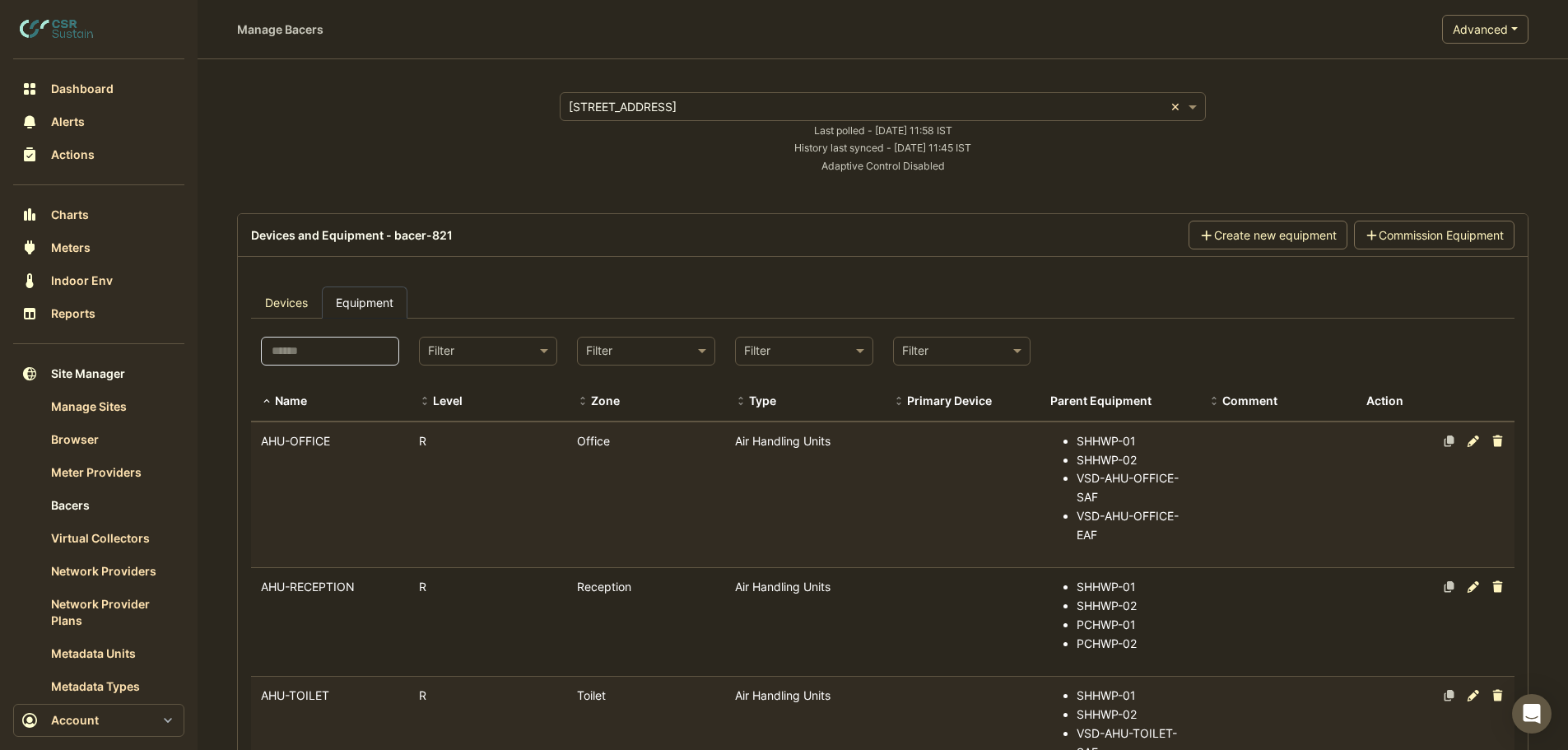
click at [338, 448] on div "AHU-OFFICE" at bounding box center [330, 441] width 158 height 19
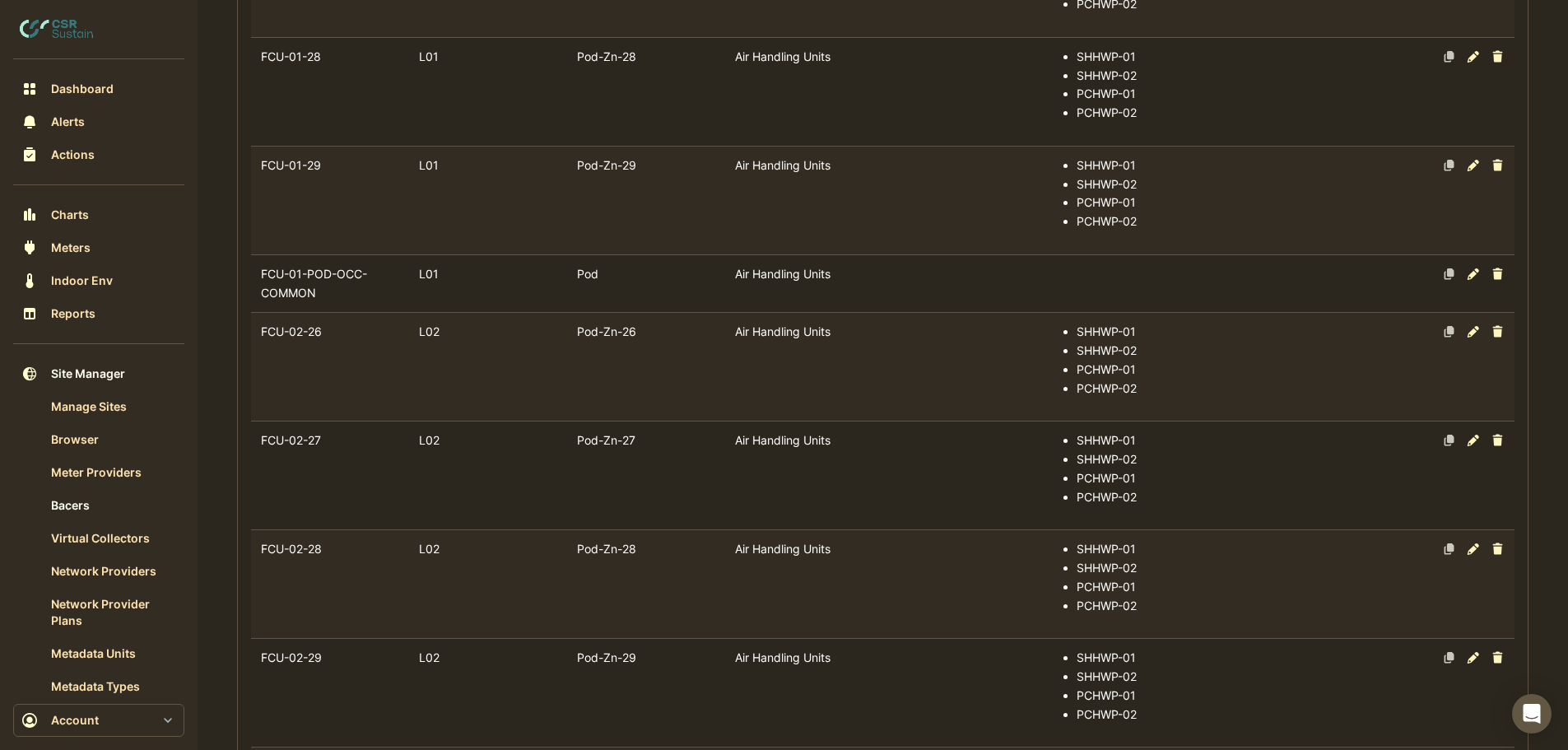
select select "***"
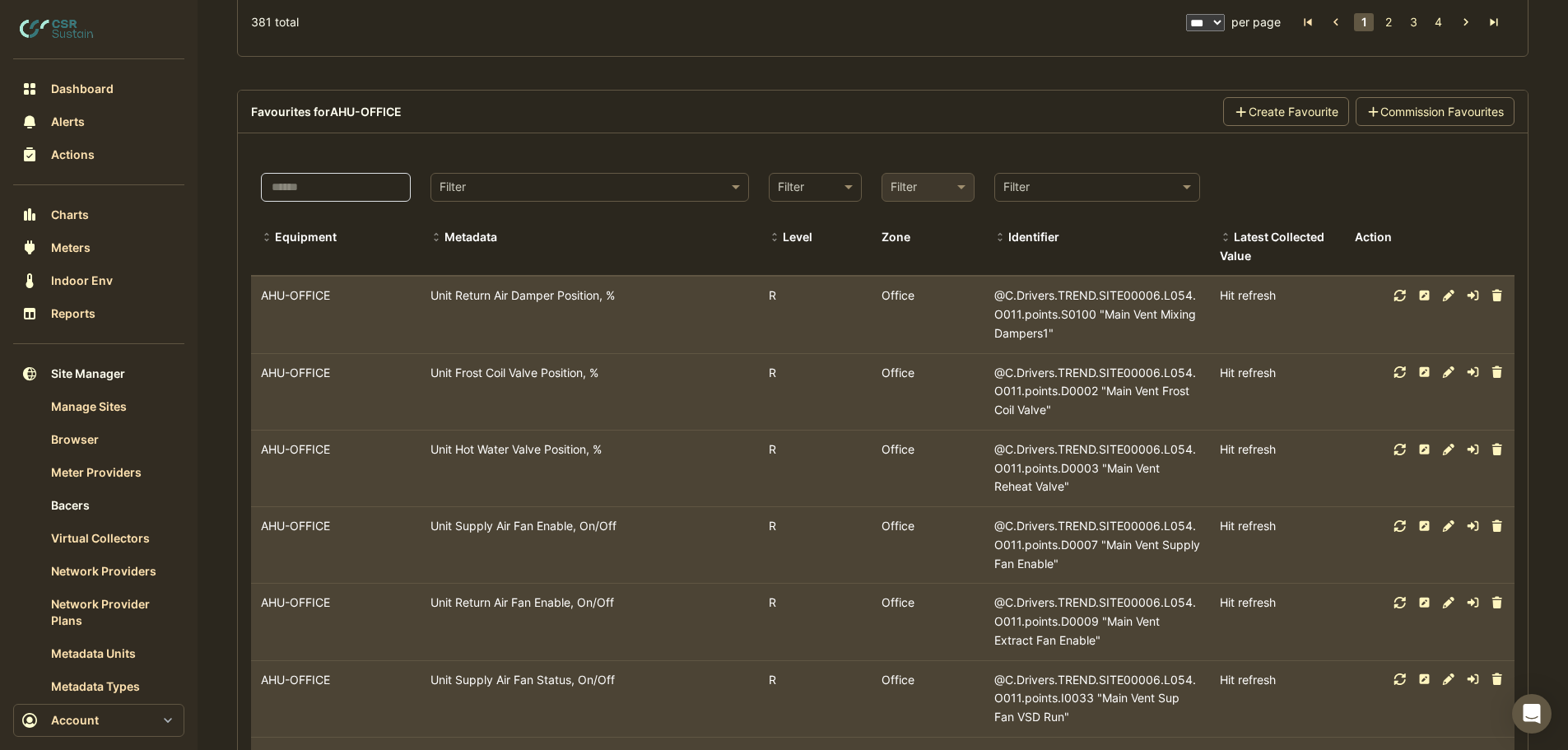
scroll to position [10352, 0]
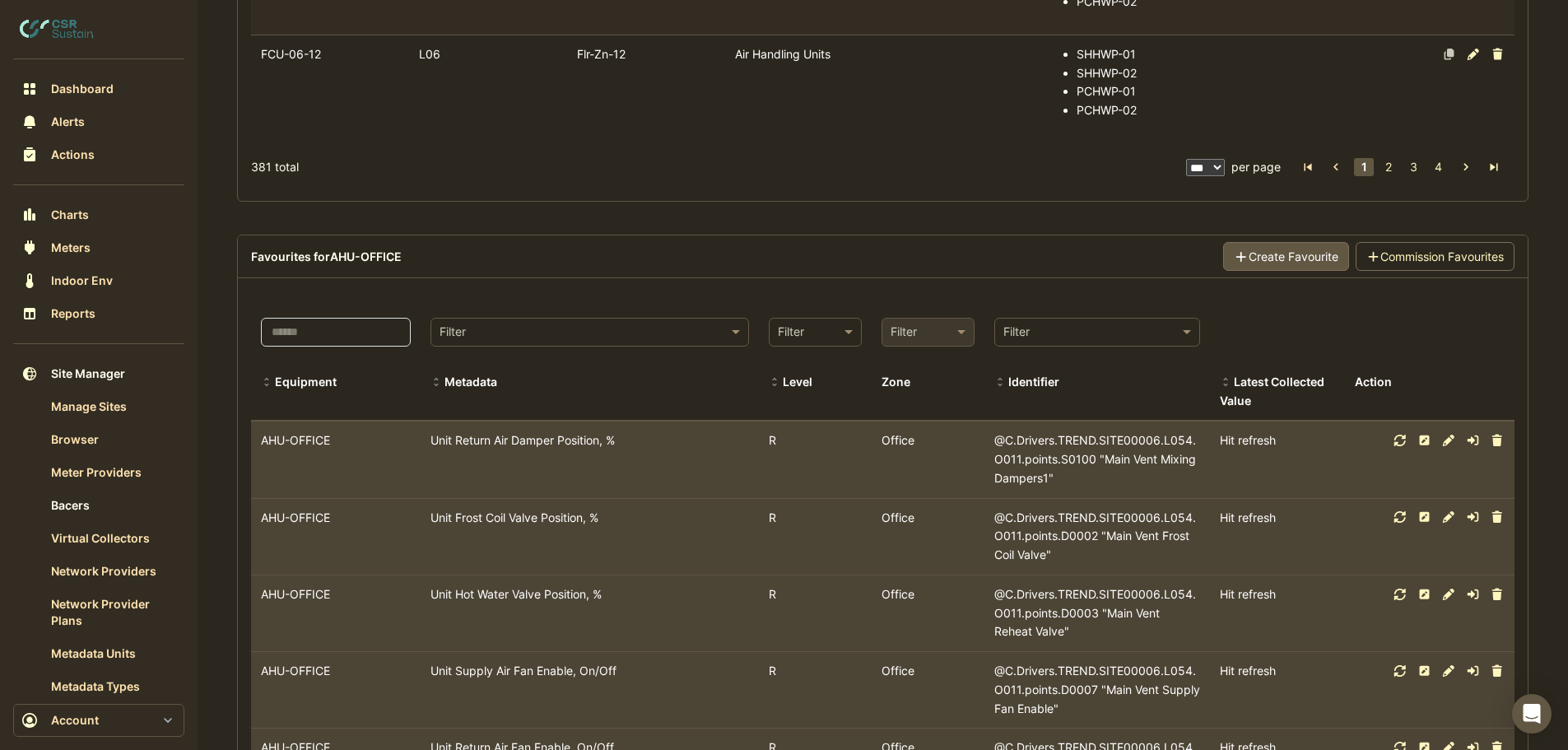
click at [1285, 243] on button "Create Favourite" at bounding box center [1286, 256] width 126 height 28
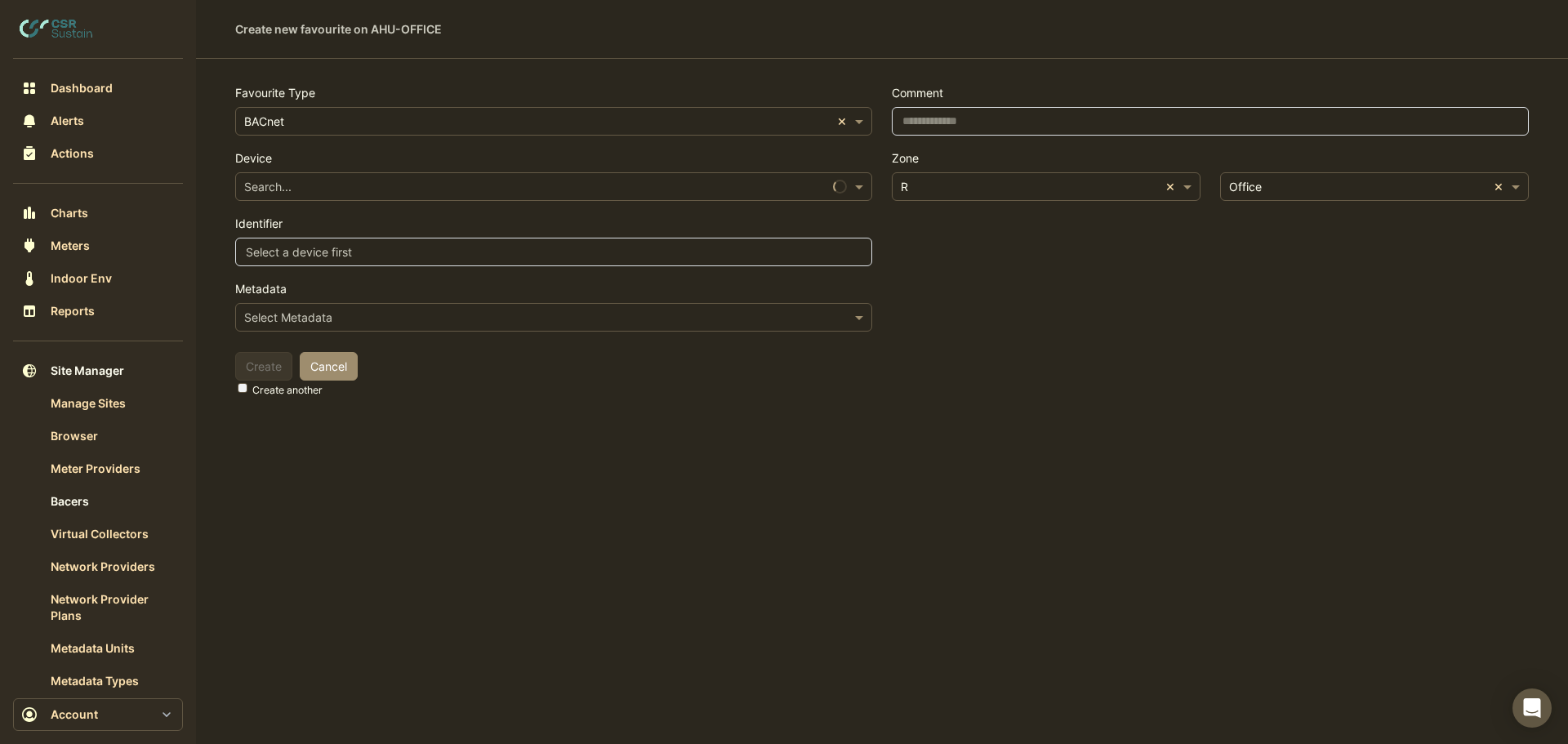
click at [255, 194] on div "Search..." at bounding box center [268, 187] width 48 height 17
click at [276, 123] on input "text" at bounding box center [537, 122] width 587 height 17
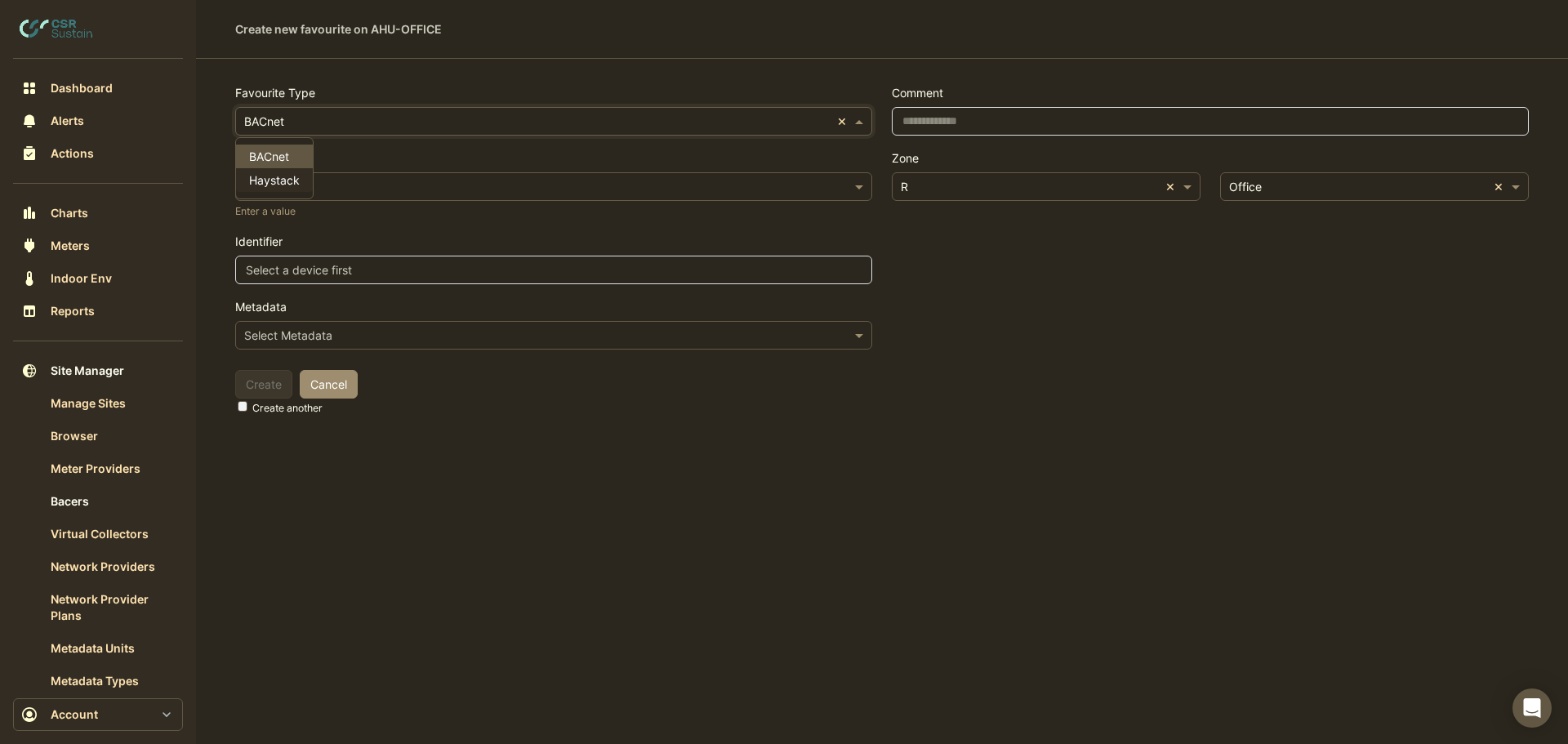
click at [287, 182] on span "Haystack" at bounding box center [274, 180] width 50 height 14
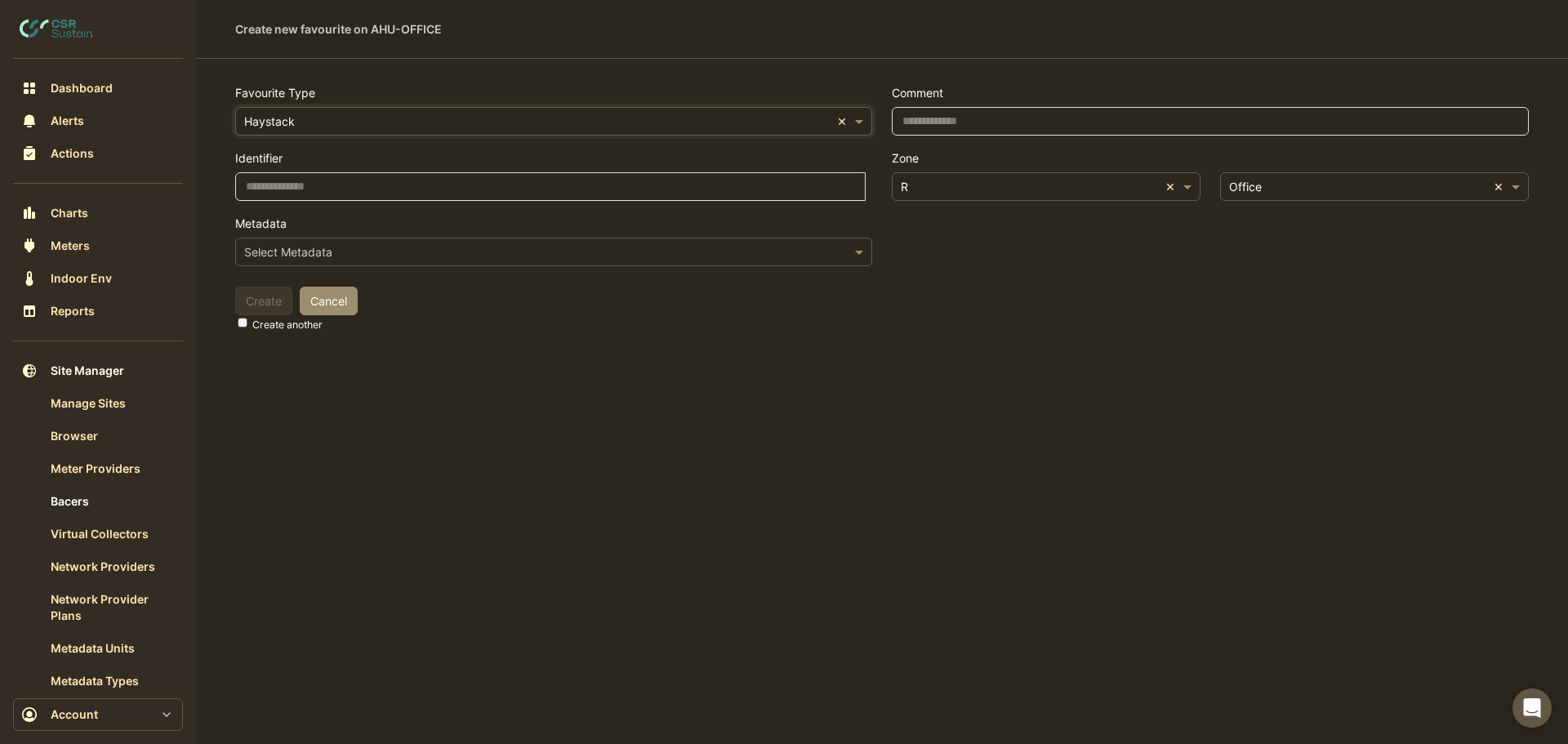
click at [335, 252] on input "text" at bounding box center [537, 253] width 587 height 17
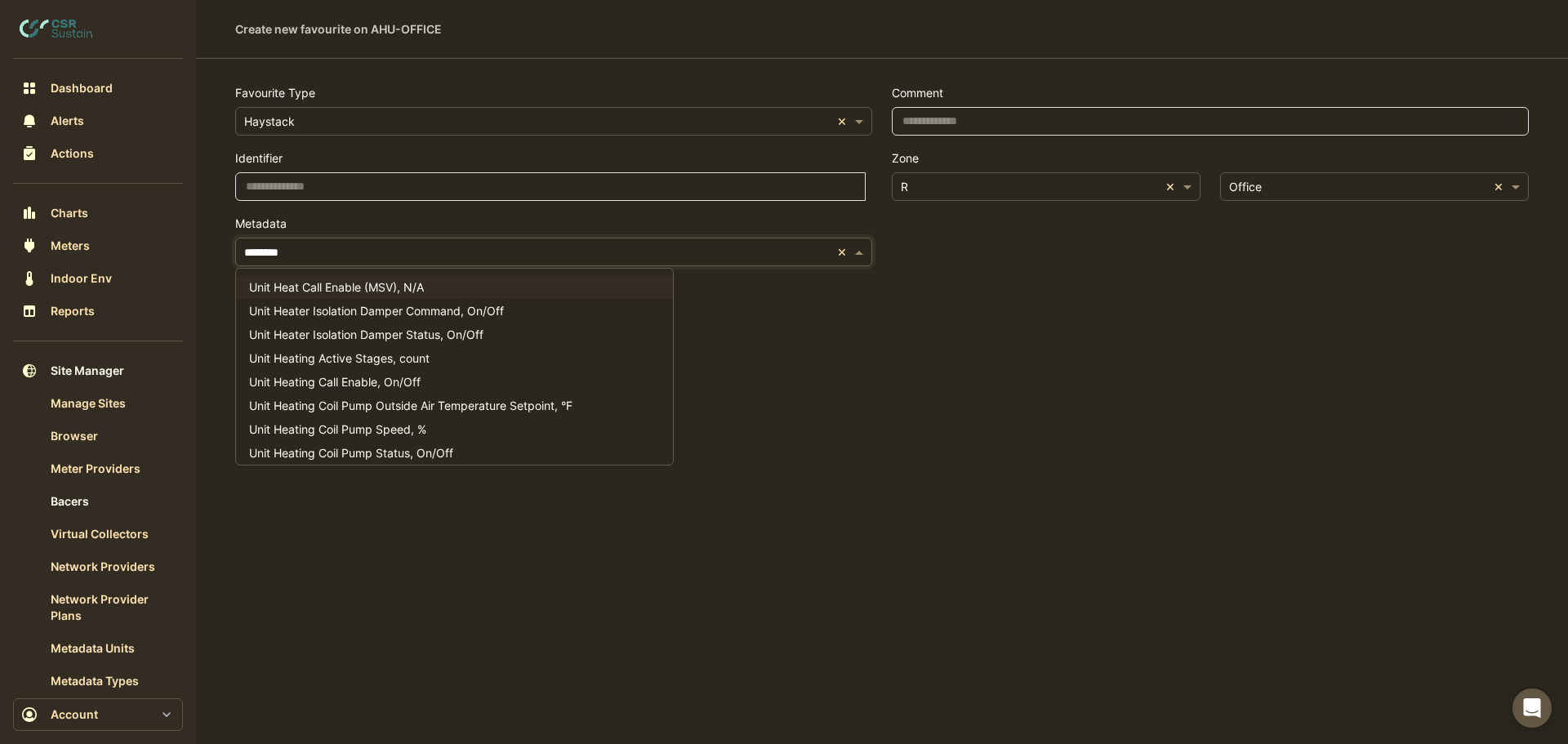
type input "*********"
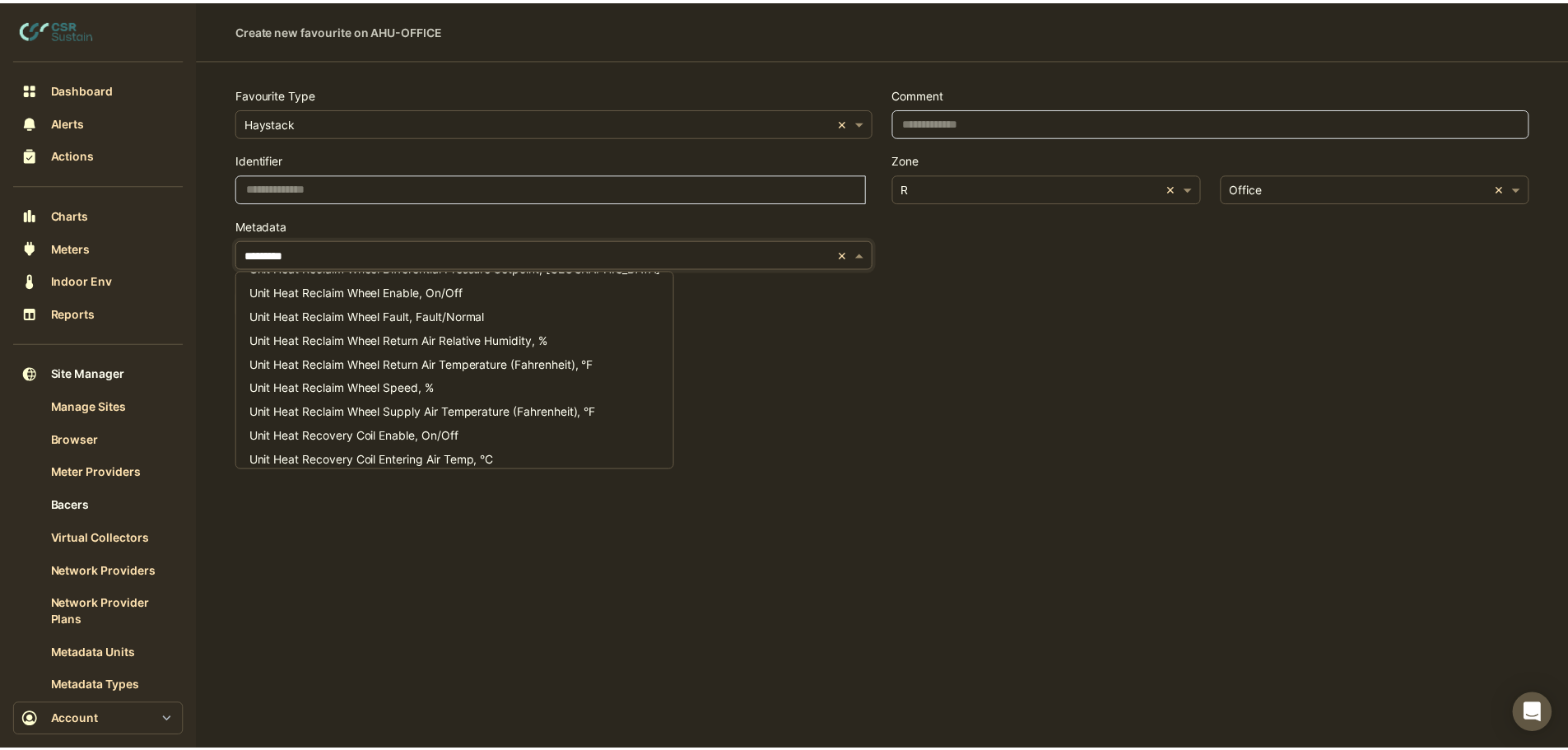
scroll to position [659, 0]
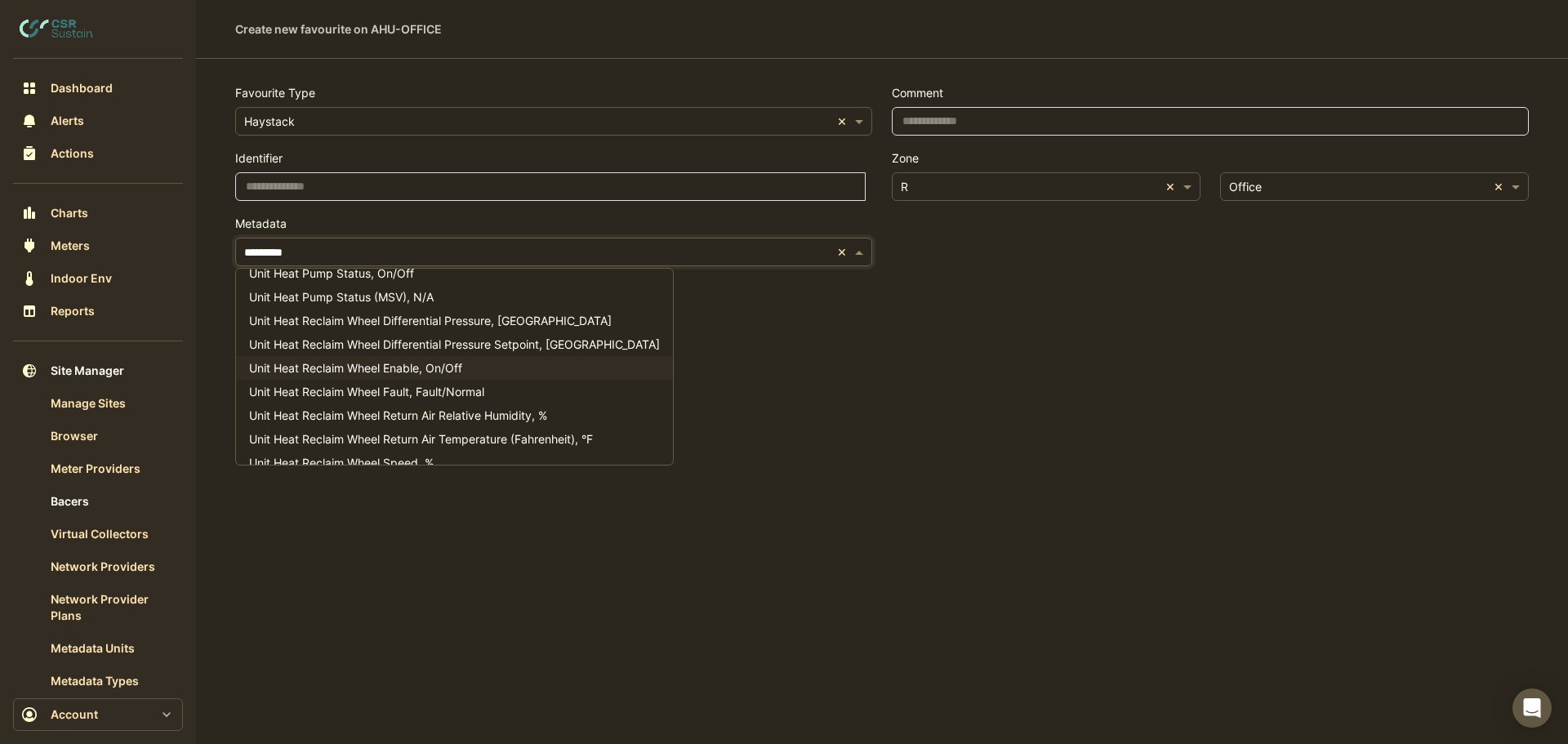
click at [347, 366] on span "Unit Heat Reclaim Wheel Enable, On/Off" at bounding box center [356, 368] width 213 height 14
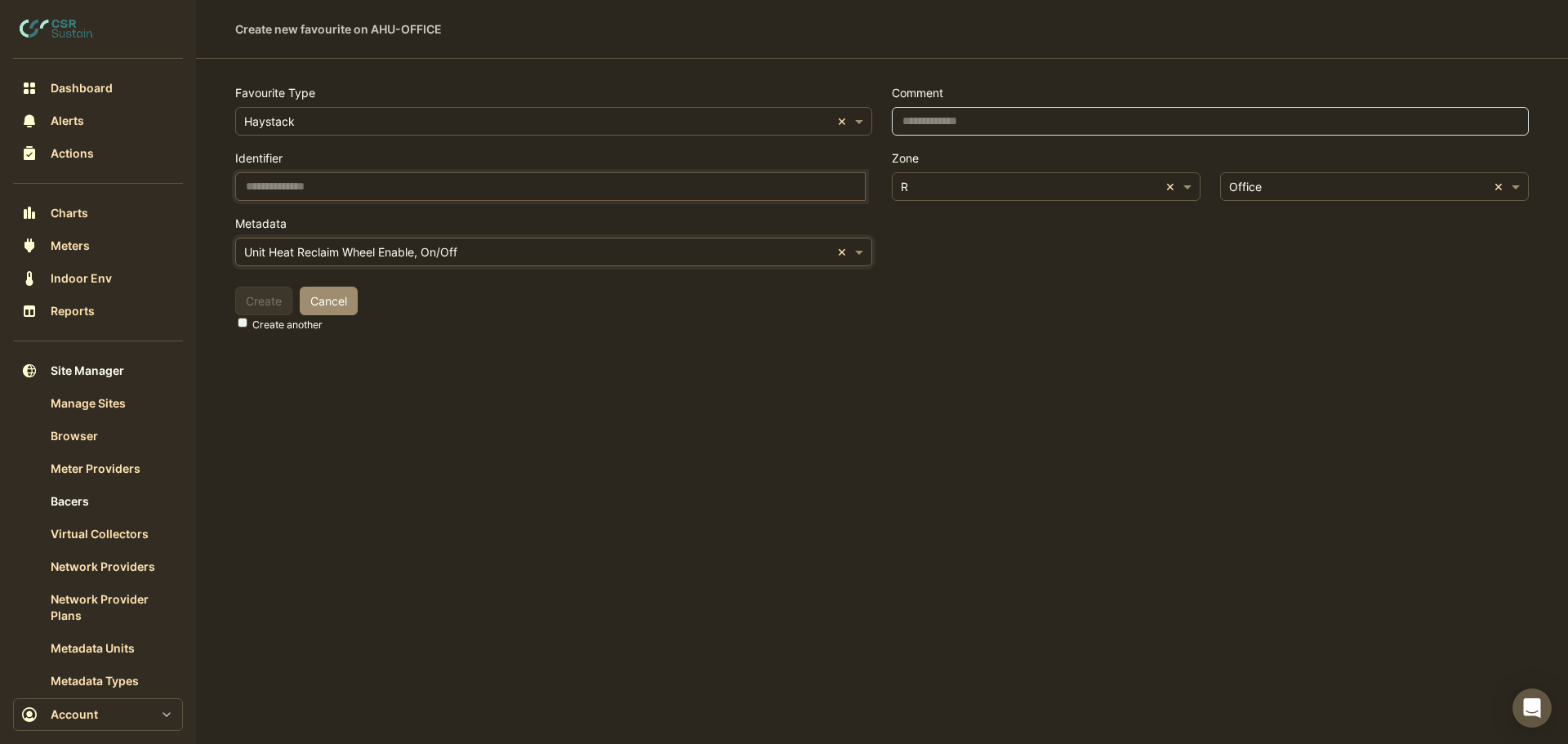
click at [408, 190] on input at bounding box center [551, 186] width 630 height 28
drag, startPoint x: 379, startPoint y: 177, endPoint x: 264, endPoint y: 186, distance: 115.4
click at [379, 177] on input "****" at bounding box center [551, 186] width 630 height 28
drag, startPoint x: 280, startPoint y: 184, endPoint x: 190, endPoint y: 207, distance: 92.9
click at [176, 189] on div "Create new favourite on AHU-OFFICE Favourite Type × Haystack × Identifier **** …" at bounding box center [784, 372] width 1568 height 744
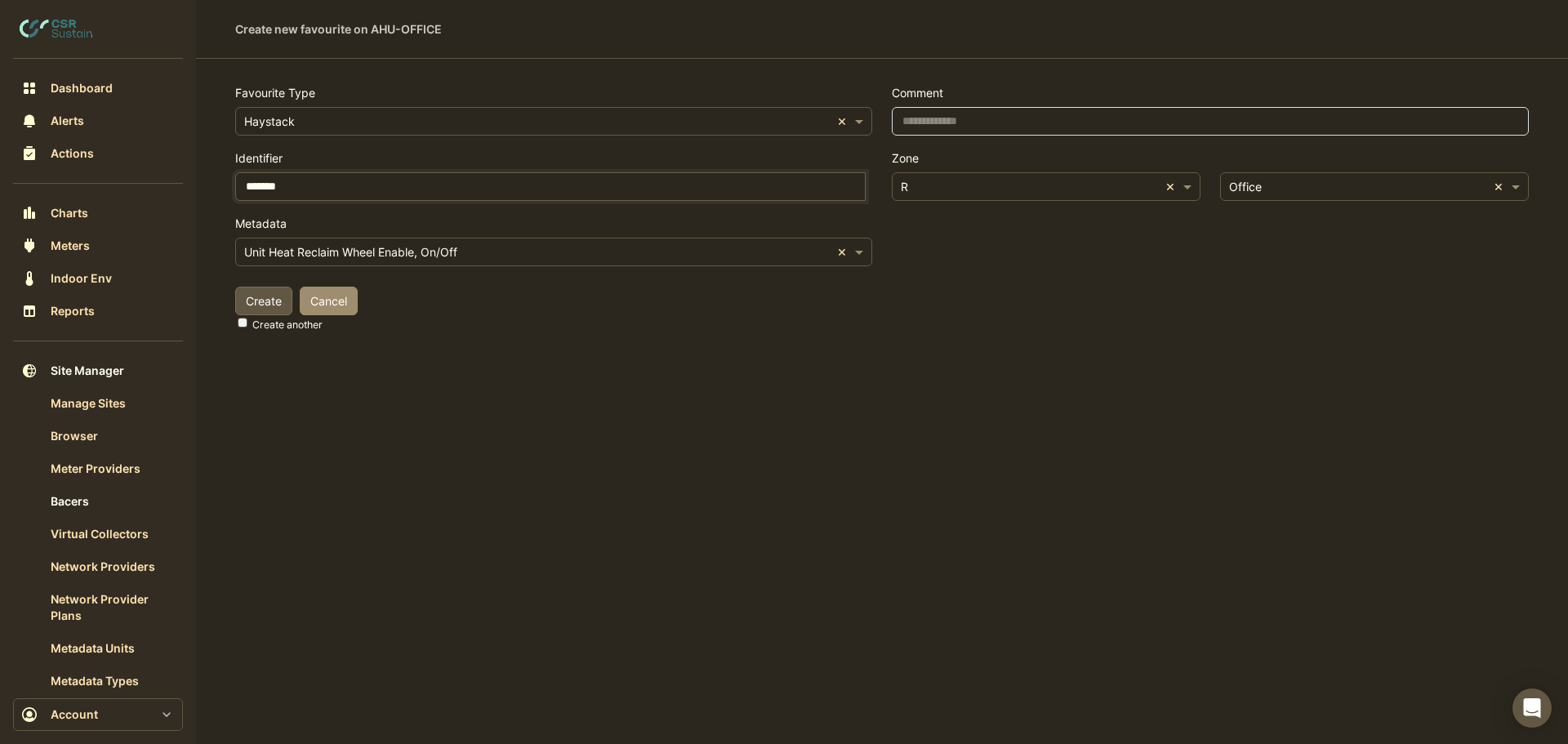
click at [0, 743] on com-1password-button at bounding box center [0, 744] width 0 height 0
click at [307, 195] on input "*******" at bounding box center [551, 186] width 630 height 28
click at [290, 178] on input "*******" at bounding box center [551, 186] width 630 height 28
click at [344, 177] on input "*******" at bounding box center [551, 186] width 630 height 28
click at [715, 193] on input "*******" at bounding box center [551, 186] width 630 height 28
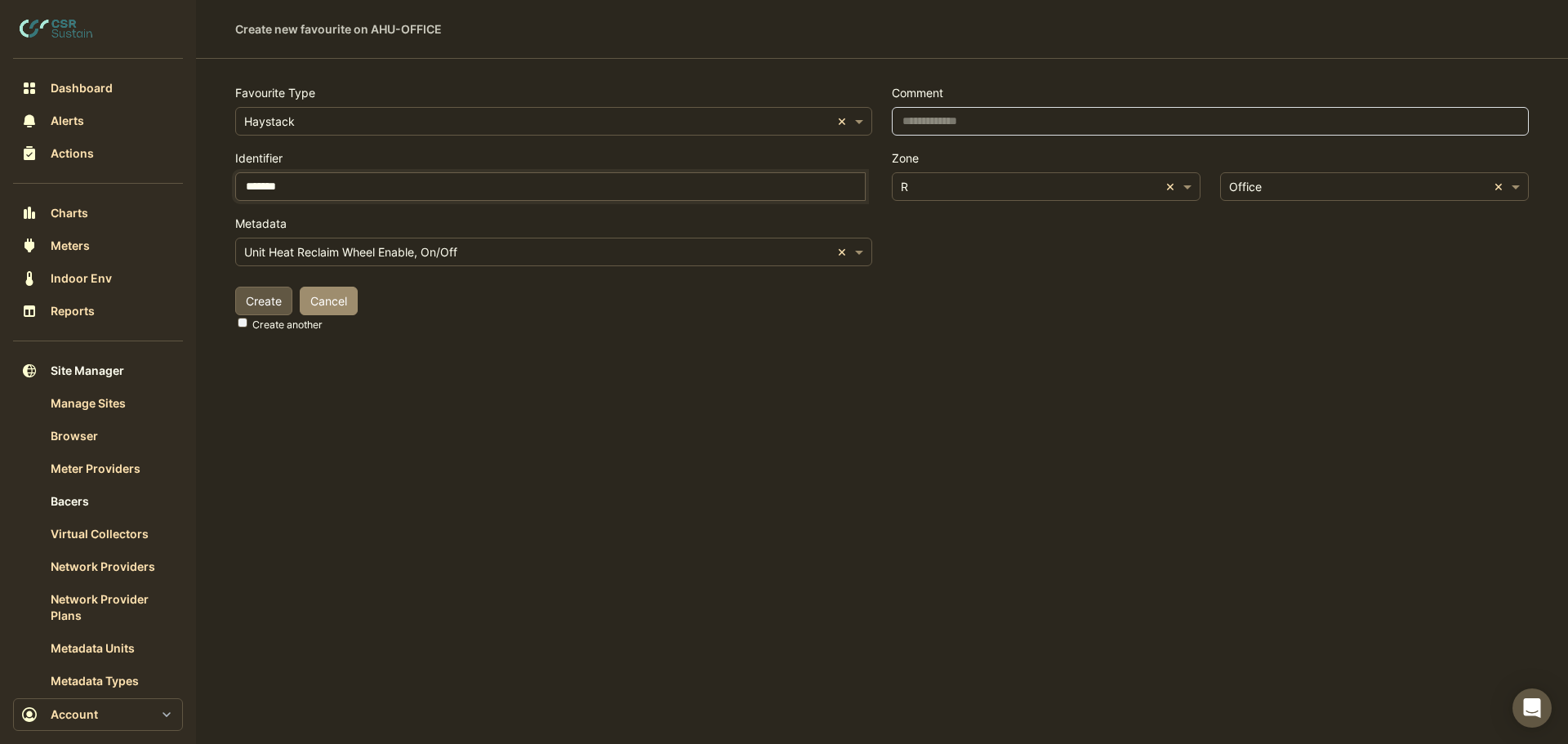
click at [715, 193] on input "*******" at bounding box center [551, 186] width 630 height 28
click at [0, 743] on com-1password-button at bounding box center [0, 744] width 0 height 0
type input "*******"
click at [383, 123] on input "text" at bounding box center [537, 122] width 587 height 17
click at [368, 184] on input "*******" at bounding box center [551, 186] width 630 height 28
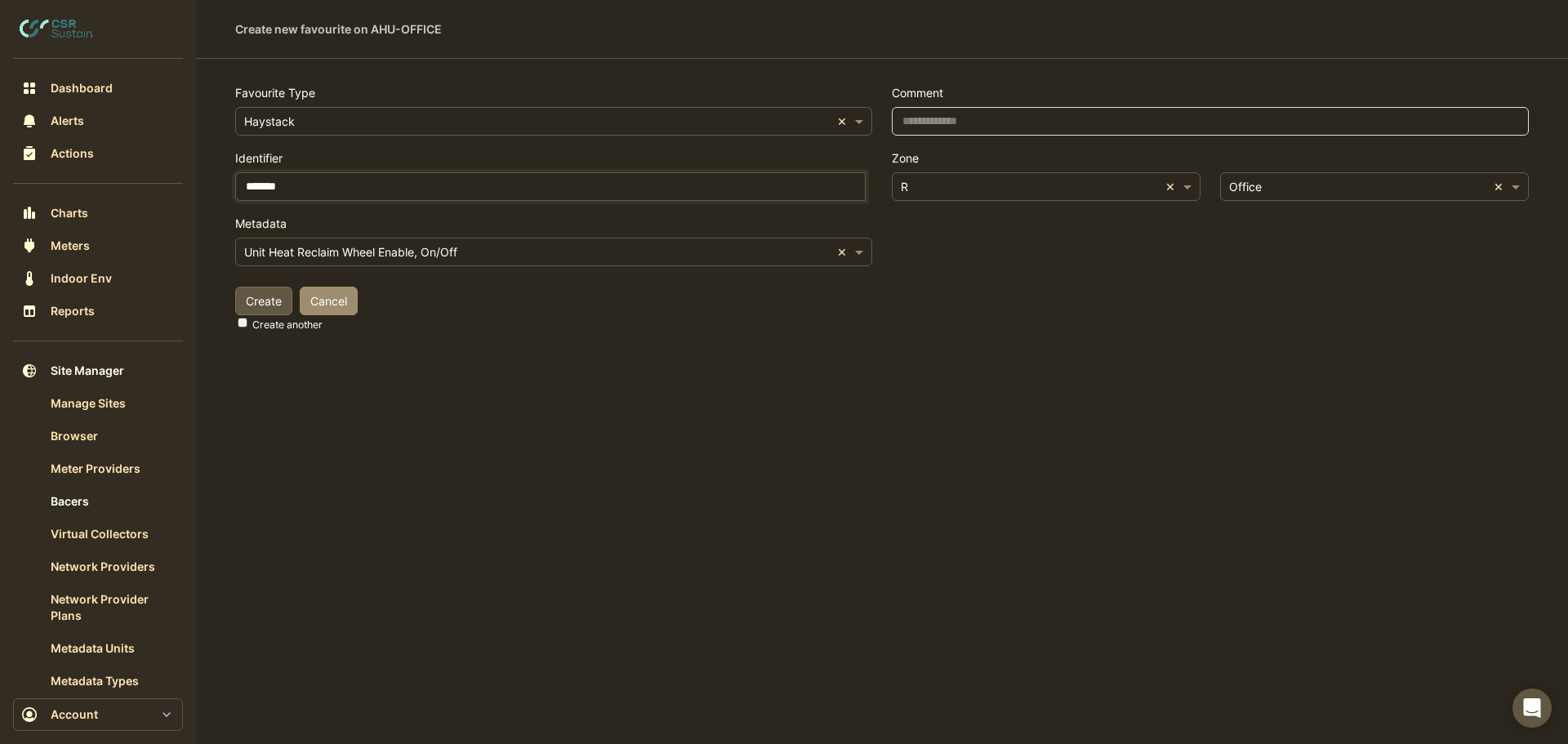
drag, startPoint x: 342, startPoint y: 184, endPoint x: 75, endPoint y: 189, distance: 267.0
click at [90, 181] on div "Create new favourite on AHU-OFFICE Favourite Type × Haystack × Identifier *****…" at bounding box center [784, 372] width 1568 height 744
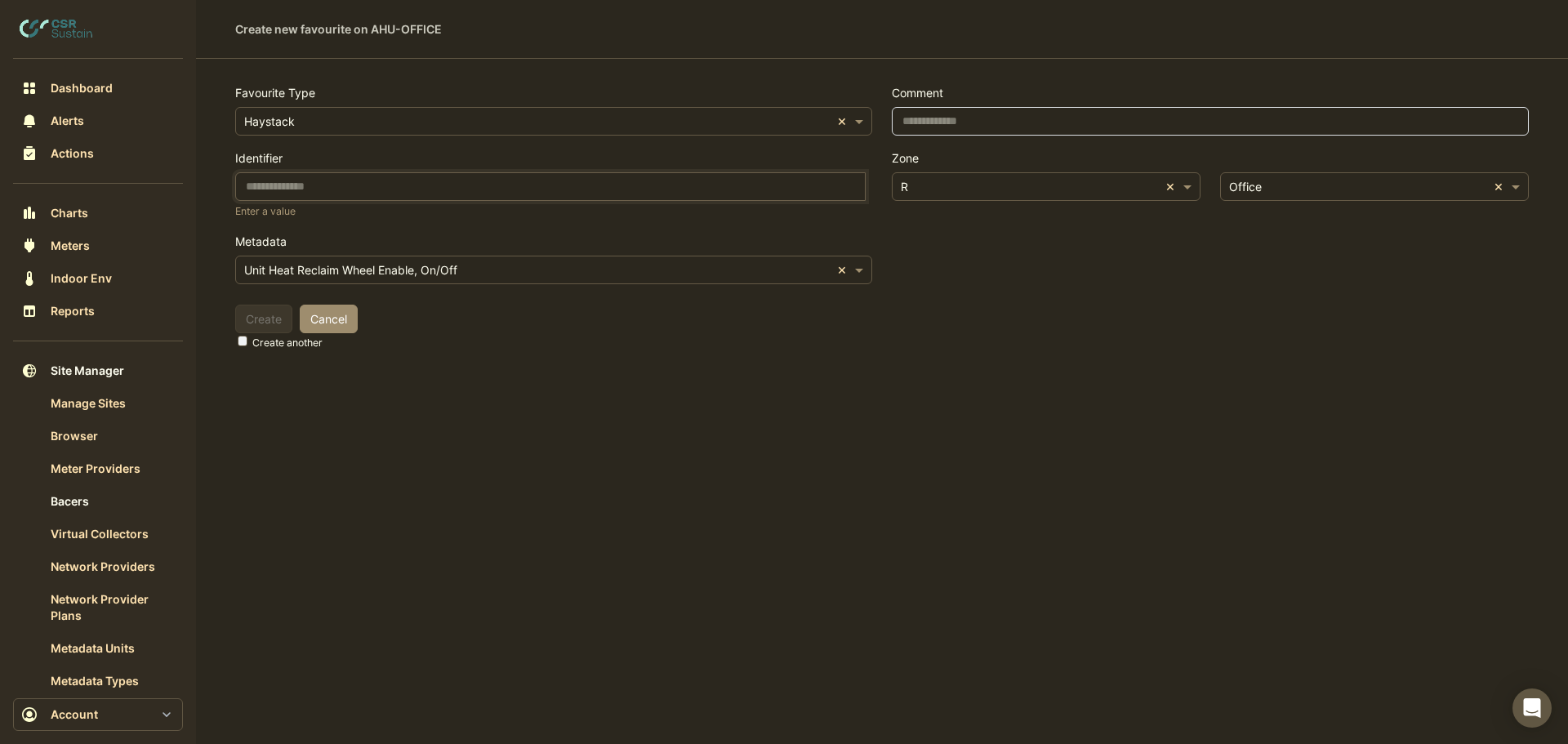
click at [314, 179] on input at bounding box center [551, 186] width 630 height 28
paste input "**********"
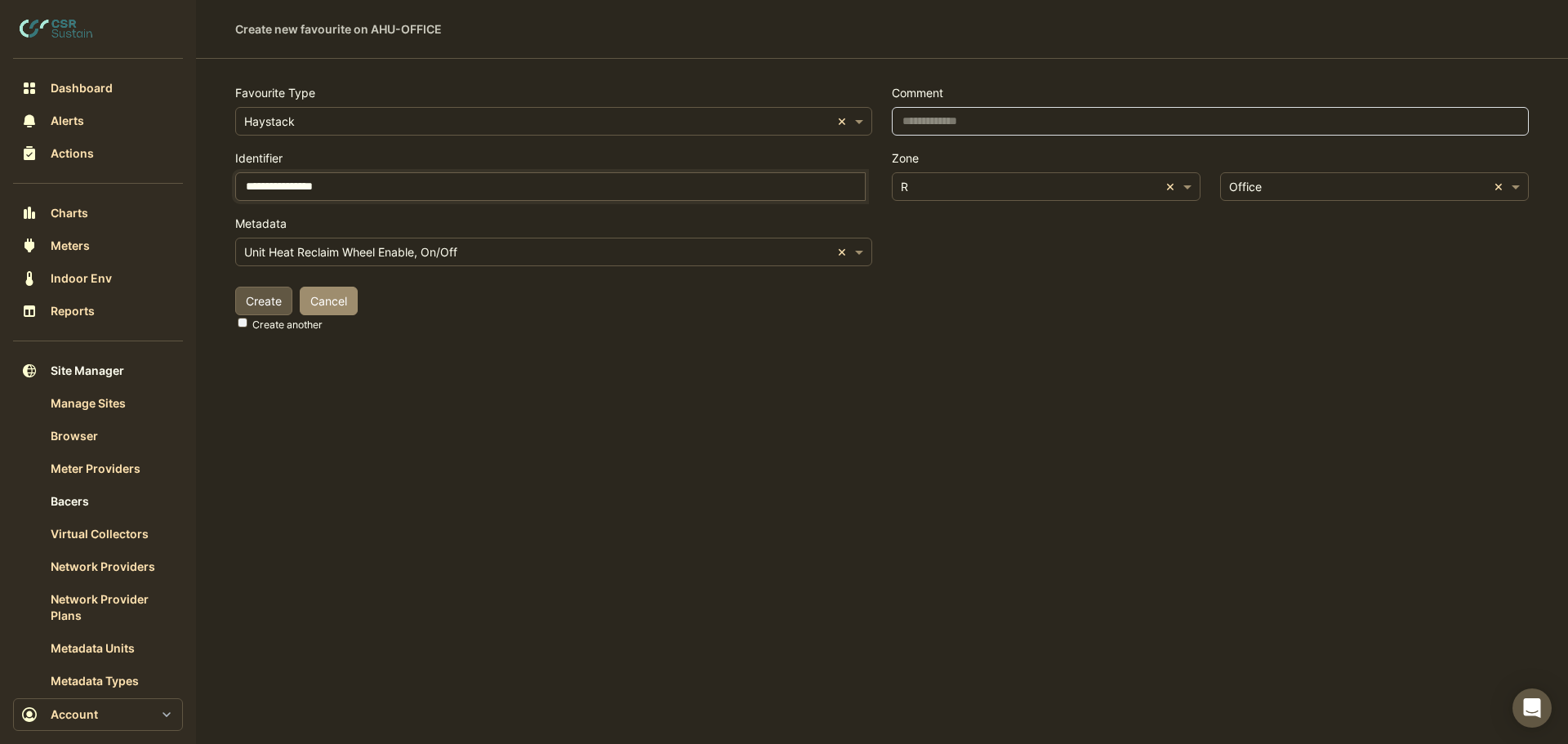
type input "**********"
click at [236, 287] on button "Create" at bounding box center [264, 301] width 57 height 28
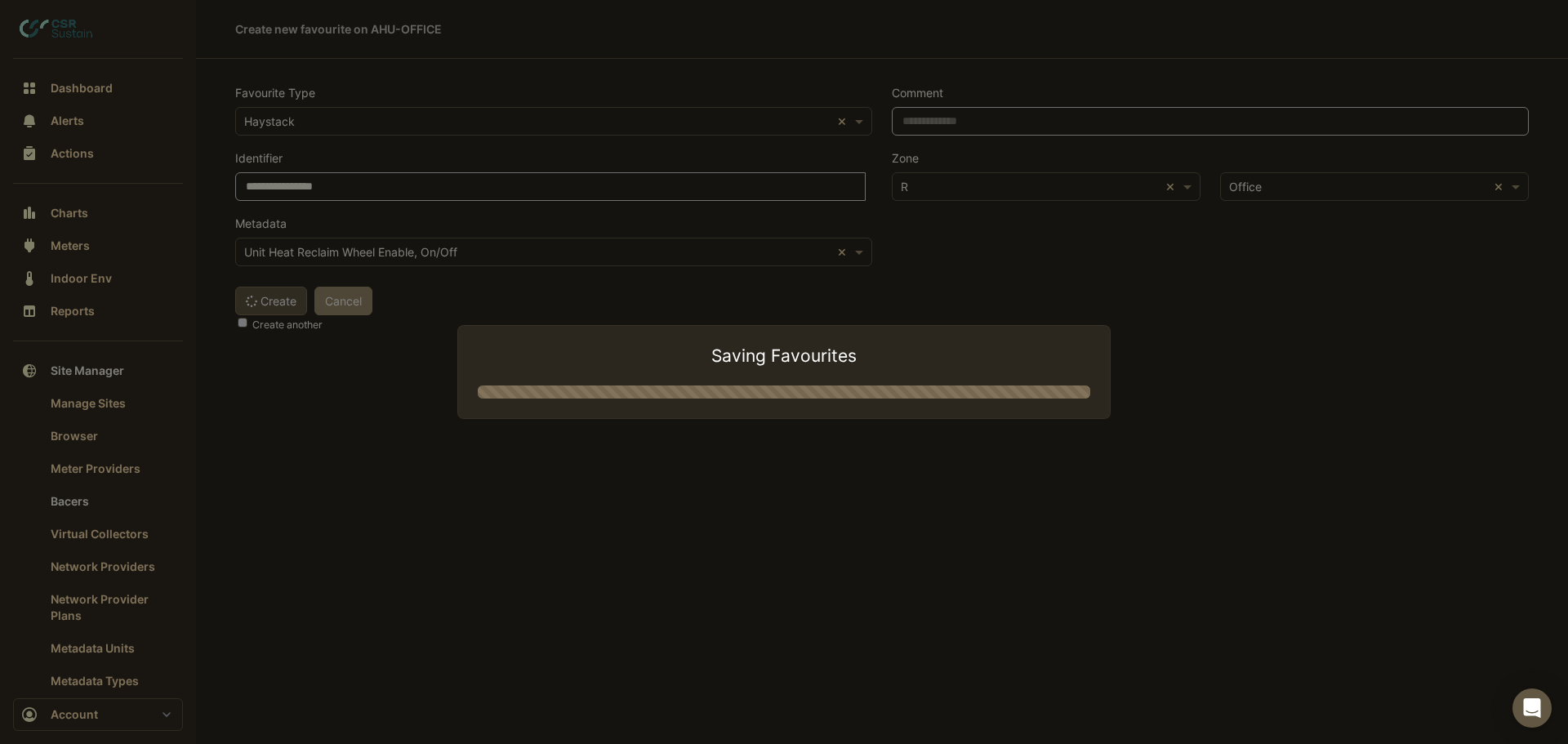
select select "***"
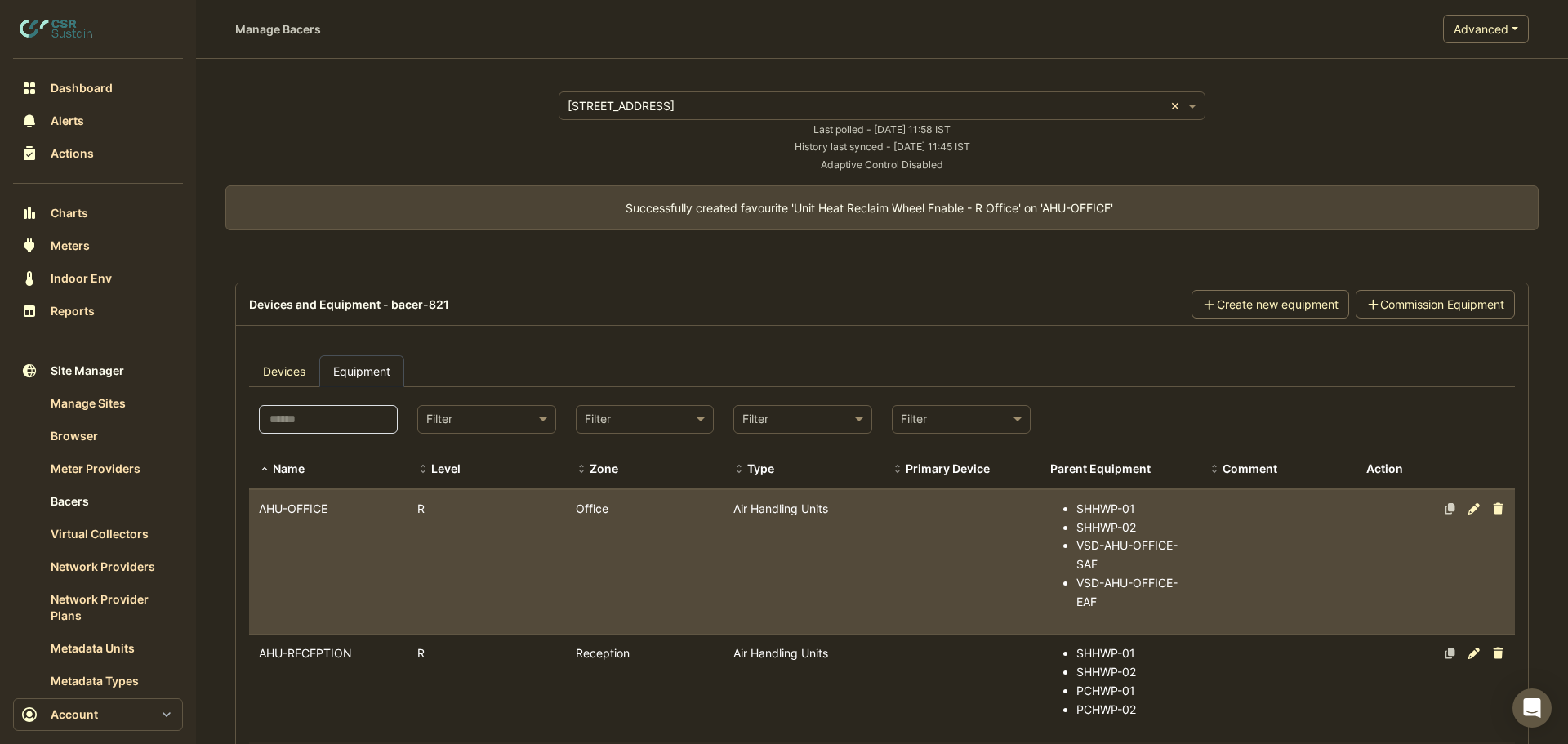
click at [342, 546] on datatable-body-cell "Name AHU-OFFICE" at bounding box center [328, 562] width 158 height 145
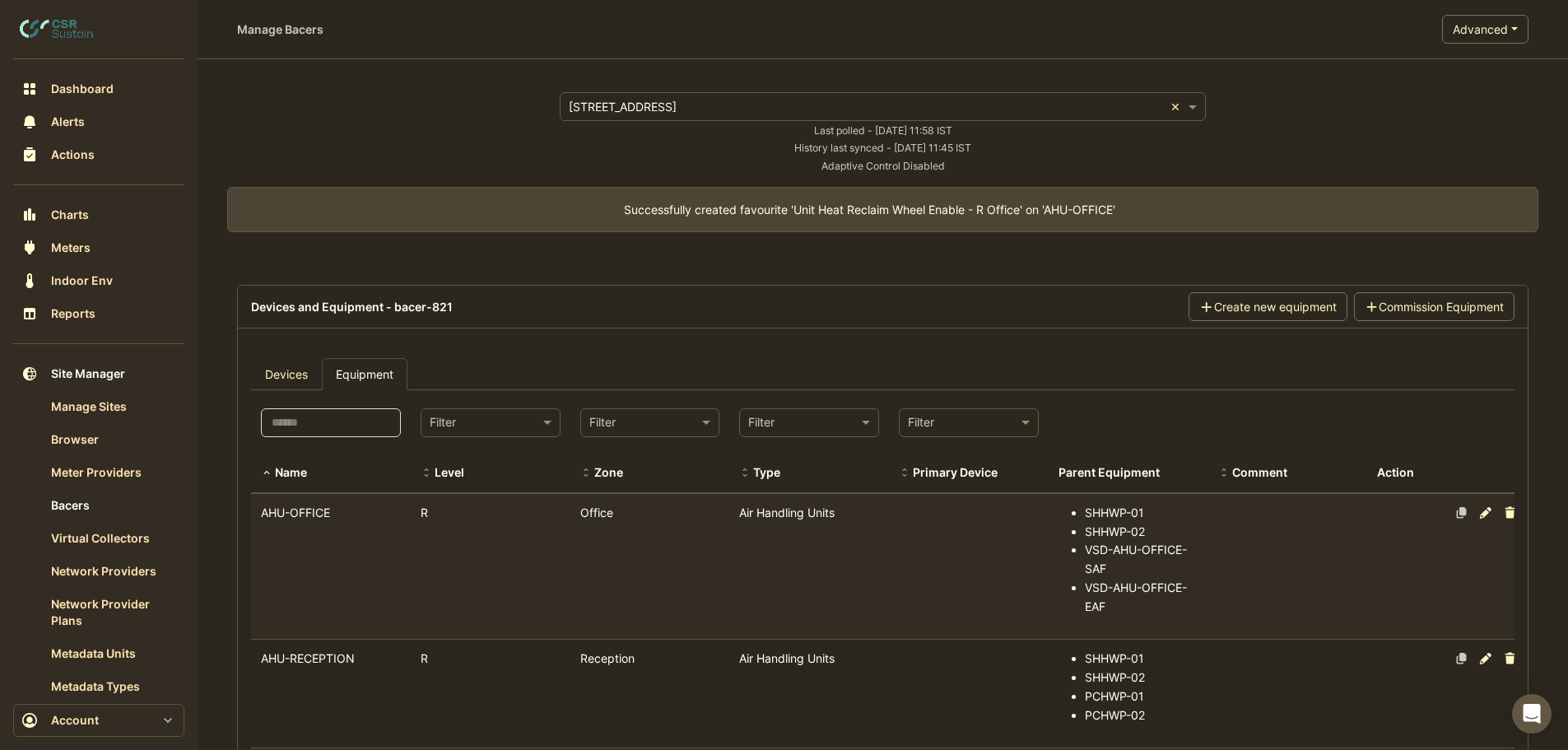
click at [322, 531] on datatable-body-cell "Name AHU-OFFICE" at bounding box center [330, 566] width 159 height 146
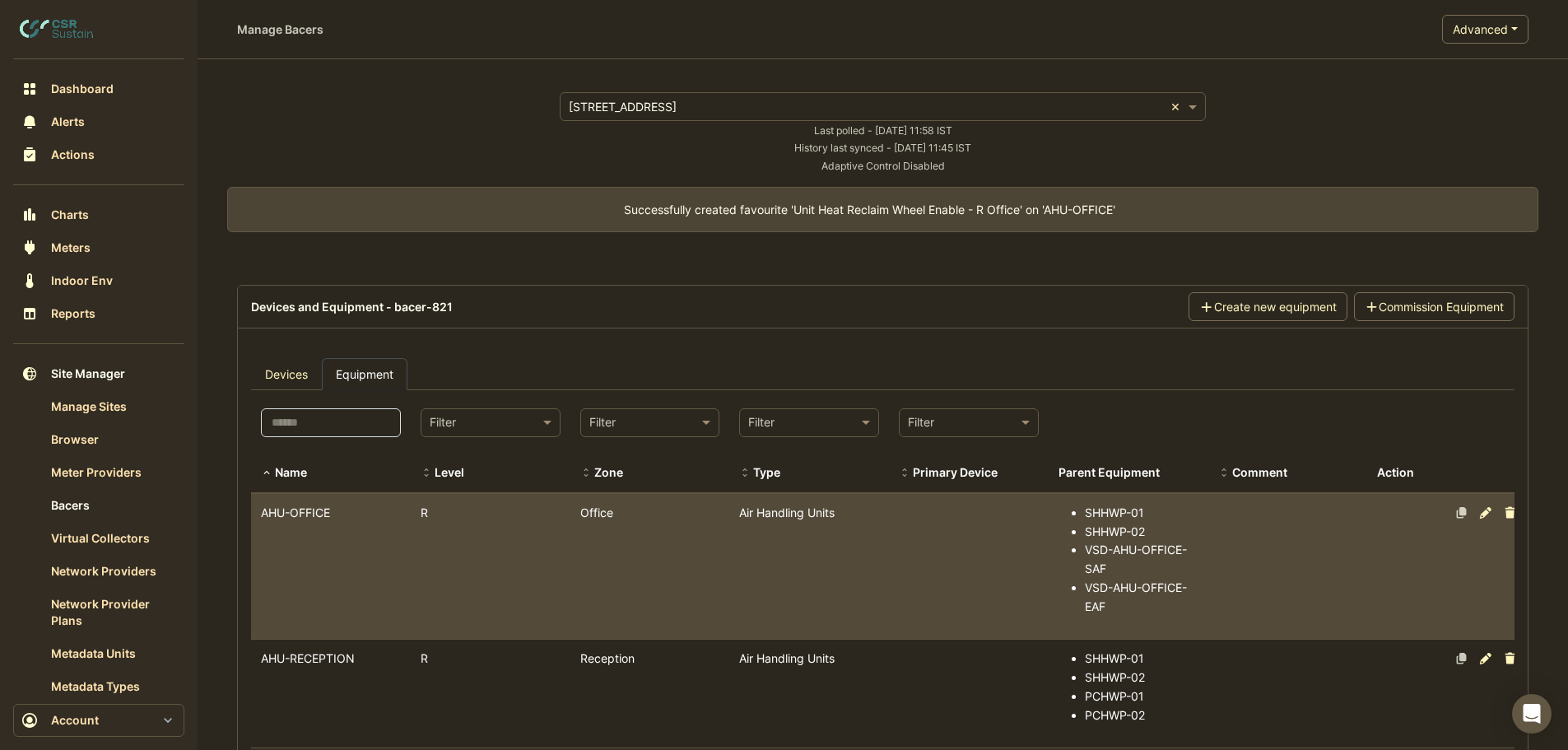
select select "***"
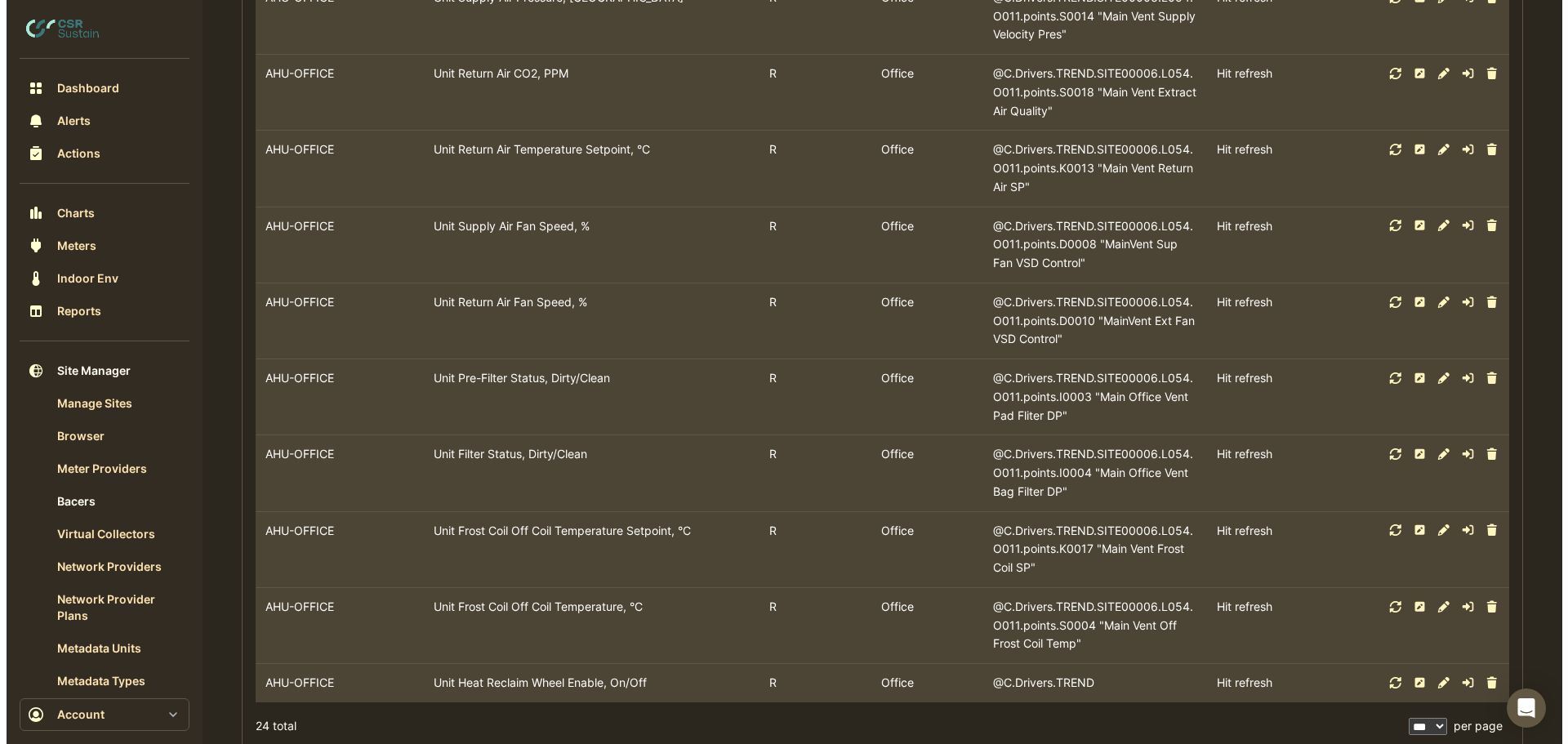
scroll to position [11877, 0]
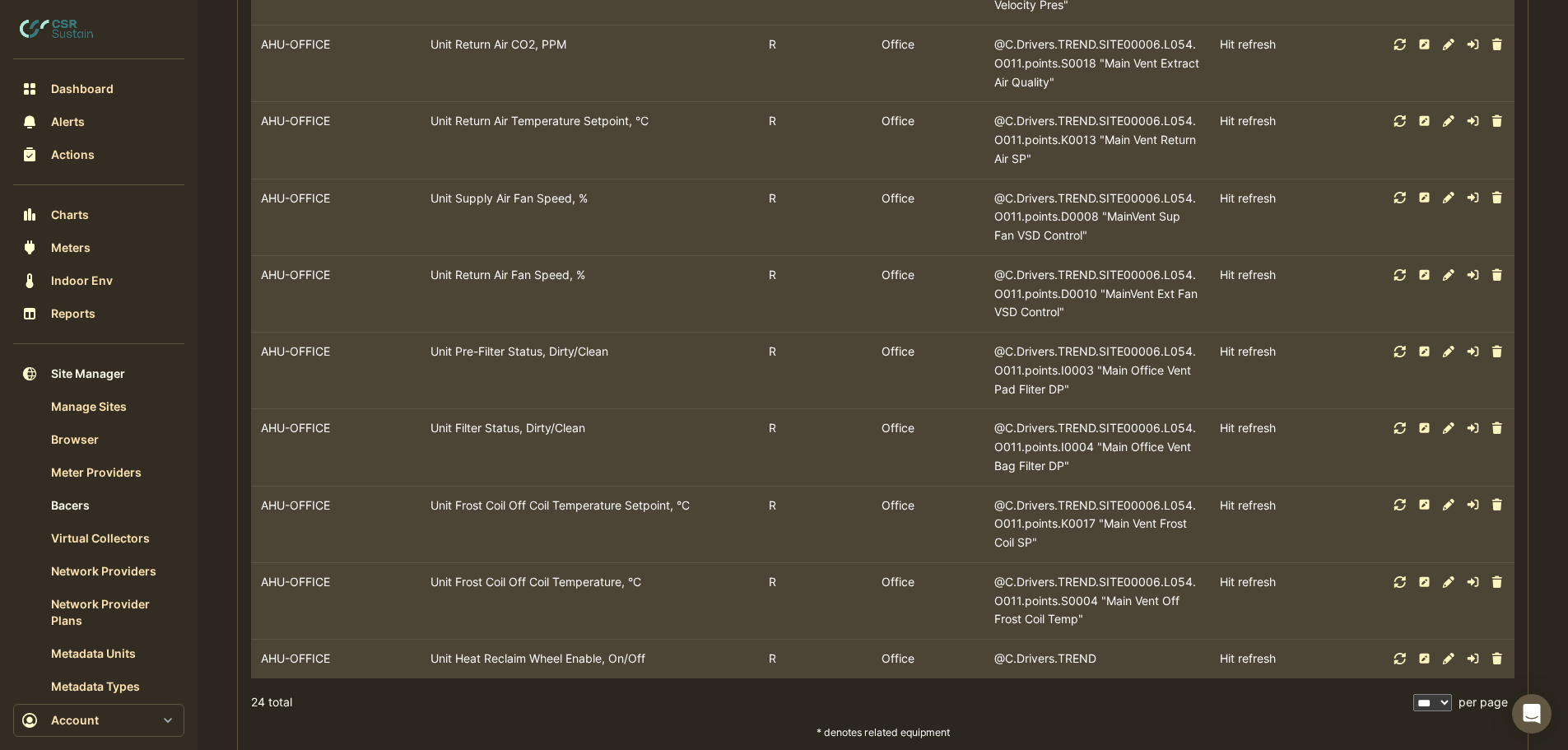
click at [1500, 652] on icon at bounding box center [1498, 658] width 10 height 12
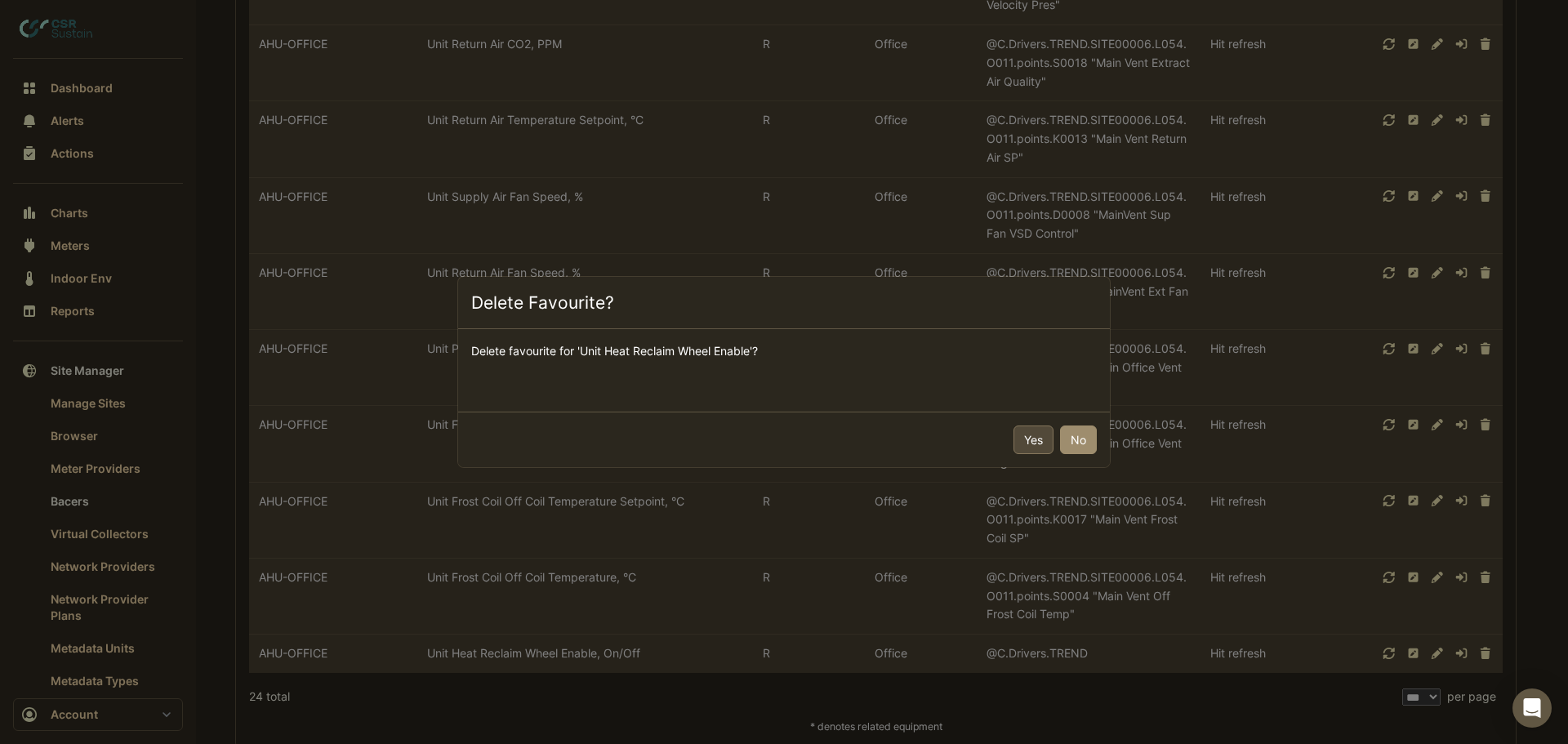
click at [1025, 440] on button "Yes" at bounding box center [1033, 439] width 40 height 28
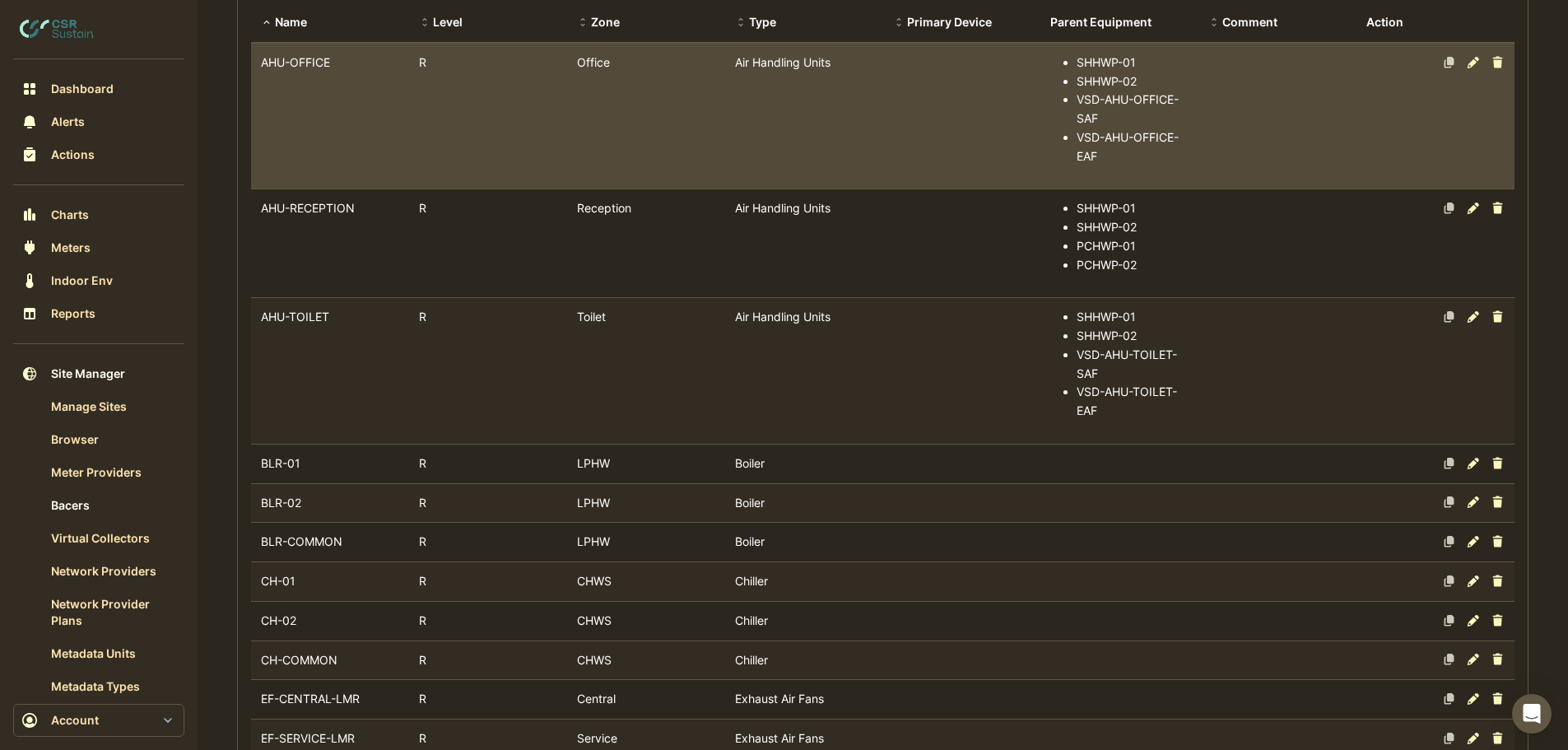
scroll to position [247, 0]
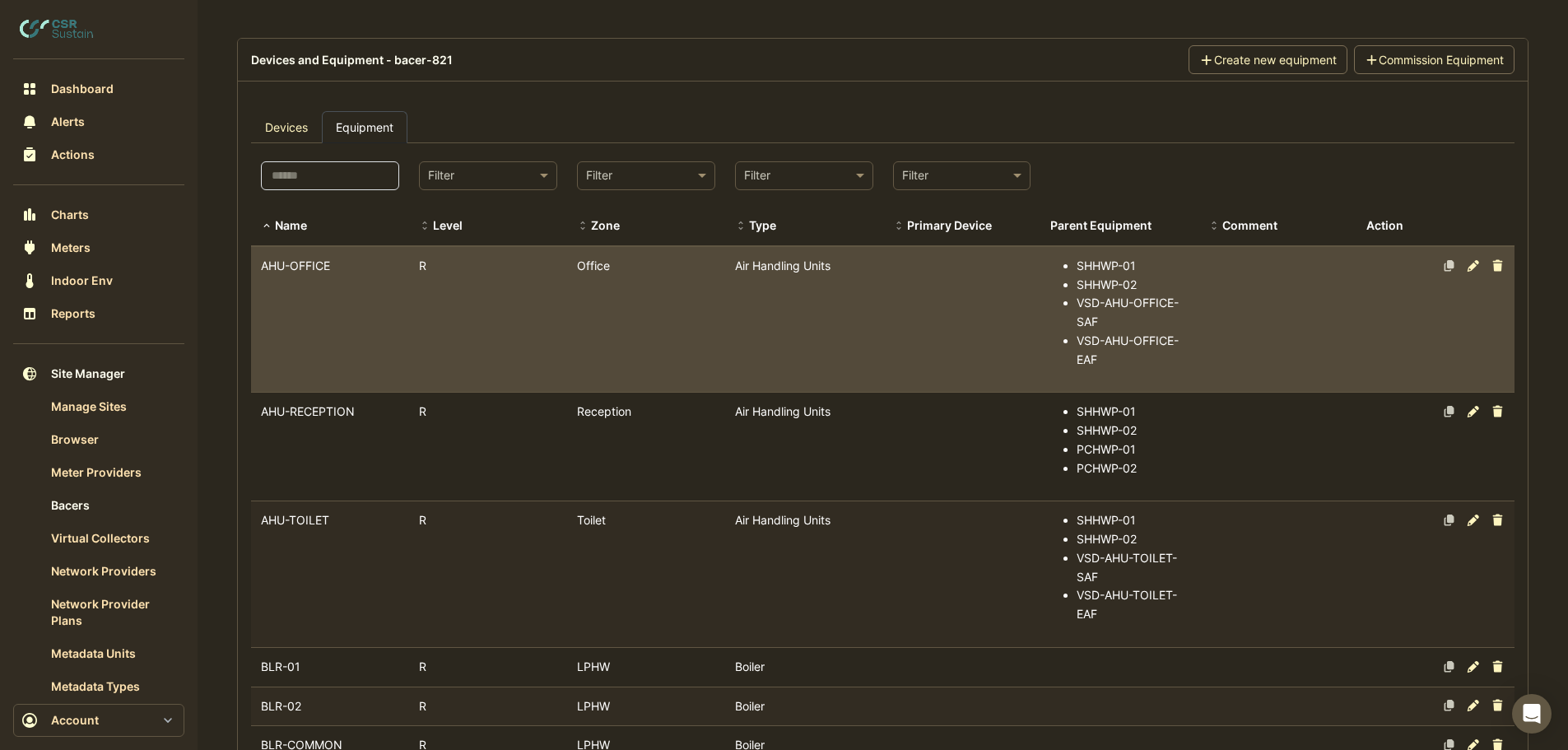
drag, startPoint x: 355, startPoint y: 278, endPoint x: 507, endPoint y: 342, distance: 164.9
click at [355, 278] on datatable-body-cell "Name AHU-OFFICE" at bounding box center [330, 320] width 158 height 146
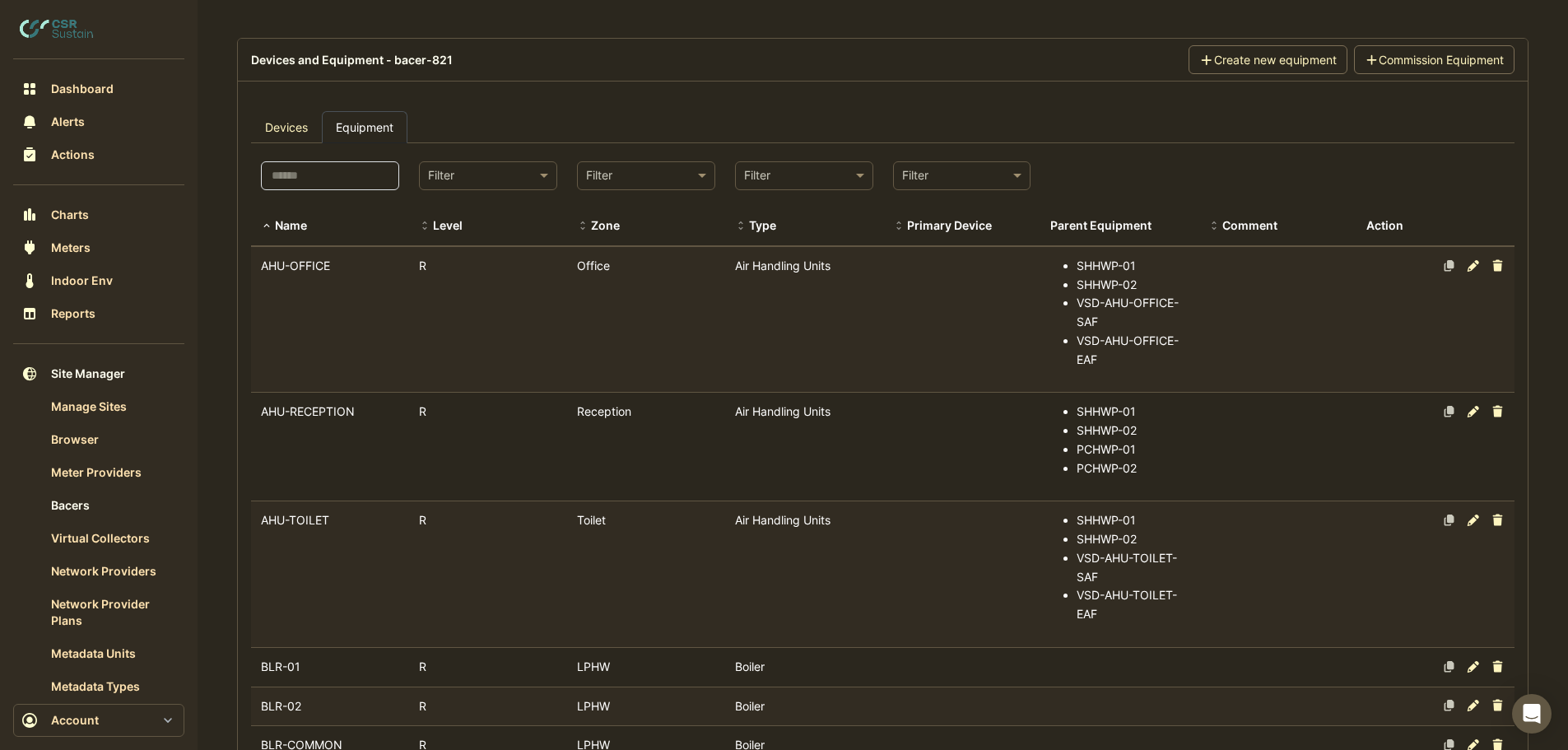
click at [324, 298] on datatable-body-cell "Name AHU-OFFICE" at bounding box center [330, 320] width 158 height 146
click at [368, 292] on datatable-body-cell "Name AHU-OFFICE" at bounding box center [330, 320] width 158 height 146
click at [639, 294] on datatable-body-cell "Zone Office" at bounding box center [646, 320] width 158 height 146
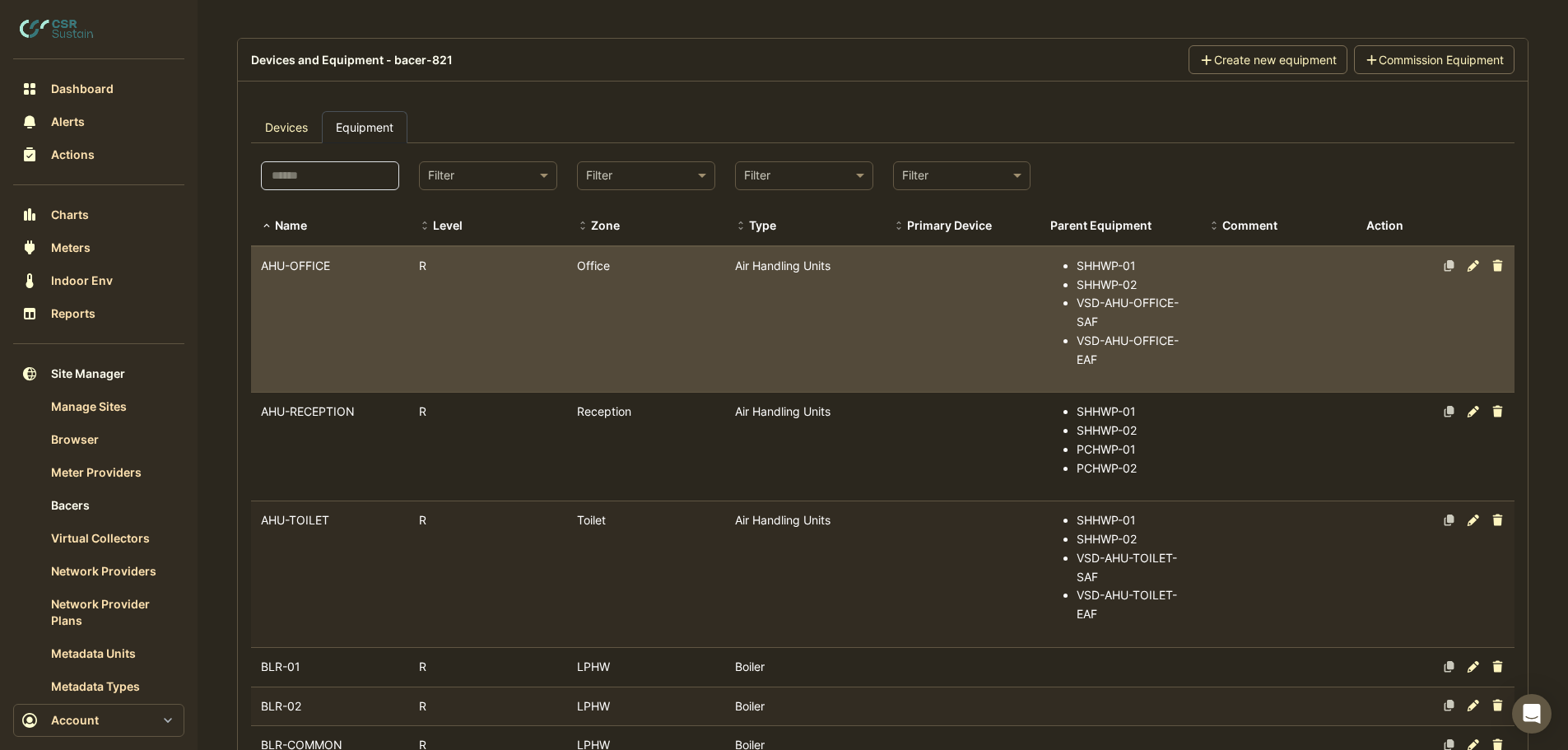
select select "***"
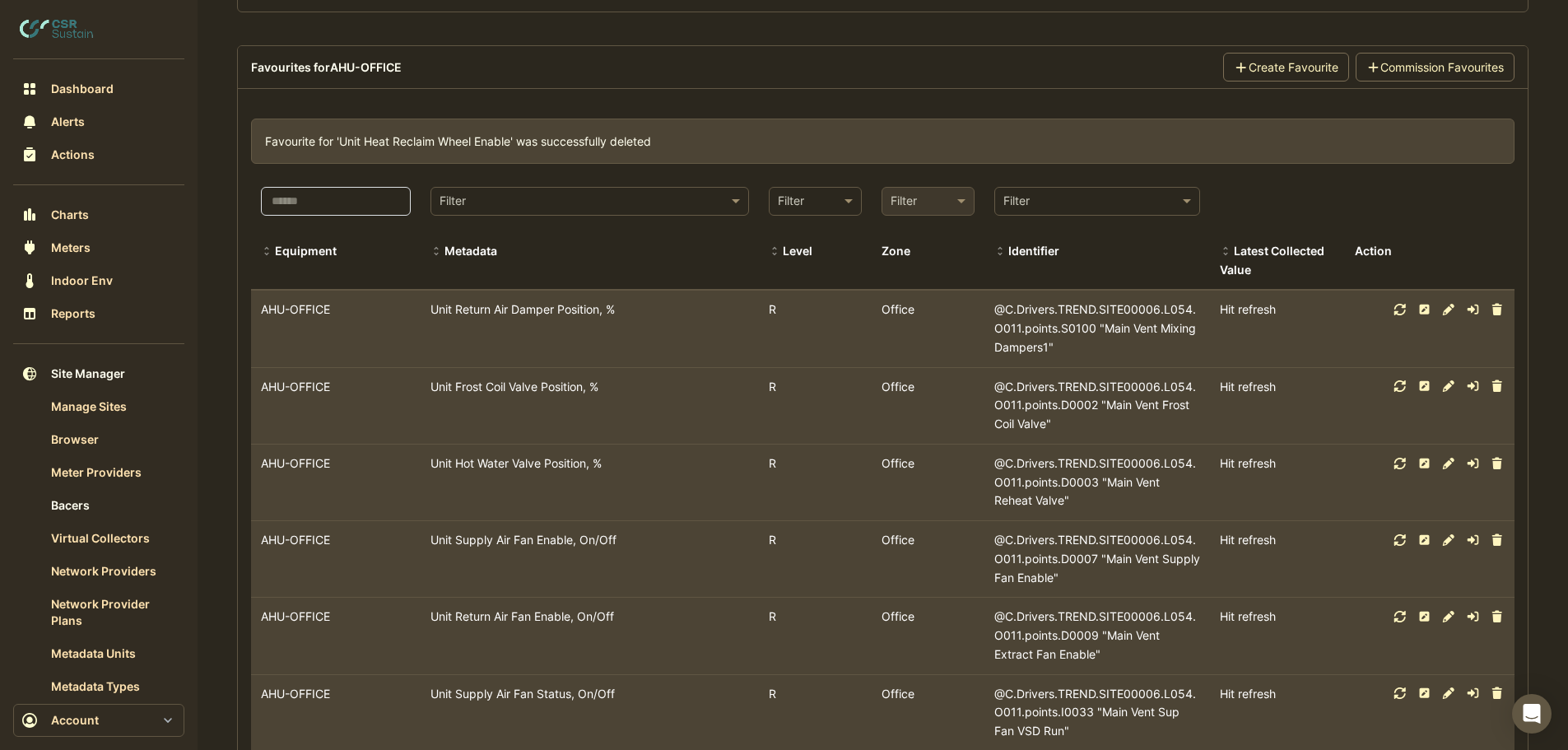
scroll to position [10643, 0]
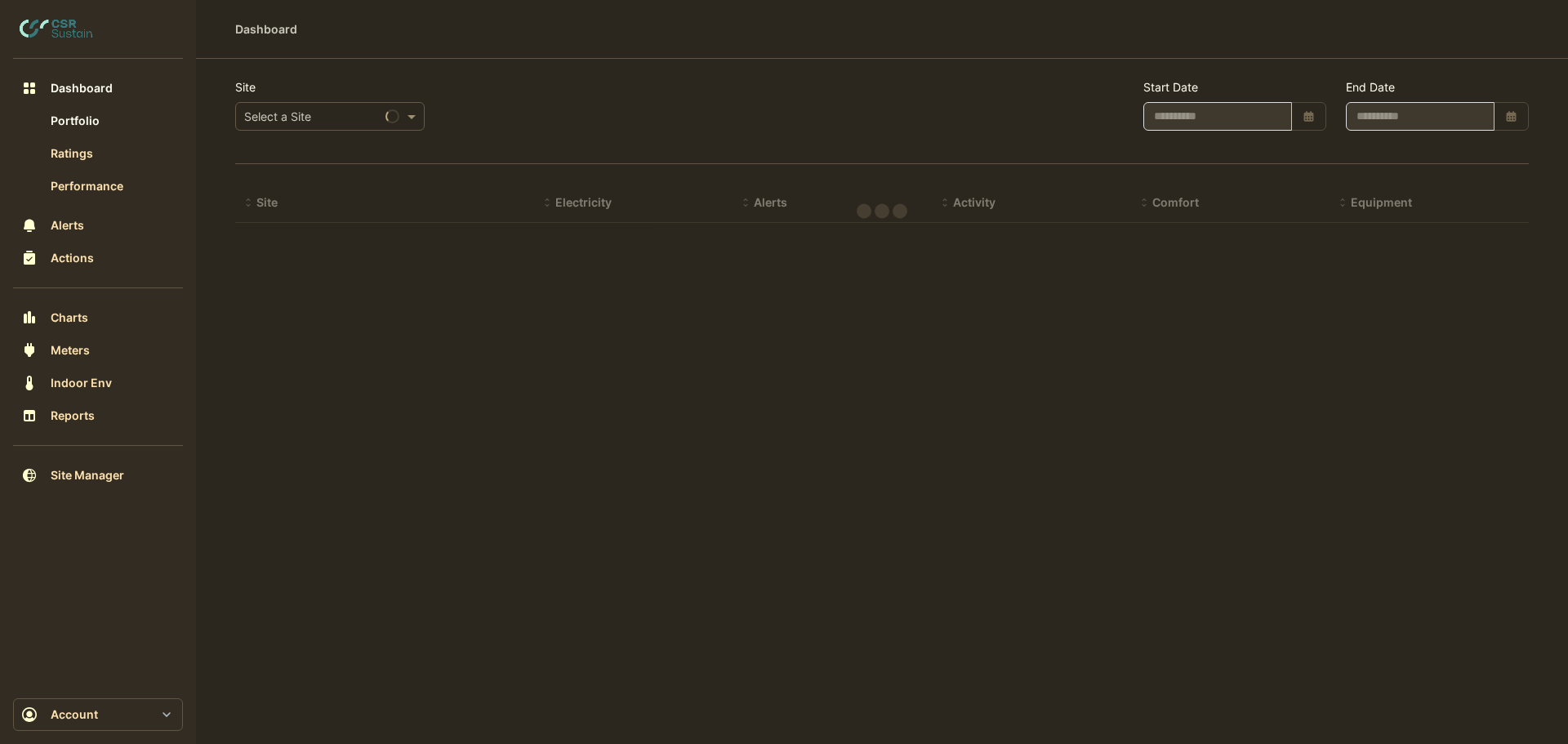
select select "***"
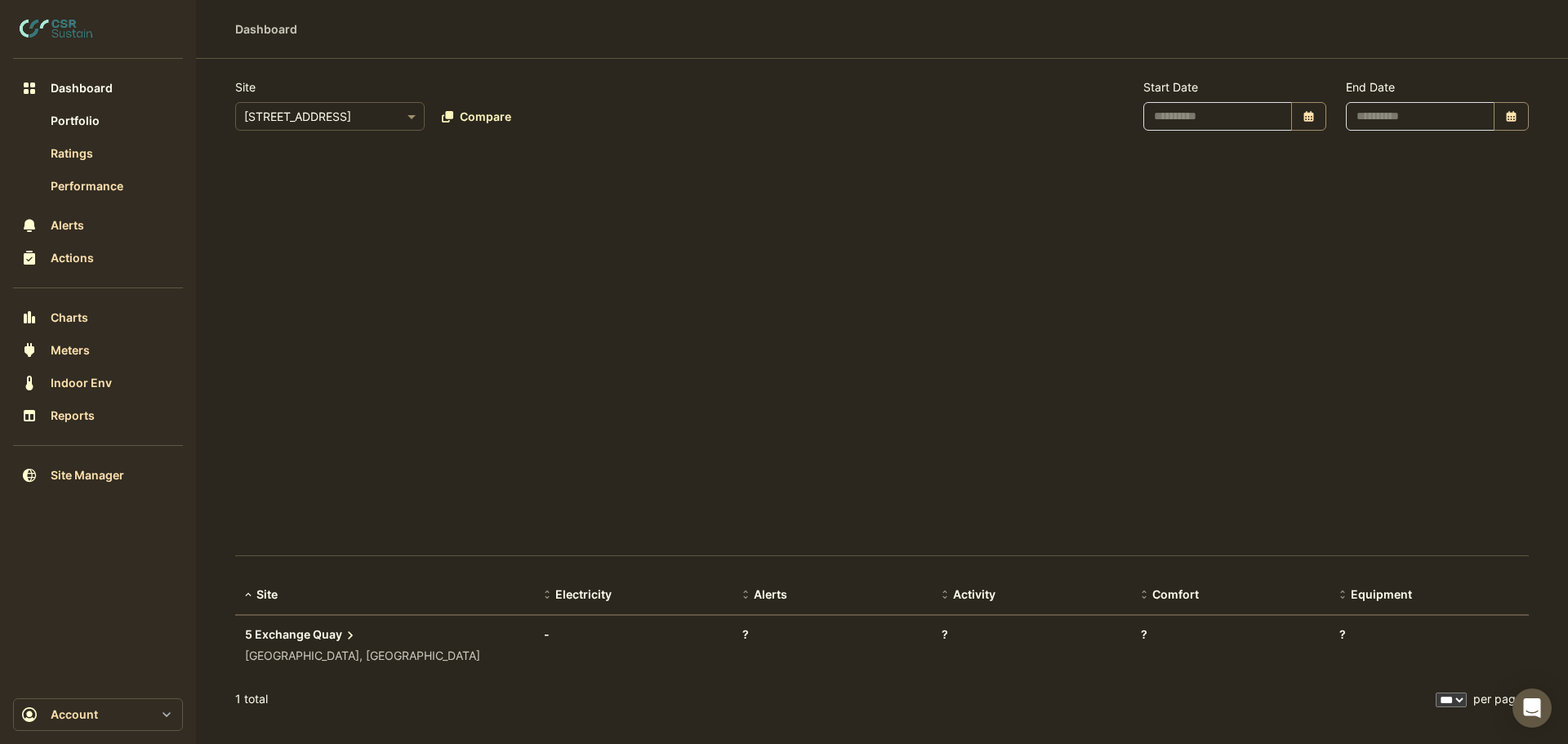
type input "**********"
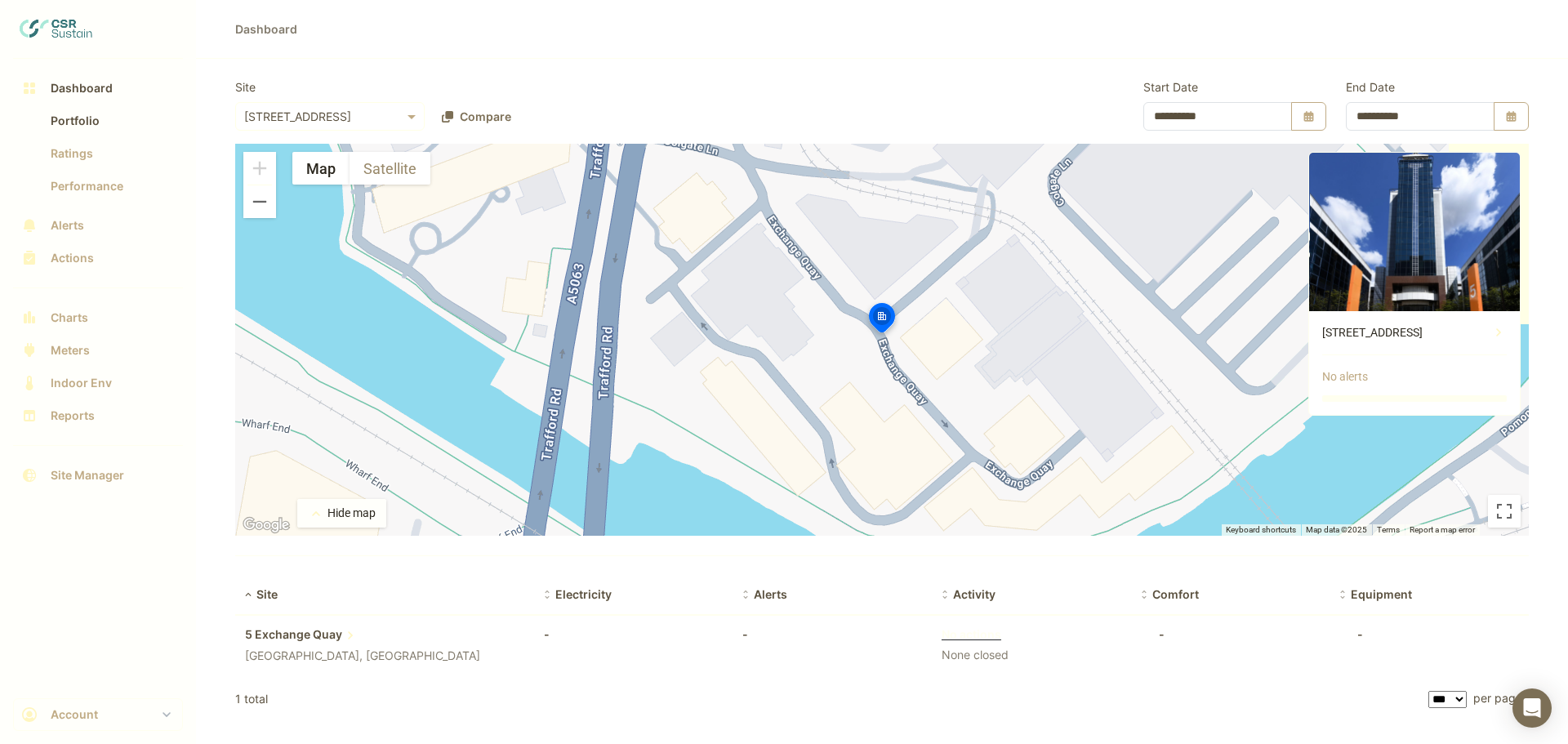
click at [1498, 28] on div "Dashboard" at bounding box center [882, 29] width 1294 height 17
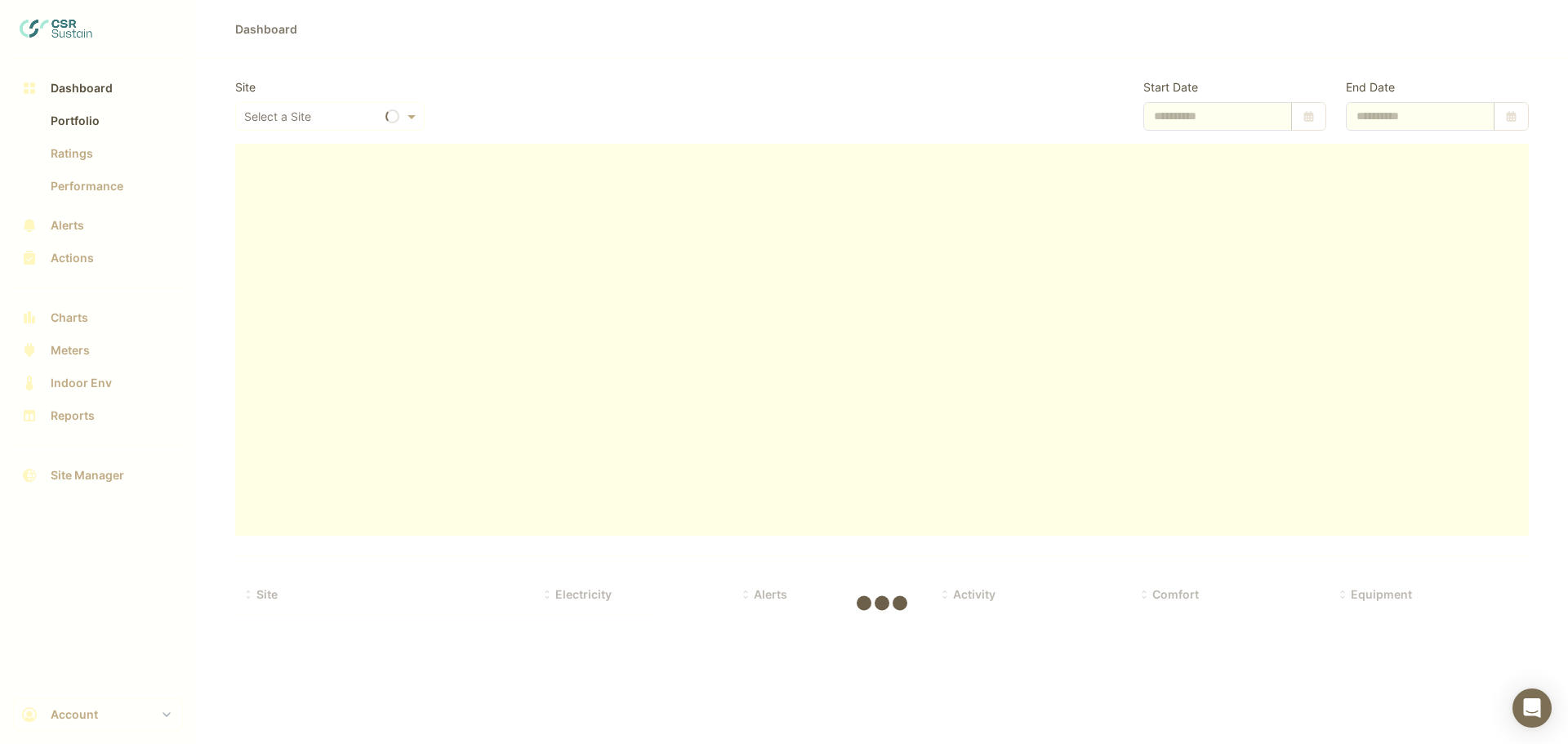
type input "**********"
select select "***"
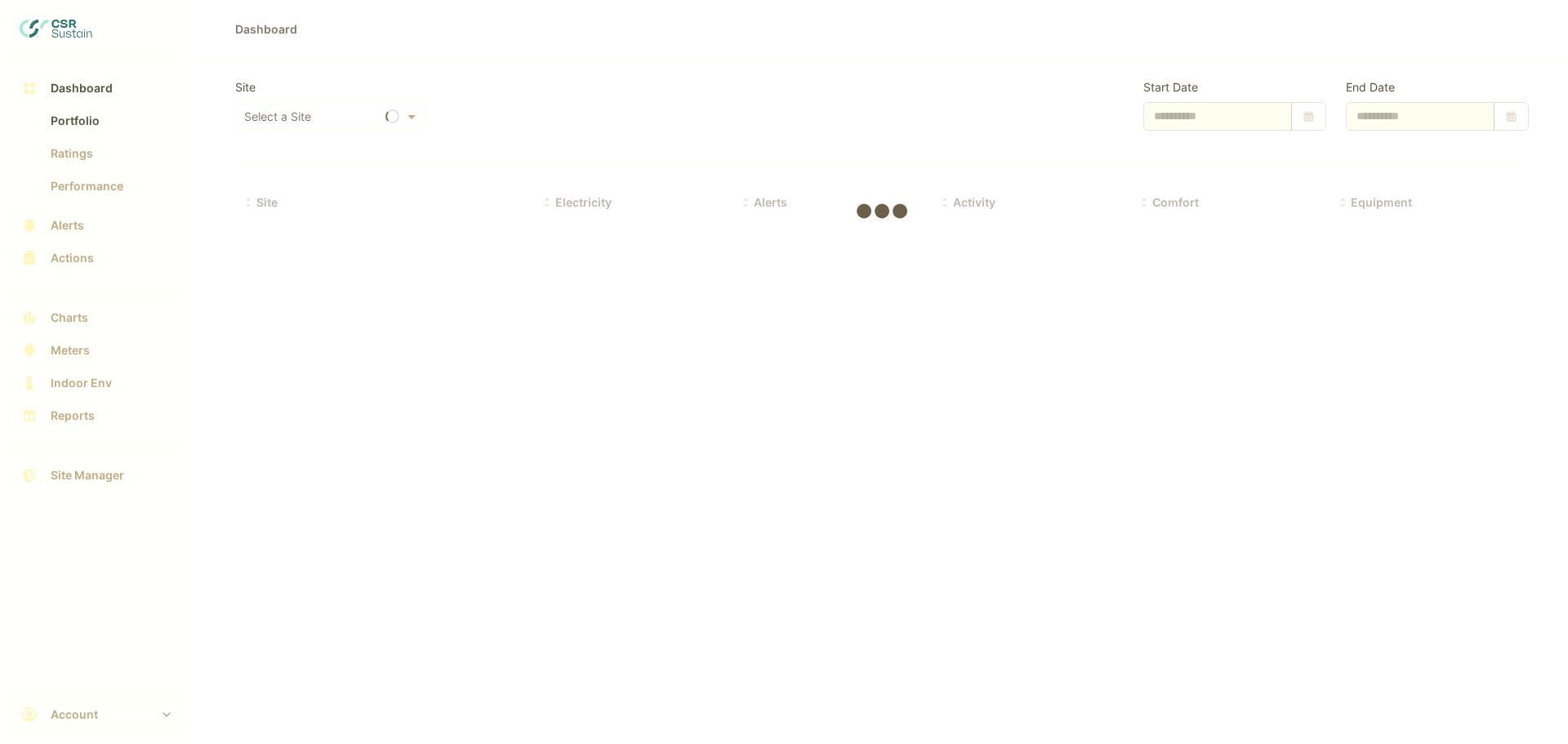
select select "***"
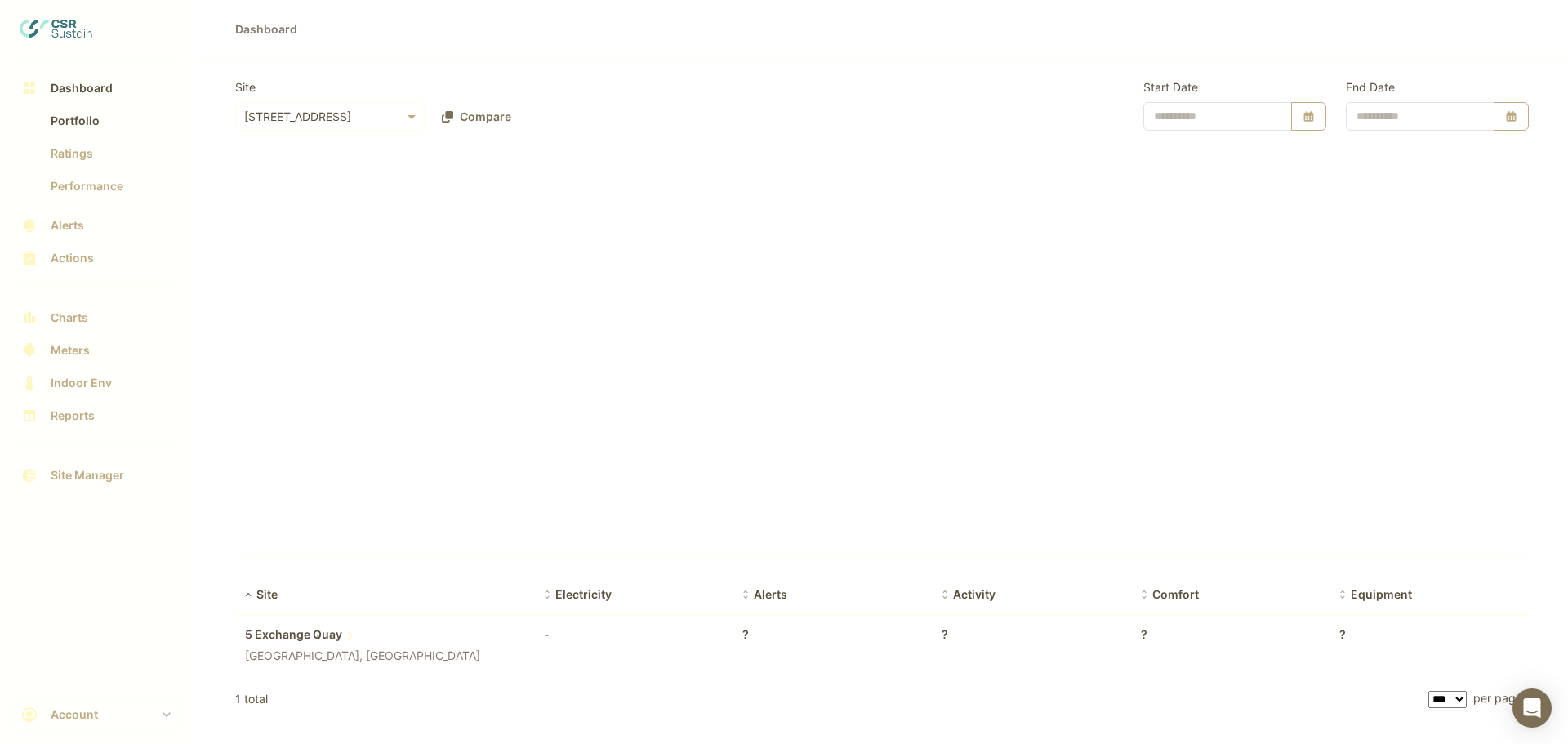
type input "**********"
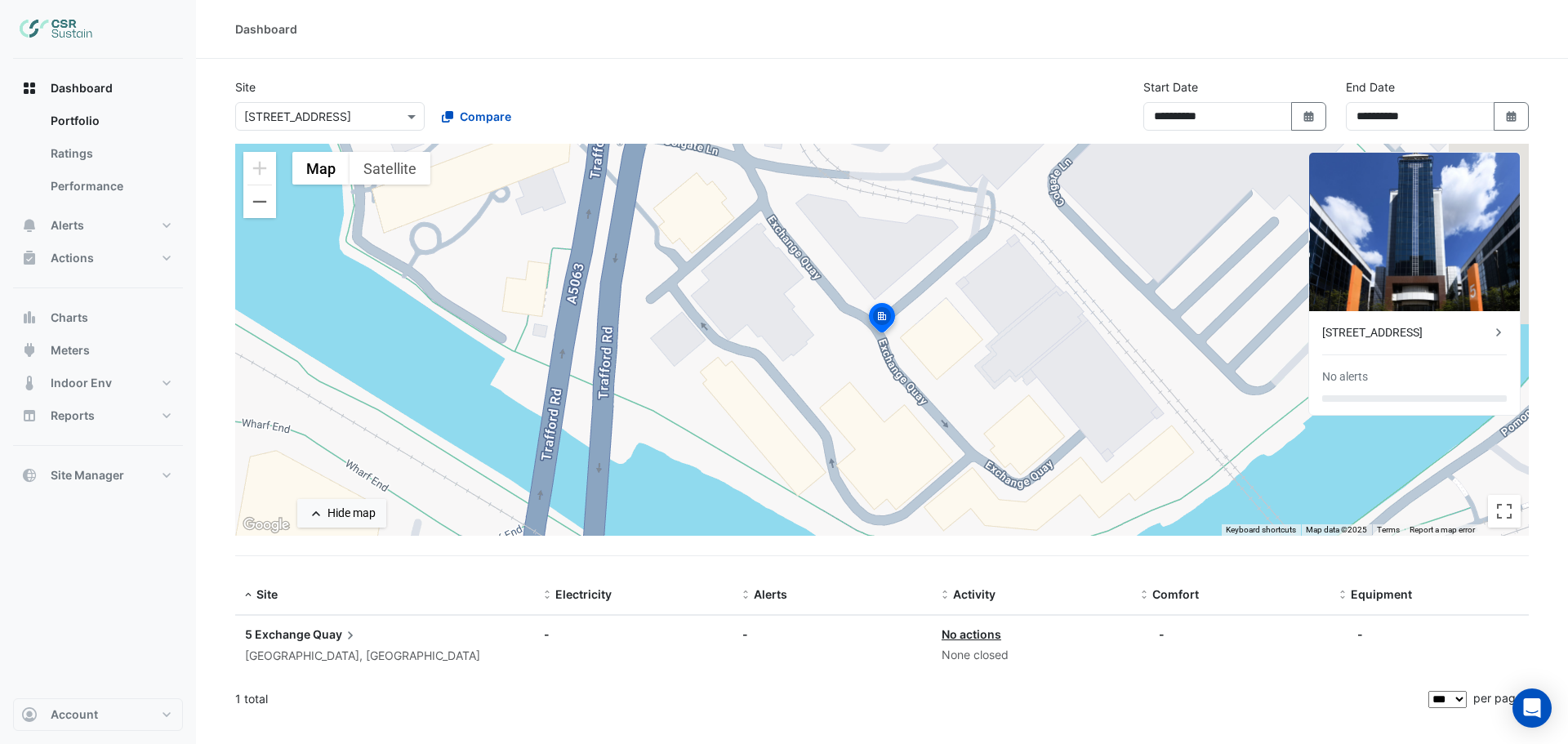
click at [836, 35] on div "Dashboard" at bounding box center [882, 29] width 1294 height 17
click at [329, 125] on div "× 5 Exchange Quay" at bounding box center [330, 115] width 189 height 28
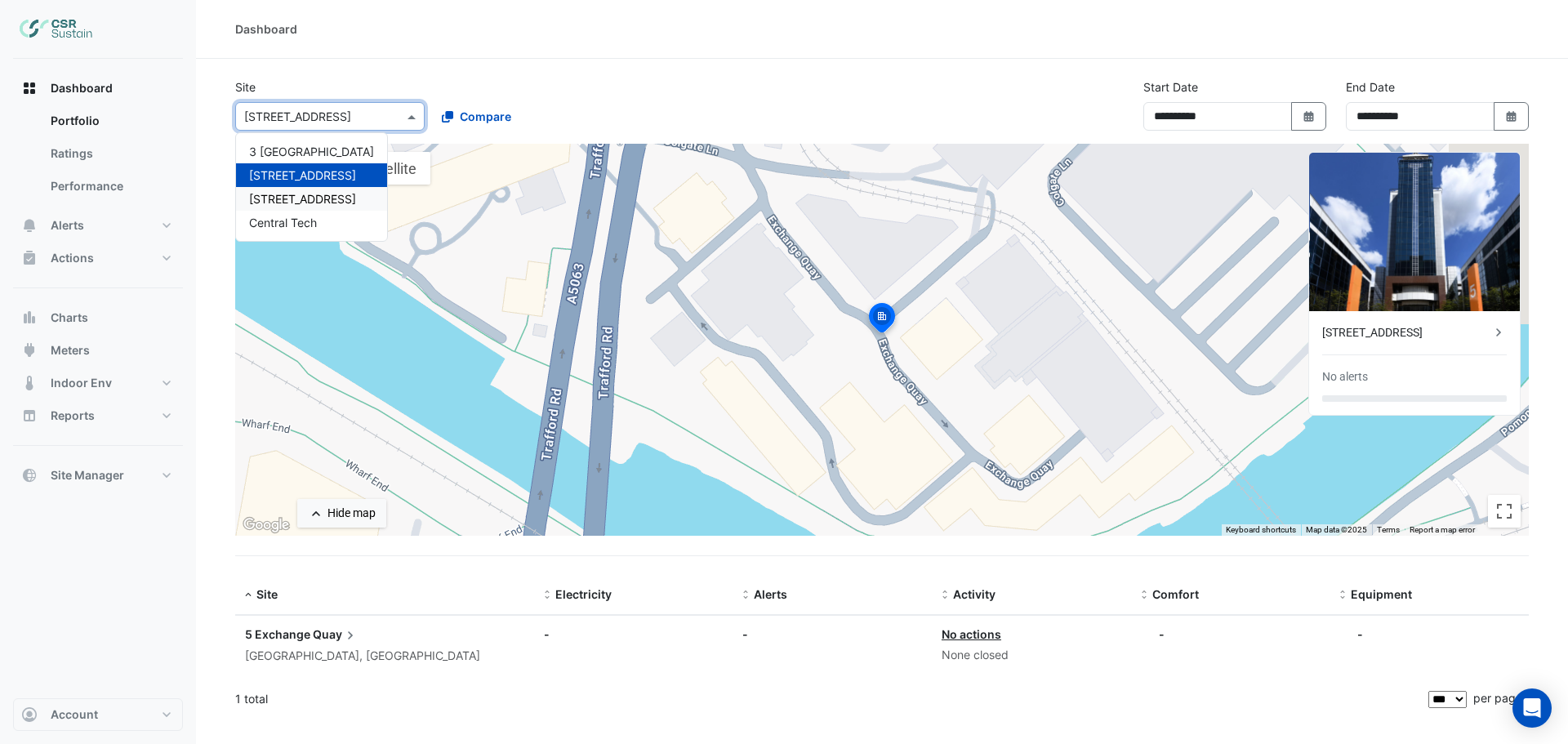
click at [299, 200] on span "[STREET_ADDRESS]" at bounding box center [303, 199] width 107 height 14
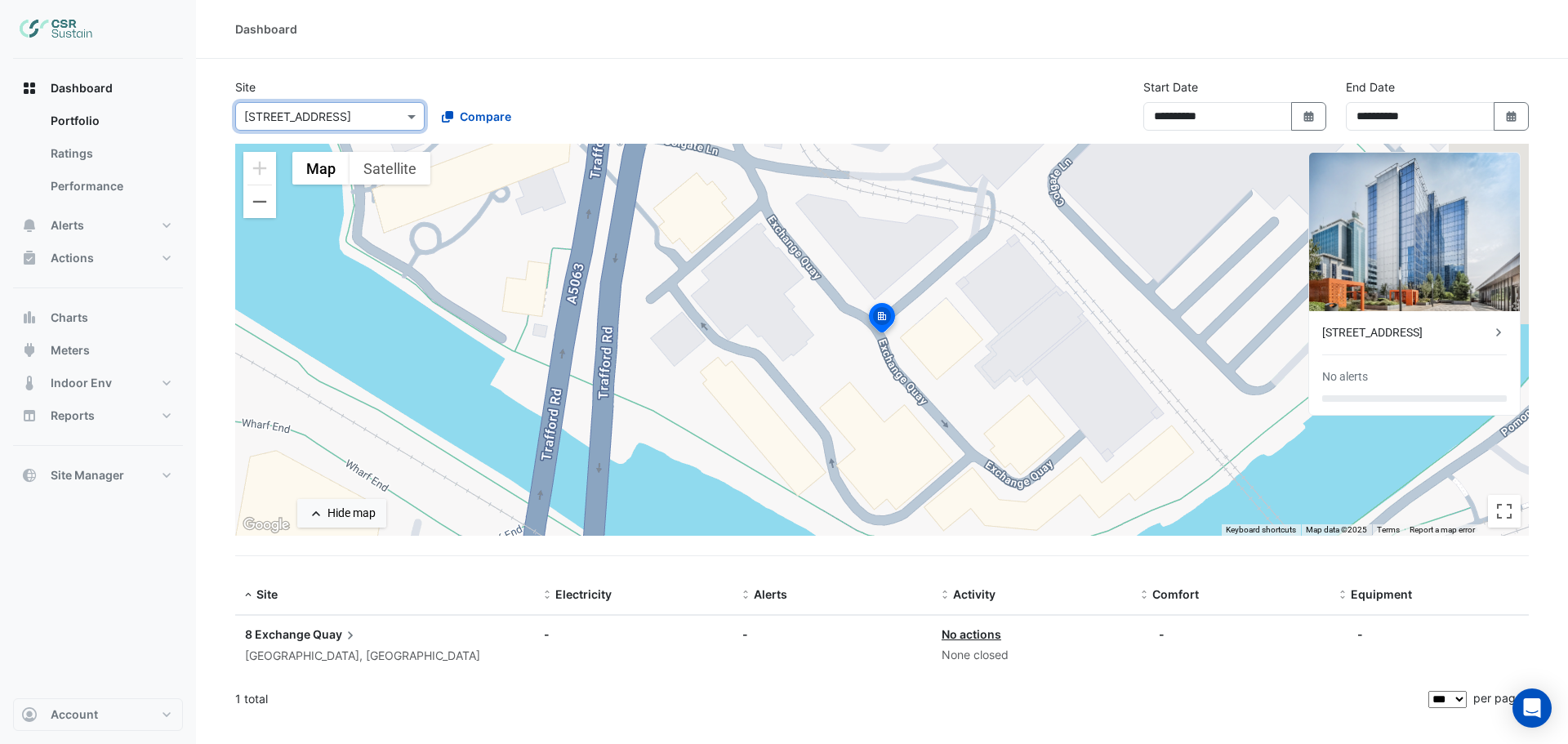
click at [1352, 327] on div "[STREET_ADDRESS]" at bounding box center [1407, 333] width 169 height 17
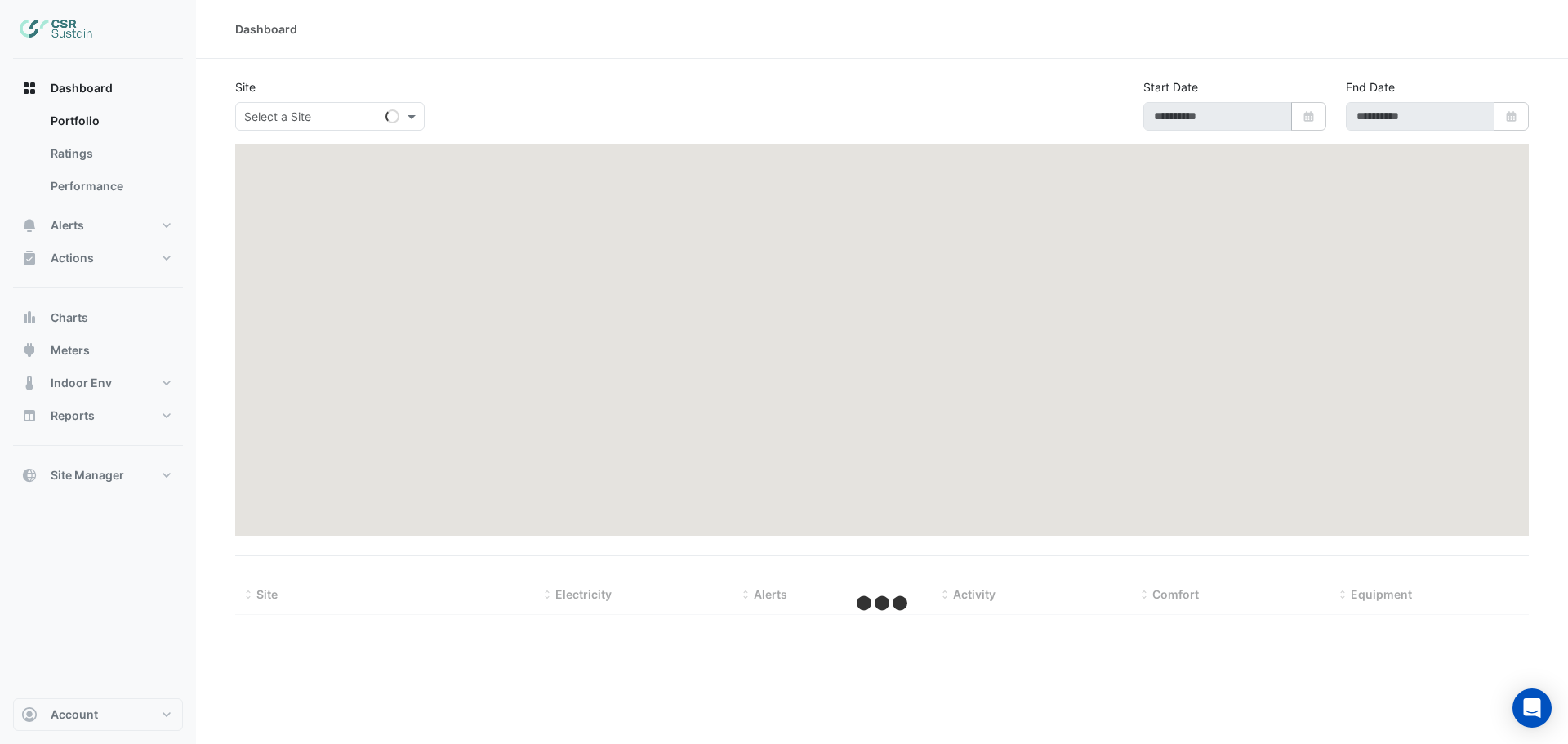
type input "**********"
select select "***"
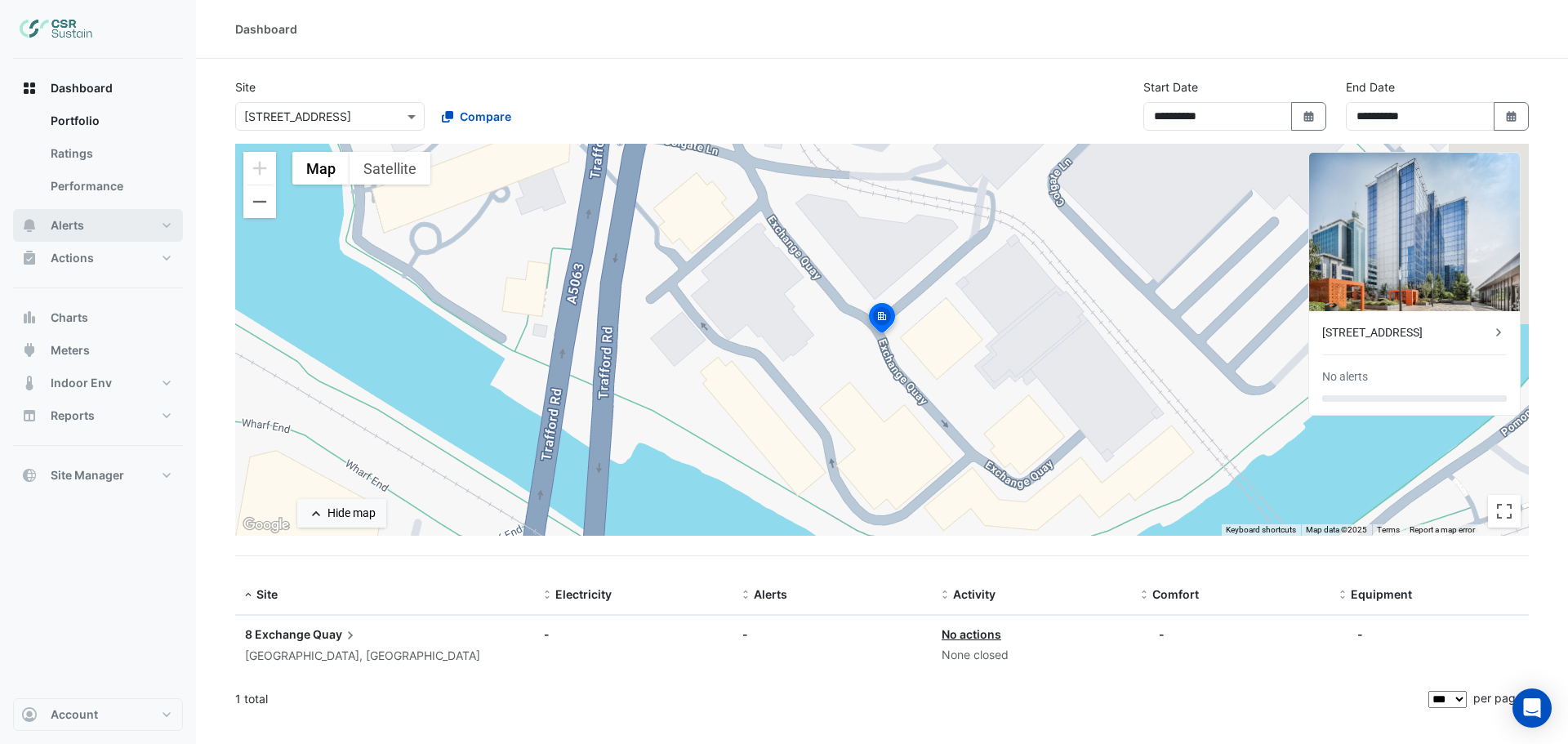
click at [80, 229] on span "Alerts" at bounding box center [67, 225] width 34 height 16
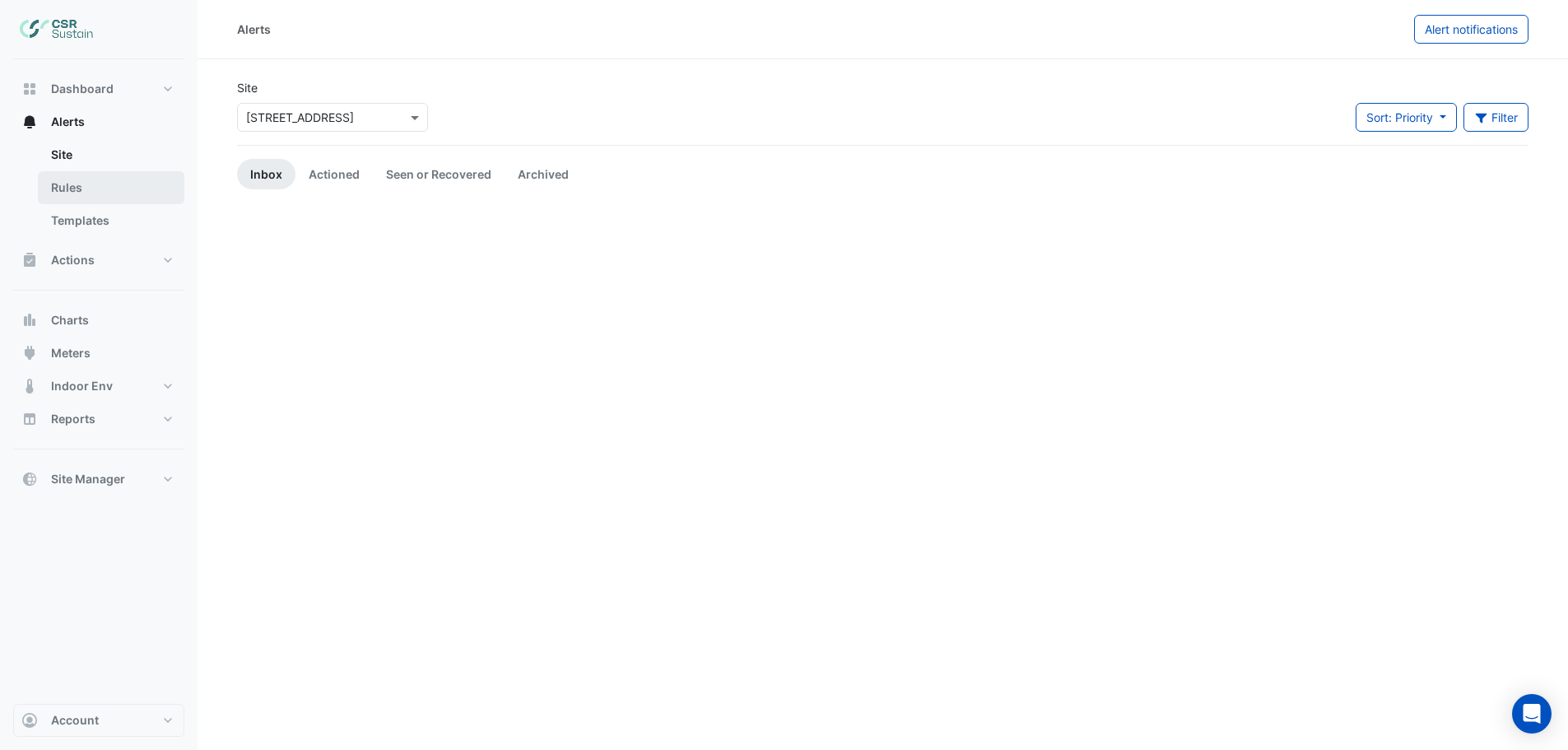
click at [77, 186] on link "Rules" at bounding box center [111, 188] width 147 height 33
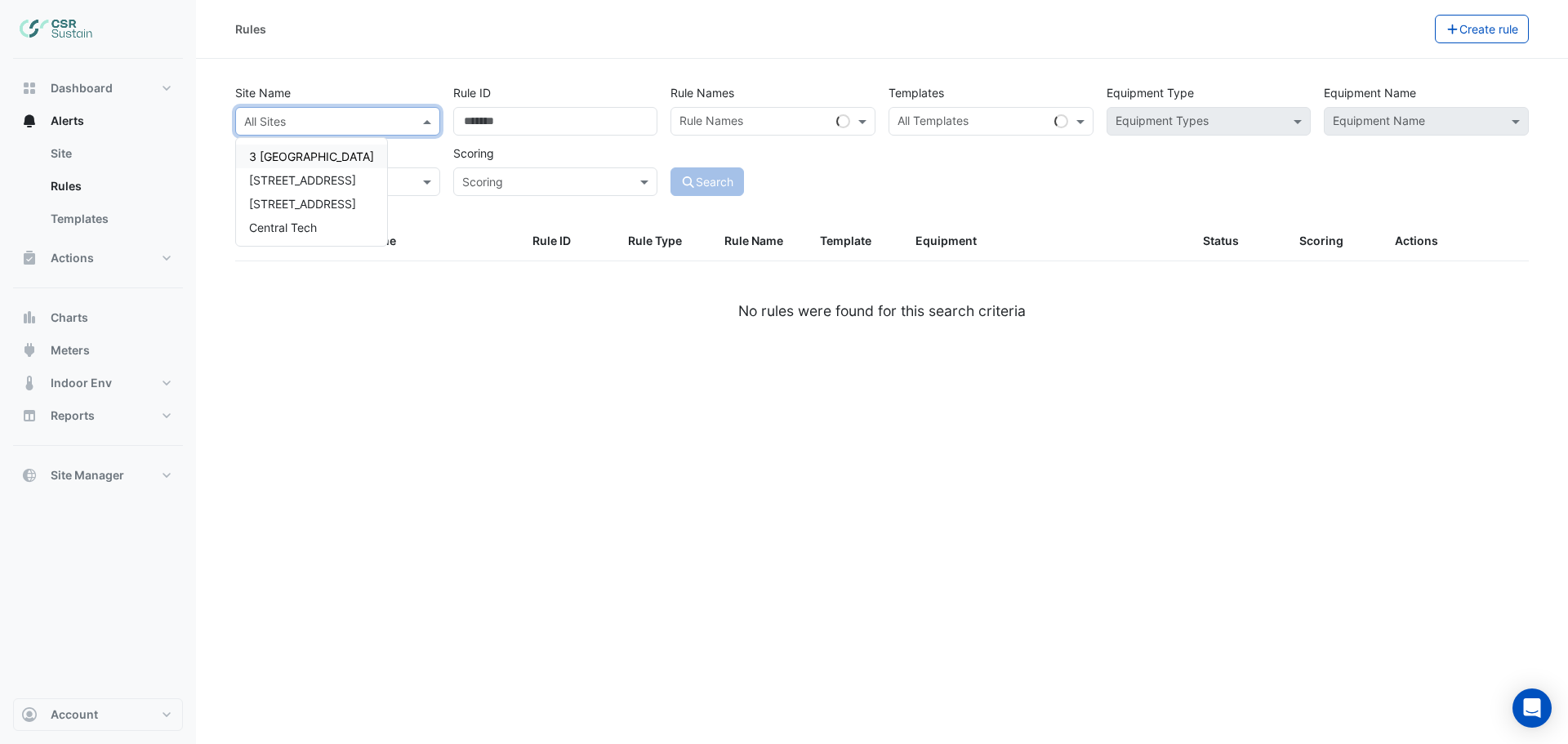
click at [371, 116] on input "text" at bounding box center [321, 122] width 154 height 17
click at [303, 201] on span "[STREET_ADDRESS]" at bounding box center [303, 204] width 107 height 14
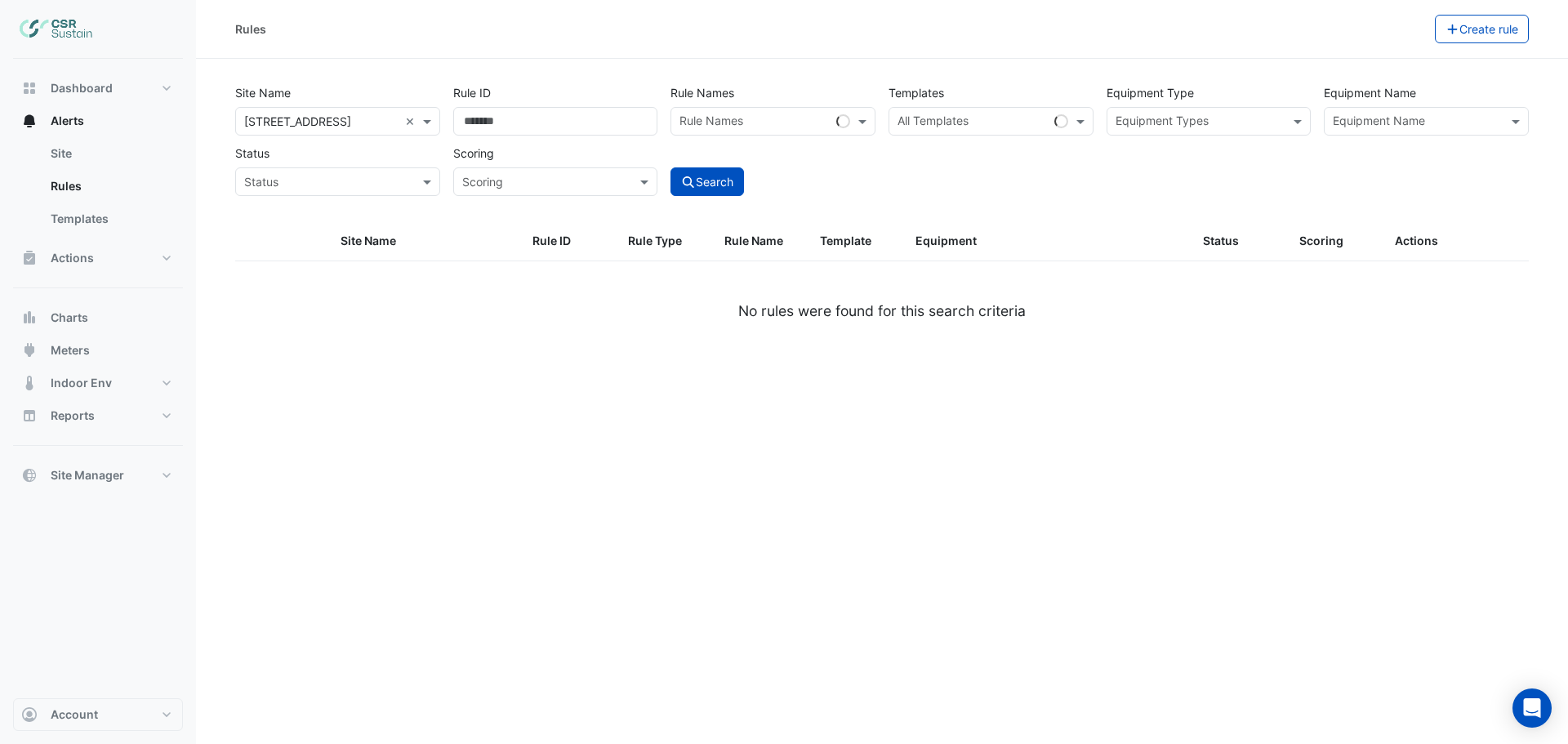
click at [1419, 121] on input "text" at bounding box center [1418, 123] width 169 height 17
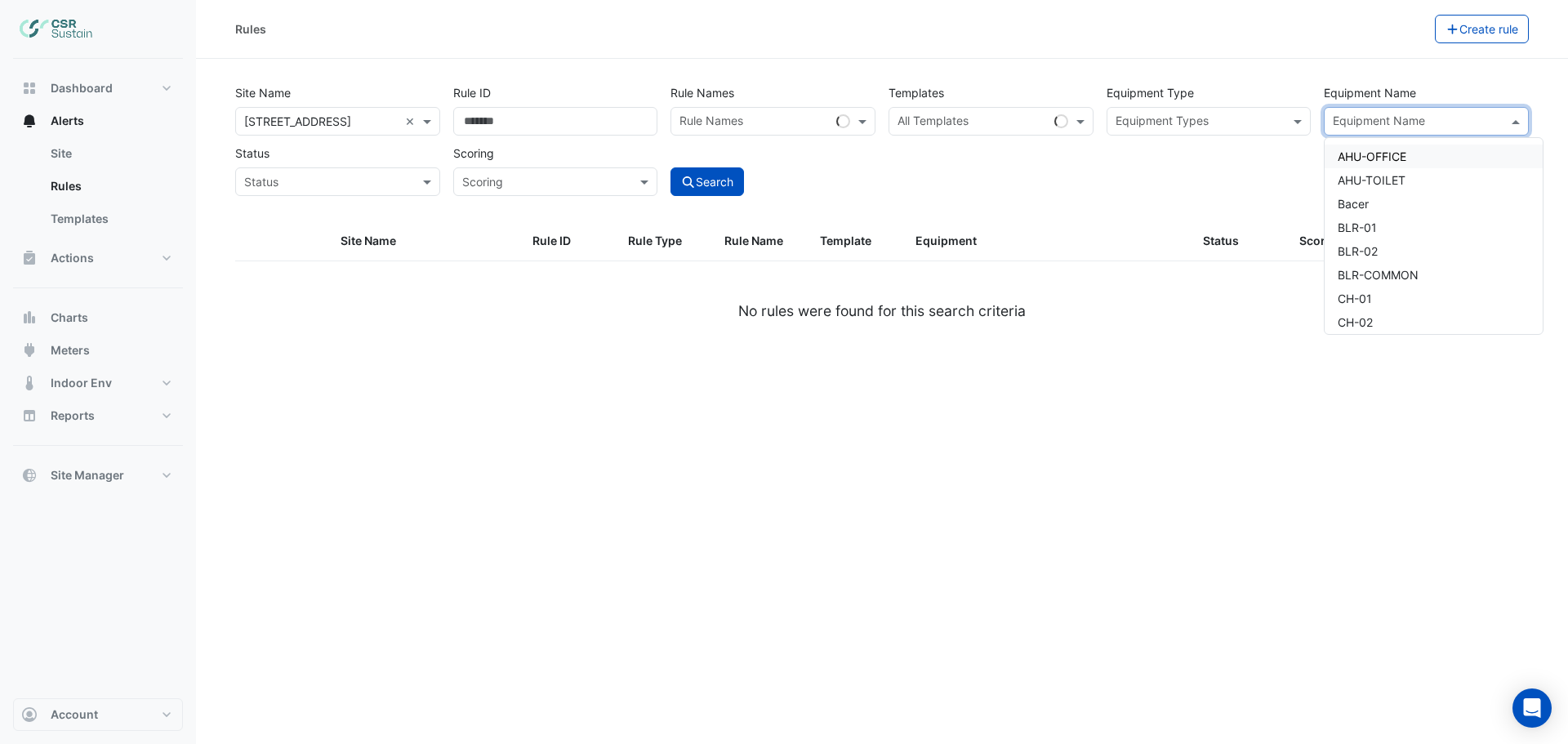
click at [1390, 152] on span "AHU-OFFICE" at bounding box center [1372, 156] width 69 height 14
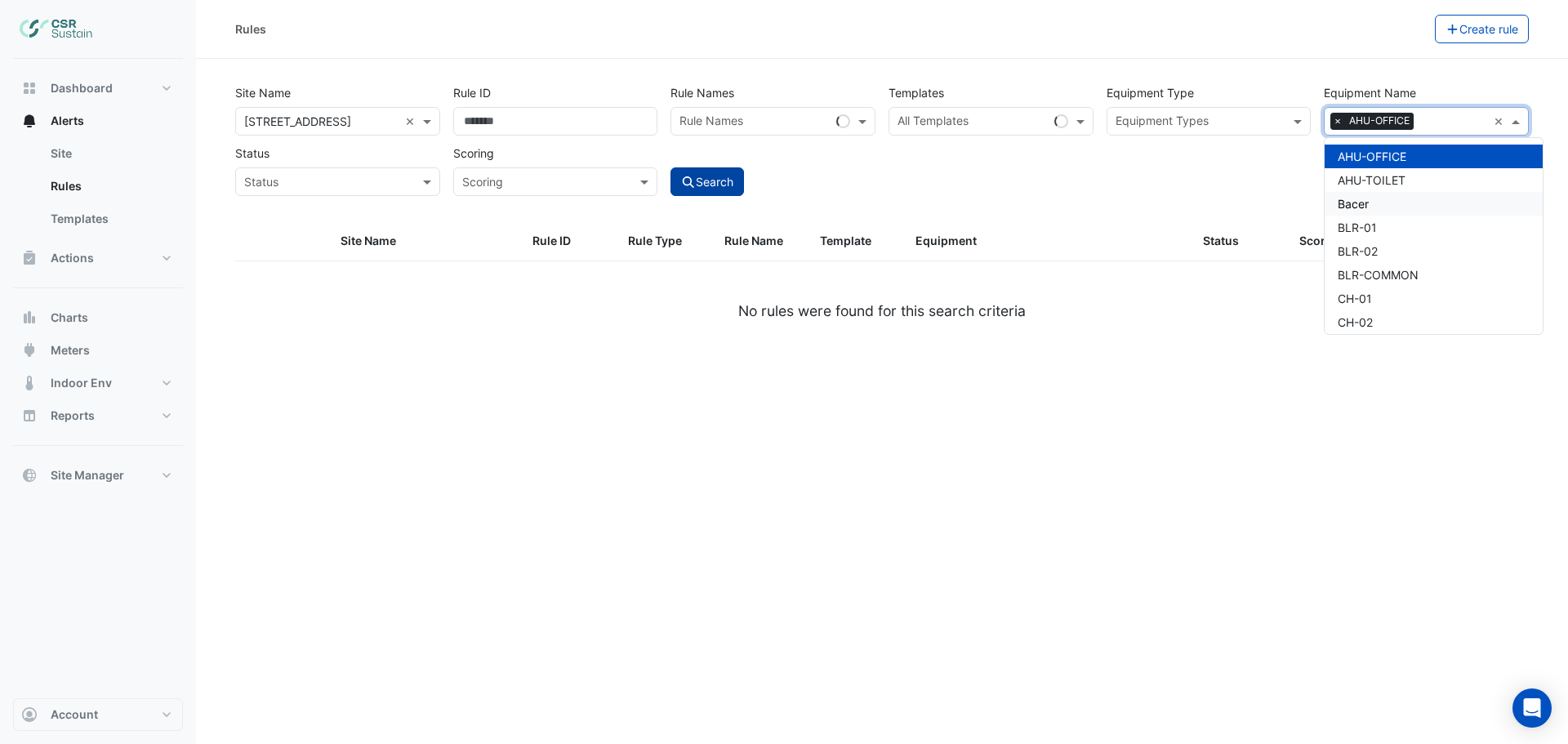
click at [686, 184] on icon "submit" at bounding box center [688, 182] width 12 height 12
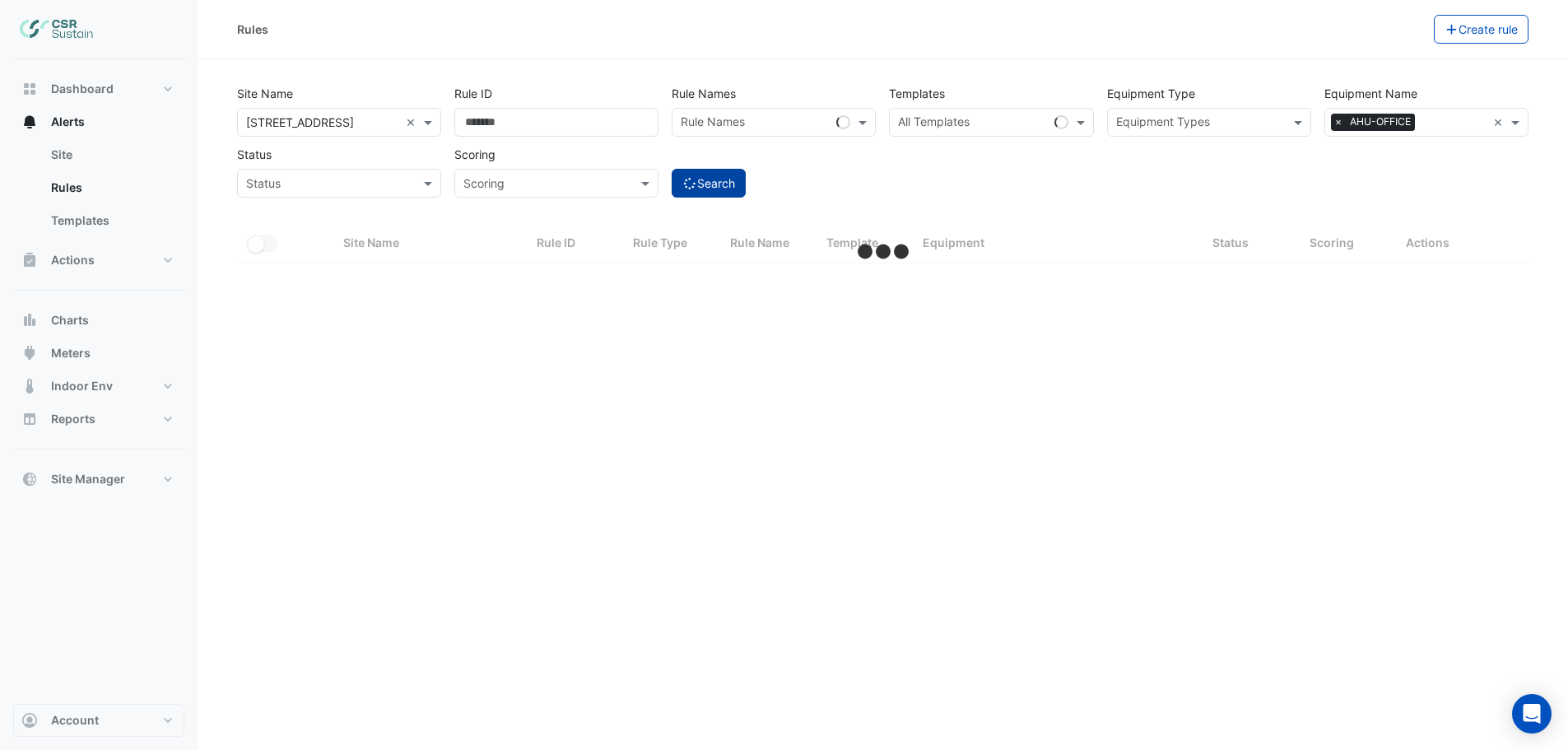
select select "***"
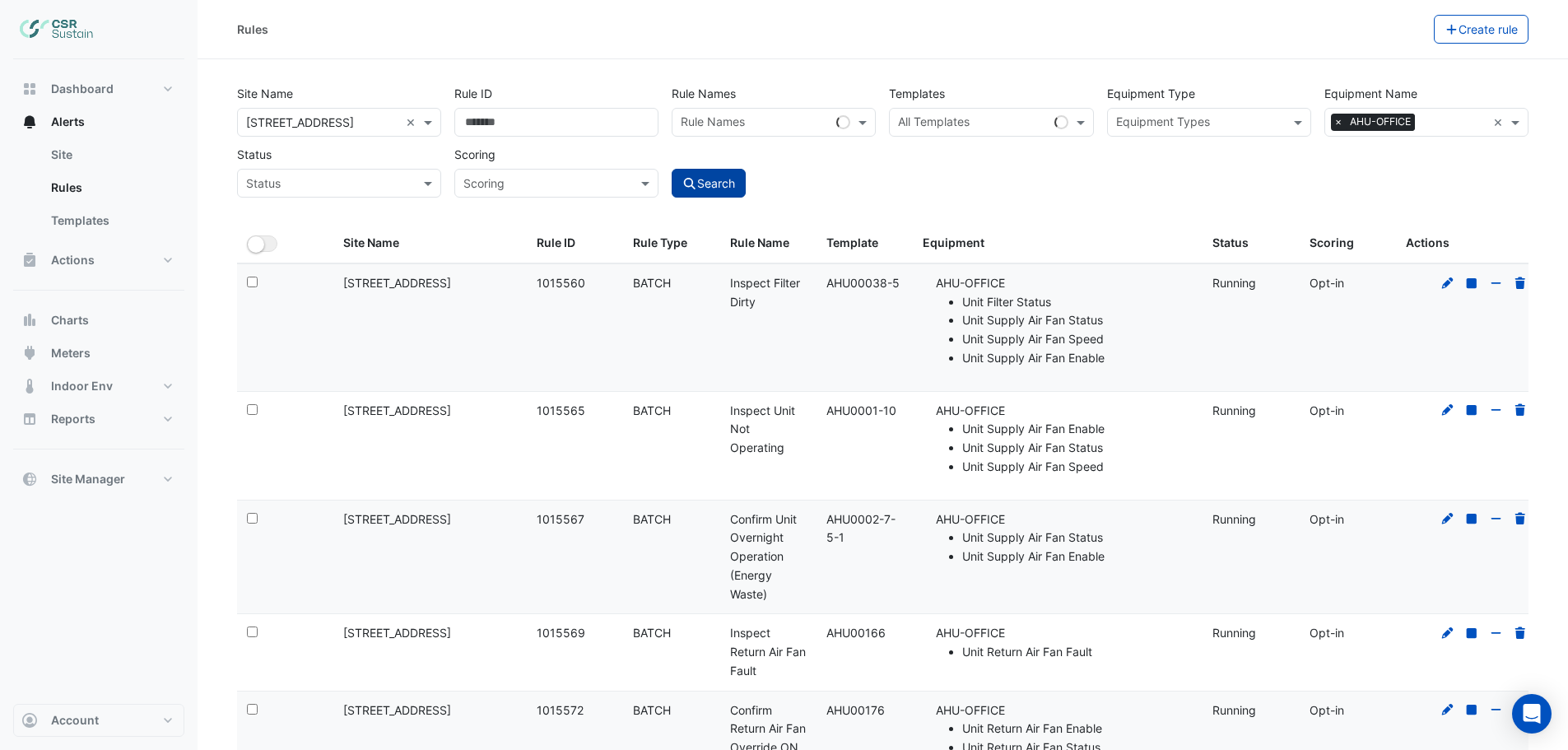
click at [347, 127] on input "text" at bounding box center [323, 123] width 153 height 18
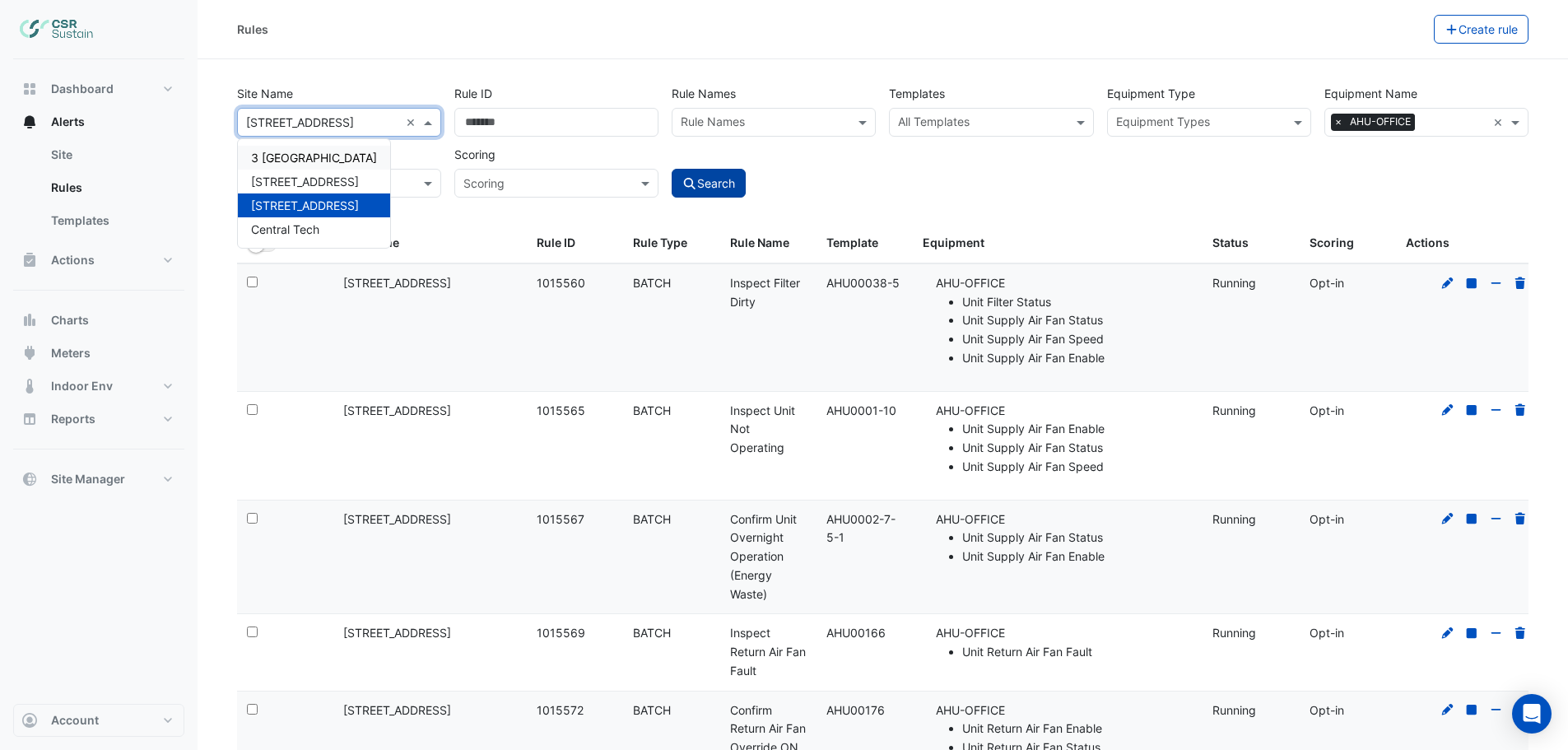
click at [303, 154] on span "3 [GEOGRAPHIC_DATA]" at bounding box center [314, 157] width 126 height 14
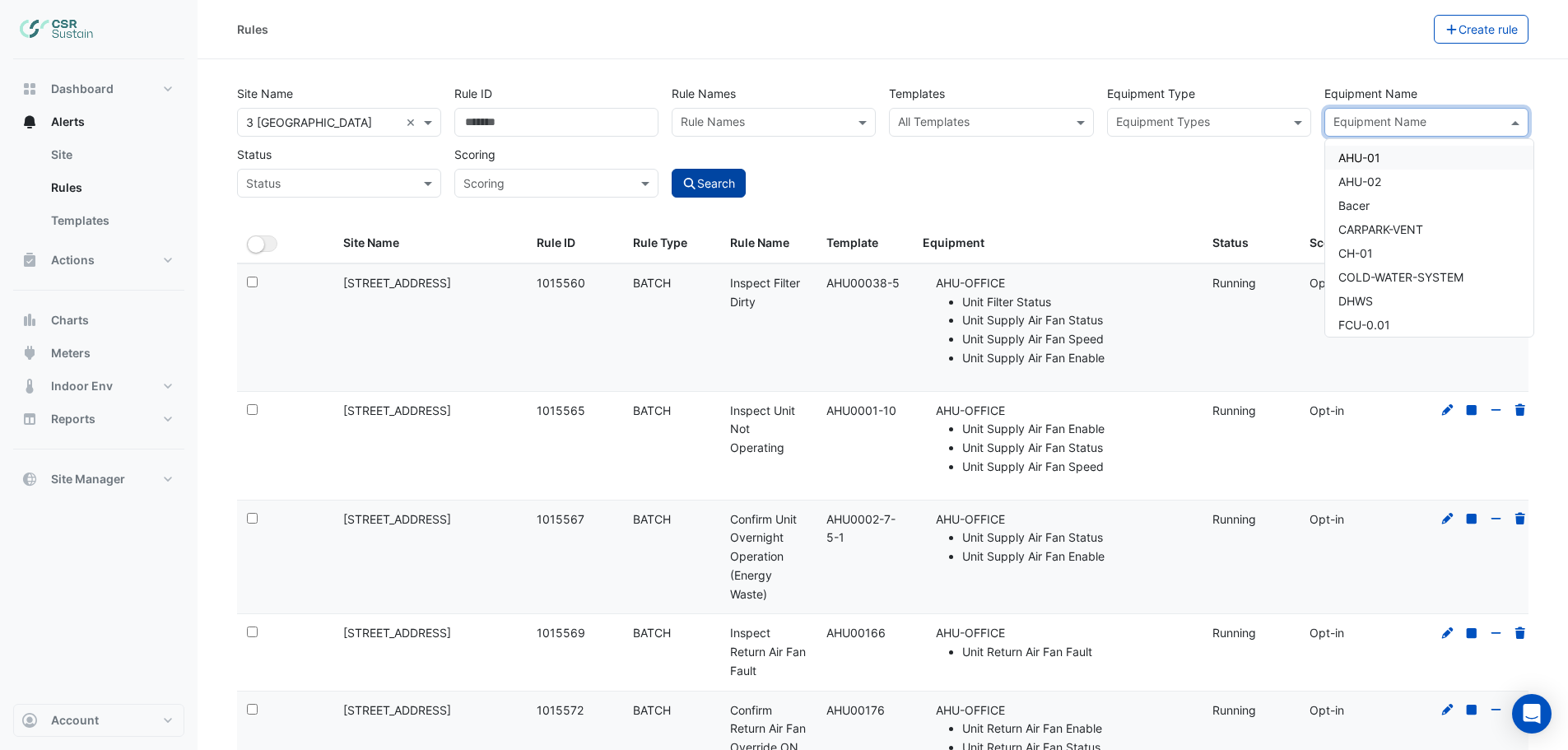
click at [1454, 125] on input "text" at bounding box center [1416, 124] width 167 height 18
click at [1372, 159] on span "AHU-01" at bounding box center [1359, 157] width 42 height 14
click at [685, 178] on icon "submit" at bounding box center [689, 184] width 15 height 12
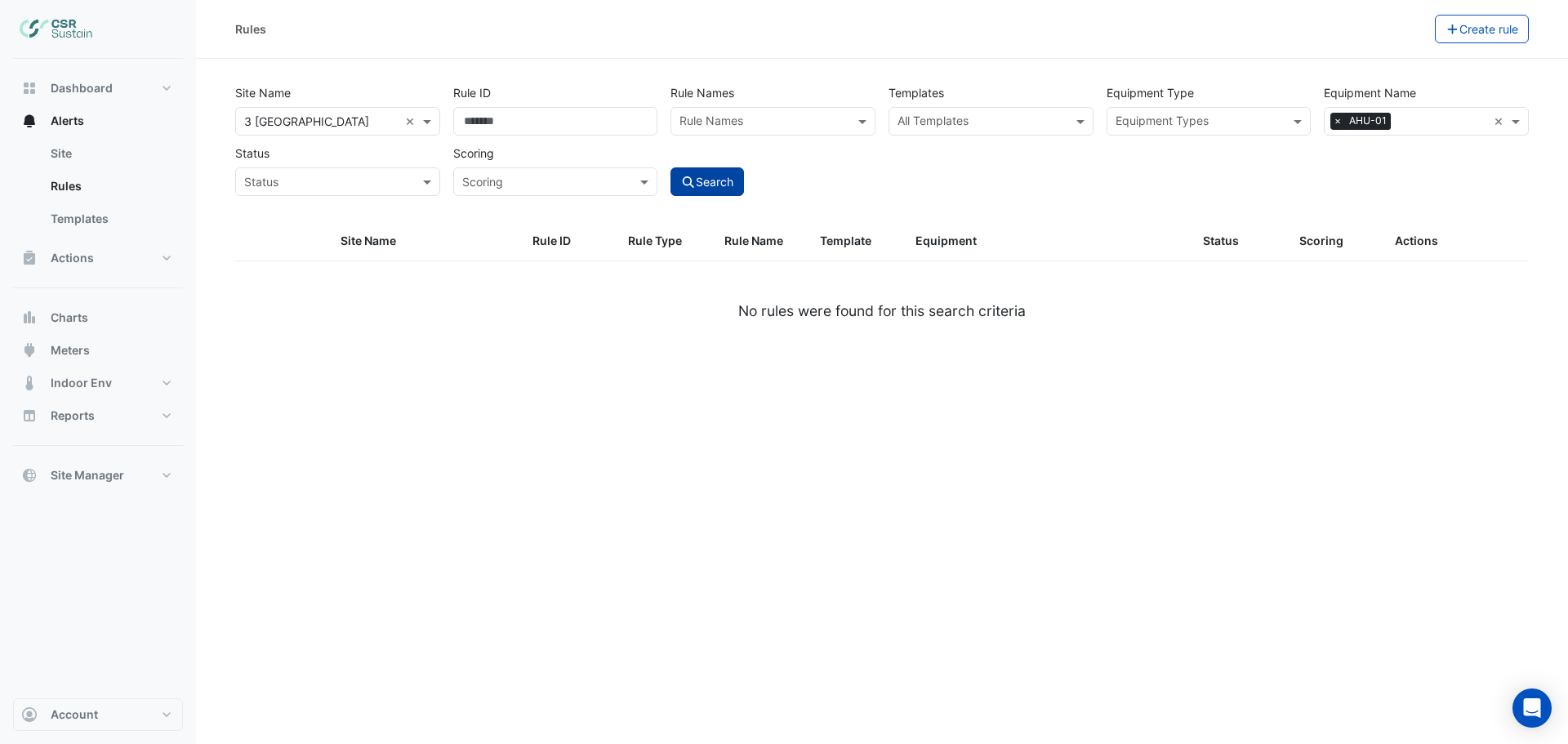
click at [1464, 120] on input "text" at bounding box center [1442, 123] width 90 height 17
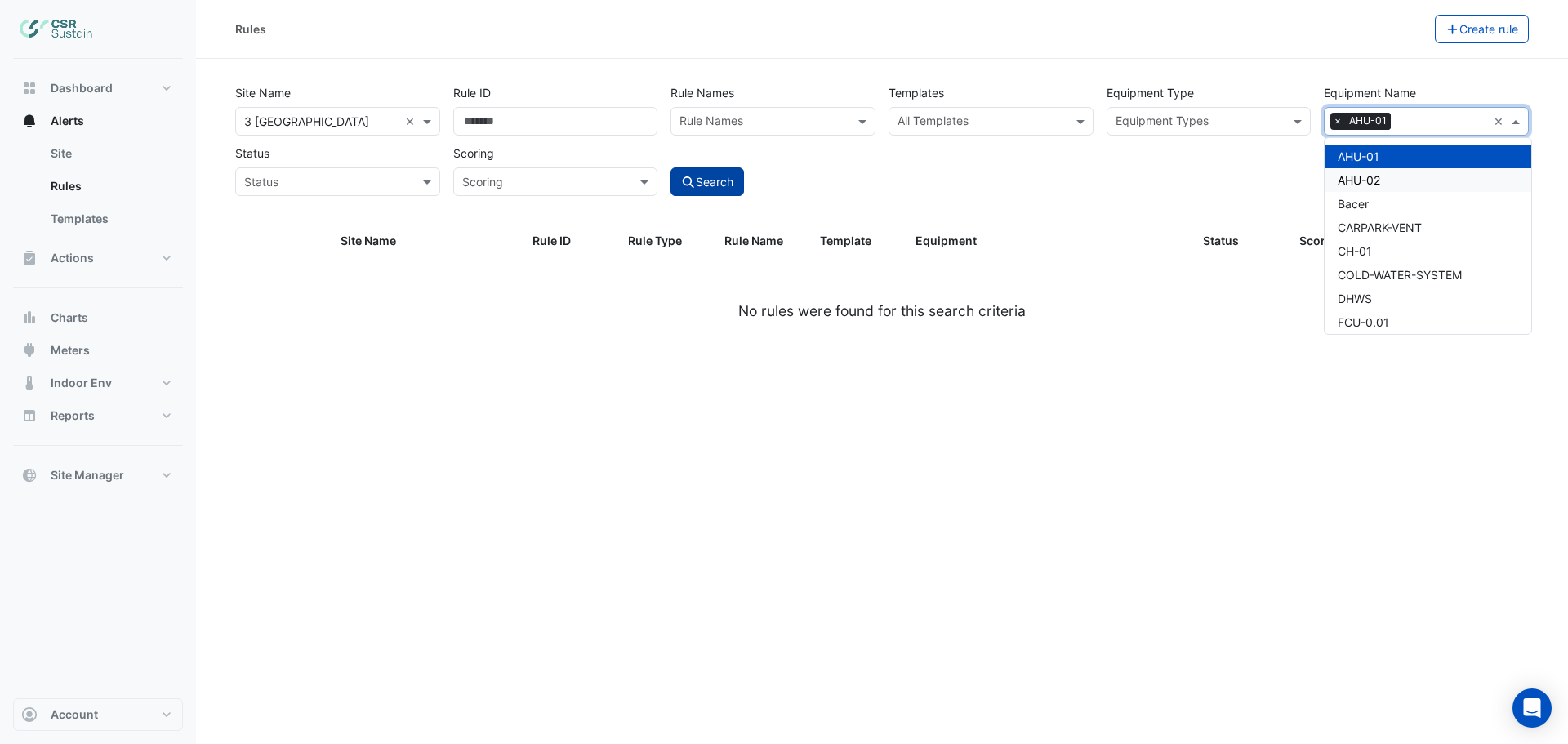
click at [1388, 179] on div "AHU-02" at bounding box center [1427, 180] width 207 height 23
click at [711, 179] on button "Search" at bounding box center [707, 181] width 74 height 28
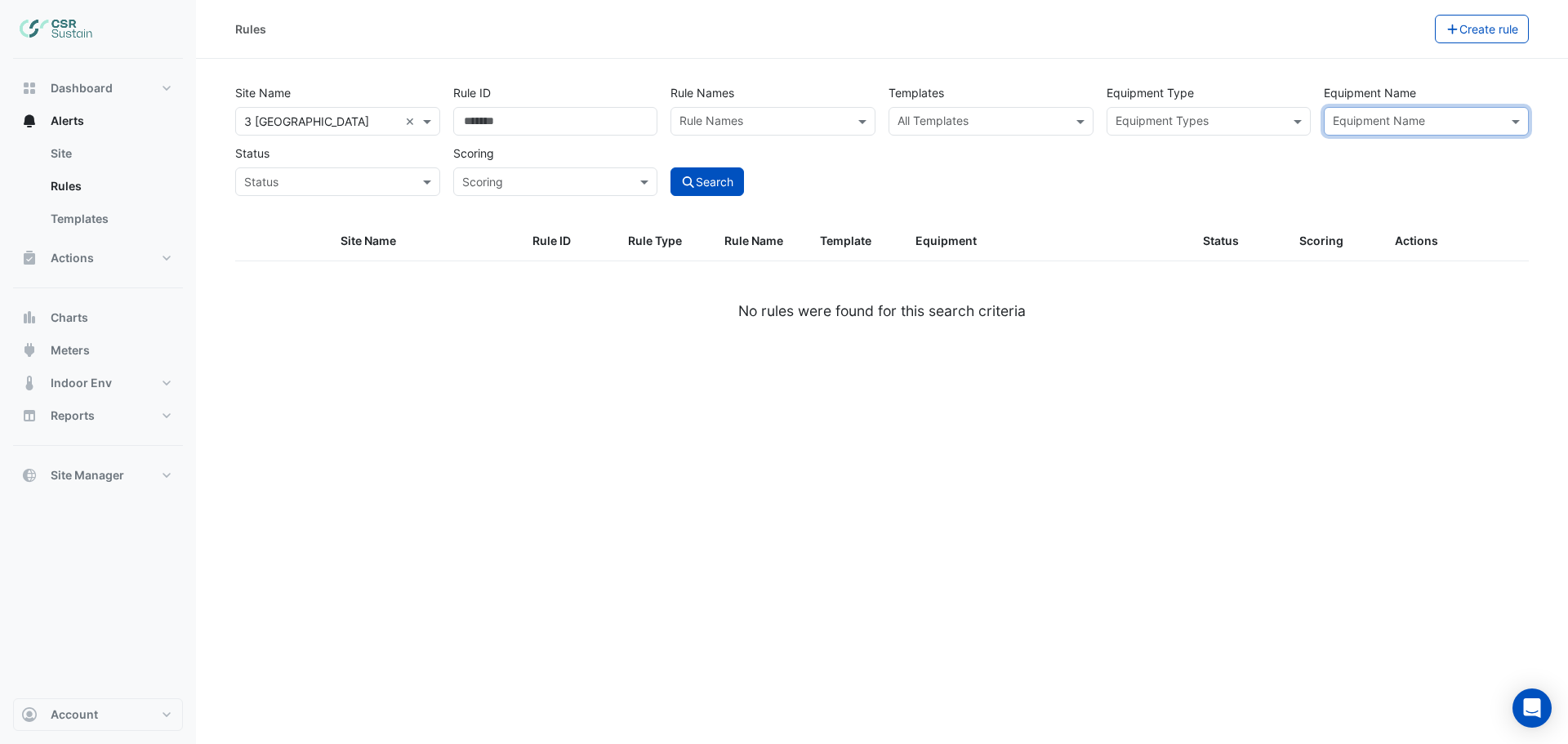
click at [1468, 124] on input "text" at bounding box center [1418, 123] width 169 height 17
click at [1379, 252] on span "FCU-1.16" at bounding box center [1362, 250] width 48 height 14
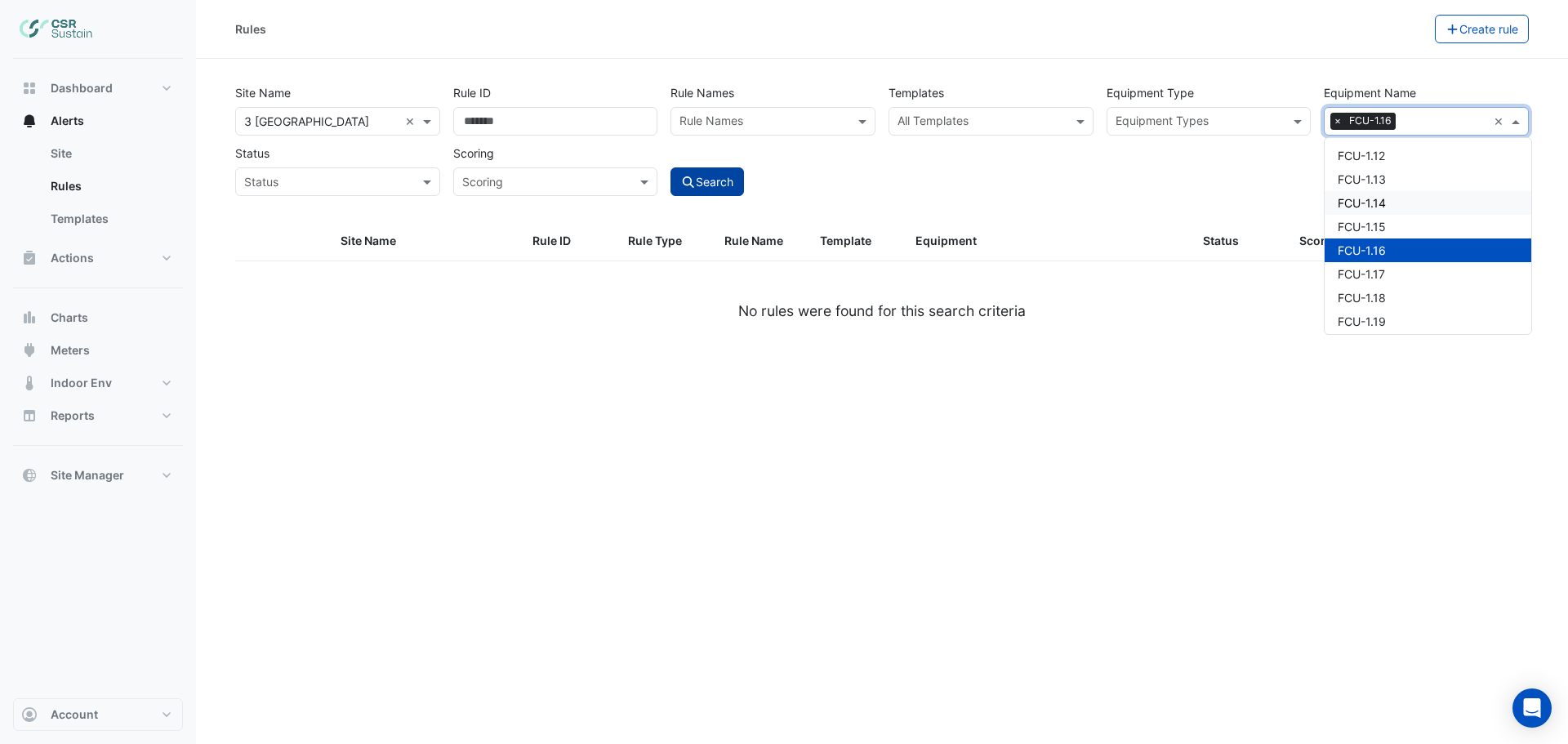
click at [701, 182] on button "Search" at bounding box center [707, 181] width 74 height 28
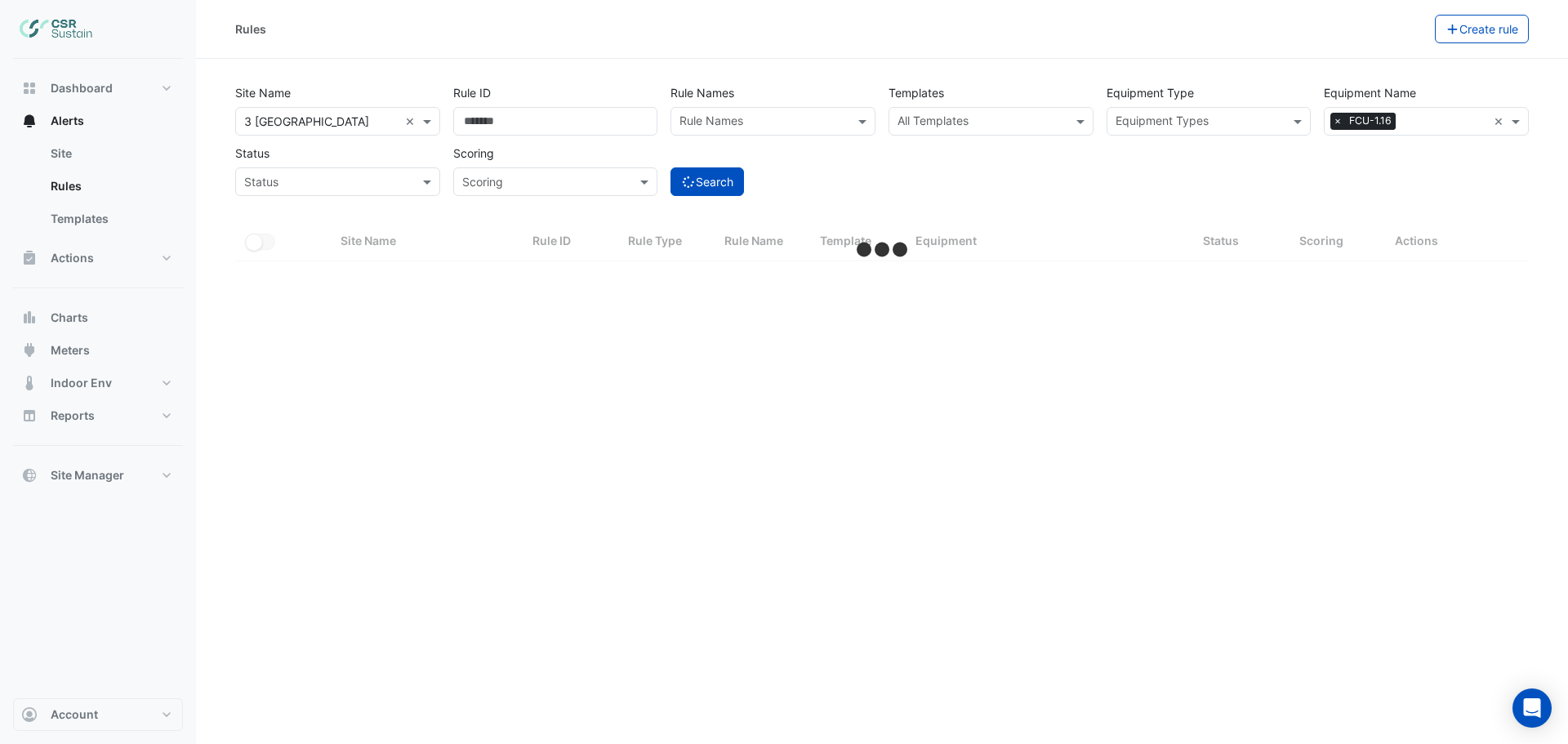
select select "***"
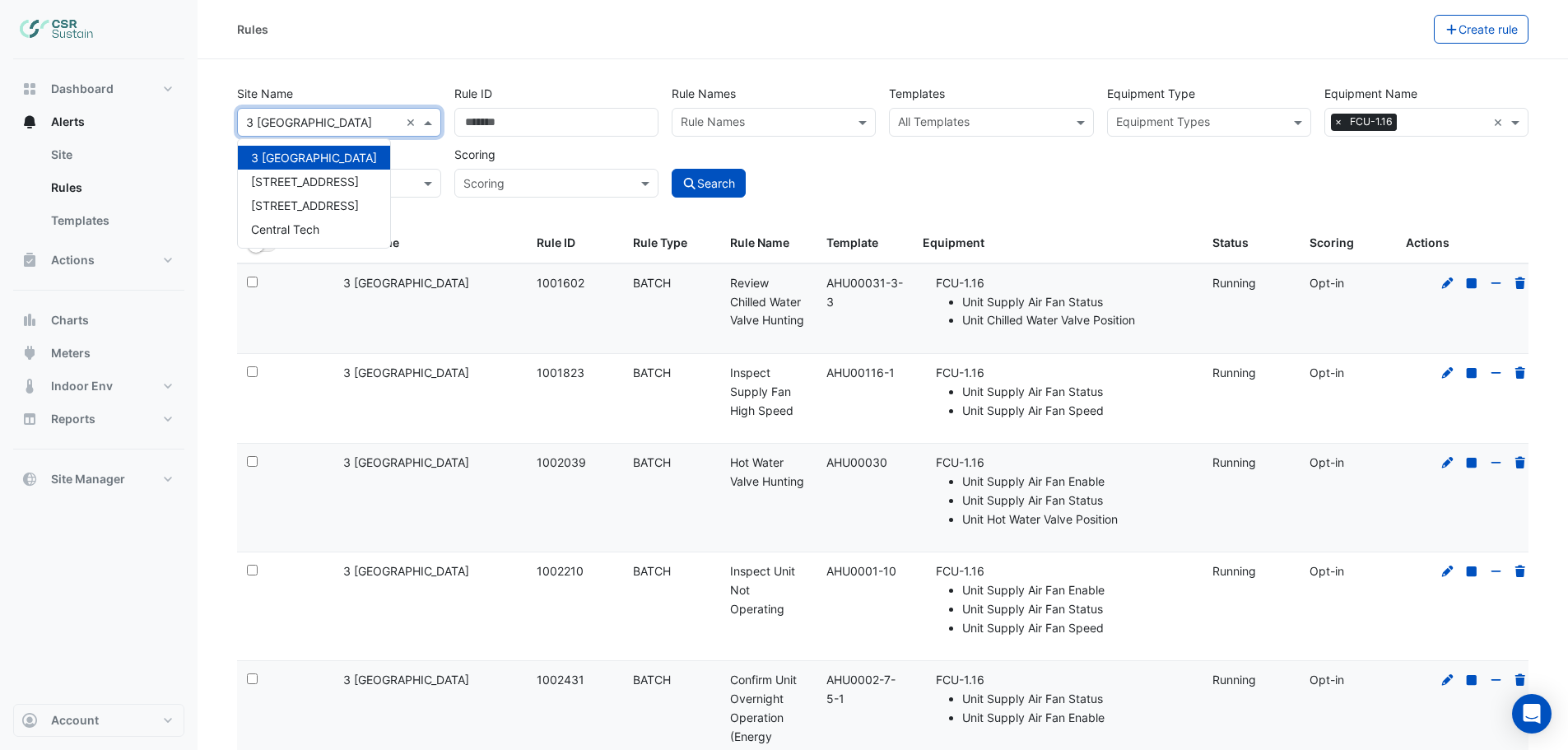
click at [327, 127] on input "text" at bounding box center [323, 123] width 153 height 18
drag, startPoint x: 317, startPoint y: 185, endPoint x: 434, endPoint y: 186, distance: 117.0
click at [317, 186] on span "[STREET_ADDRESS]" at bounding box center [305, 182] width 108 height 14
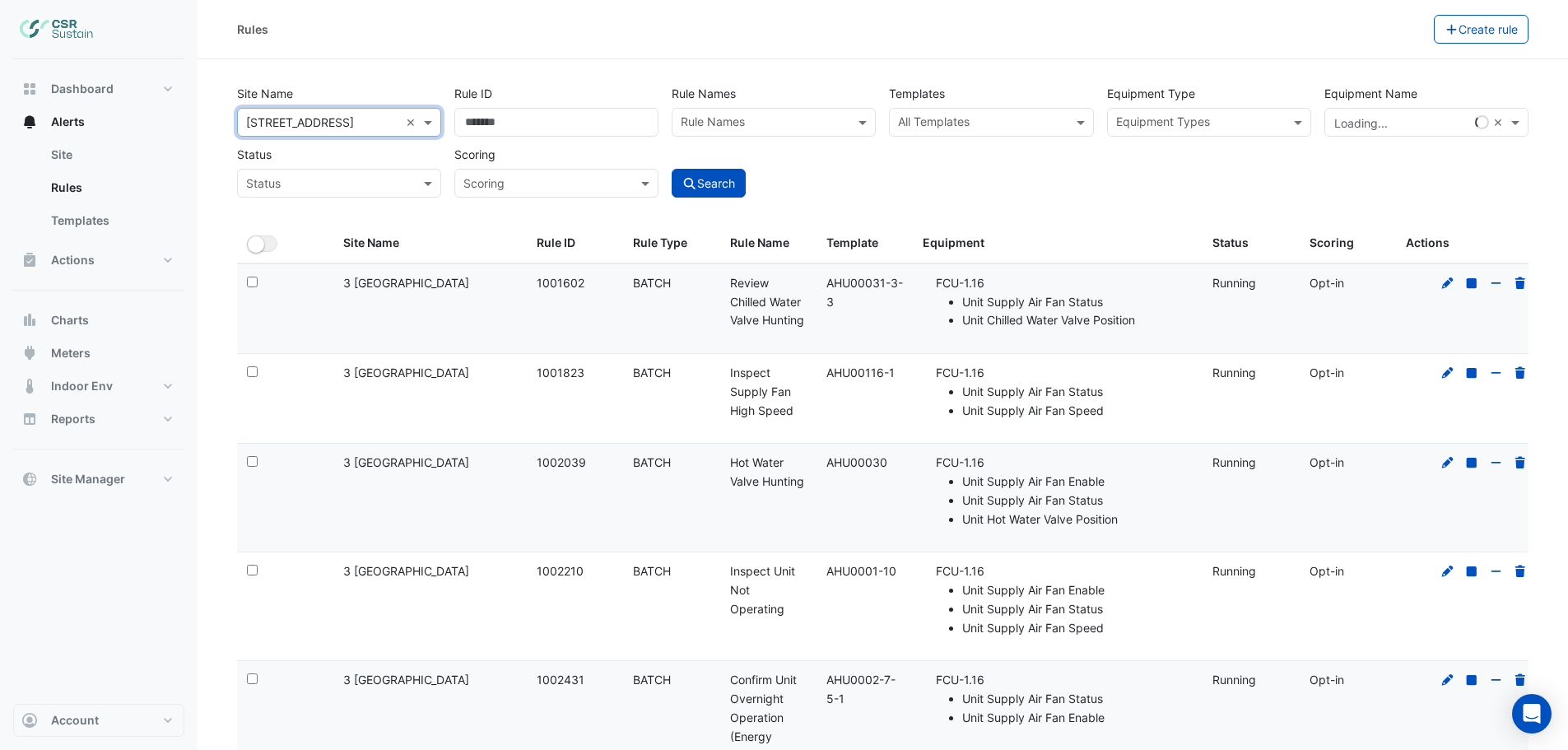
click at [1415, 128] on input "text" at bounding box center [1431, 124] width 75 height 18
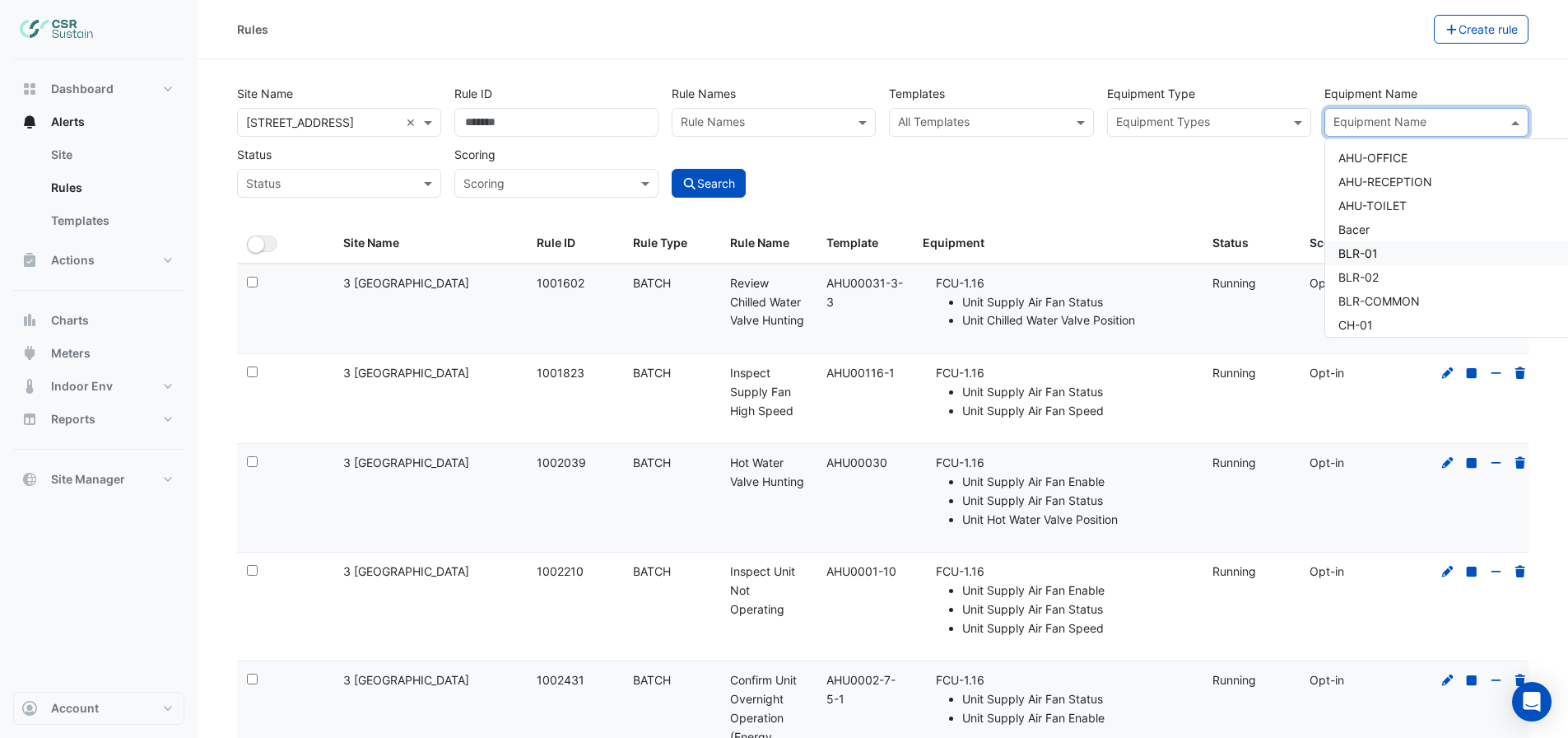
click at [1373, 253] on span "BLR-01" at bounding box center [1358, 253] width 39 height 14
click at [1375, 277] on span "BLR-02" at bounding box center [1358, 277] width 40 height 14
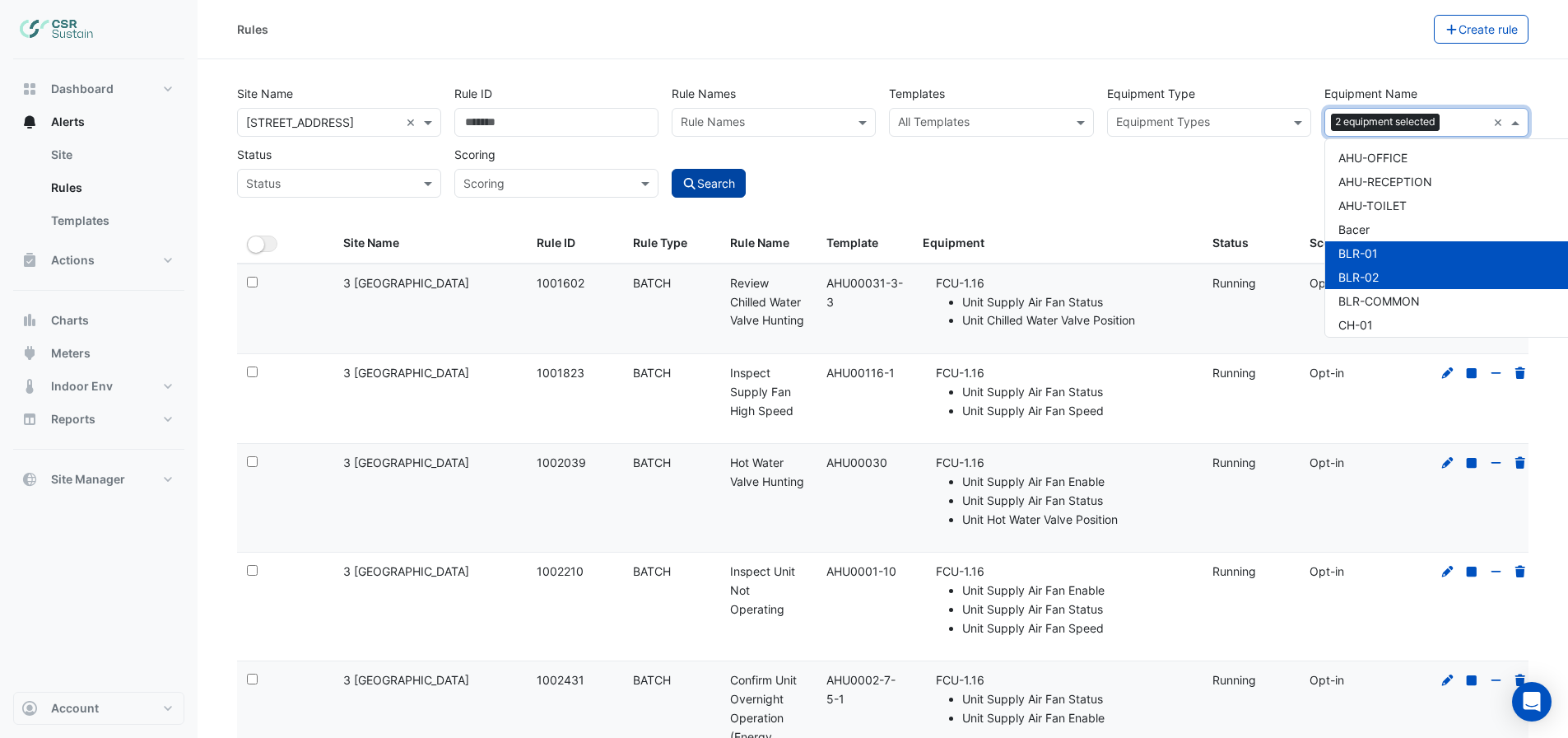
click at [705, 186] on button "Search" at bounding box center [709, 183] width 74 height 28
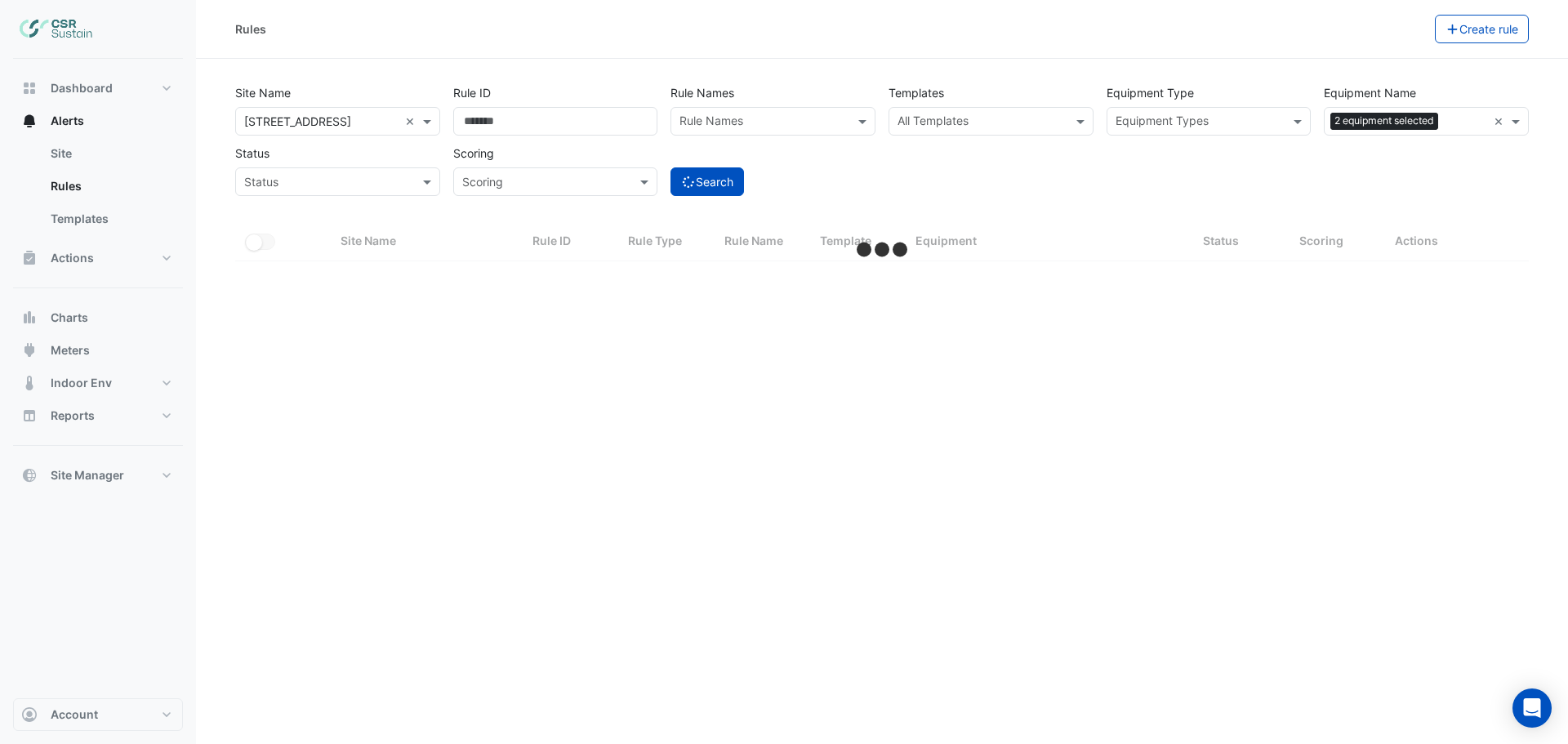
select select "***"
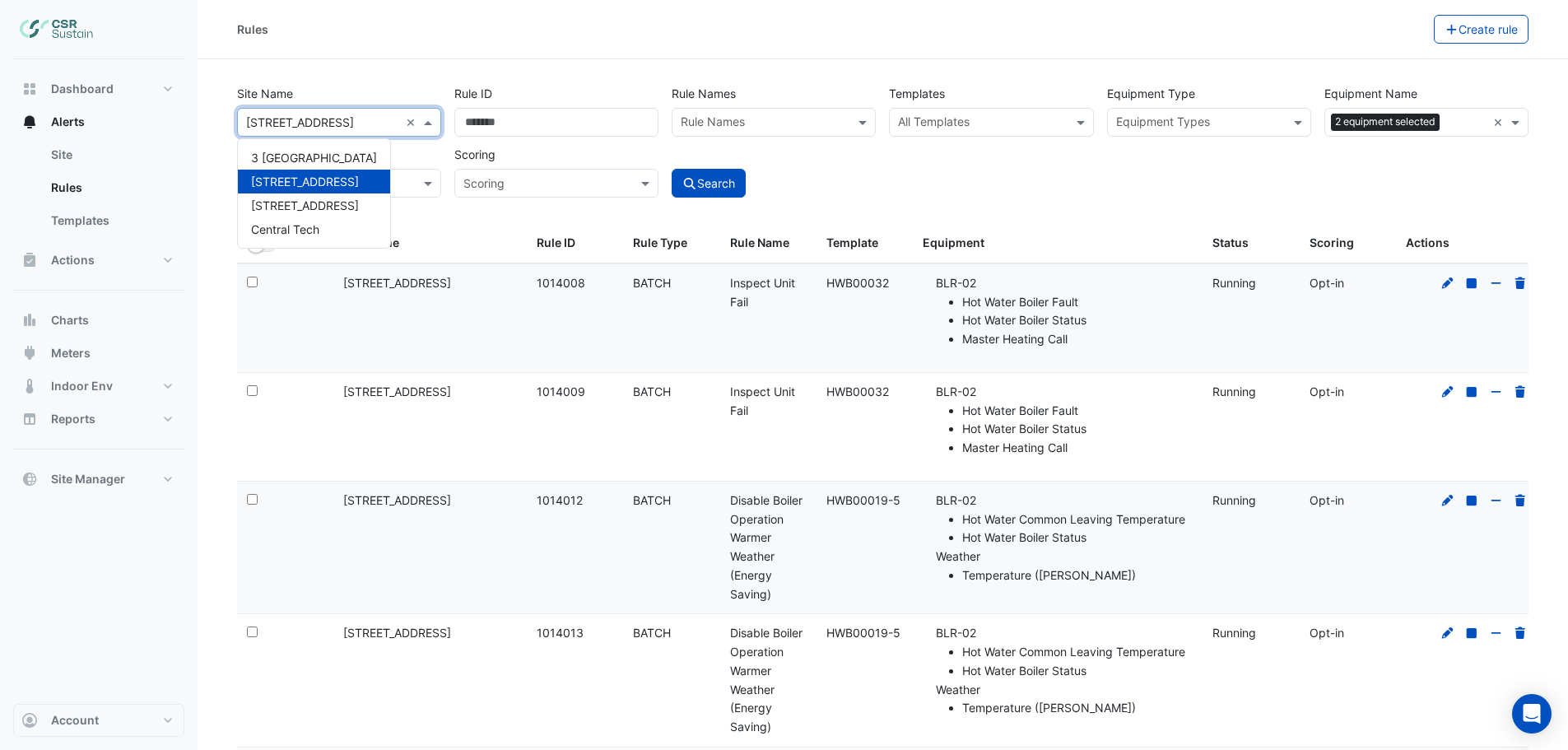
click at [287, 124] on input "text" at bounding box center [323, 123] width 153 height 18
click at [266, 204] on span "[STREET_ADDRESS]" at bounding box center [305, 205] width 108 height 14
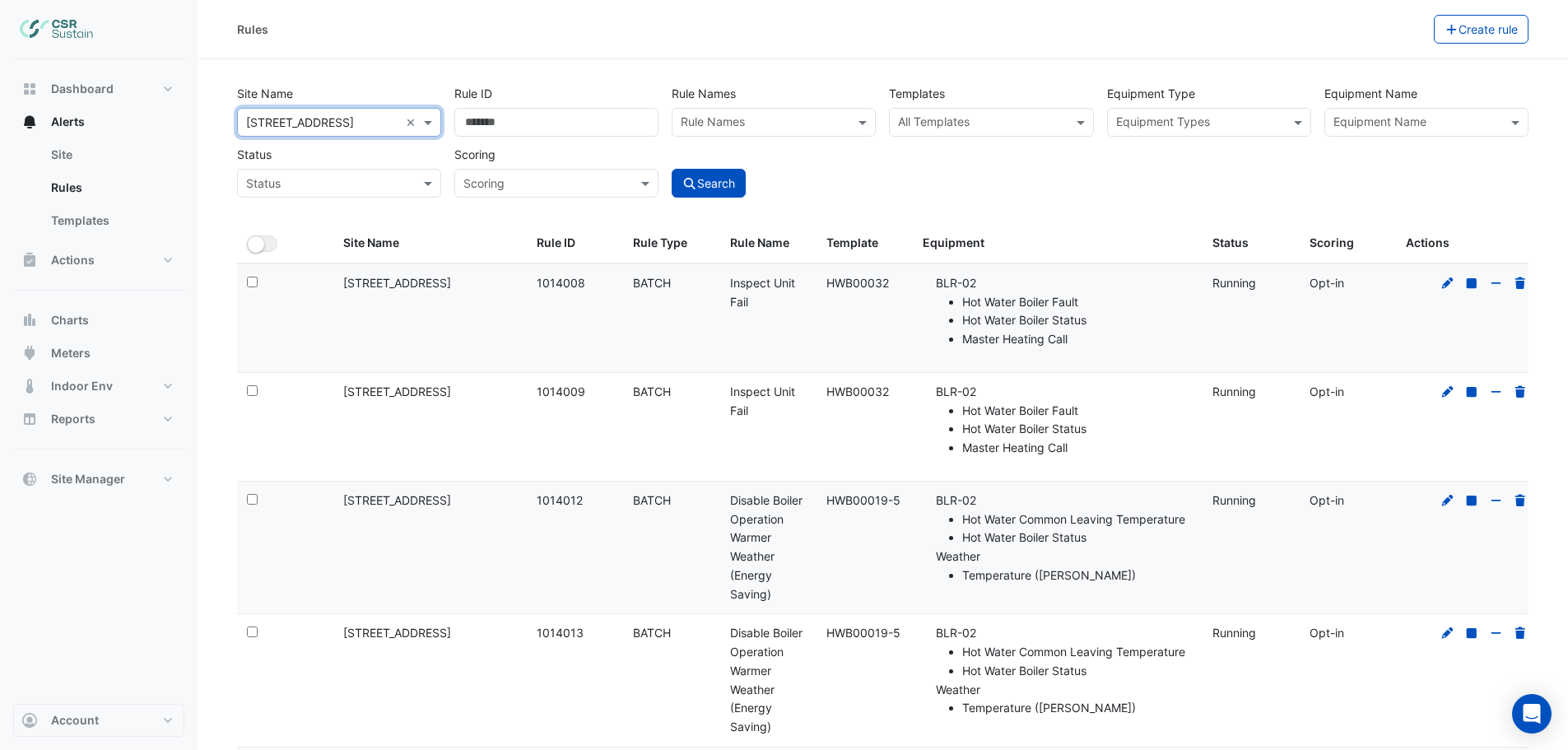
click at [1422, 115] on input "text" at bounding box center [1416, 124] width 167 height 18
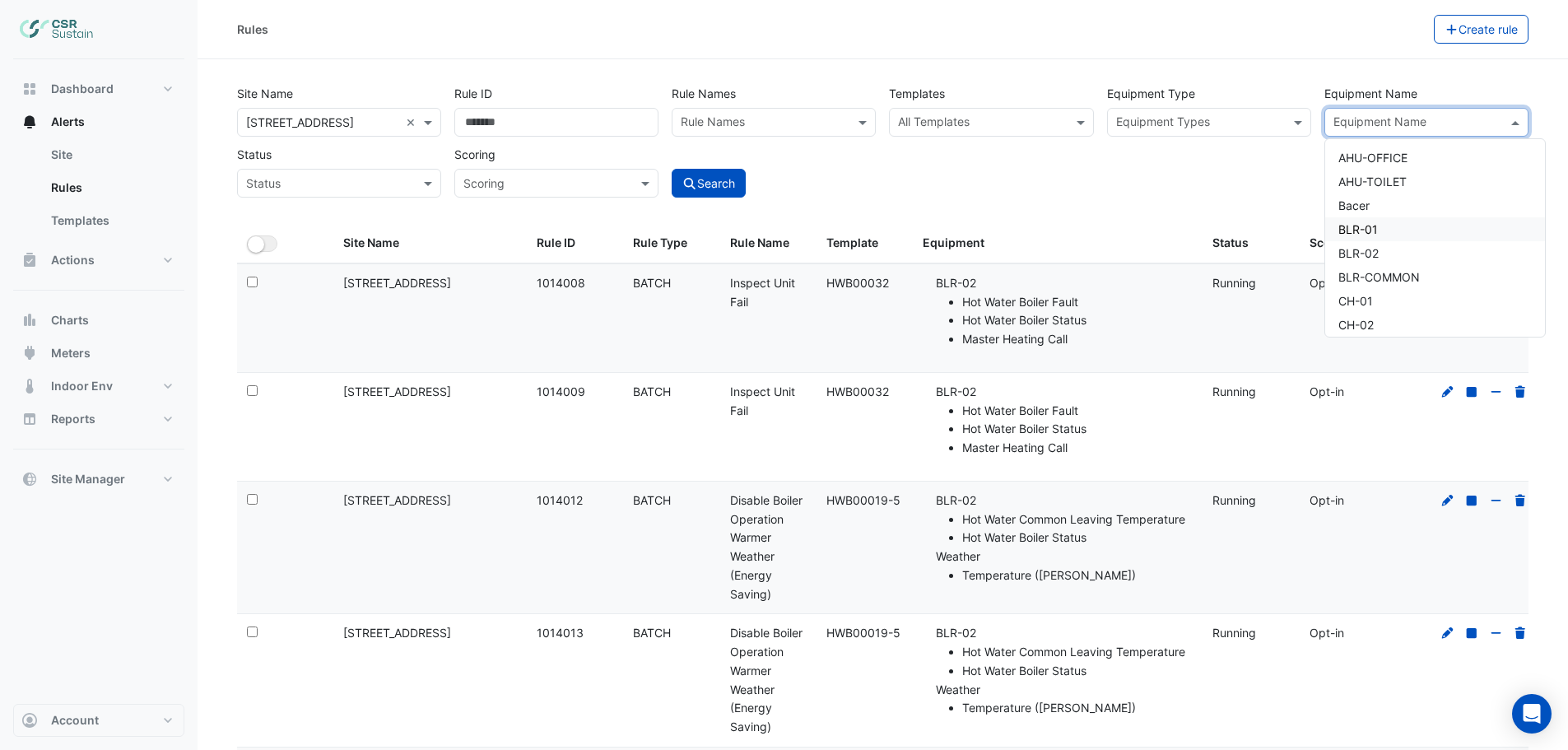
click at [1365, 226] on span "BLR-01" at bounding box center [1358, 229] width 39 height 14
click at [1378, 257] on span "BLR-02" at bounding box center [1358, 253] width 40 height 14
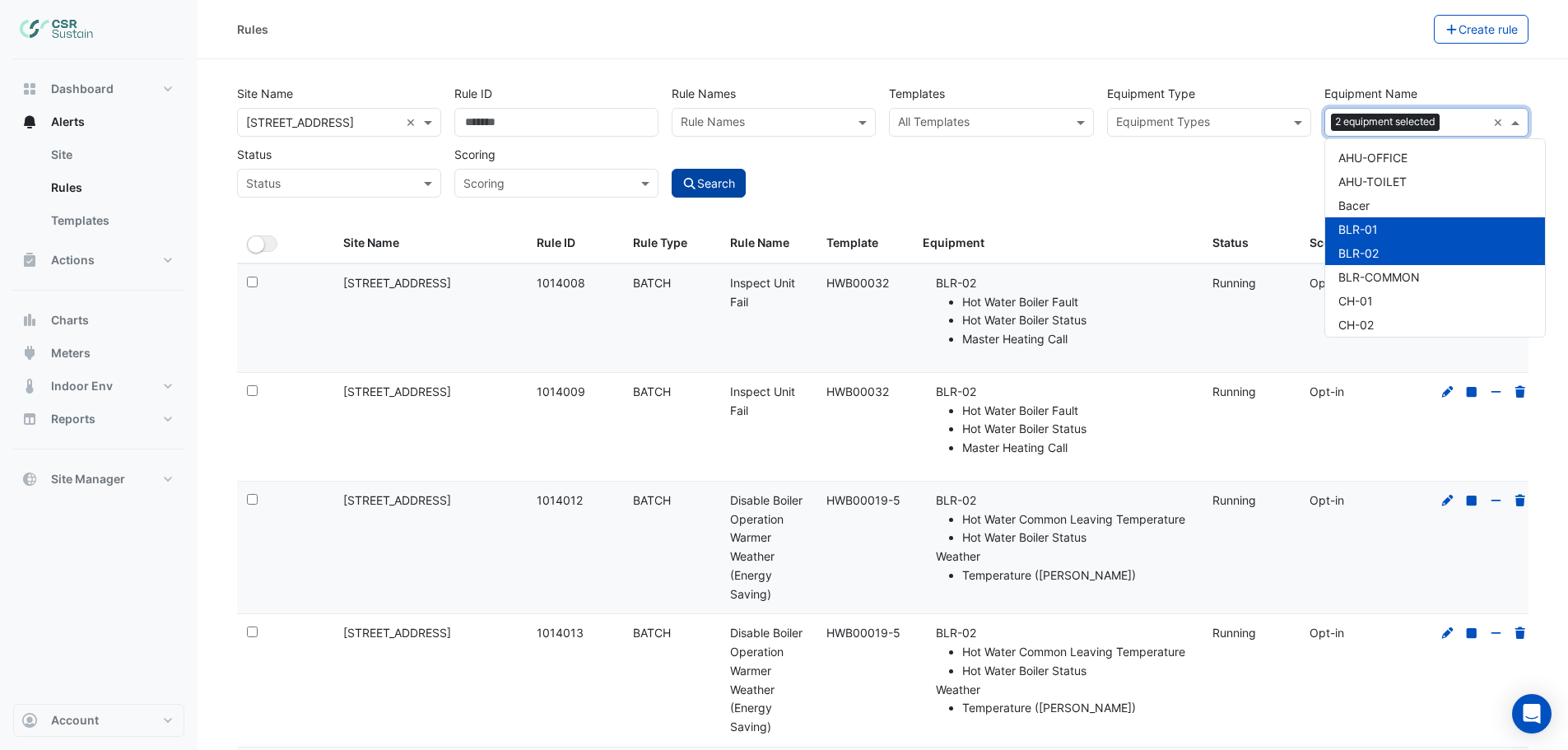
click at [706, 186] on button "Search" at bounding box center [709, 183] width 74 height 28
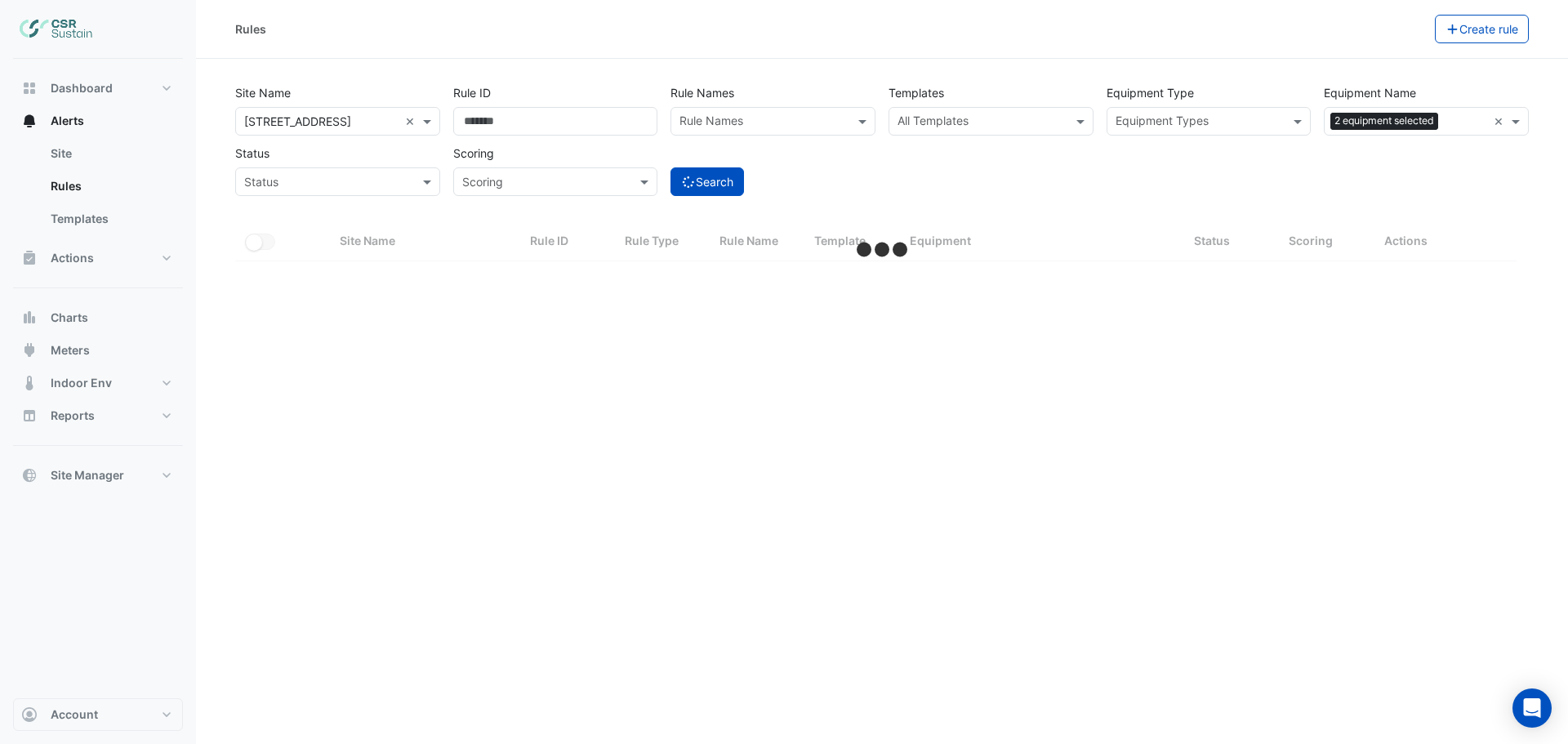
select select "***"
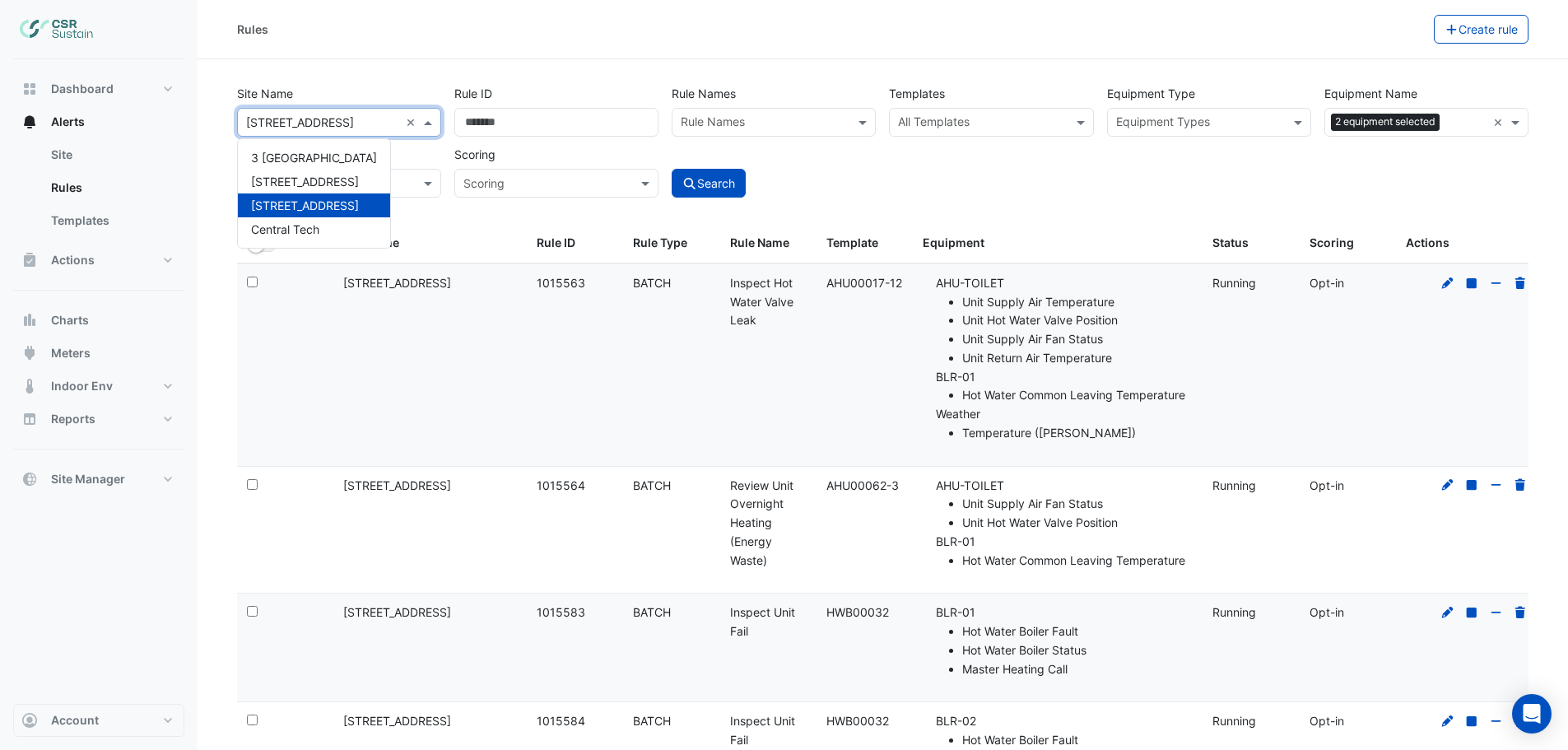
click at [363, 131] on div "× 8 Exchange Quay ×" at bounding box center [339, 121] width 204 height 28
click at [283, 149] on div "3 [GEOGRAPHIC_DATA]" at bounding box center [314, 157] width 152 height 23
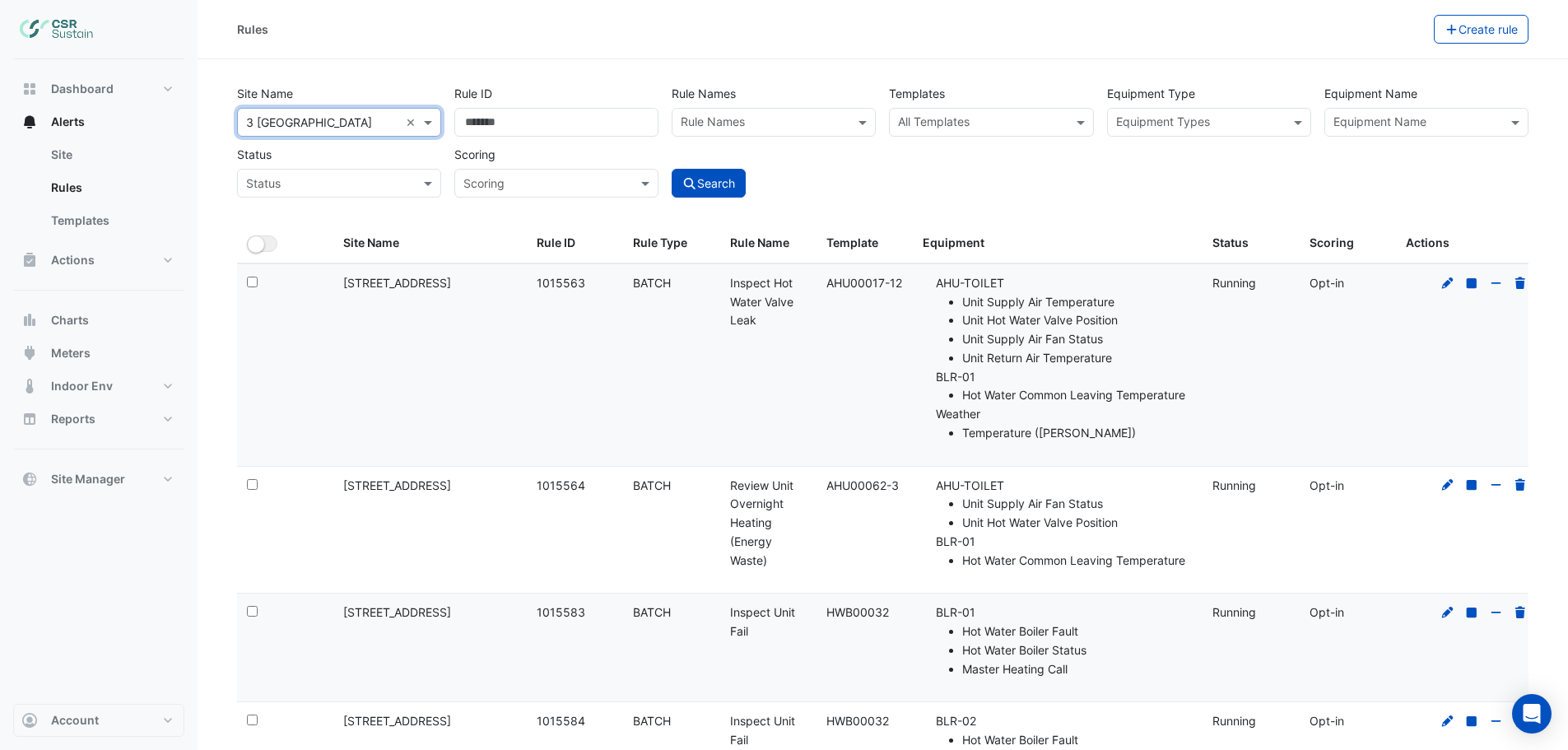
click at [1394, 115] on input "text" at bounding box center [1416, 124] width 167 height 18
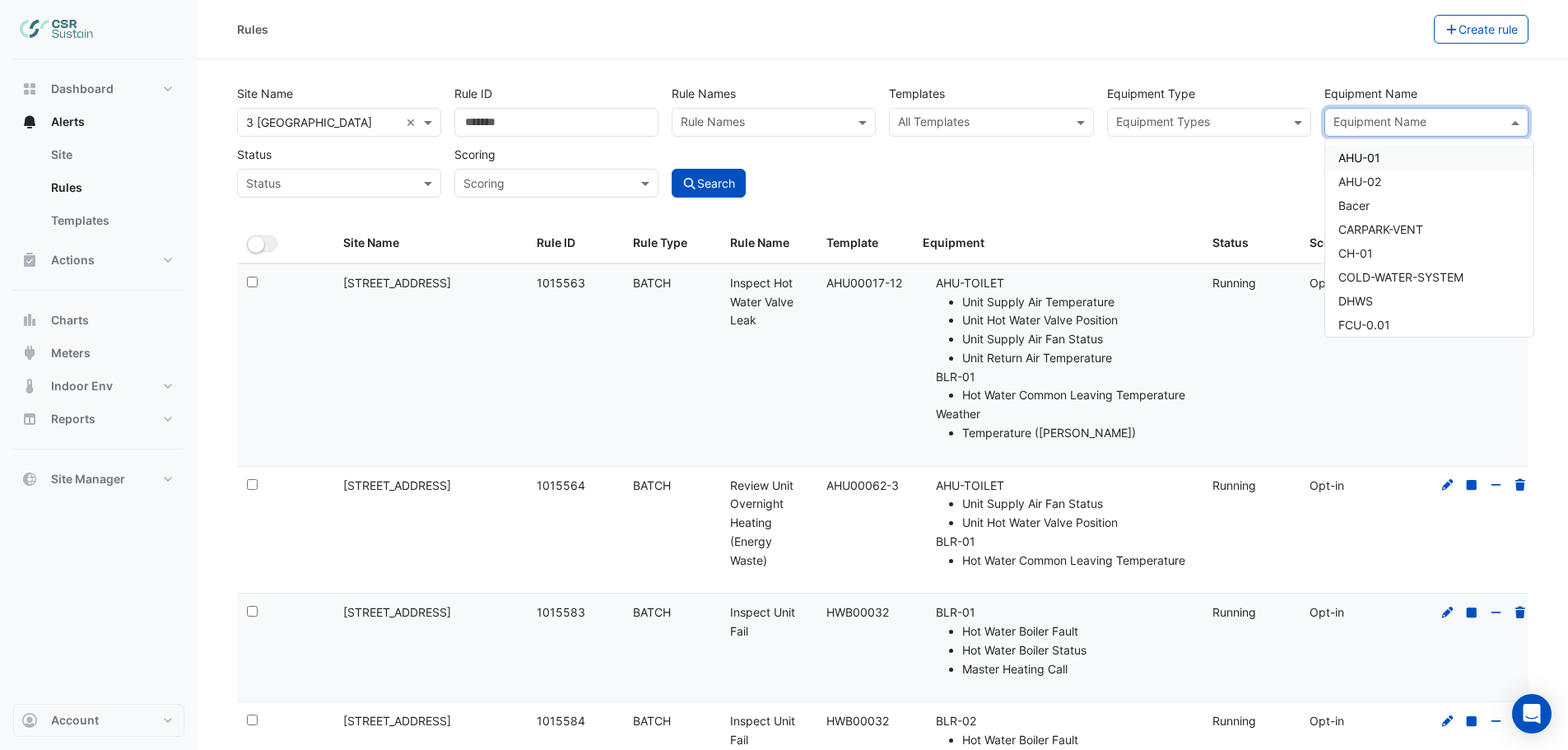
click at [1378, 154] on span "AHU-01" at bounding box center [1359, 157] width 42 height 14
click at [1374, 180] on span "AHU-02" at bounding box center [1360, 182] width 43 height 14
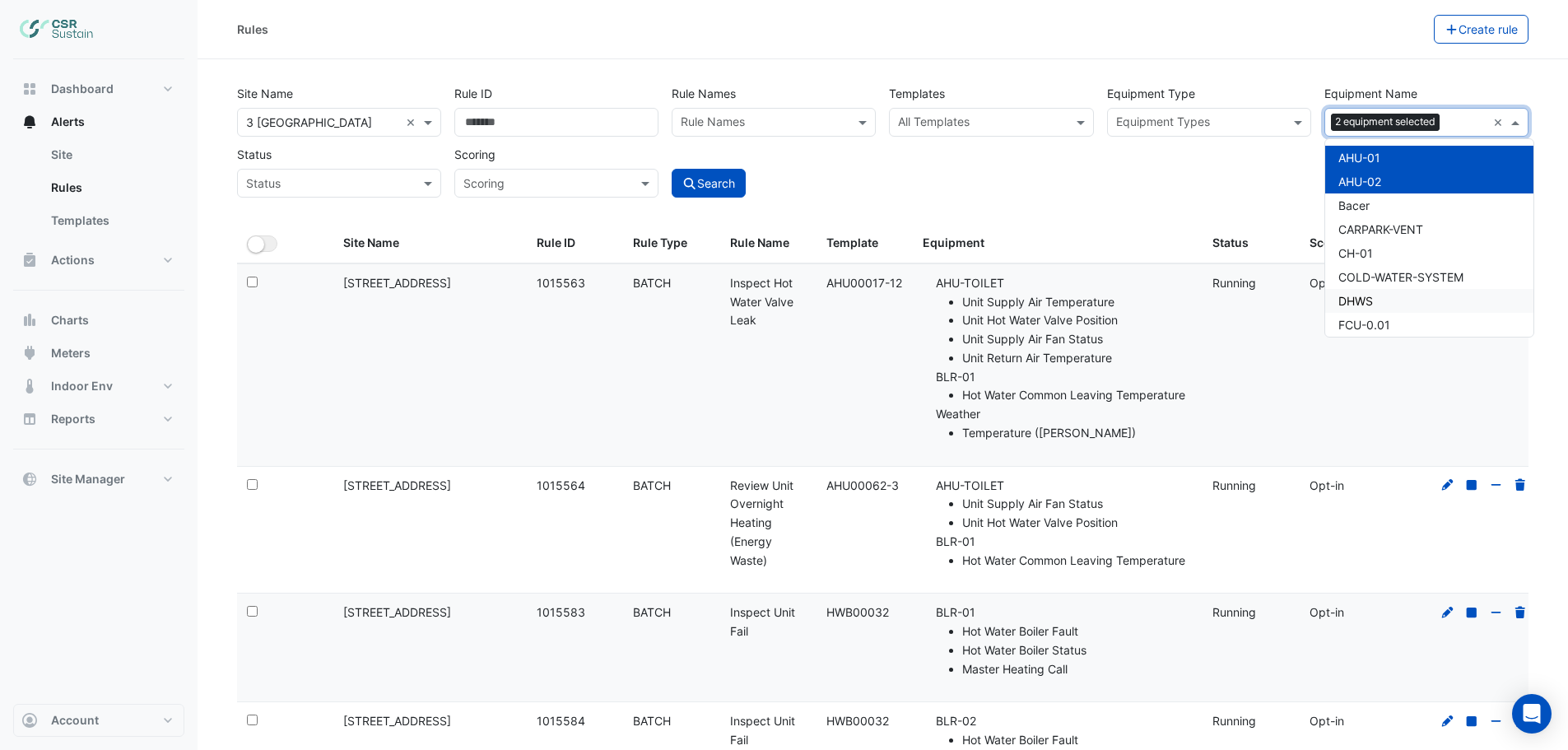
click at [1365, 294] on span "DHWS" at bounding box center [1355, 301] width 34 height 14
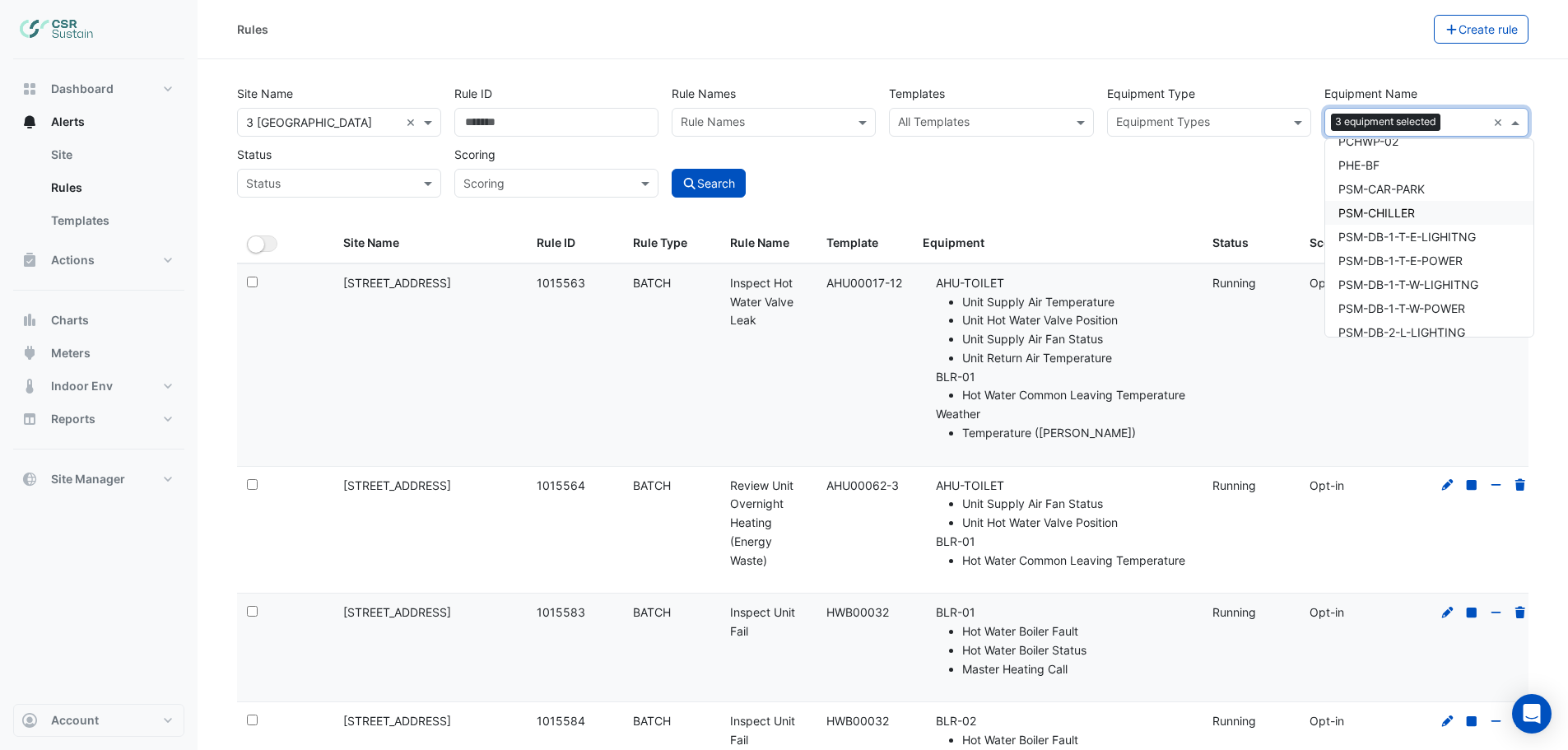
scroll to position [6215, 0]
click at [1377, 171] on span "GENERATOR" at bounding box center [1372, 176] width 68 height 14
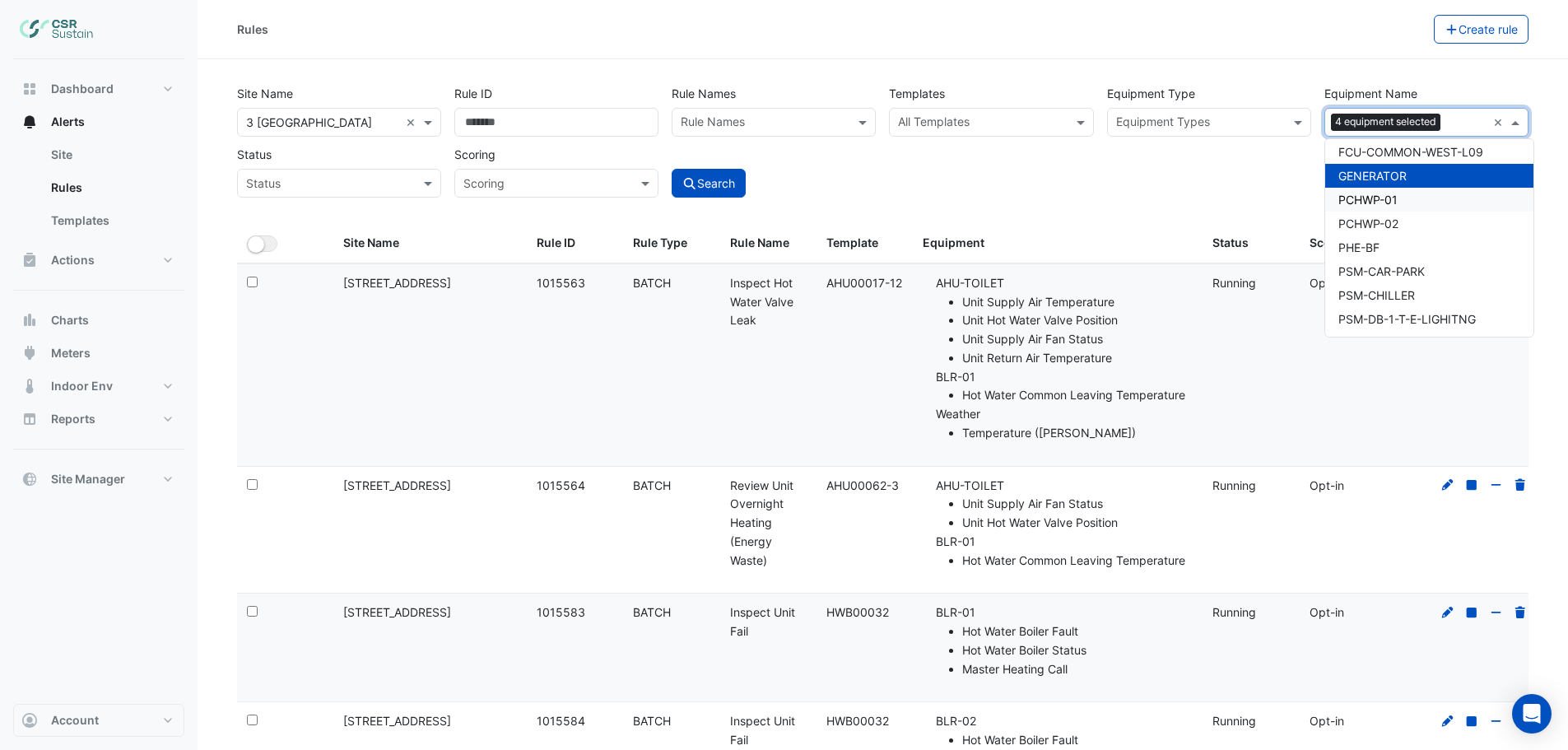
click at [1380, 202] on span "PCHWP-01" at bounding box center [1368, 199] width 60 height 14
click at [1375, 224] on span "PCHWP-02" at bounding box center [1368, 224] width 60 height 14
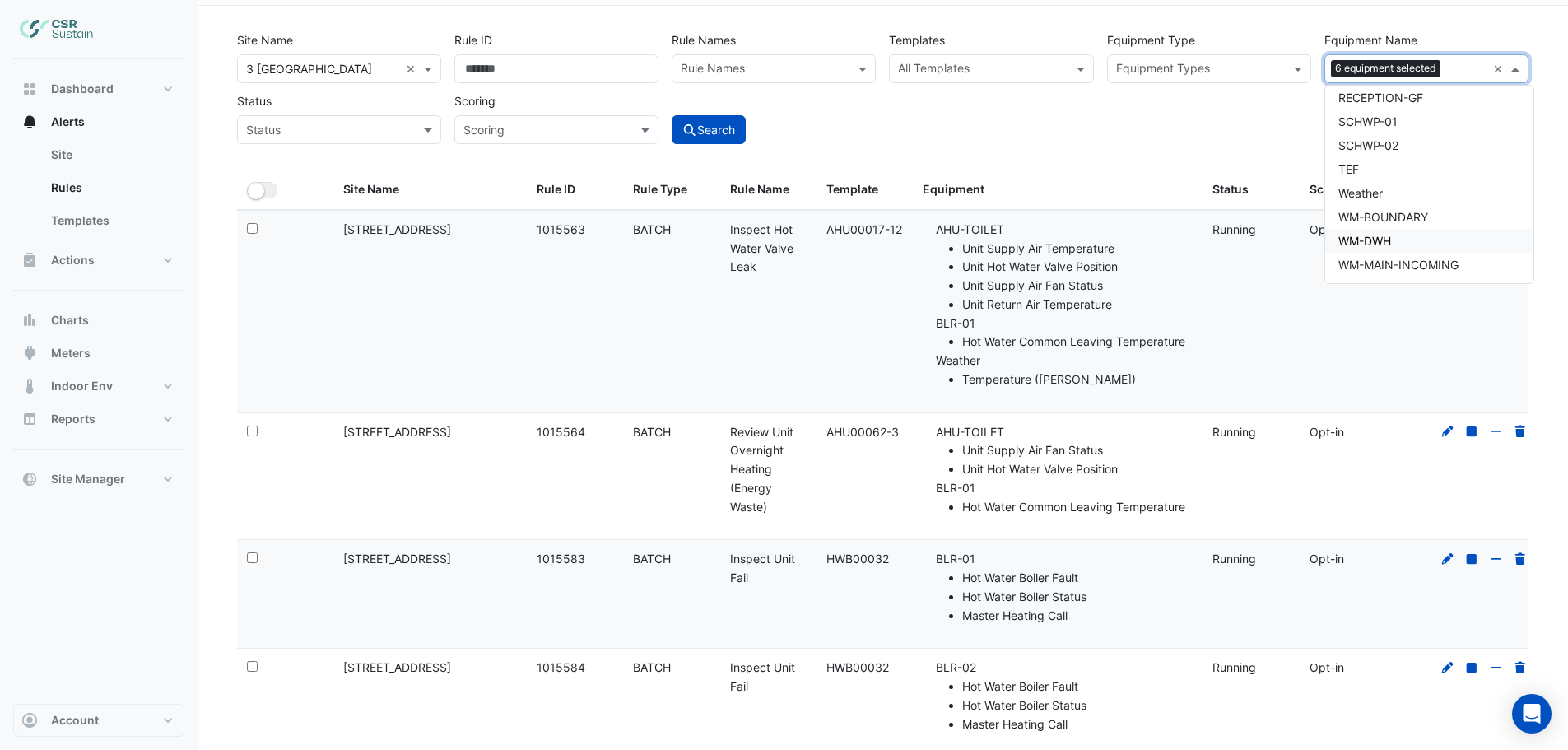
scroll to position [82, 0]
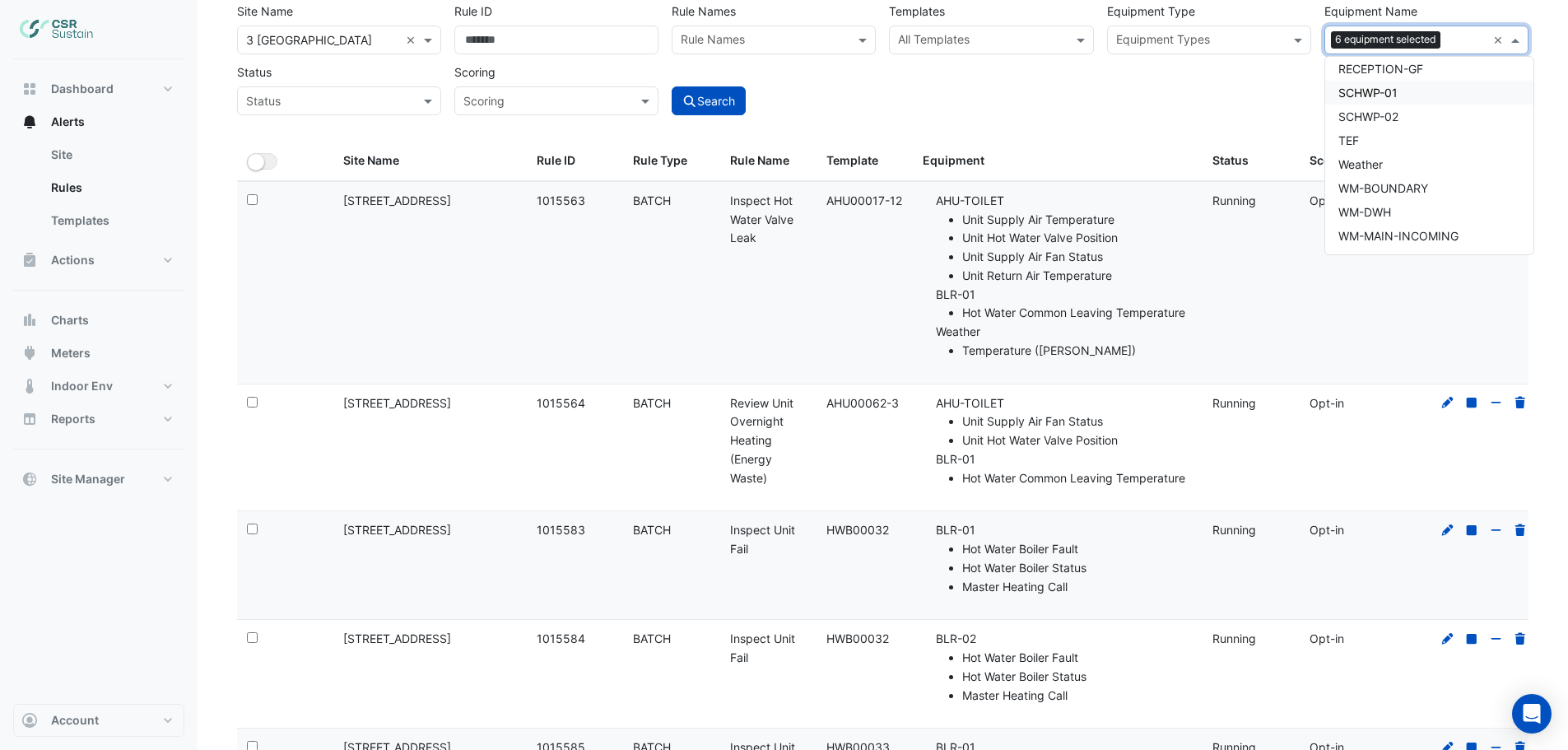
click at [1364, 91] on span "SCHWP-01" at bounding box center [1368, 93] width 60 height 14
click at [1375, 113] on span "SCHWP-02" at bounding box center [1368, 116] width 60 height 14
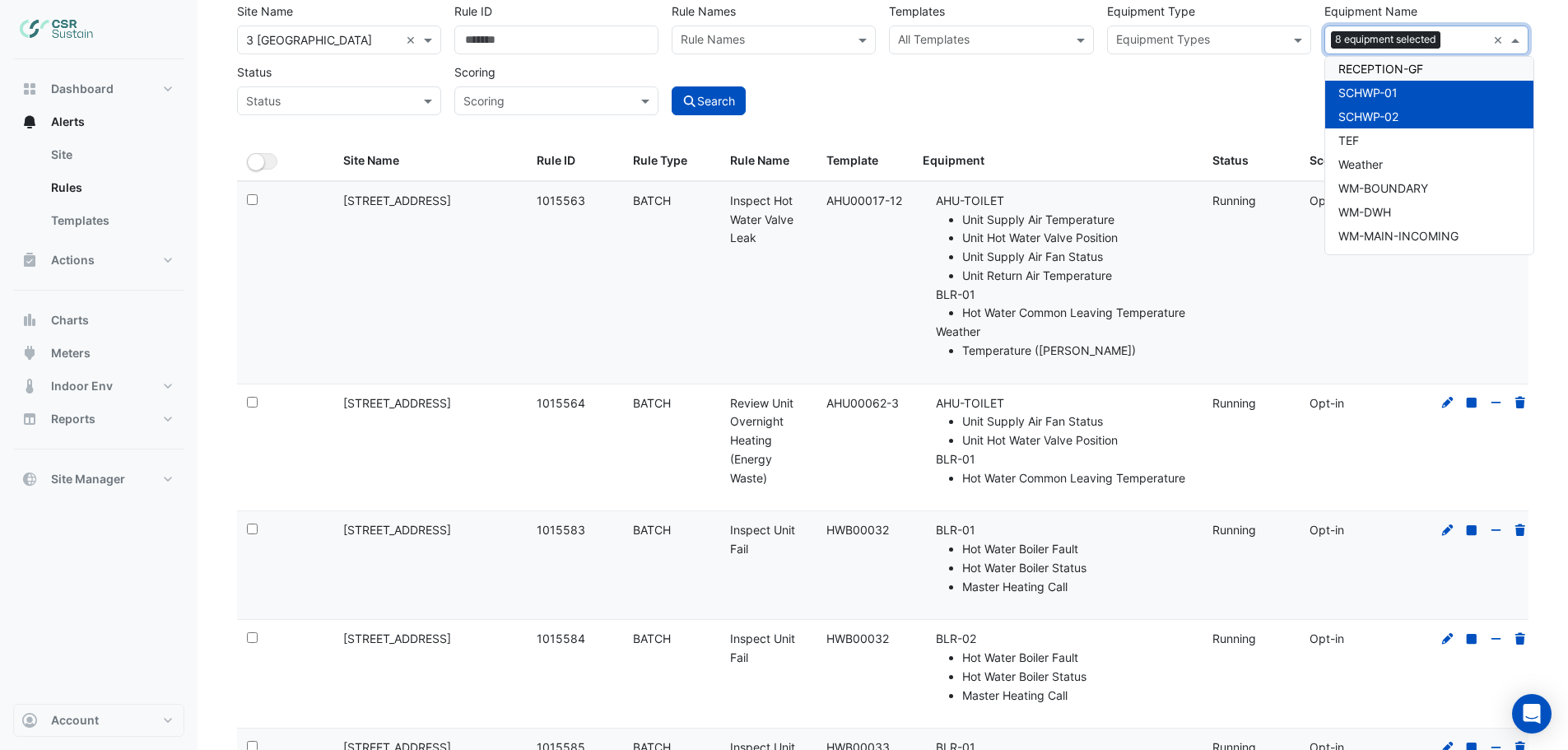
click at [1365, 78] on div "RECEPTION-GF" at bounding box center [1429, 68] width 208 height 23
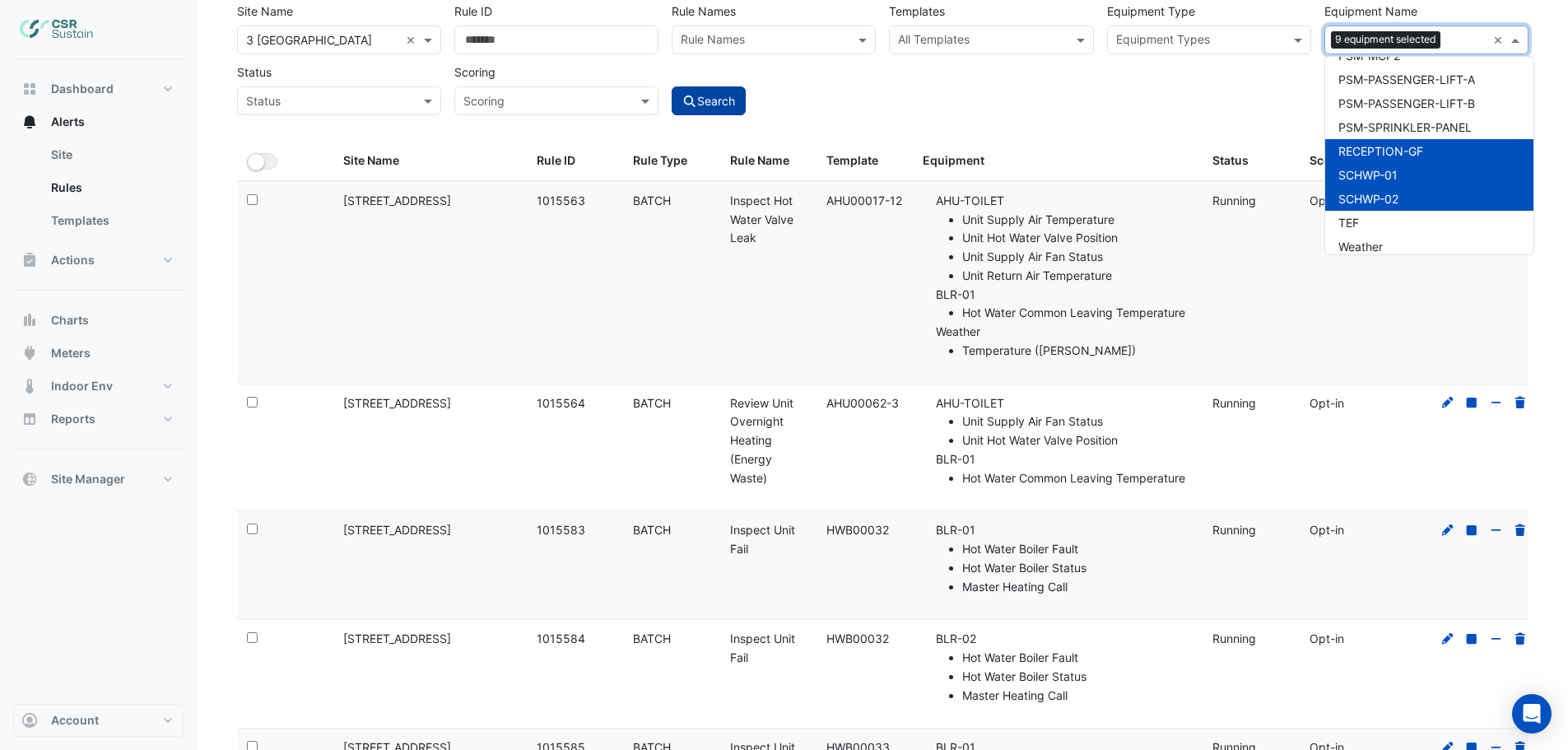
click at [722, 91] on button "Search" at bounding box center [709, 100] width 74 height 28
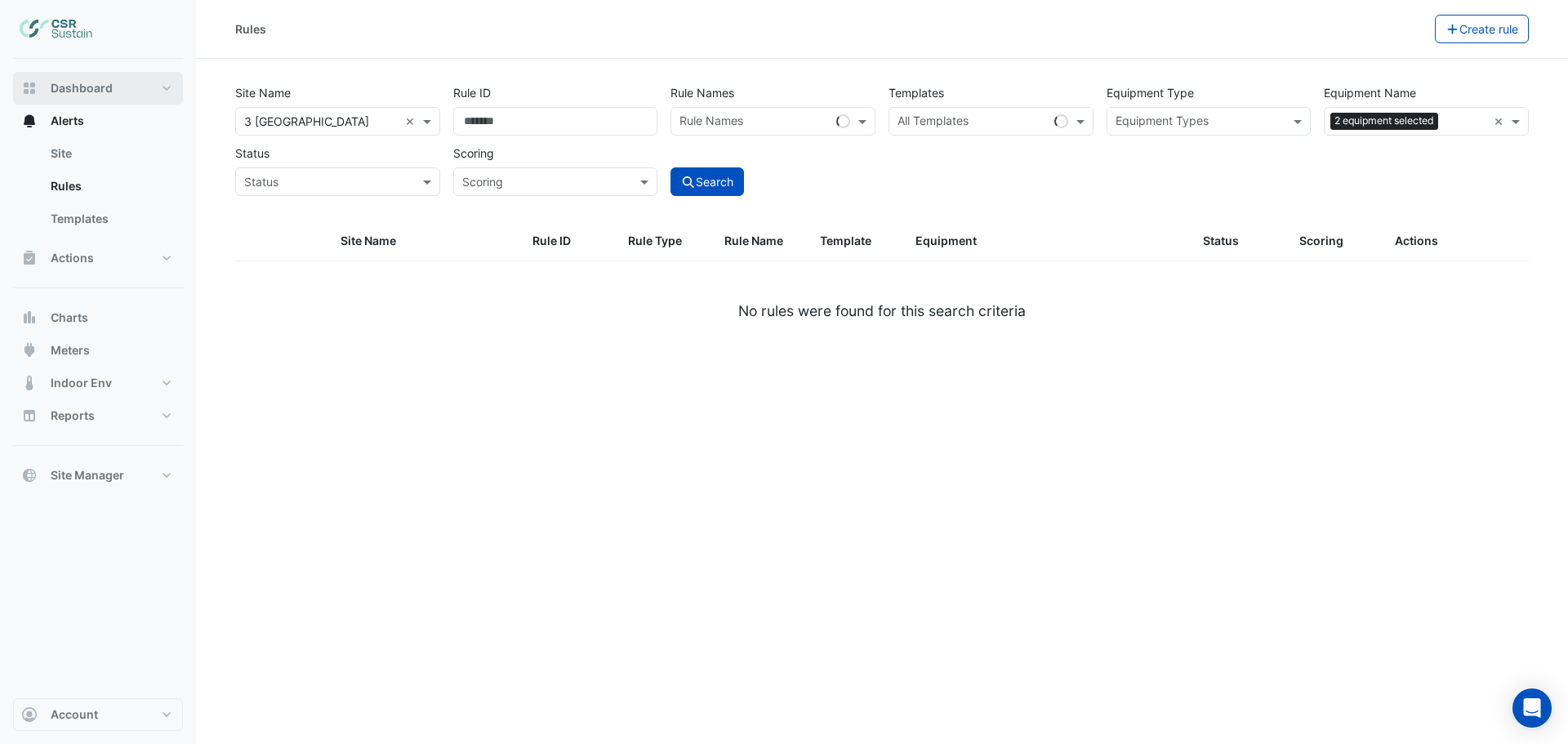
click at [69, 85] on span "Dashboard" at bounding box center [81, 88] width 62 height 16
select select "***"
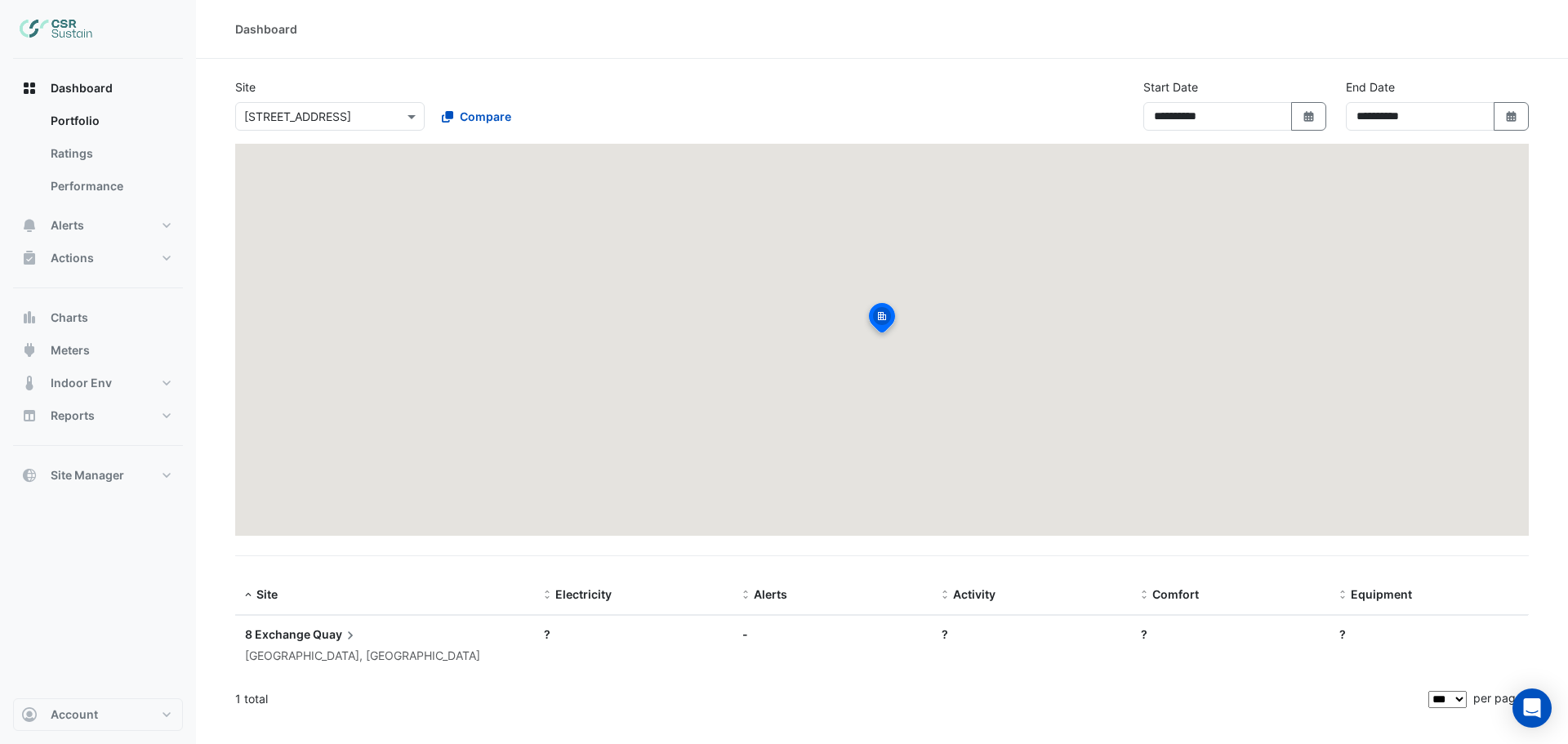
click at [342, 117] on input "text" at bounding box center [313, 117] width 139 height 17
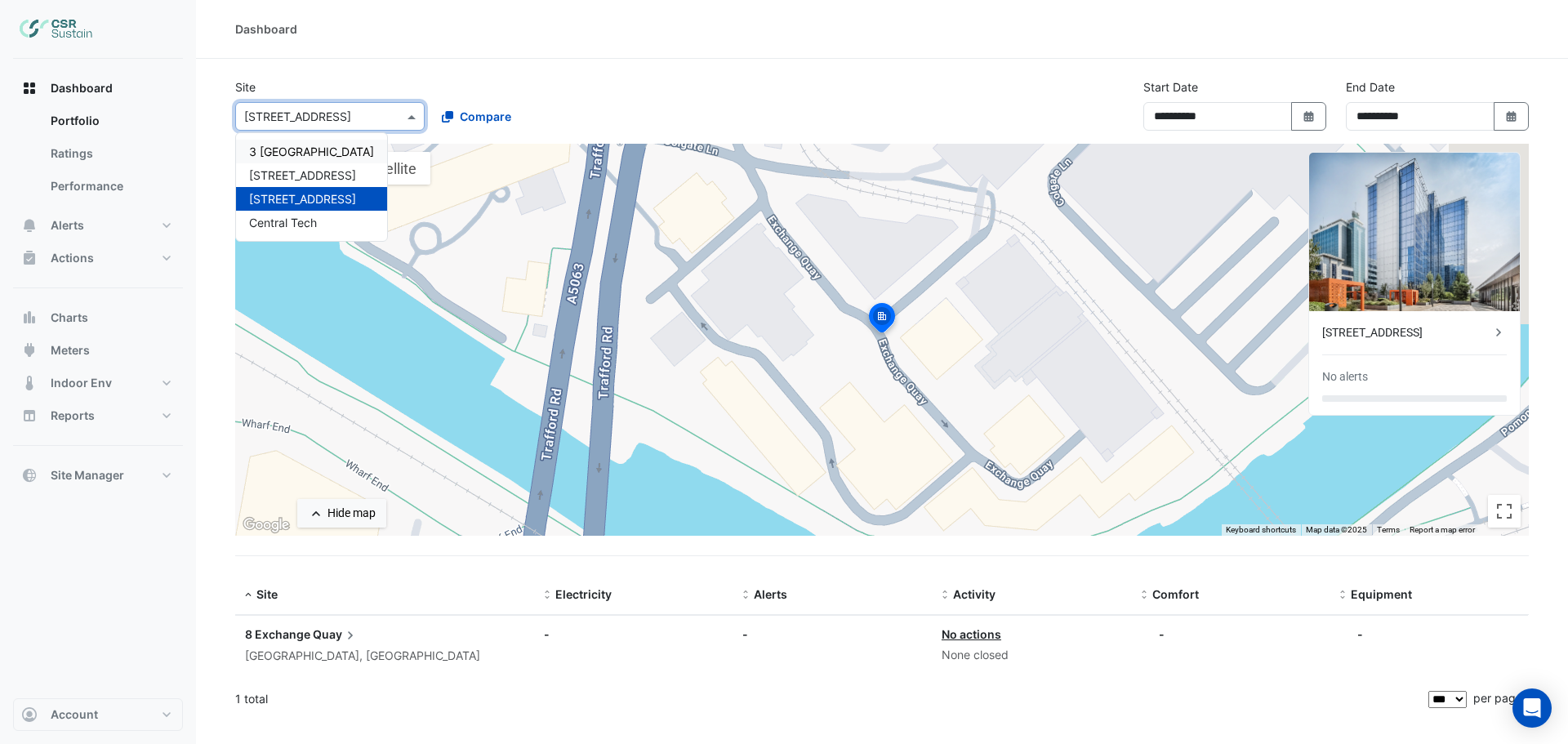
click at [282, 150] on span "3 [GEOGRAPHIC_DATA]" at bounding box center [311, 151] width 125 height 14
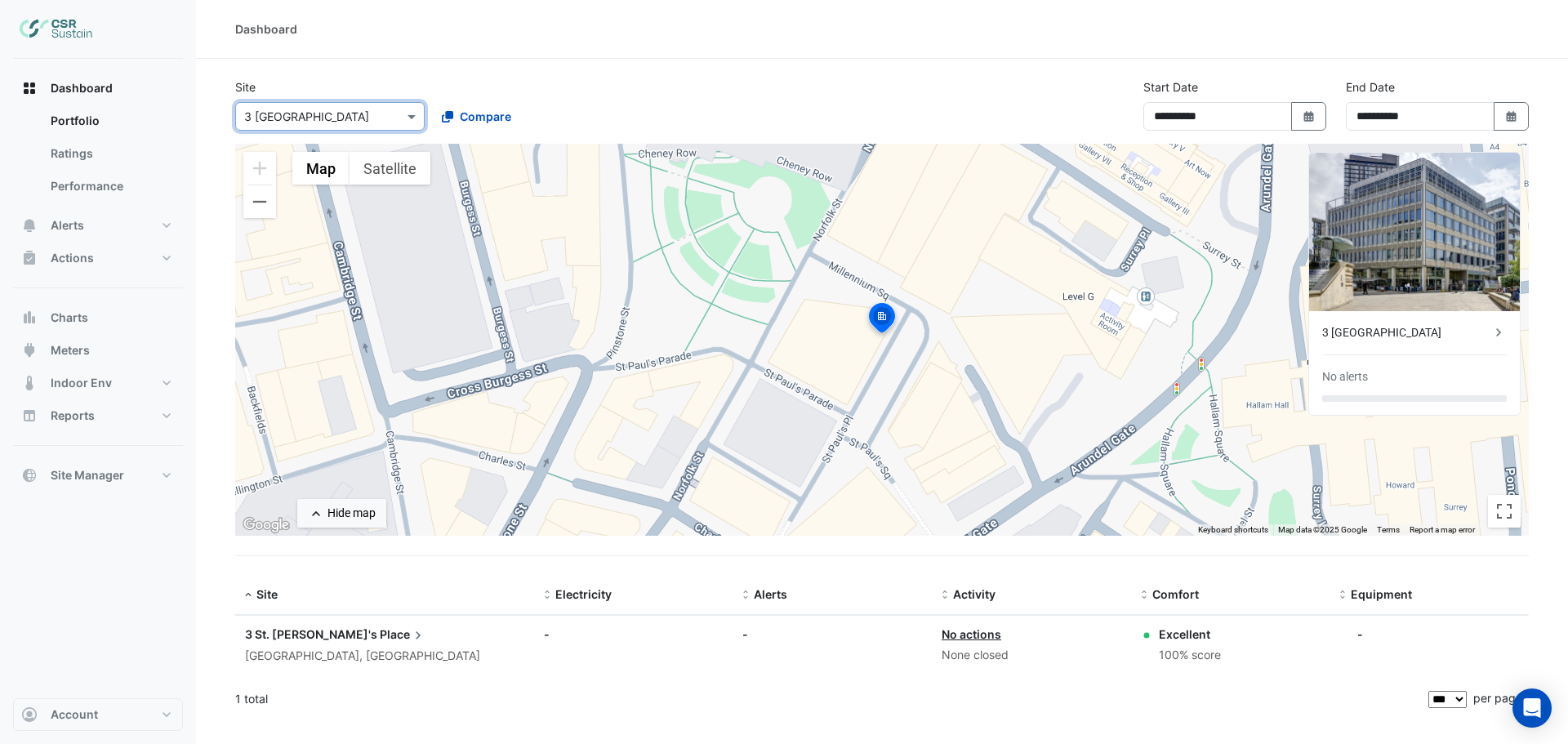
click at [1439, 331] on div "3 [GEOGRAPHIC_DATA]" at bounding box center [1407, 333] width 169 height 17
